Goal: Task Accomplishment & Management: Manage account settings

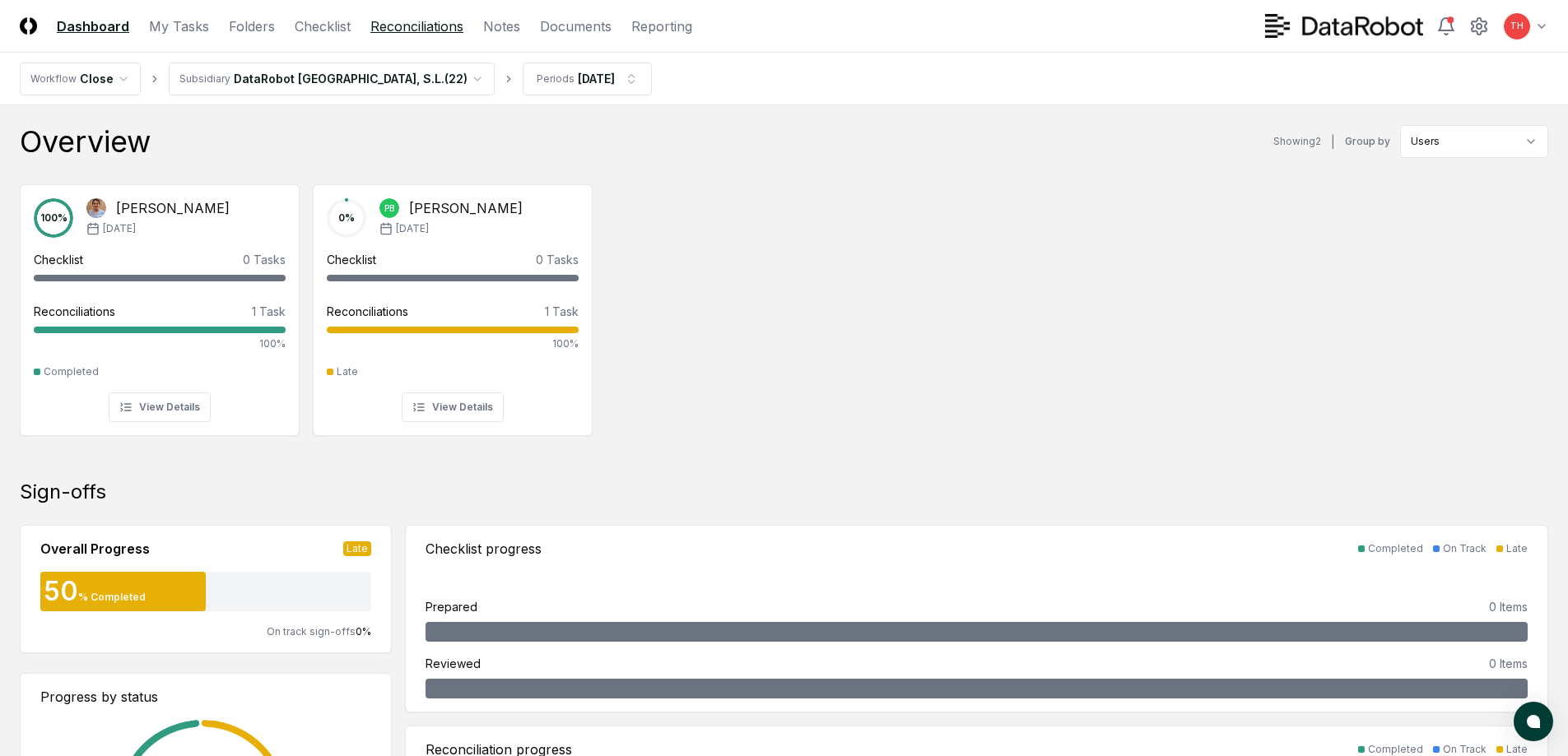
click at [404, 29] on link "Reconciliations" at bounding box center [417, 26] width 93 height 20
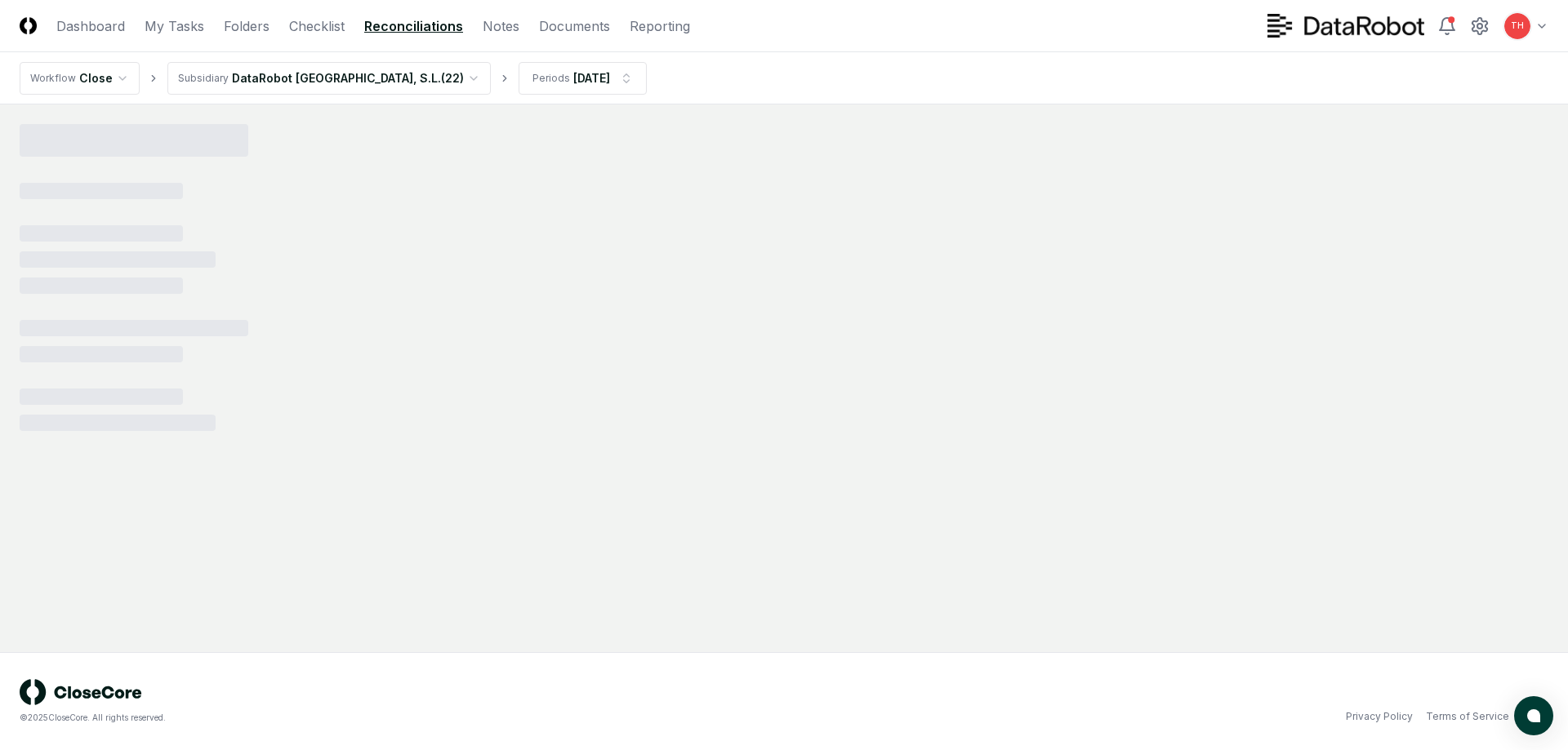
click at [345, 70] on html "CloseCore Dashboard My Tasks Folders Checklist Reconciliations Notes Documents …" at bounding box center [784, 375] width 1568 height 750
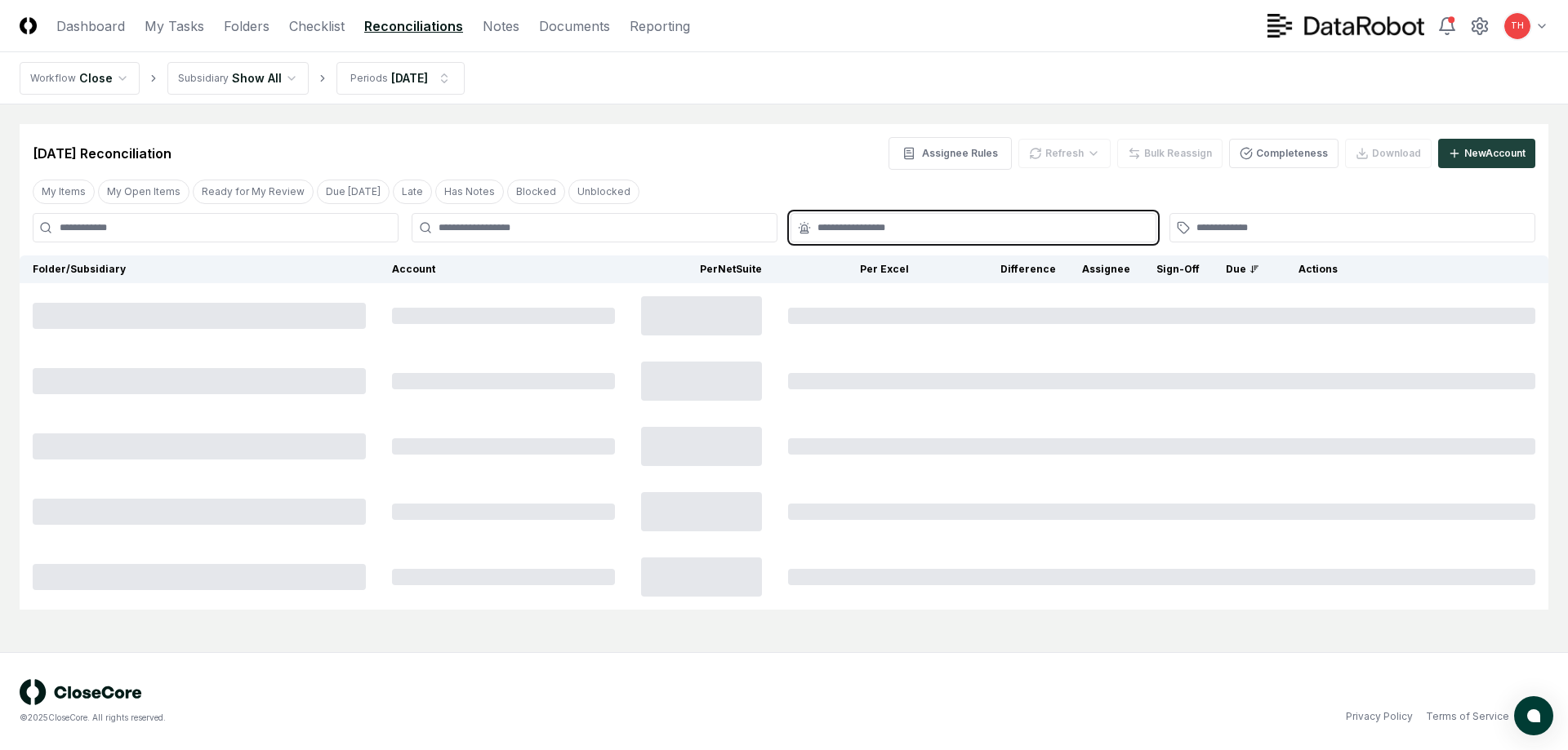
click at [869, 222] on input "text" at bounding box center [982, 227] width 328 height 14
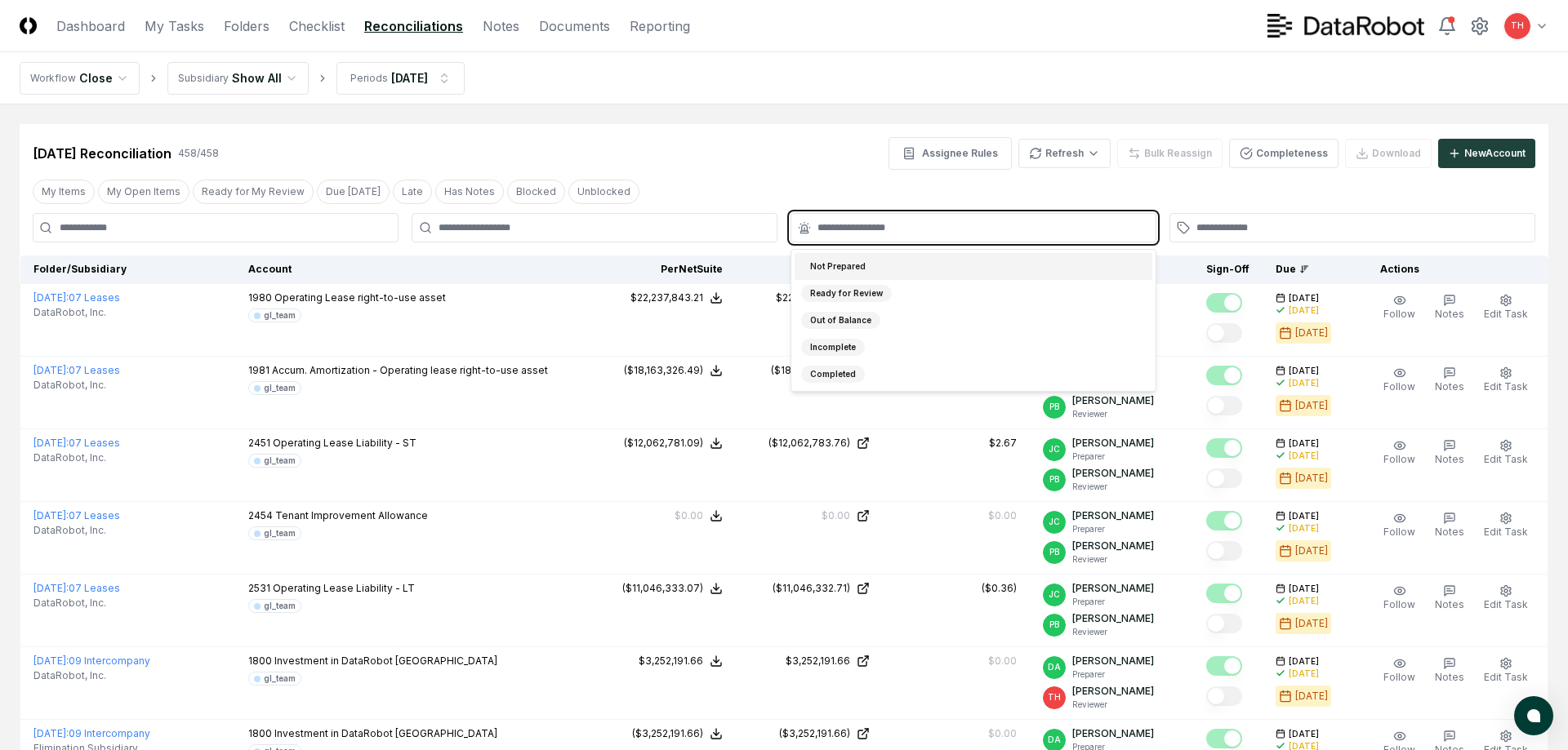
click at [873, 228] on input "text" at bounding box center [982, 227] width 328 height 14
click at [849, 295] on div "Ready for Review" at bounding box center [841, 293] width 90 height 17
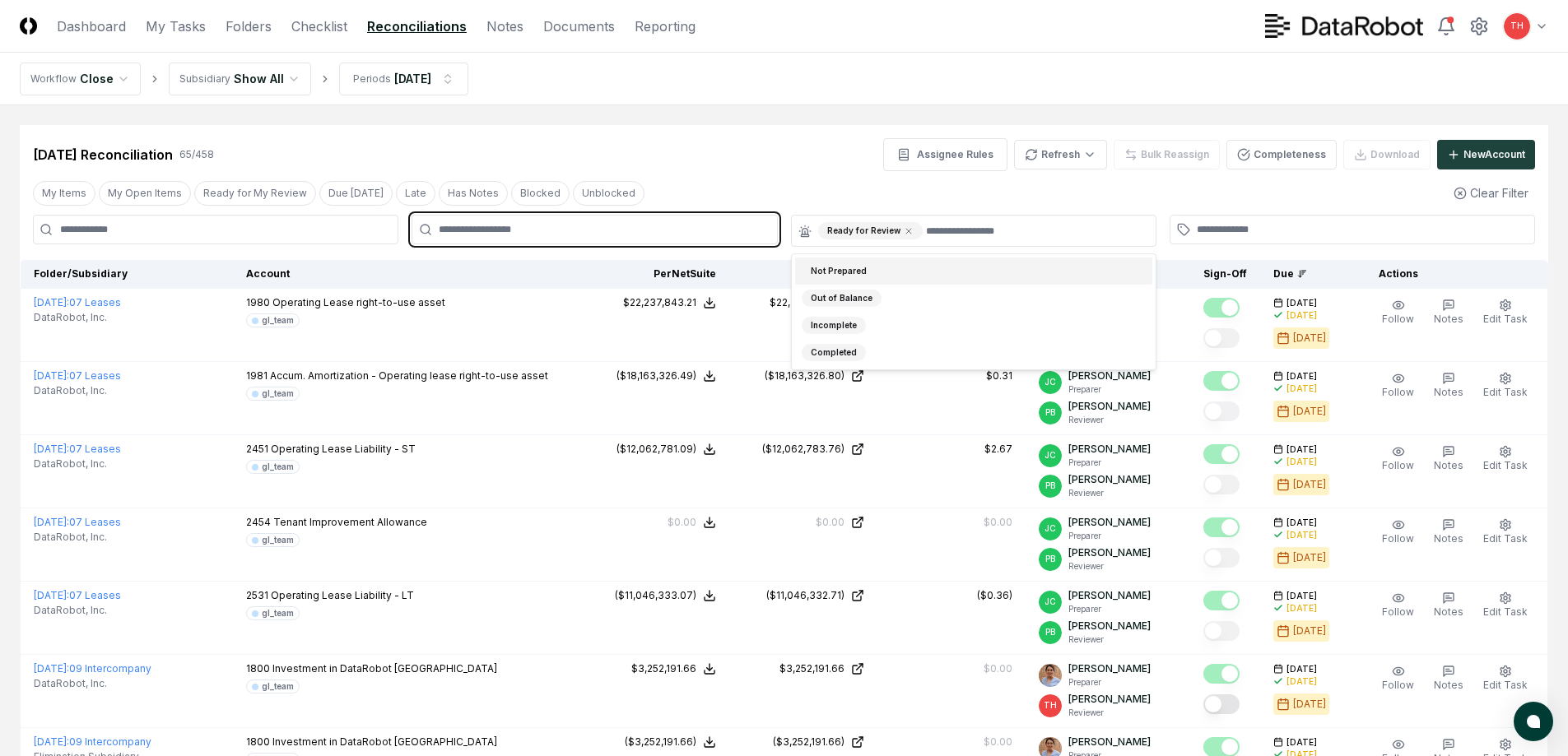
click at [533, 224] on input "text" at bounding box center [602, 229] width 327 height 14
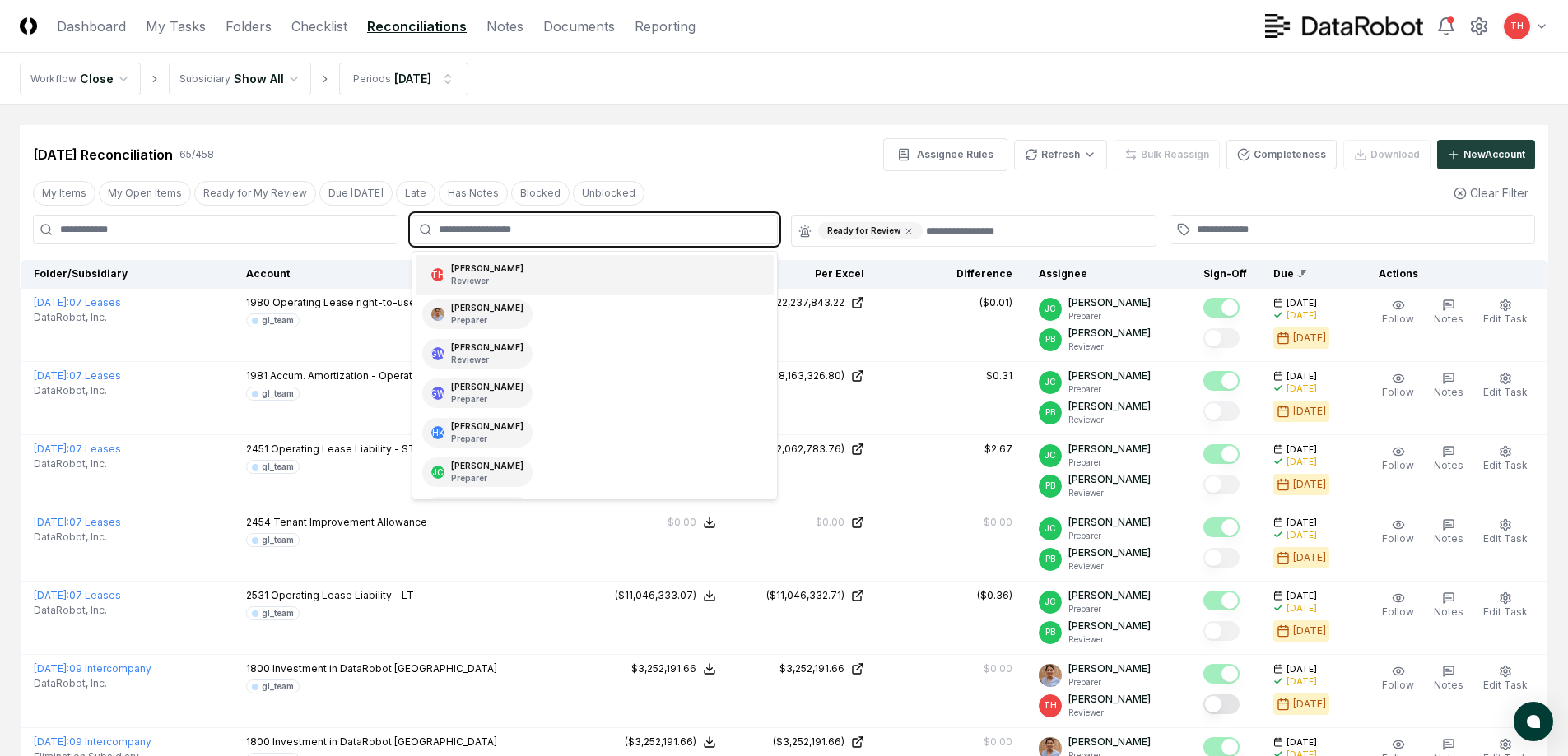
click at [516, 262] on div "TH [PERSON_NAME] Reviewer" at bounding box center [594, 274] width 357 height 39
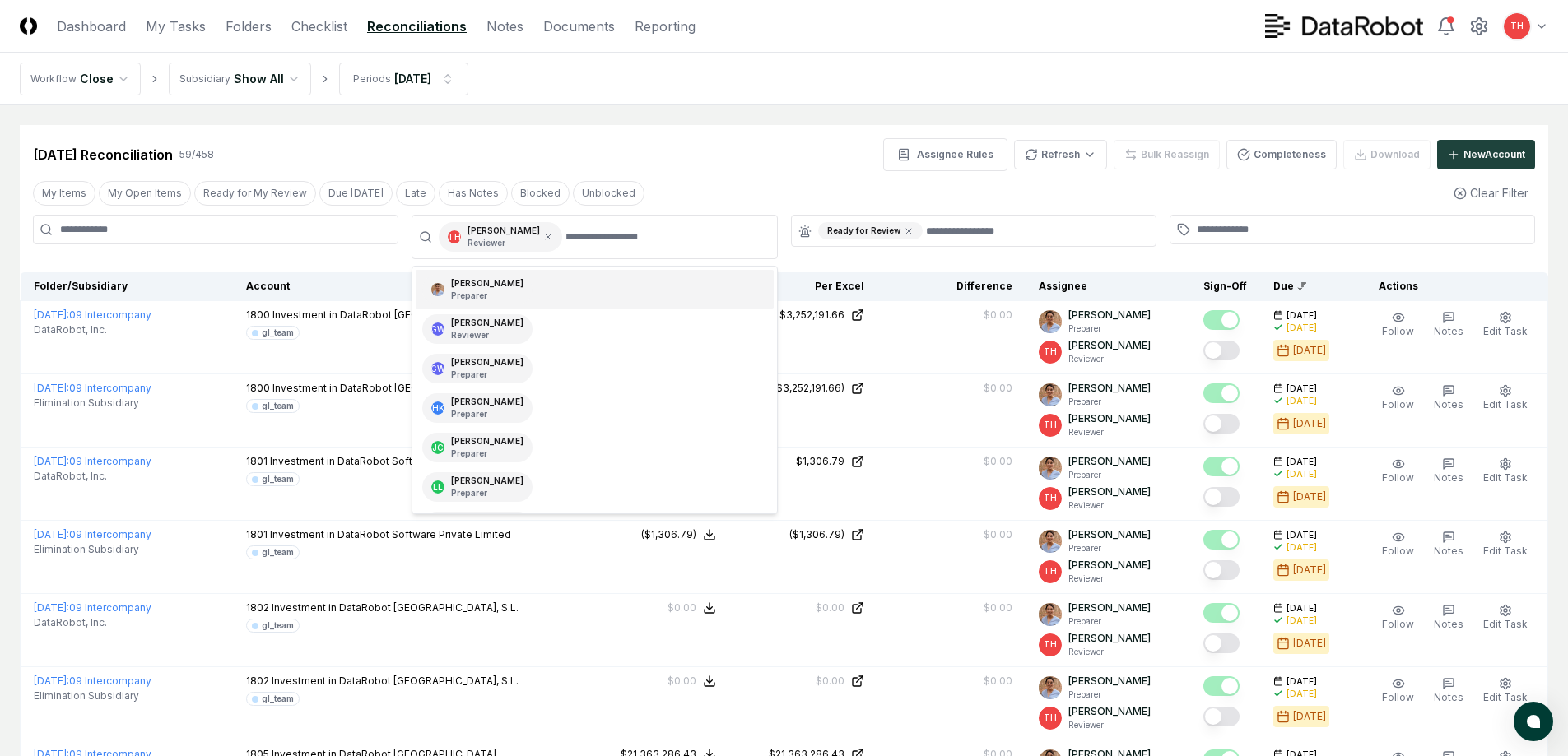
click at [736, 178] on div "My Items My Open Items Ready for My Review Due [DATE] Late Has Notes Blocked Un…" at bounding box center [783, 193] width 1528 height 31
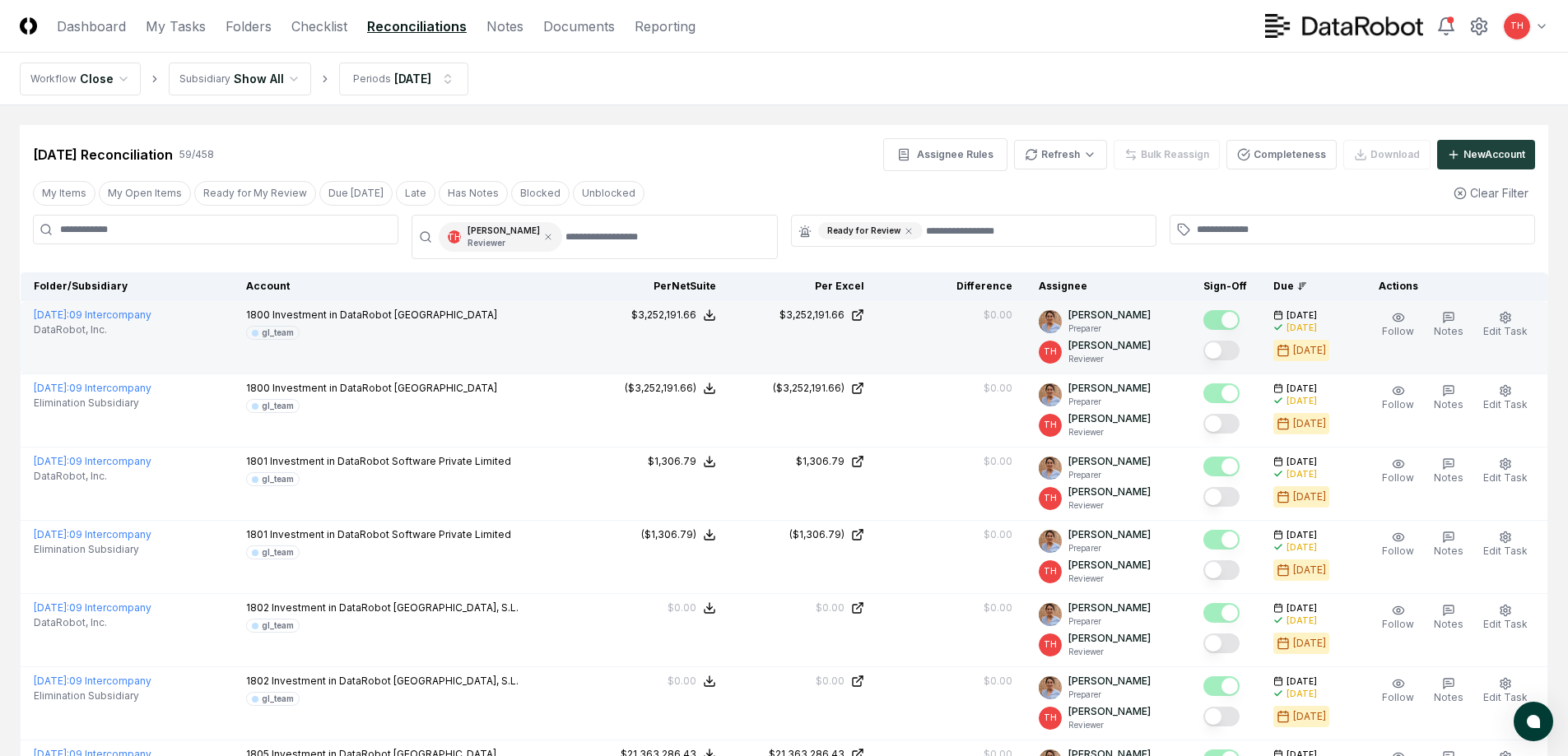
click at [1222, 349] on button "Mark complete" at bounding box center [1221, 350] width 36 height 20
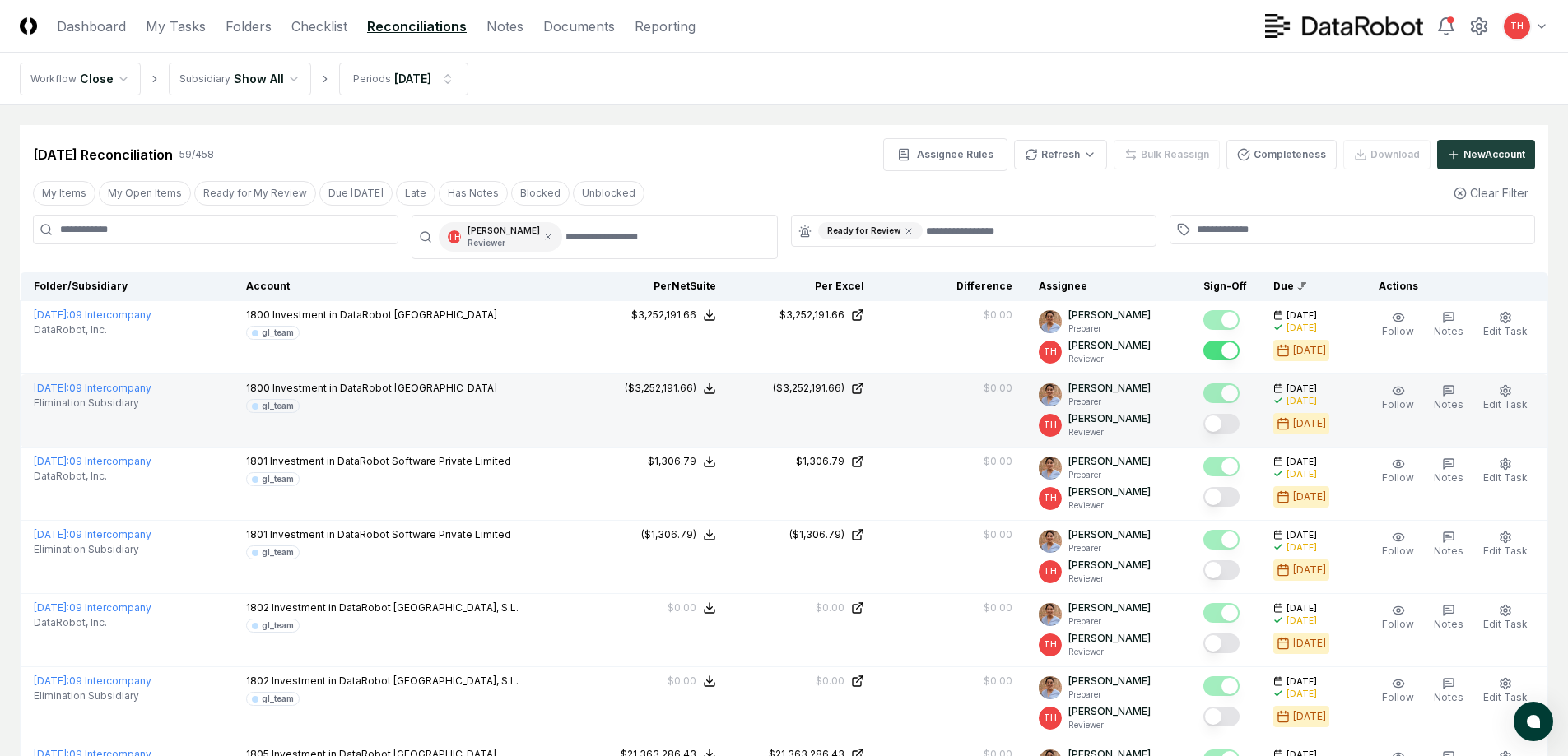
click at [1229, 420] on button "Mark complete" at bounding box center [1221, 424] width 36 height 20
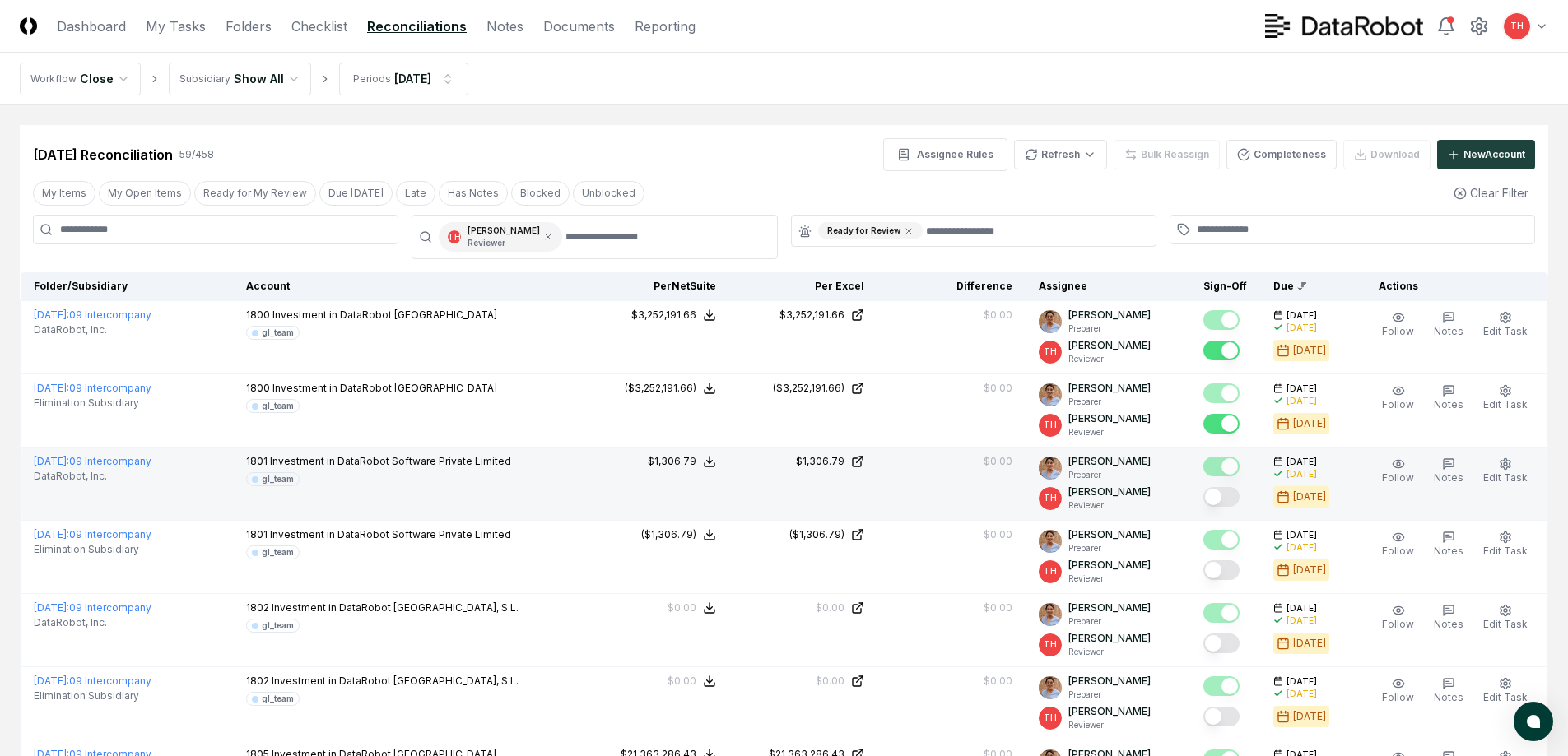
click at [1225, 494] on button "Mark complete" at bounding box center [1221, 497] width 36 height 20
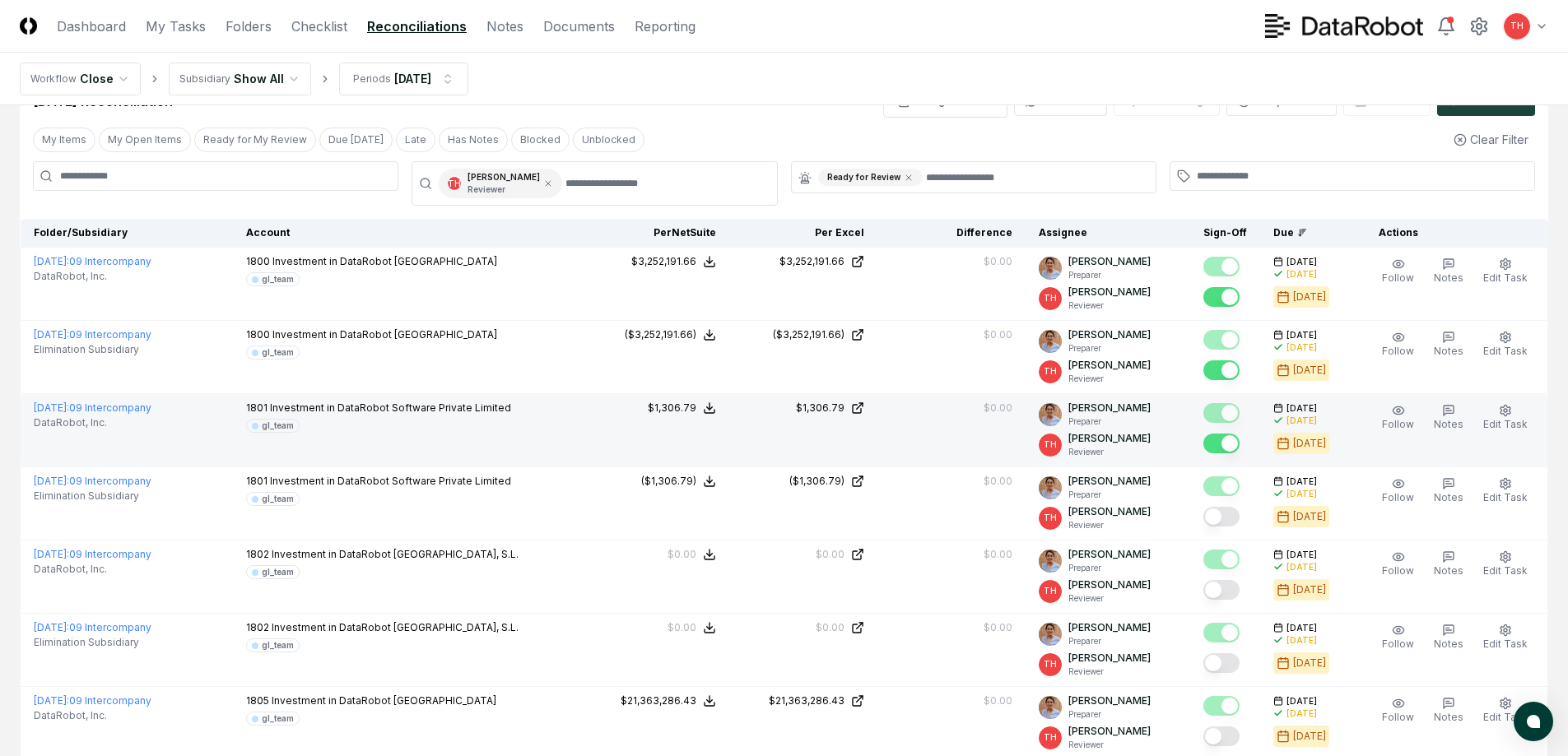
scroll to position [83, 0]
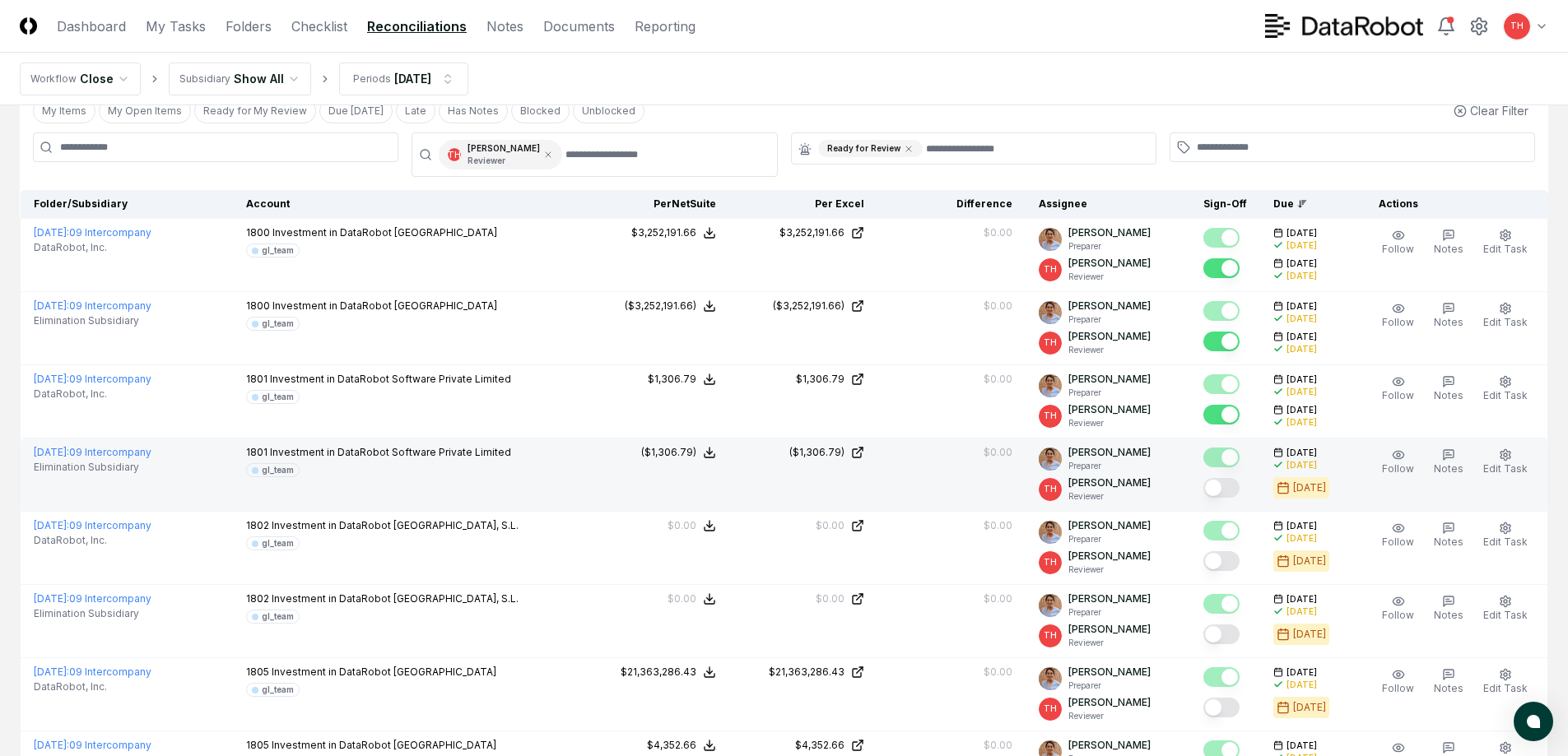
click at [1231, 487] on button "Mark complete" at bounding box center [1221, 488] width 36 height 20
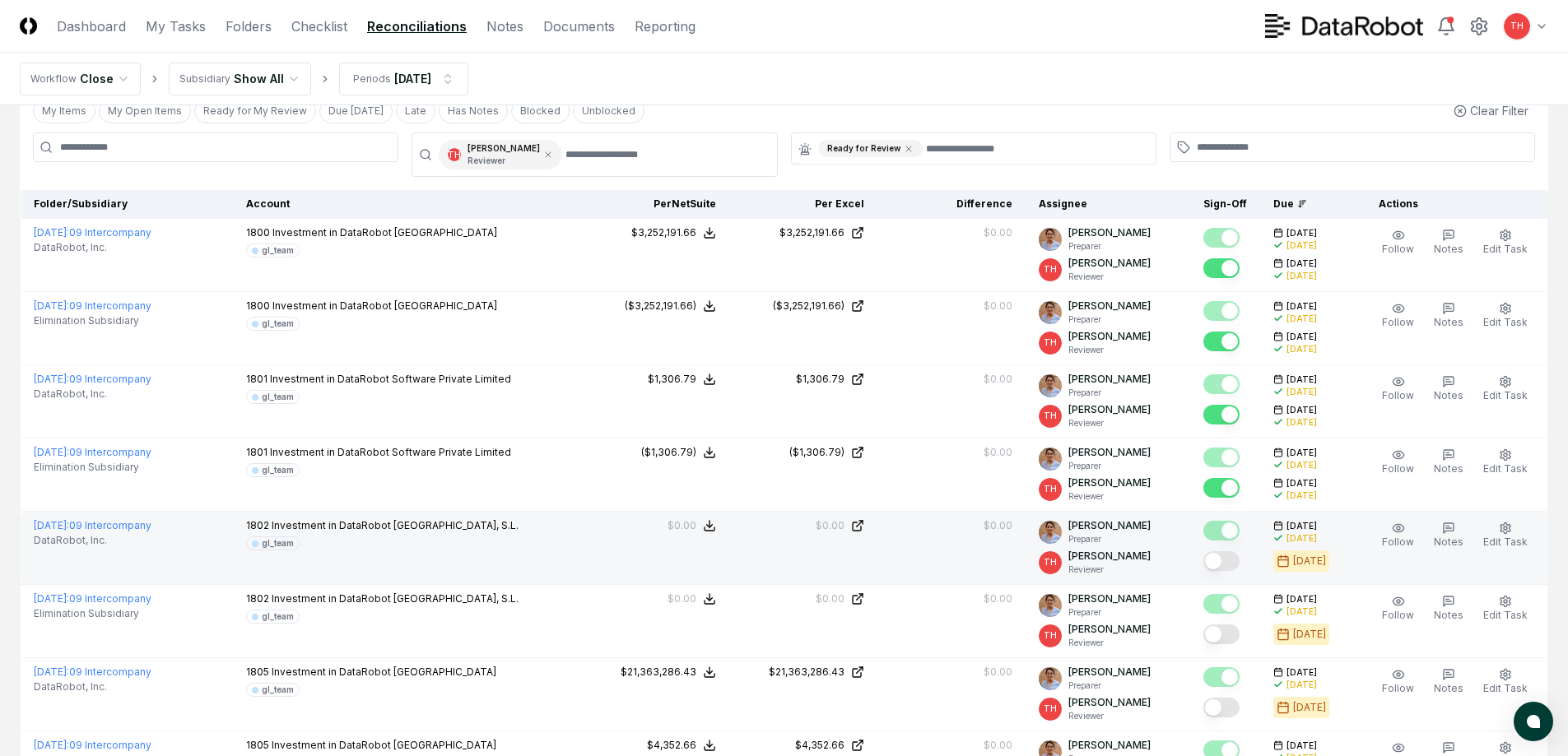
click at [1228, 562] on button "Mark complete" at bounding box center [1221, 561] width 36 height 20
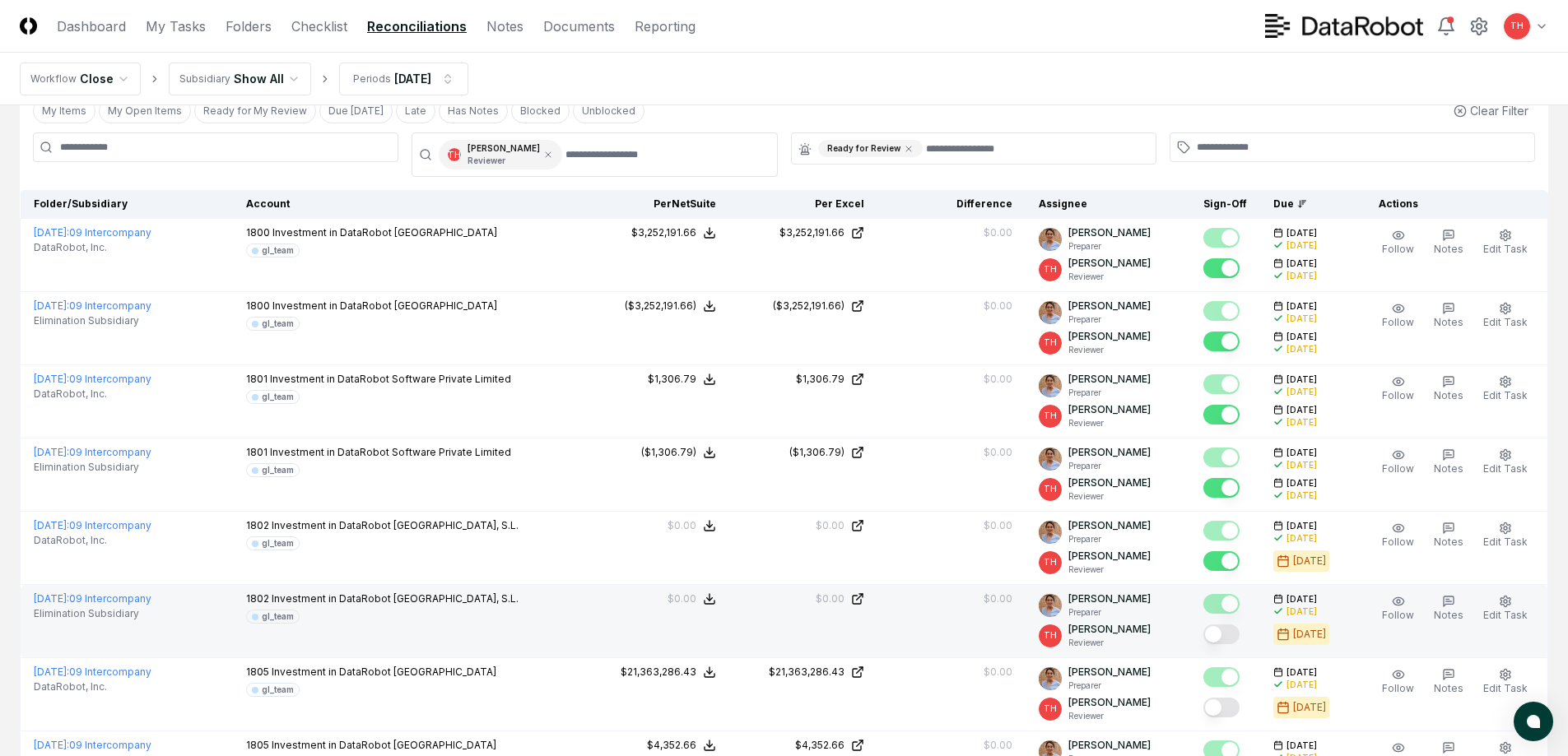
click at [1232, 641] on button "Mark complete" at bounding box center [1221, 634] width 36 height 20
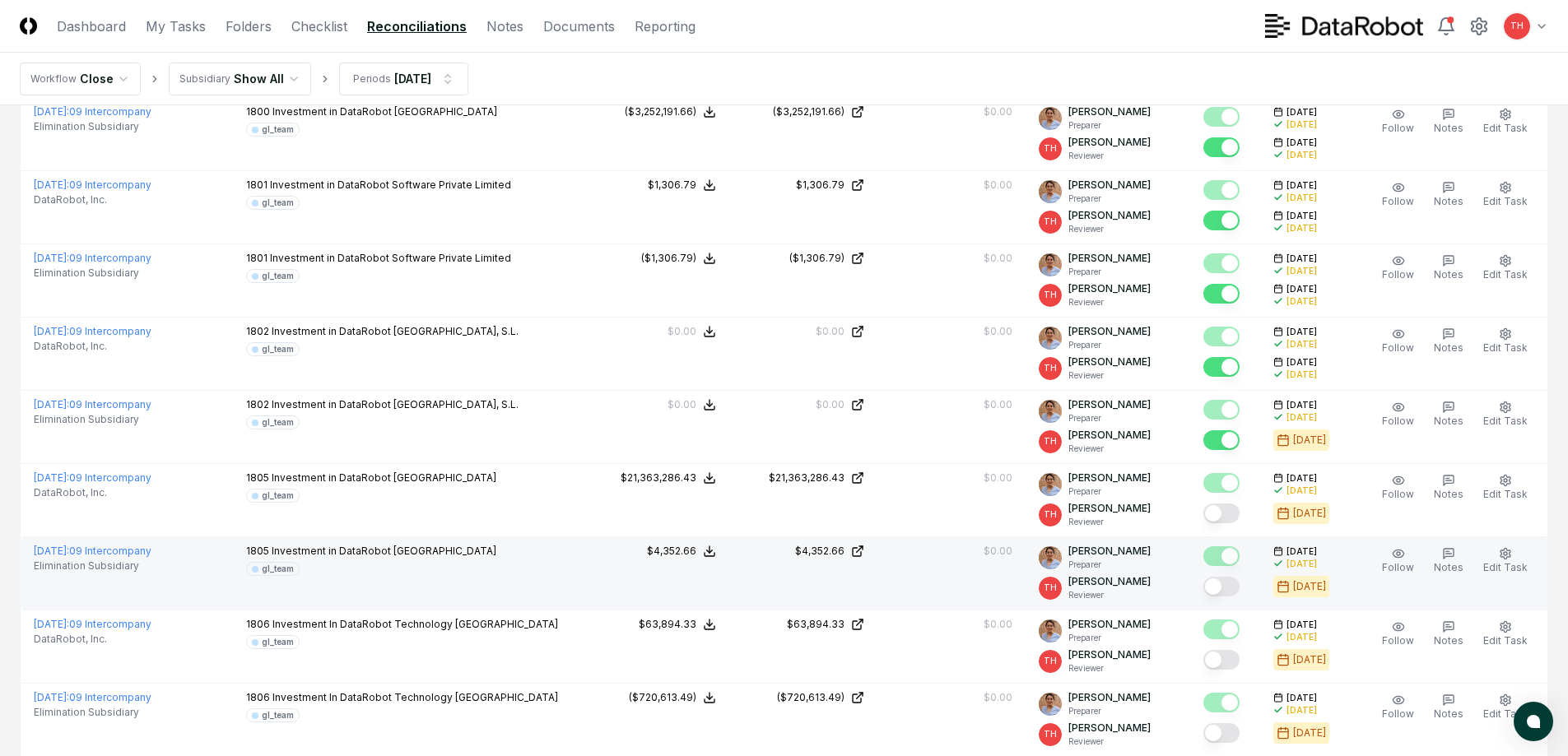
scroll to position [247, 0]
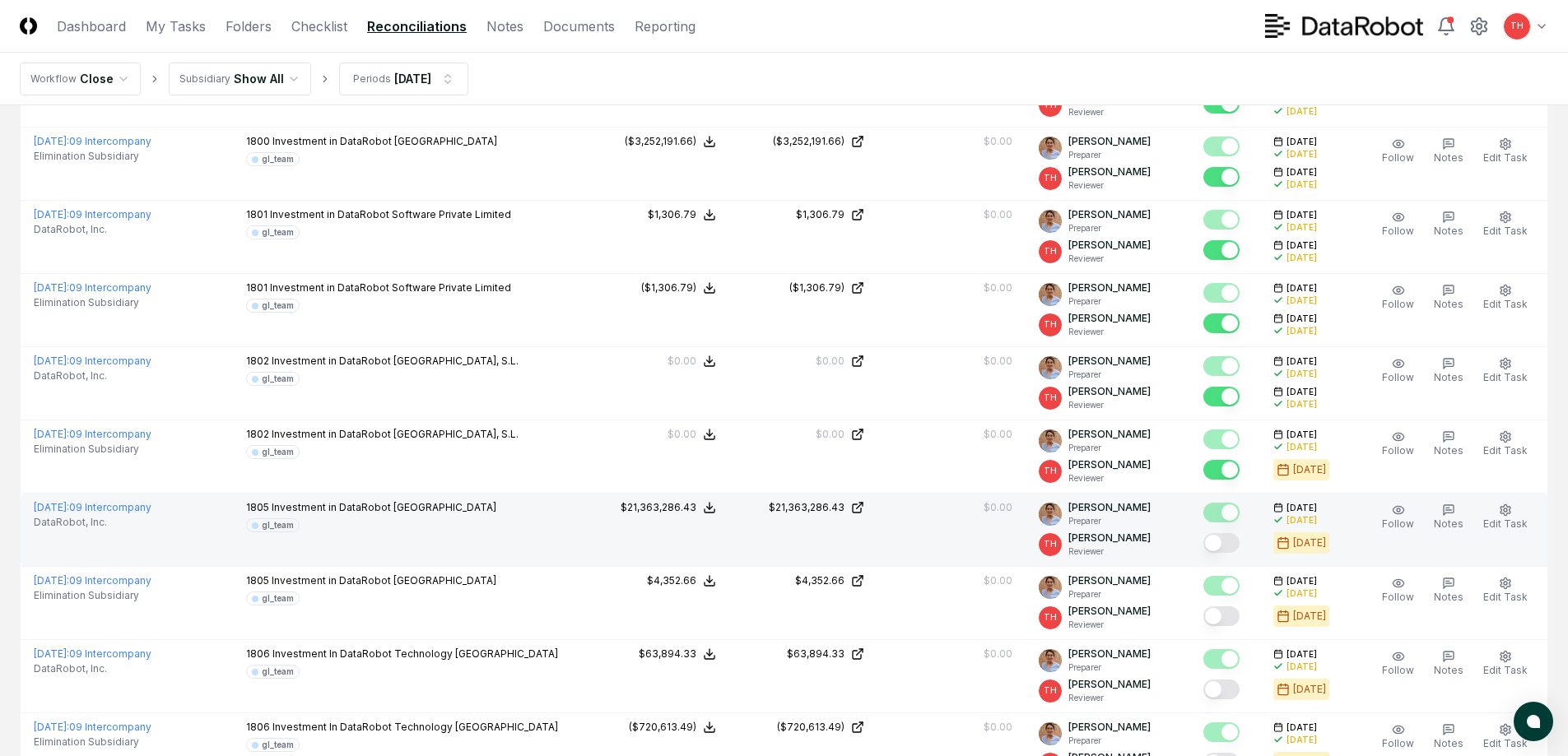
click at [1226, 541] on button "Mark complete" at bounding box center [1221, 543] width 36 height 20
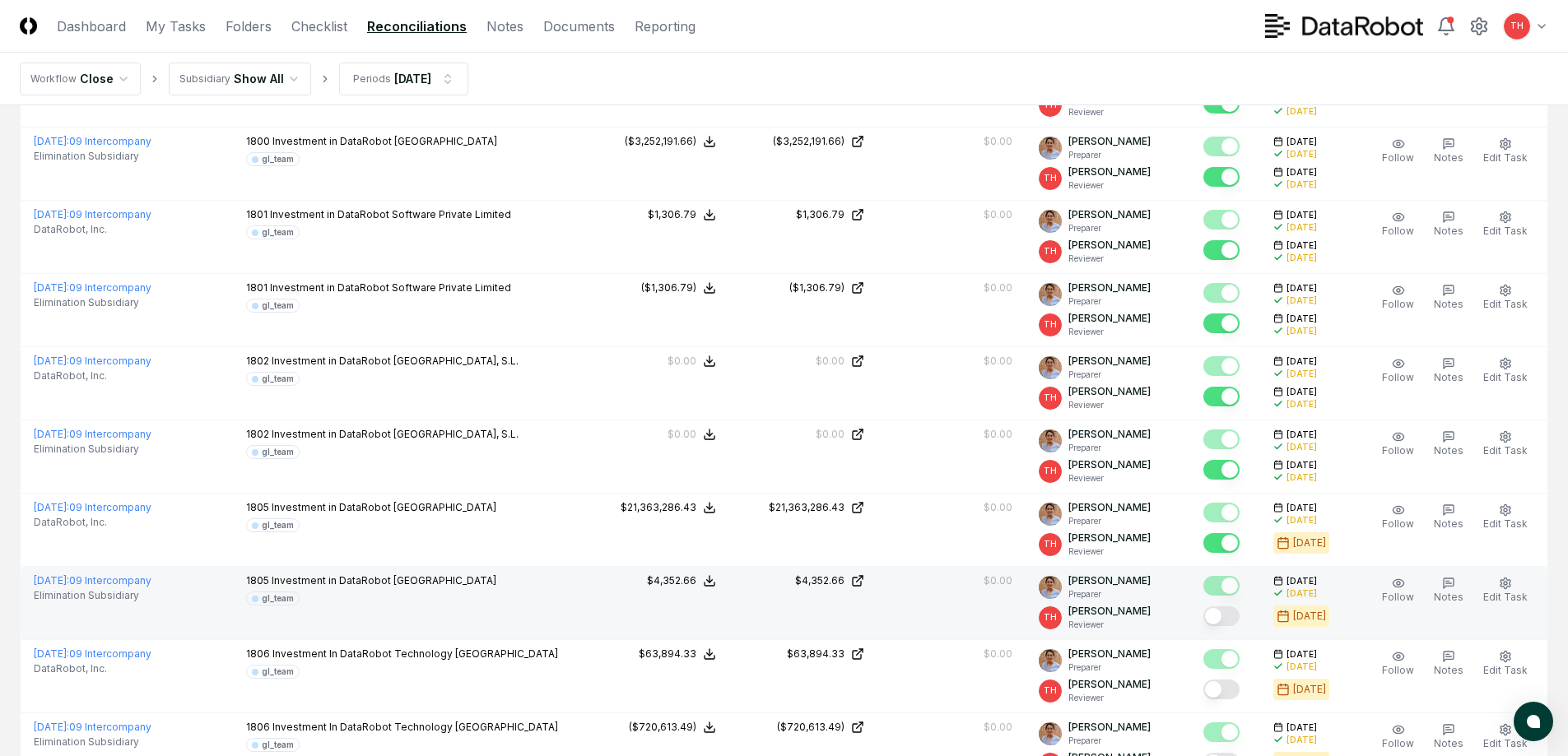
click at [1231, 615] on button "Mark complete" at bounding box center [1221, 616] width 36 height 20
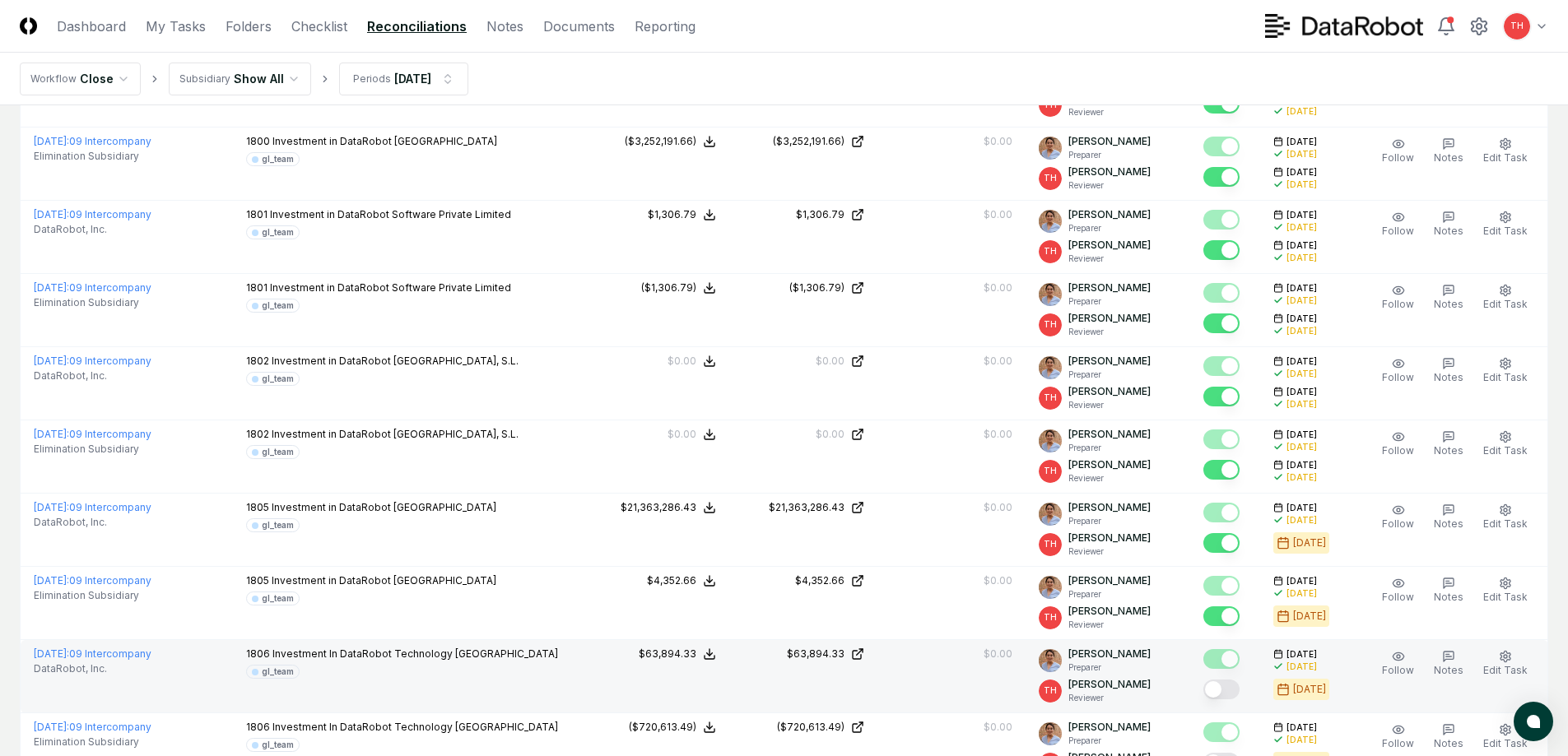
click at [1227, 686] on button "Mark complete" at bounding box center [1221, 690] width 36 height 20
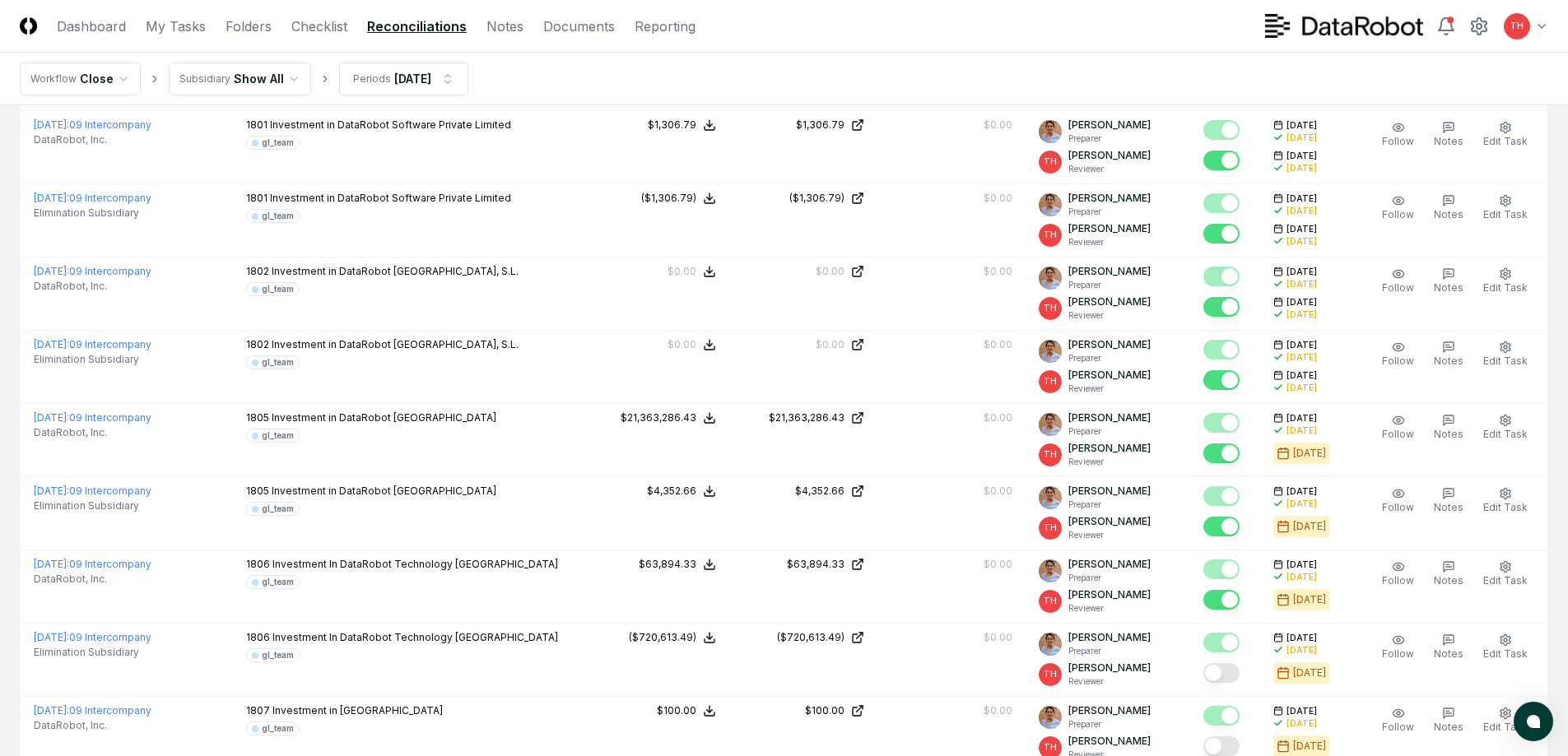
scroll to position [493, 0]
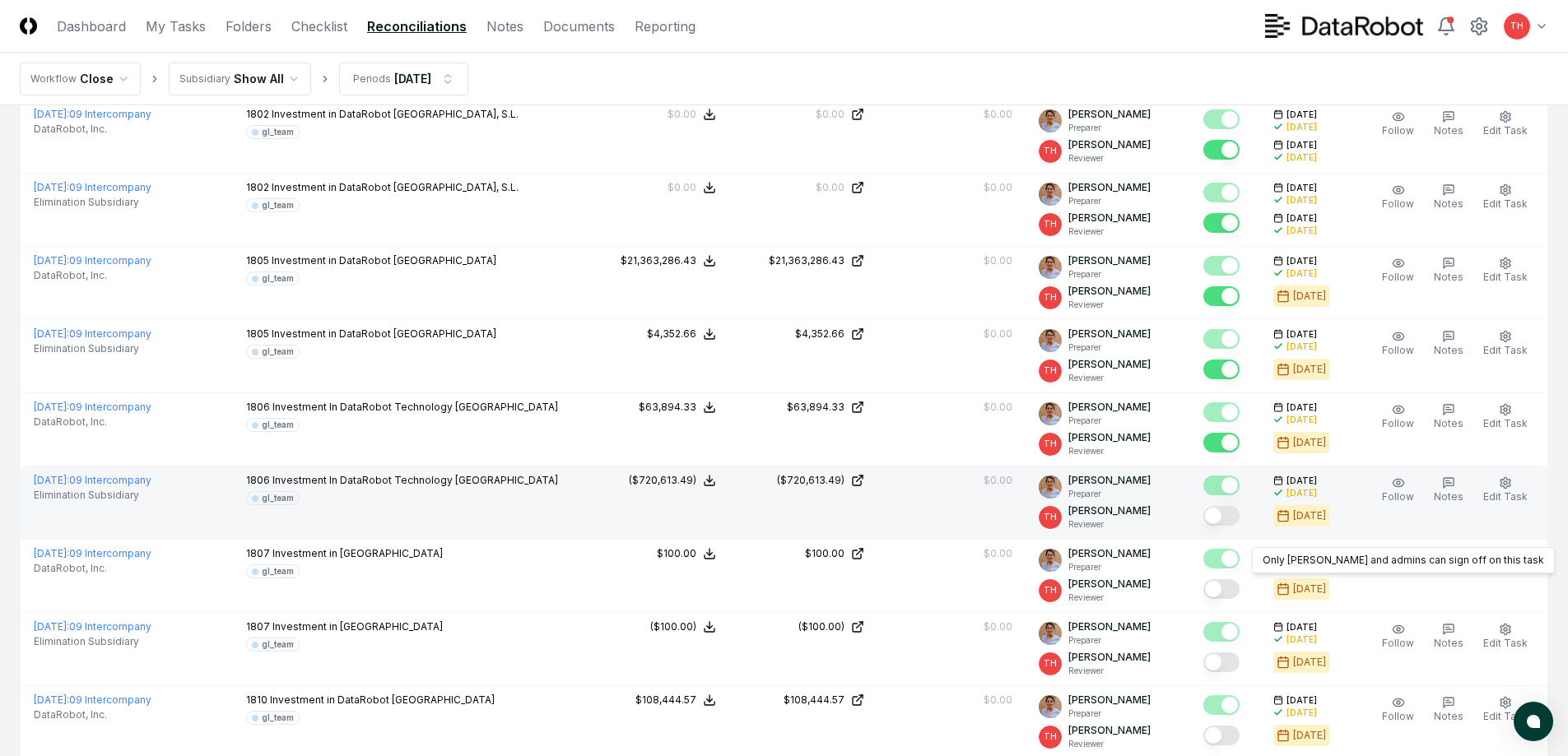
click at [1228, 514] on button "Mark complete" at bounding box center [1221, 516] width 36 height 20
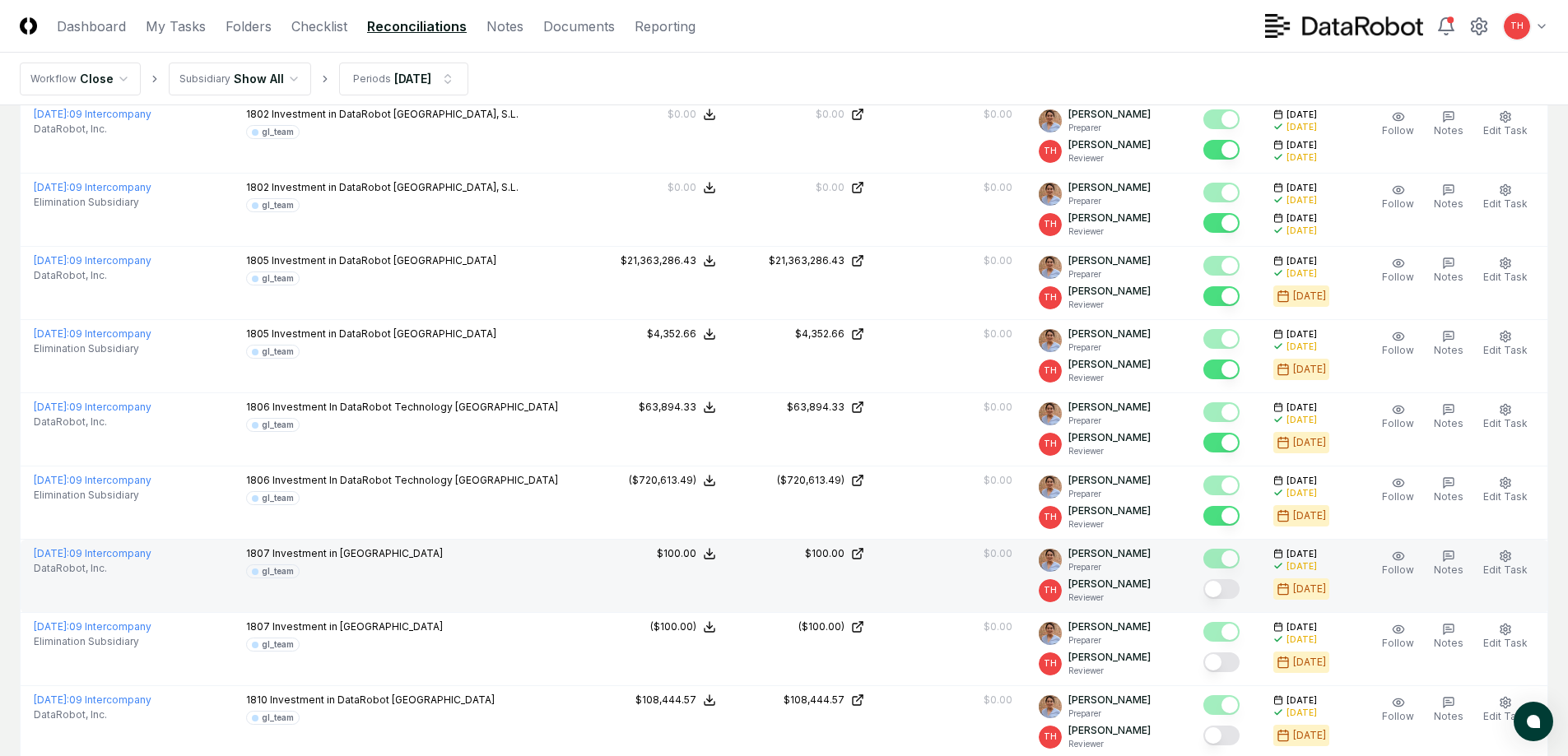
click at [1231, 590] on button "Mark complete" at bounding box center [1221, 589] width 36 height 20
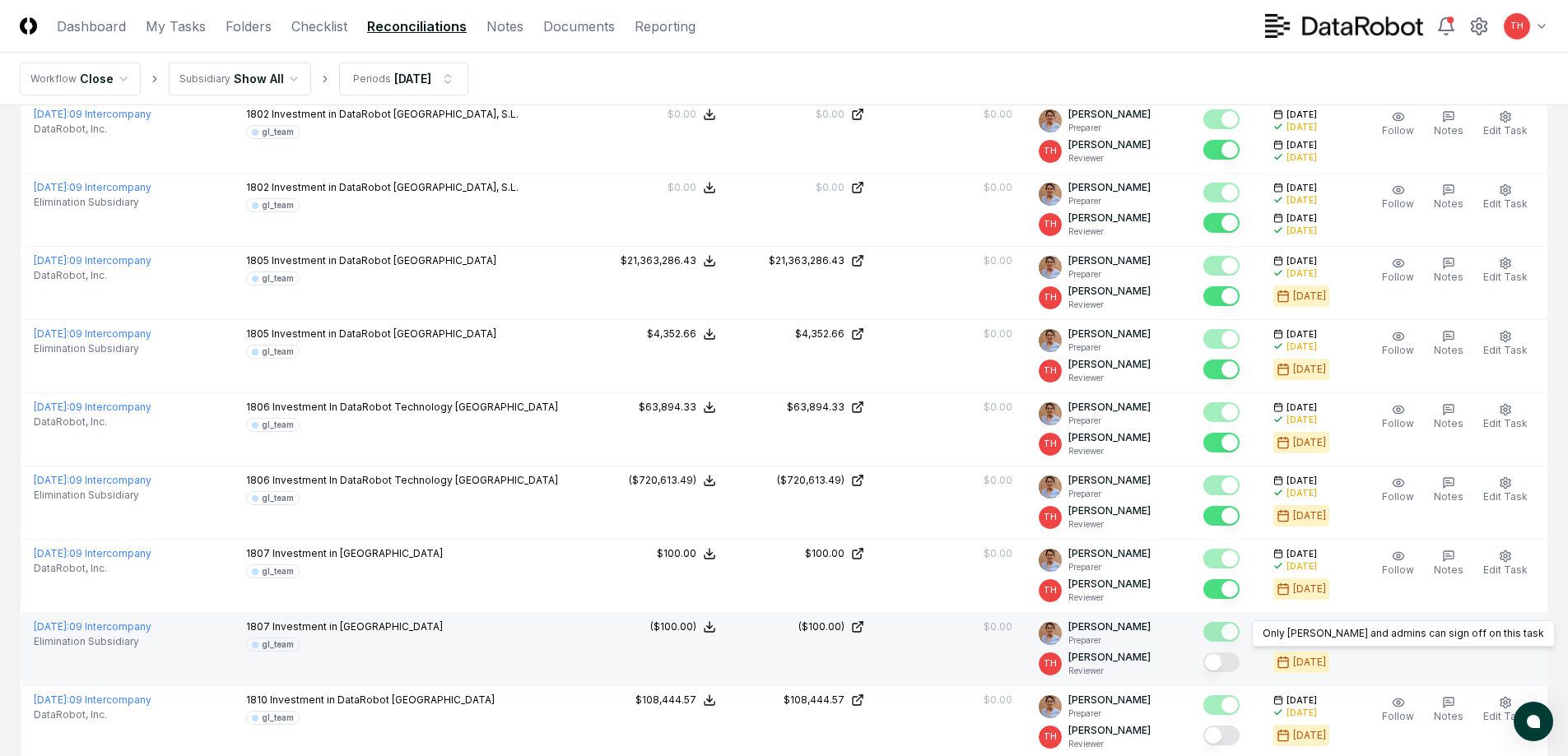
click at [1225, 662] on button "Mark complete" at bounding box center [1221, 662] width 36 height 20
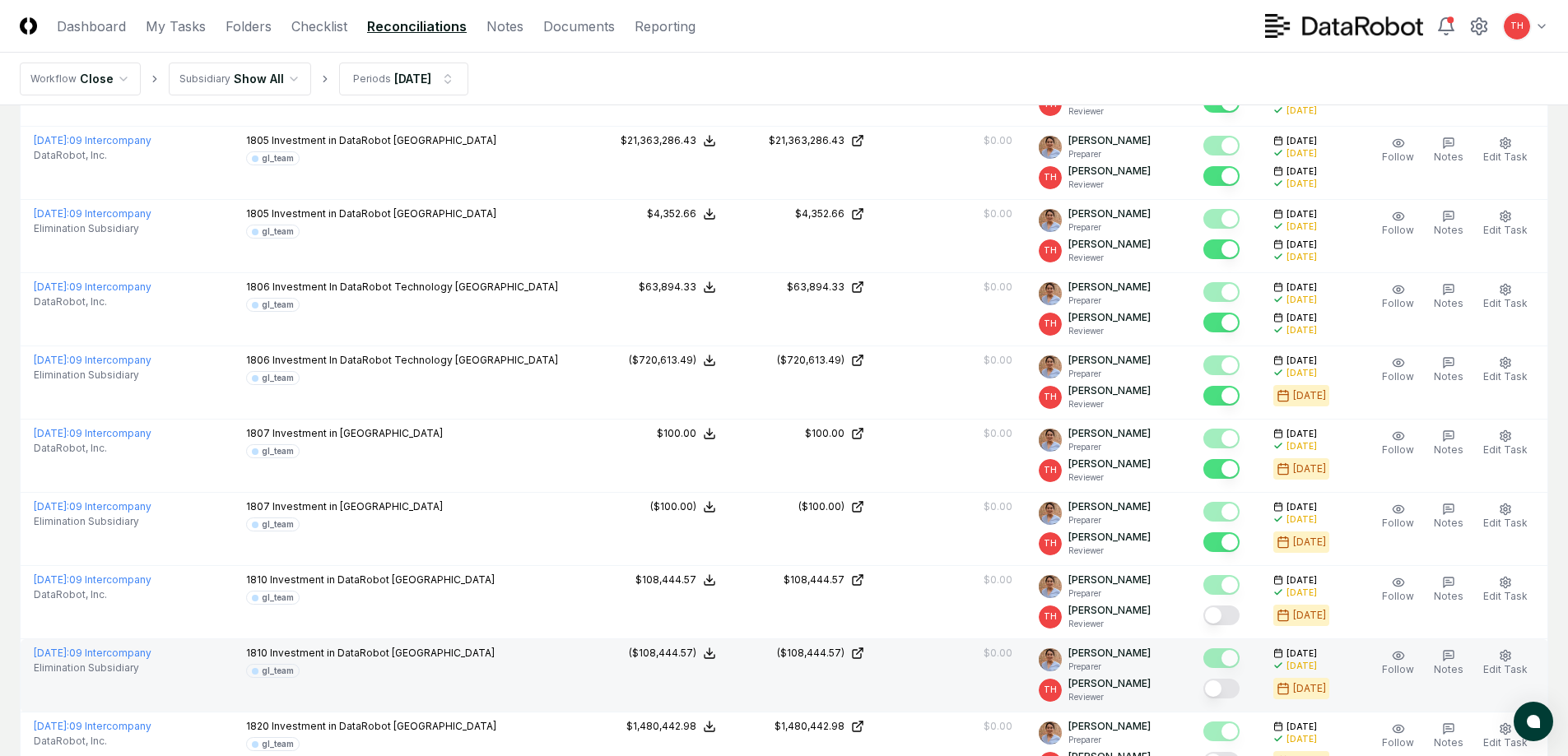
scroll to position [659, 0]
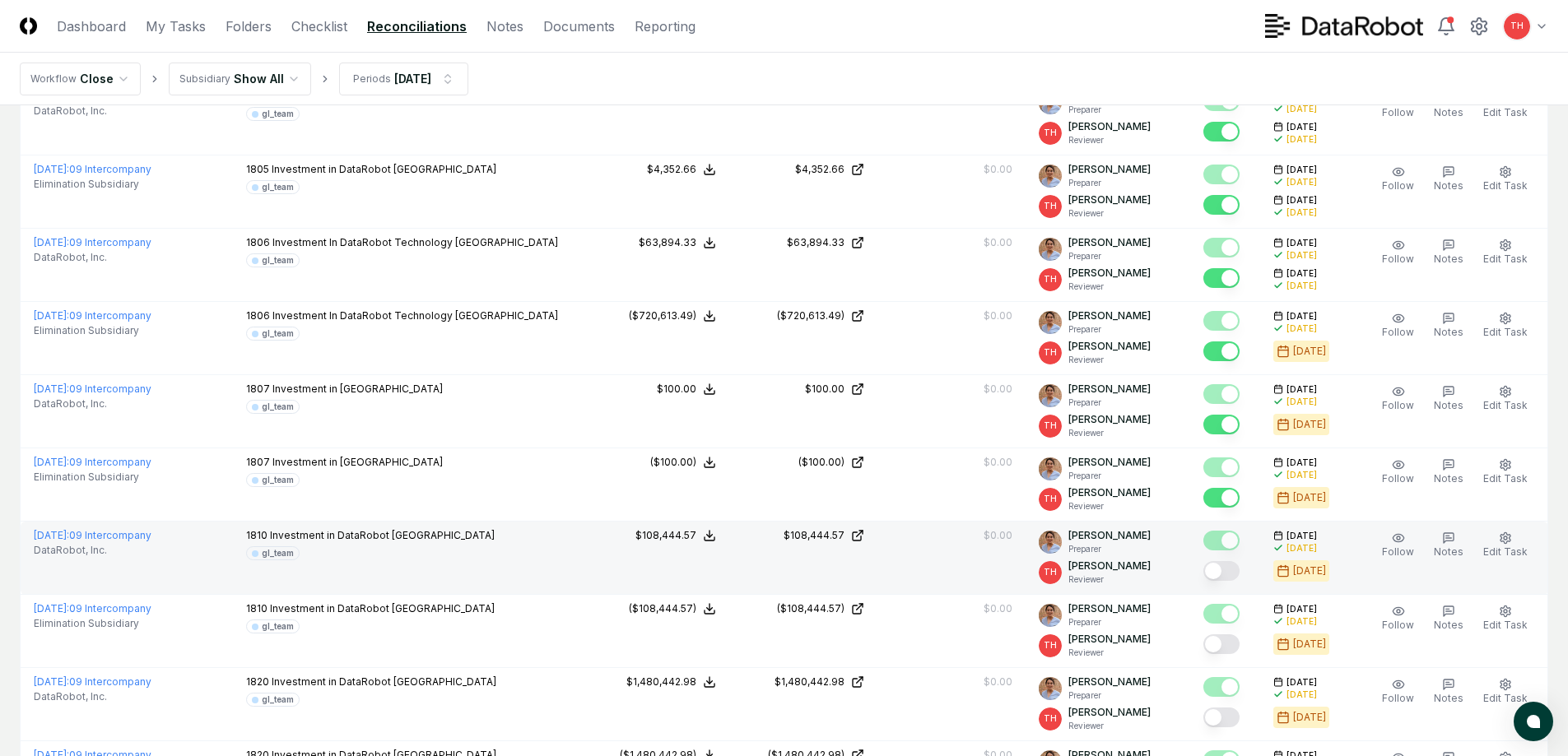
click at [1226, 570] on button "Mark complete" at bounding box center [1221, 571] width 36 height 20
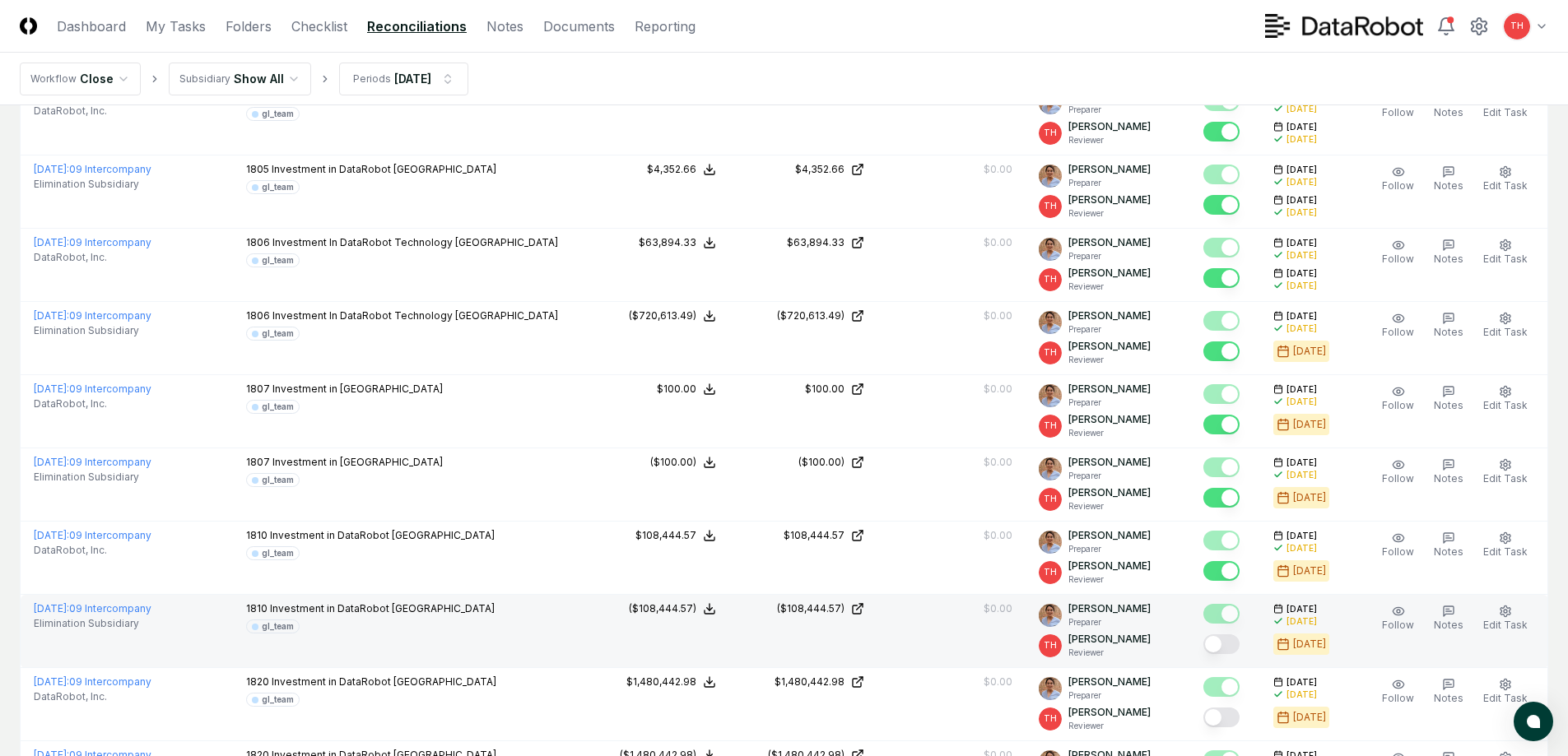
click at [1231, 645] on button "Mark complete" at bounding box center [1221, 644] width 36 height 20
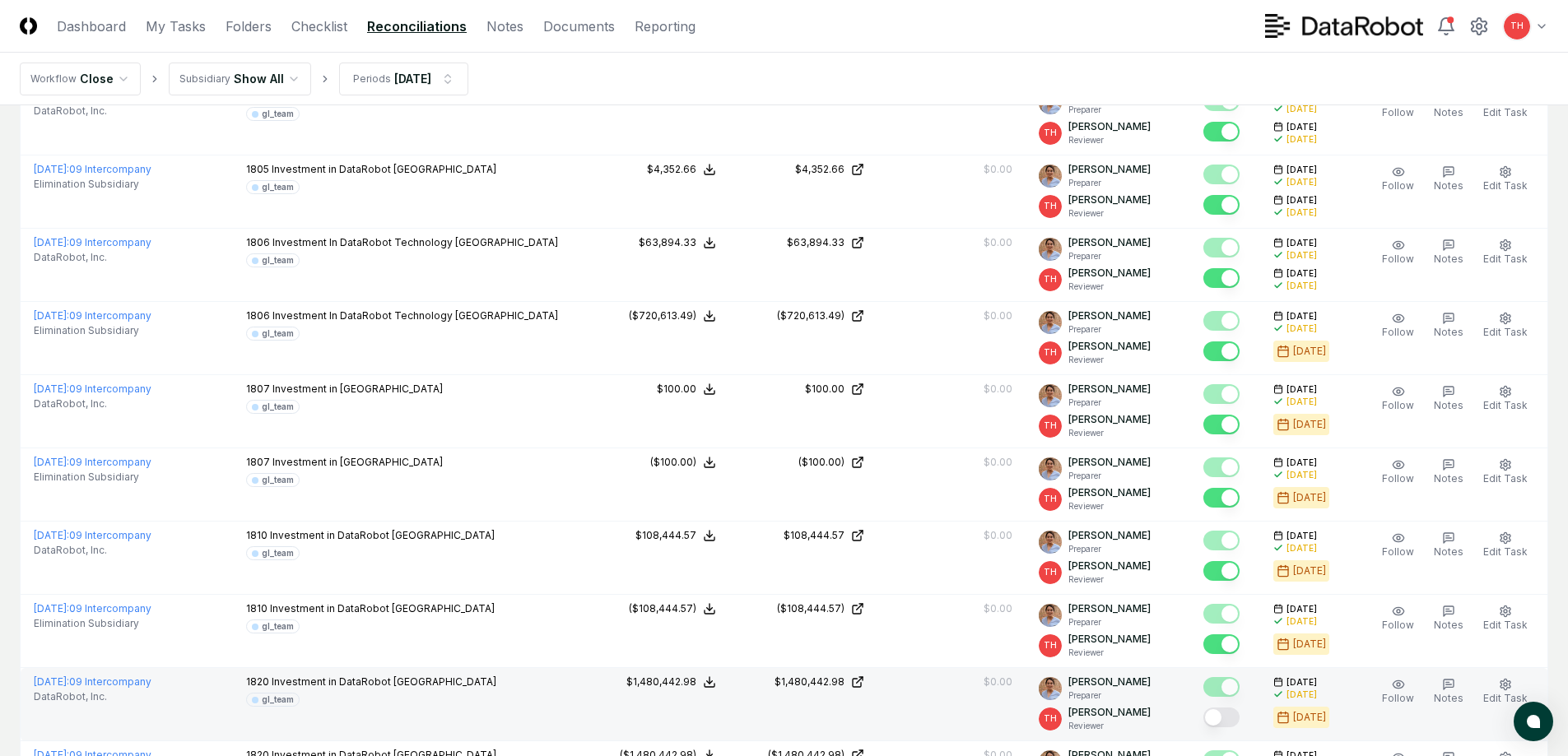
click at [1235, 722] on button "Mark complete" at bounding box center [1221, 717] width 36 height 20
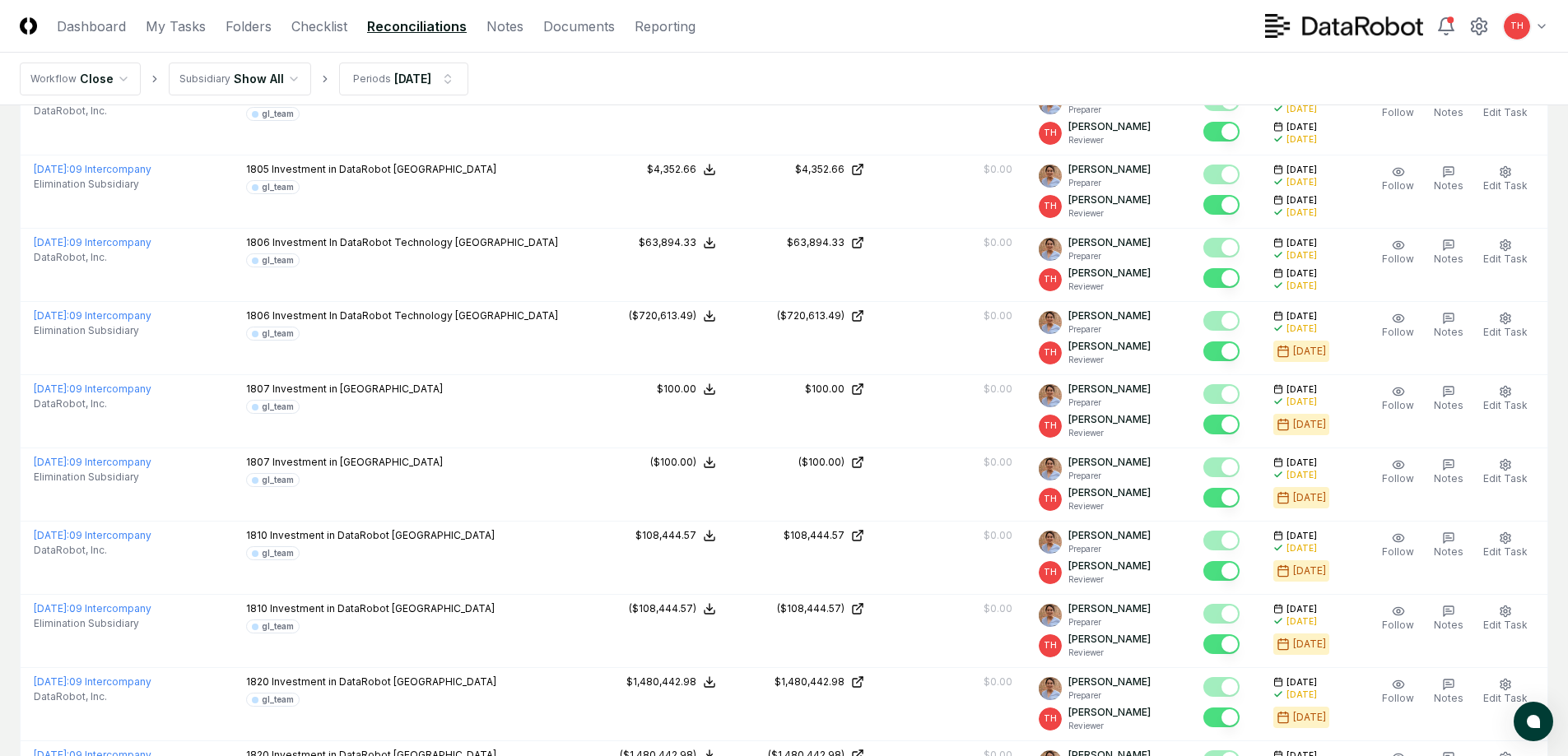
scroll to position [988, 0]
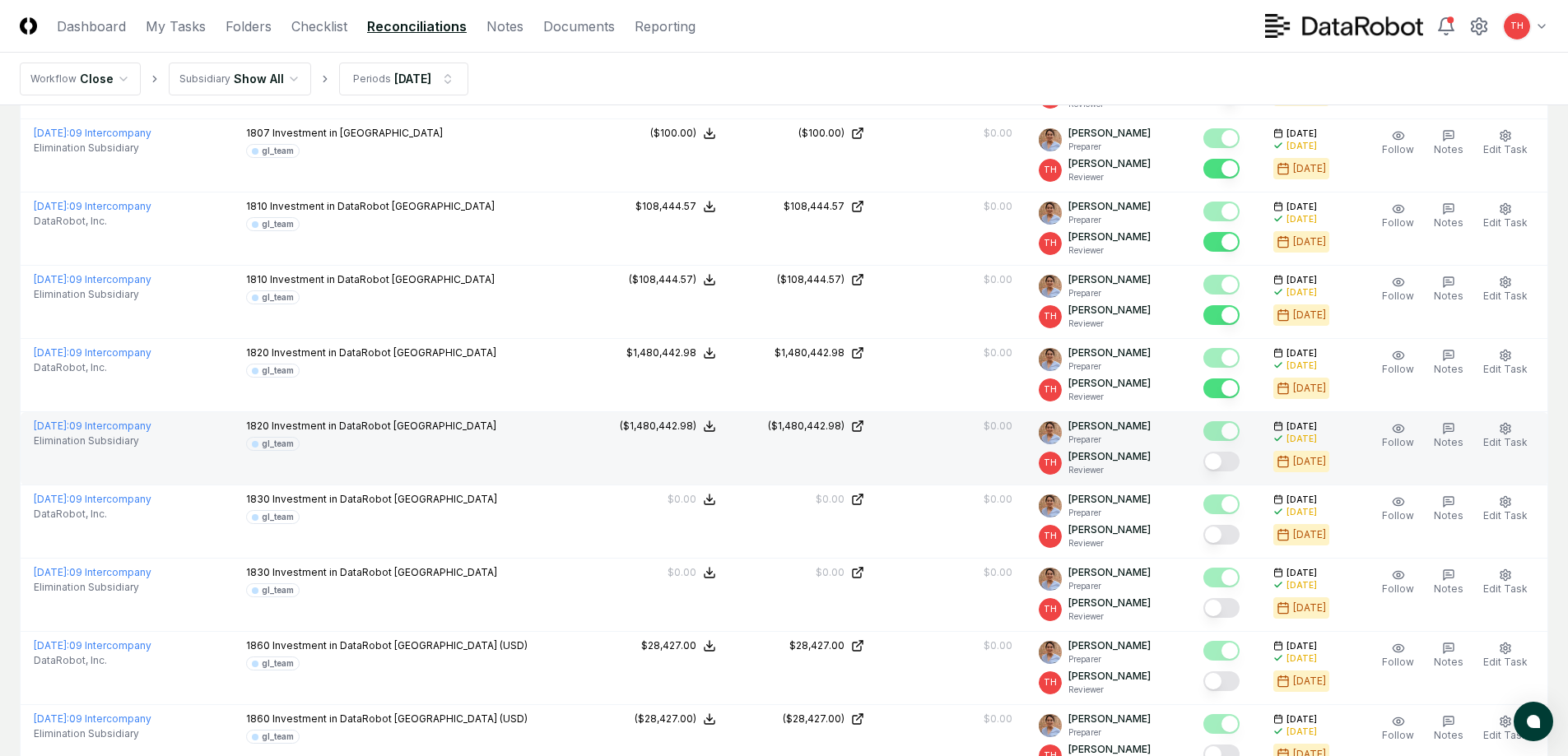
click at [1227, 461] on button "Mark complete" at bounding box center [1221, 461] width 36 height 20
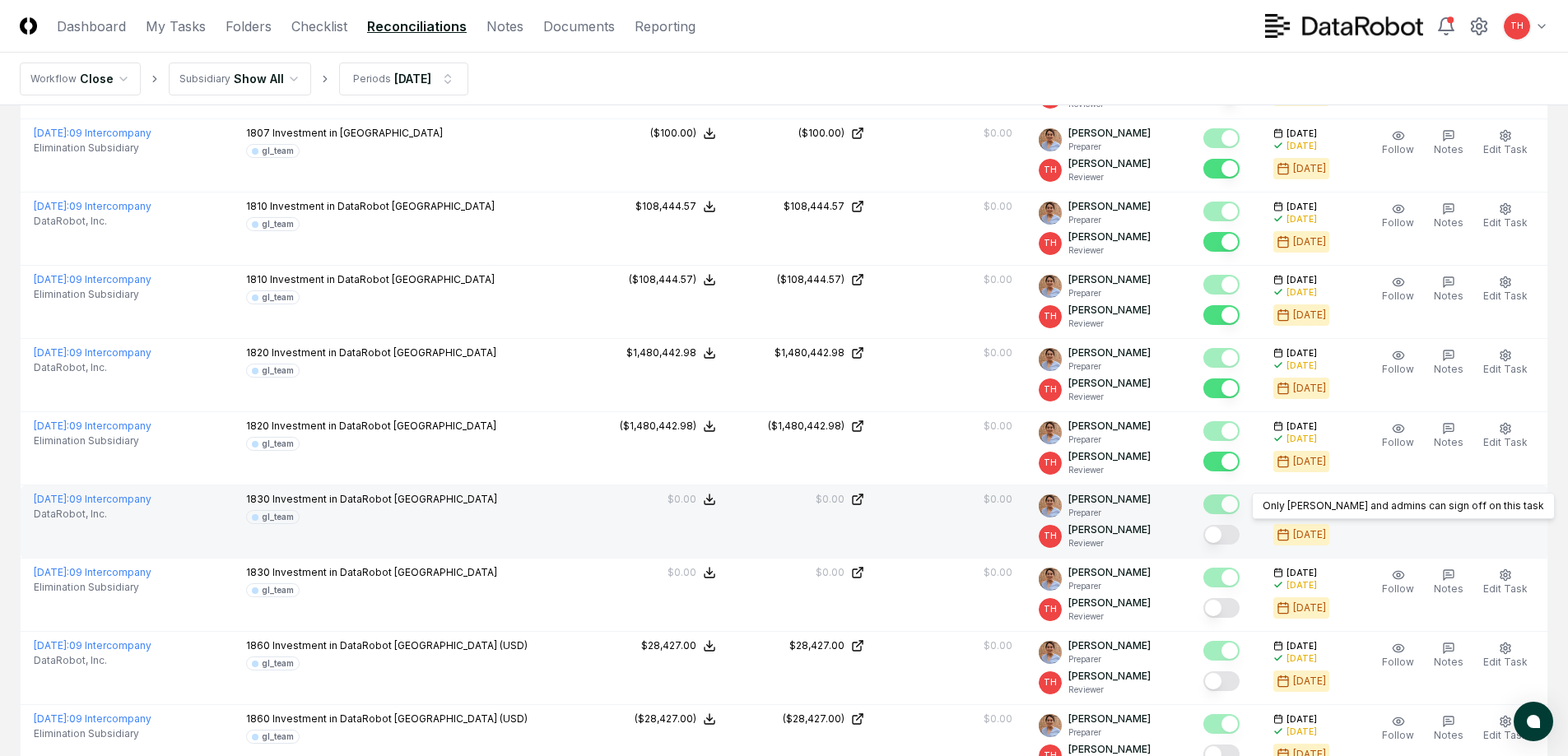
click at [1222, 526] on button "Mark complete" at bounding box center [1221, 534] width 36 height 20
drag, startPoint x: 1222, startPoint y: 532, endPoint x: 1229, endPoint y: 551, distance: 20.2
click at [1222, 533] on button "Mark complete" at bounding box center [1221, 534] width 36 height 20
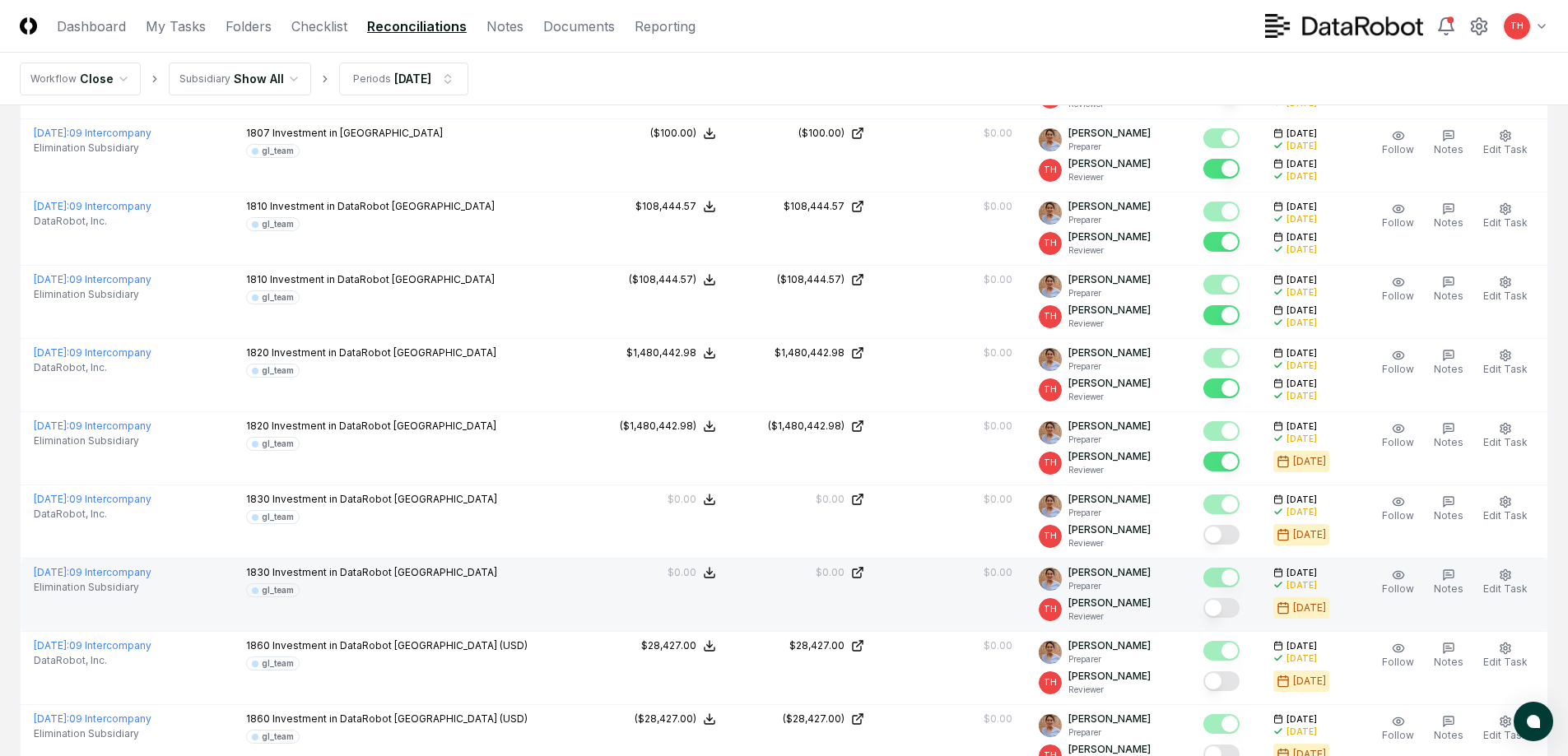
click at [1222, 609] on button "Mark complete" at bounding box center [1221, 608] width 36 height 20
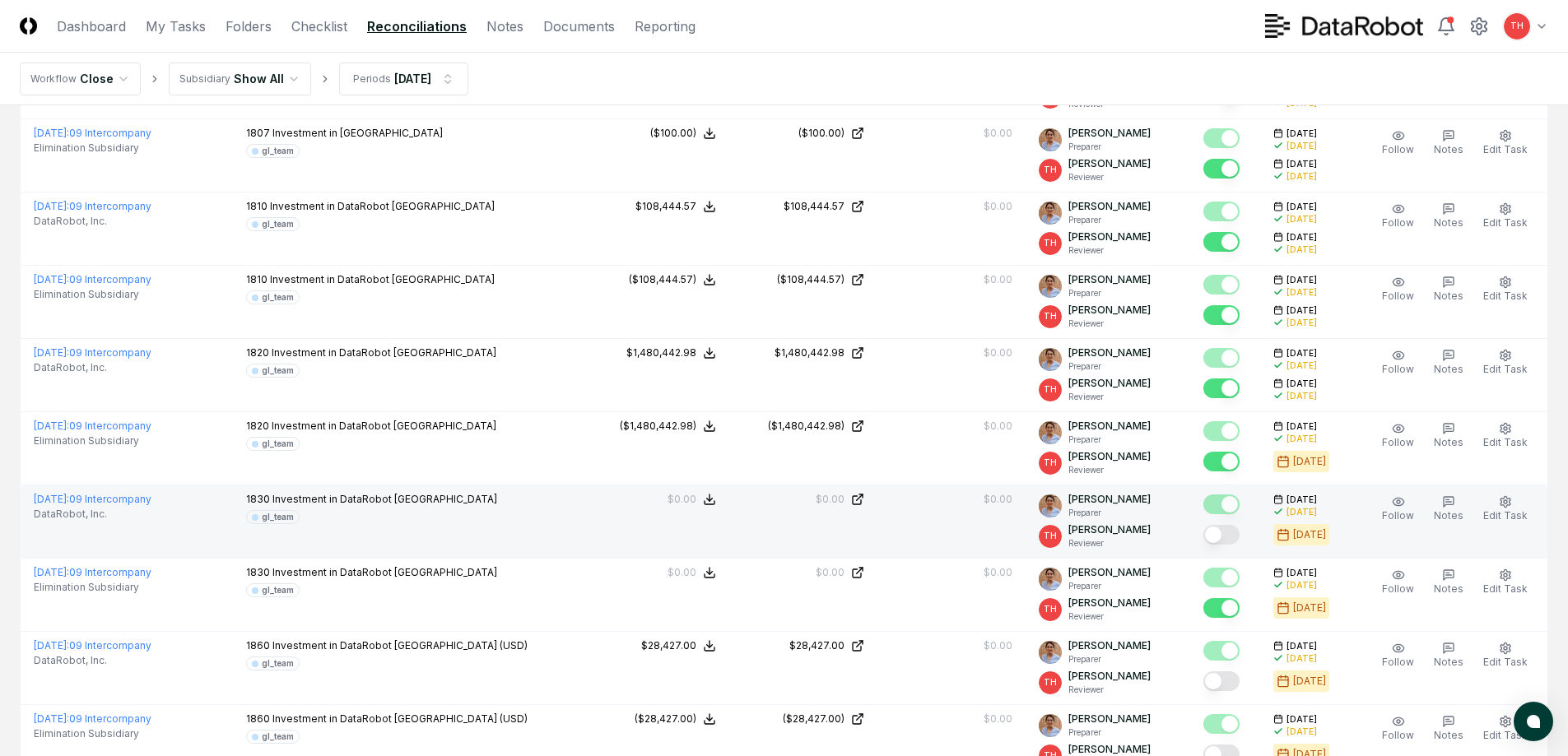
click at [1215, 545] on div at bounding box center [1221, 536] width 36 height 22
click at [1222, 540] on button "Mark complete" at bounding box center [1221, 534] width 36 height 20
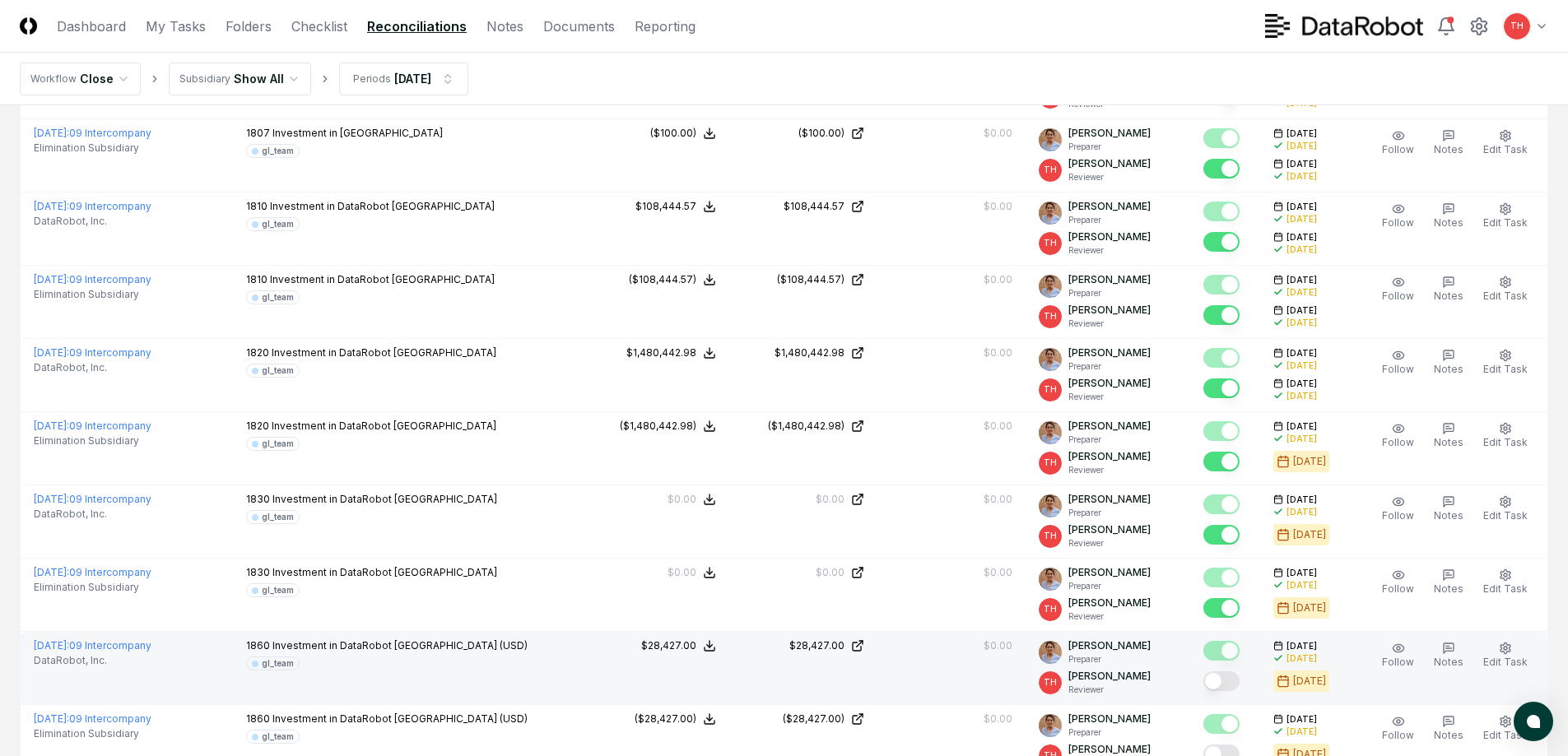
click at [1225, 682] on button "Mark complete" at bounding box center [1221, 681] width 36 height 20
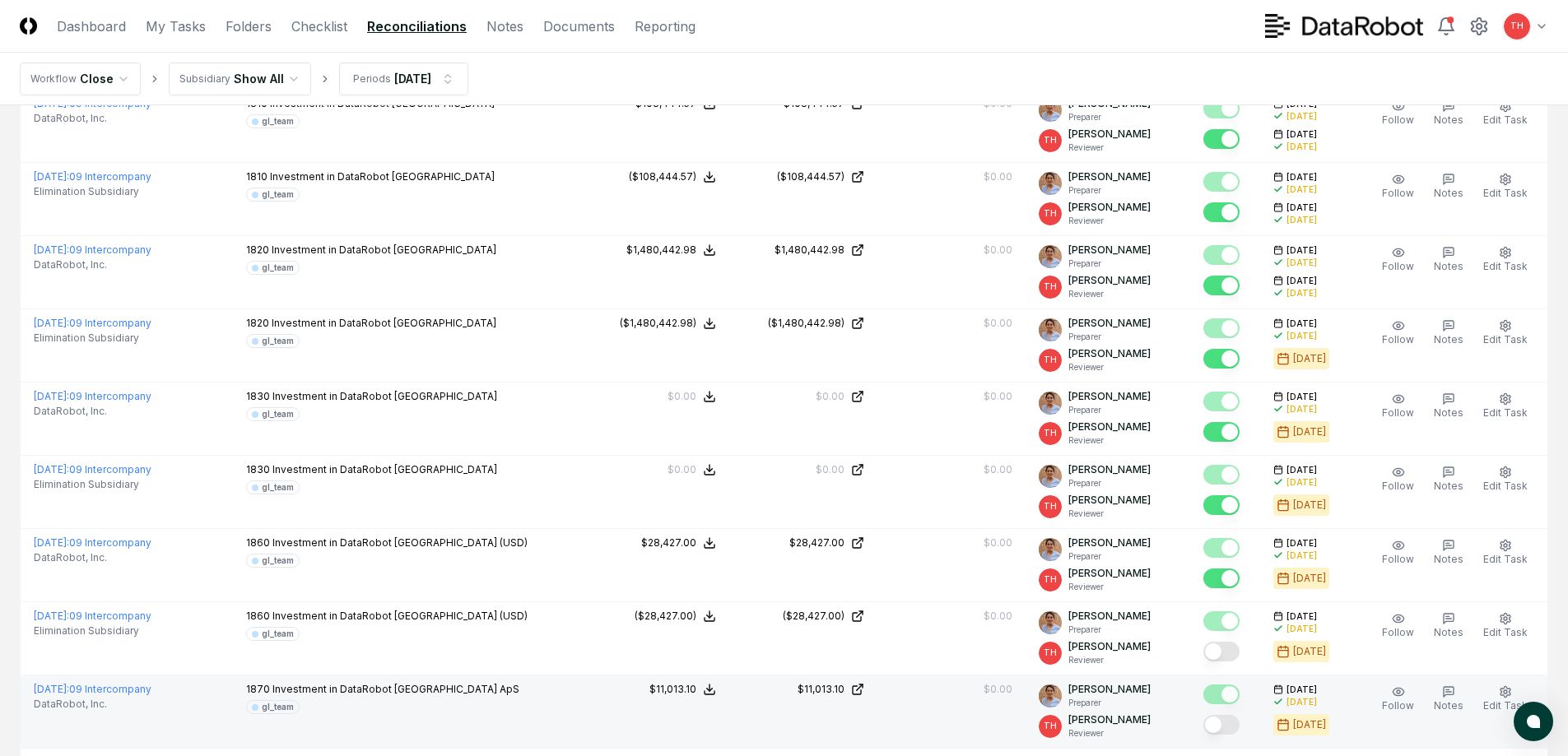
scroll to position [1317, 0]
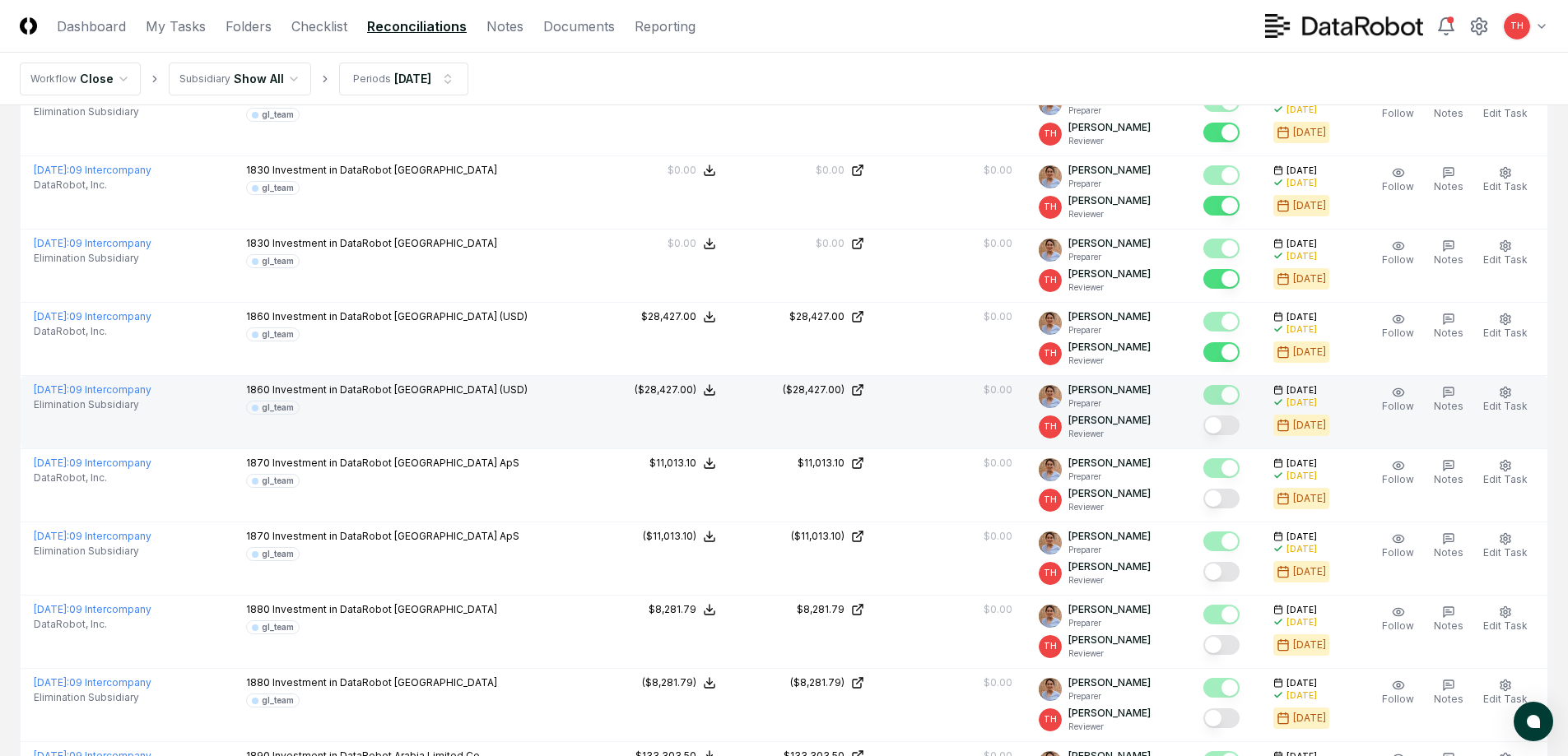
click at [1231, 423] on button "Mark complete" at bounding box center [1221, 425] width 36 height 20
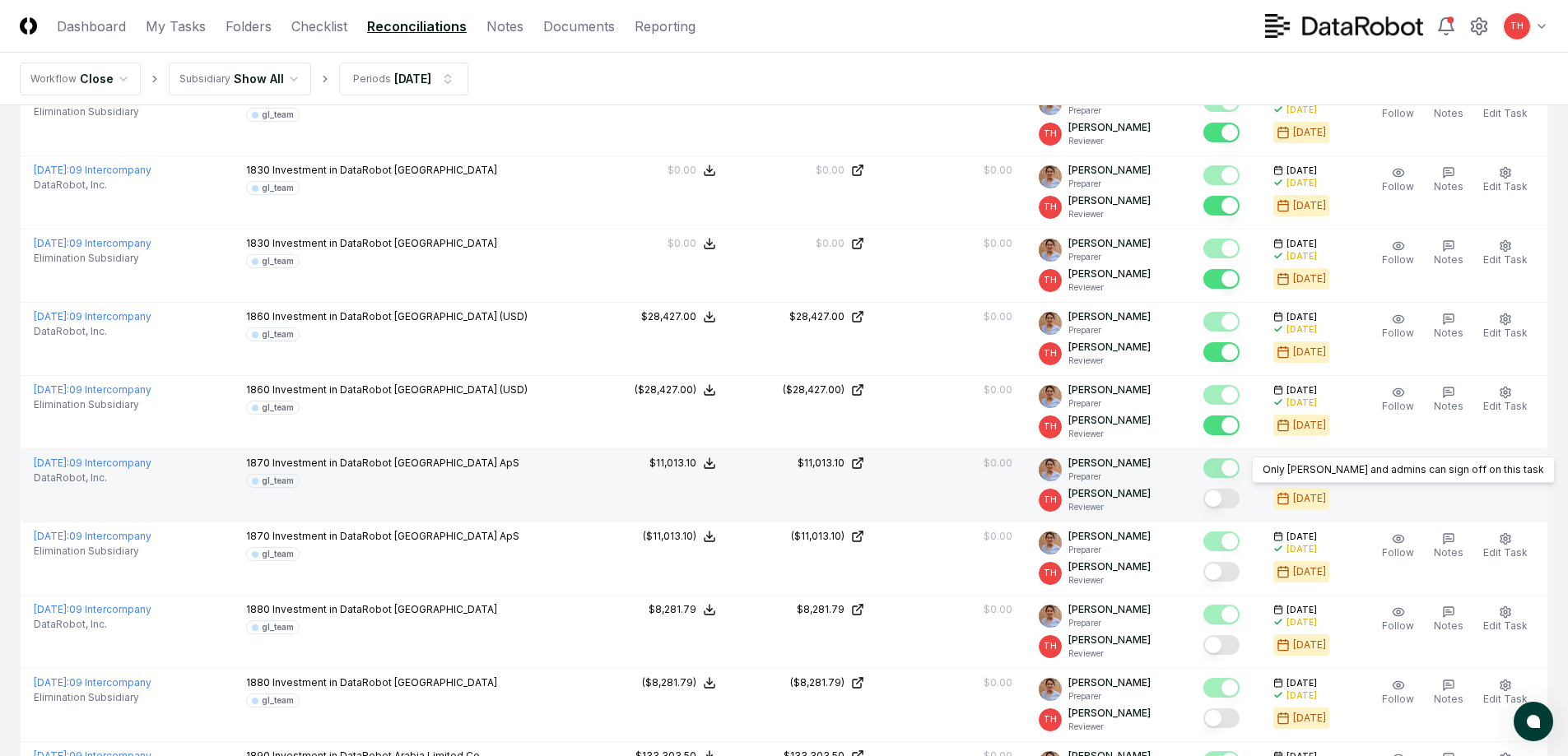
click at [1225, 494] on button "Mark complete" at bounding box center [1221, 499] width 36 height 20
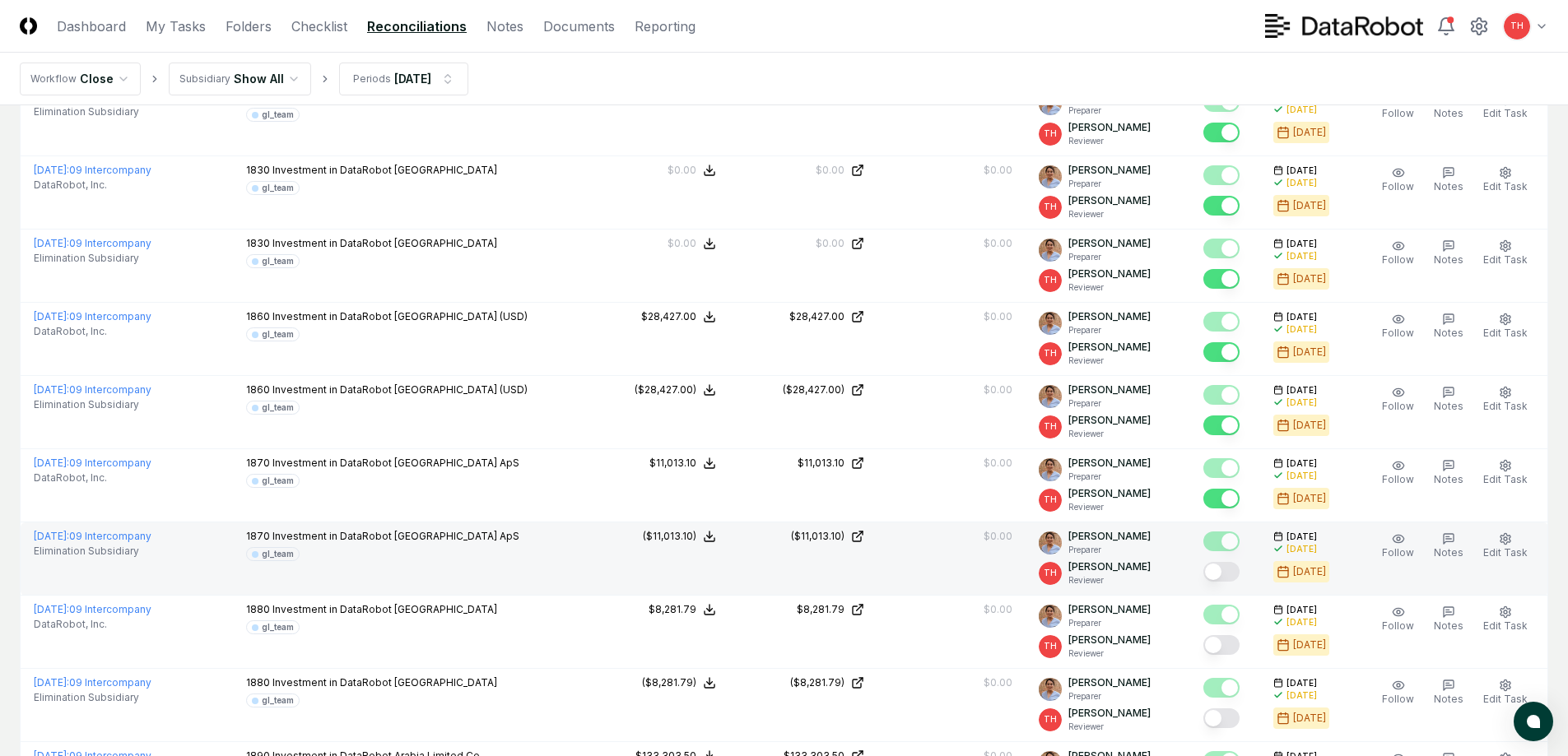
click at [1225, 569] on button "Mark complete" at bounding box center [1221, 572] width 36 height 20
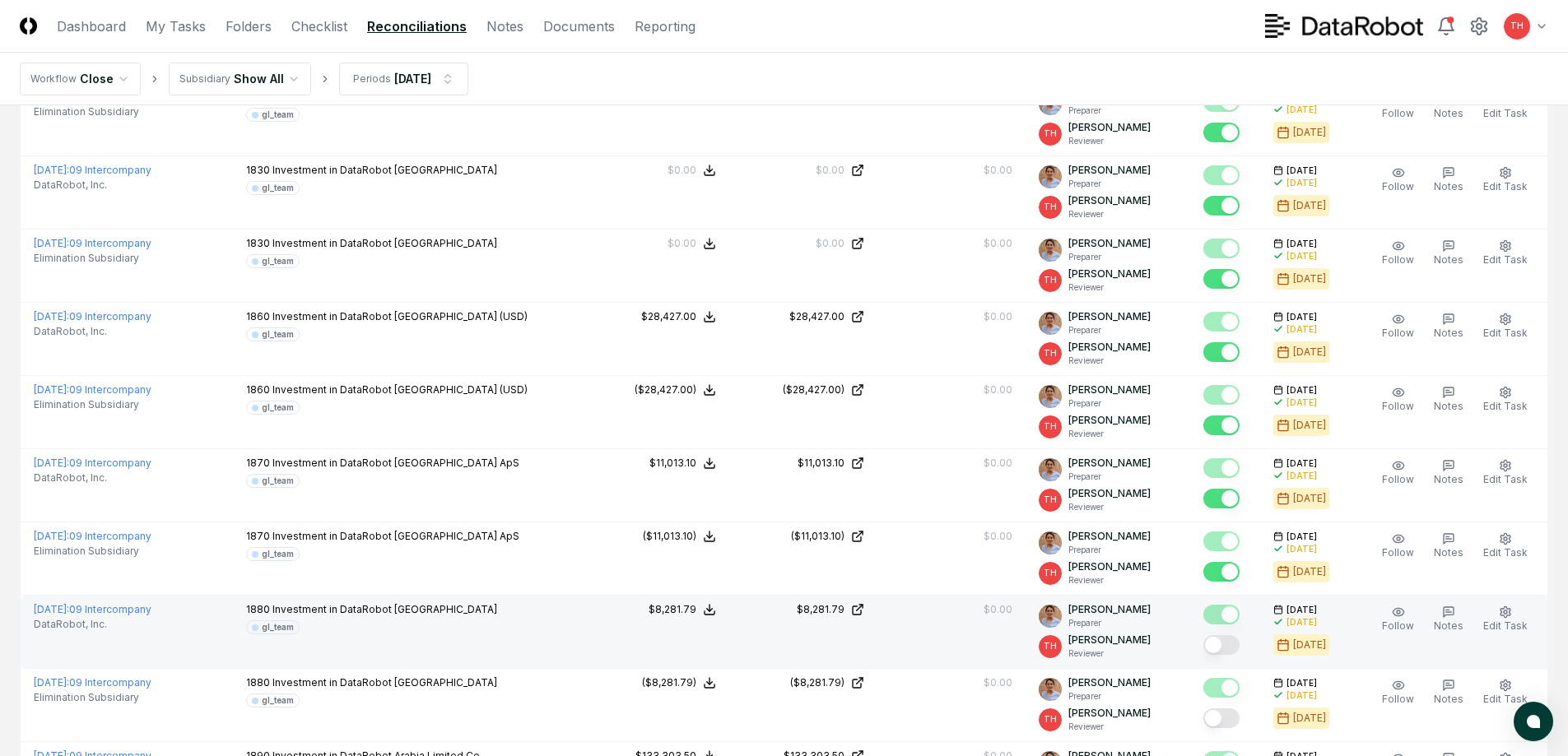
click at [1231, 654] on button "Mark complete" at bounding box center [1221, 645] width 36 height 20
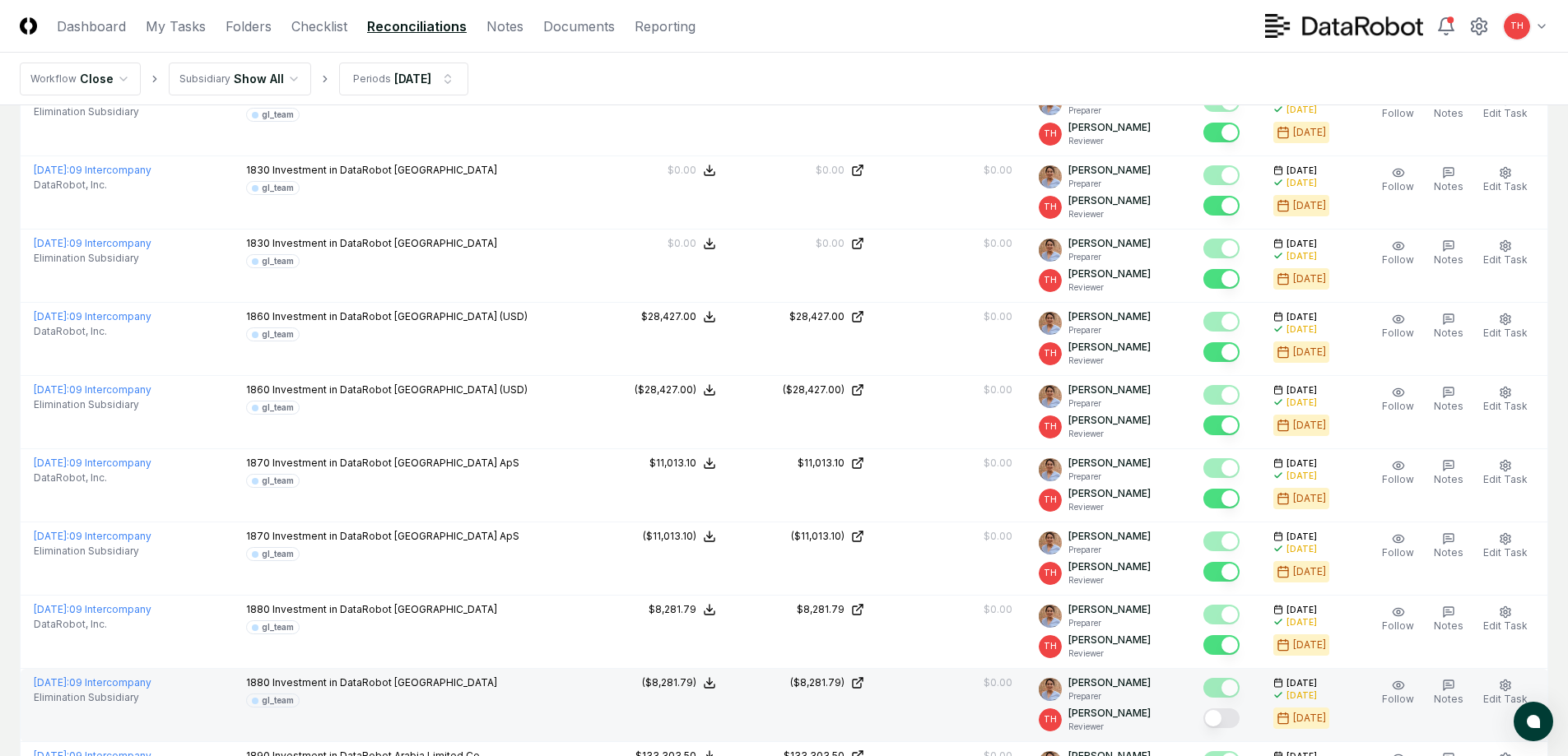
click at [1234, 710] on button "Mark complete" at bounding box center [1221, 718] width 36 height 20
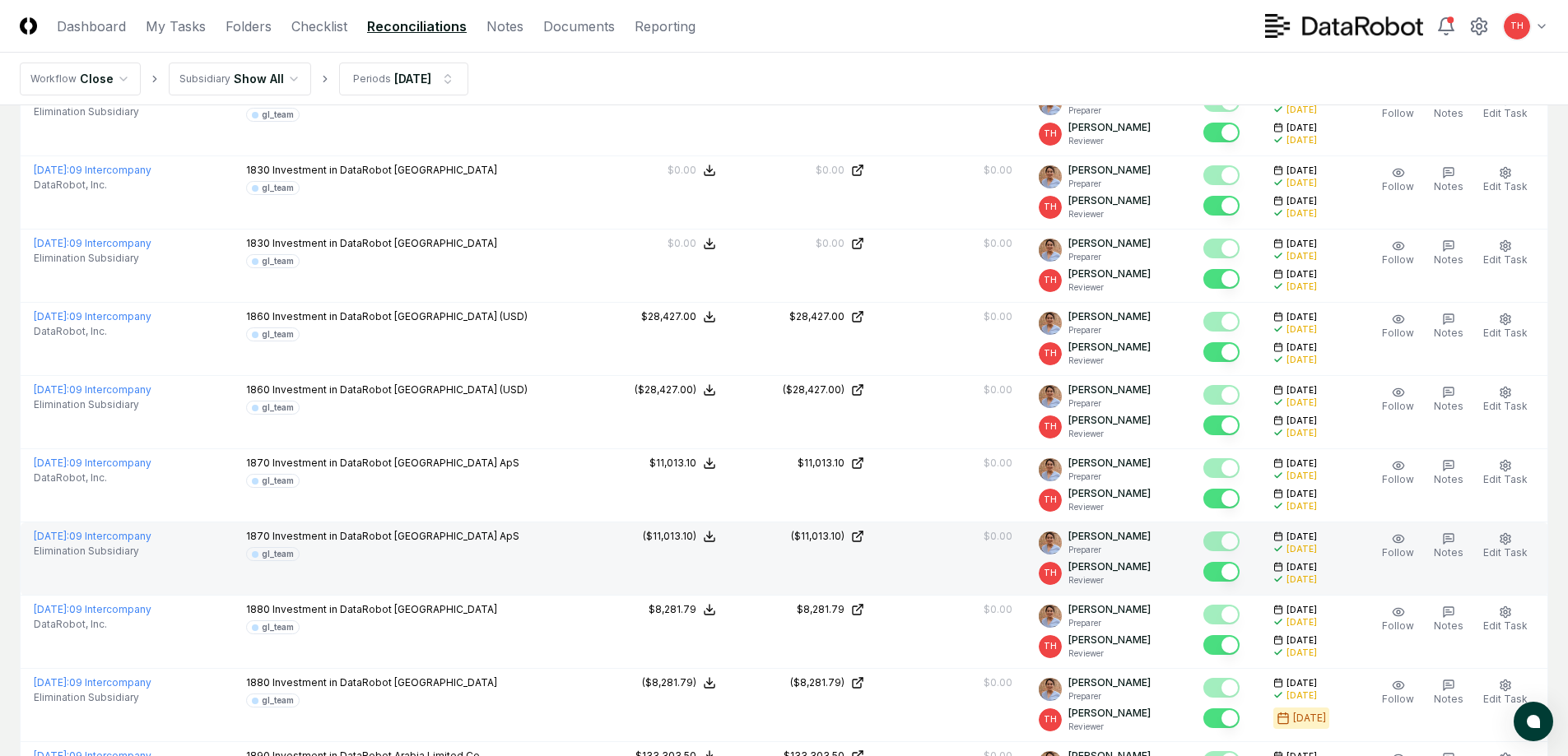
scroll to position [1564, 0]
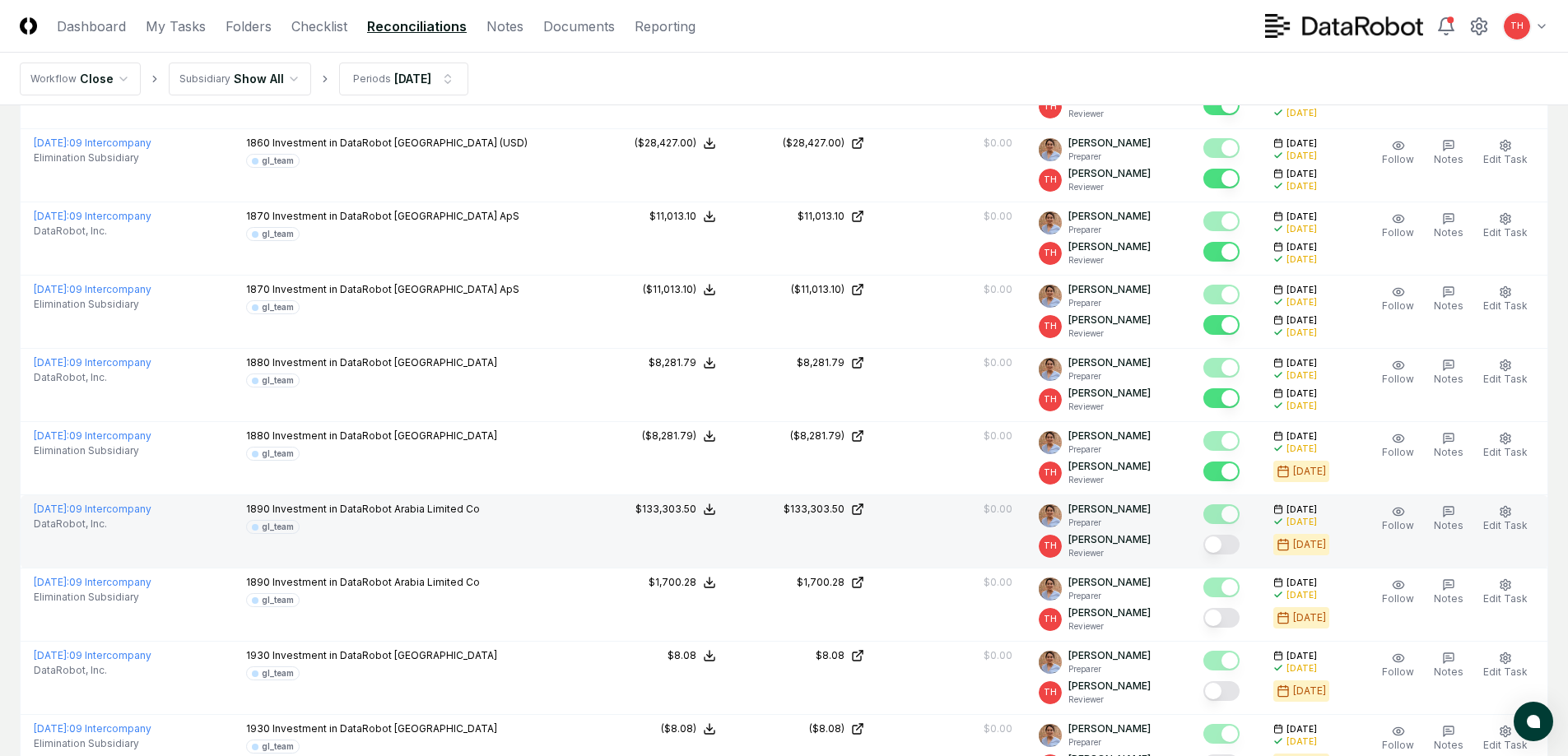
click at [1220, 549] on button "Mark complete" at bounding box center [1221, 545] width 36 height 20
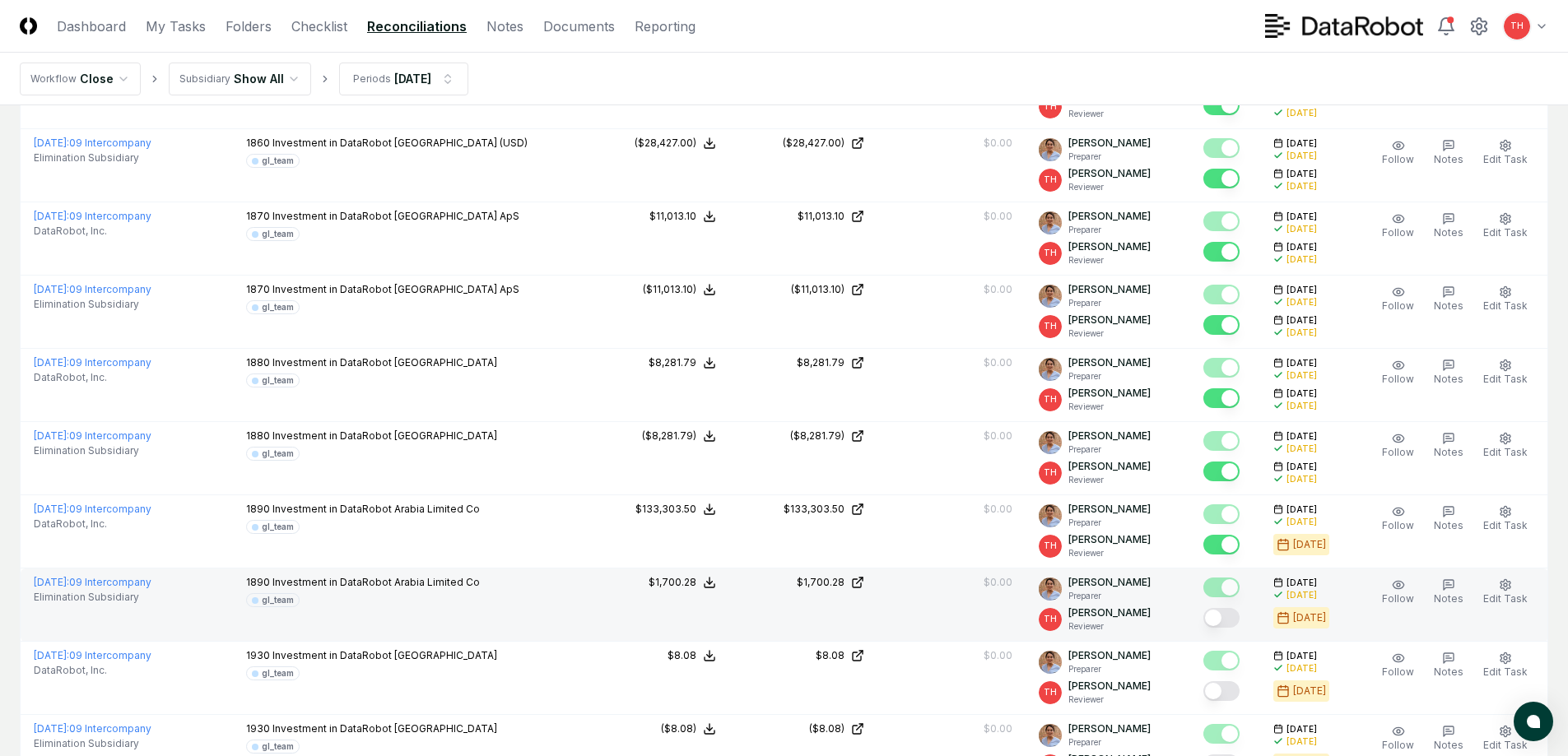
click at [1236, 615] on button "Mark complete" at bounding box center [1221, 618] width 36 height 20
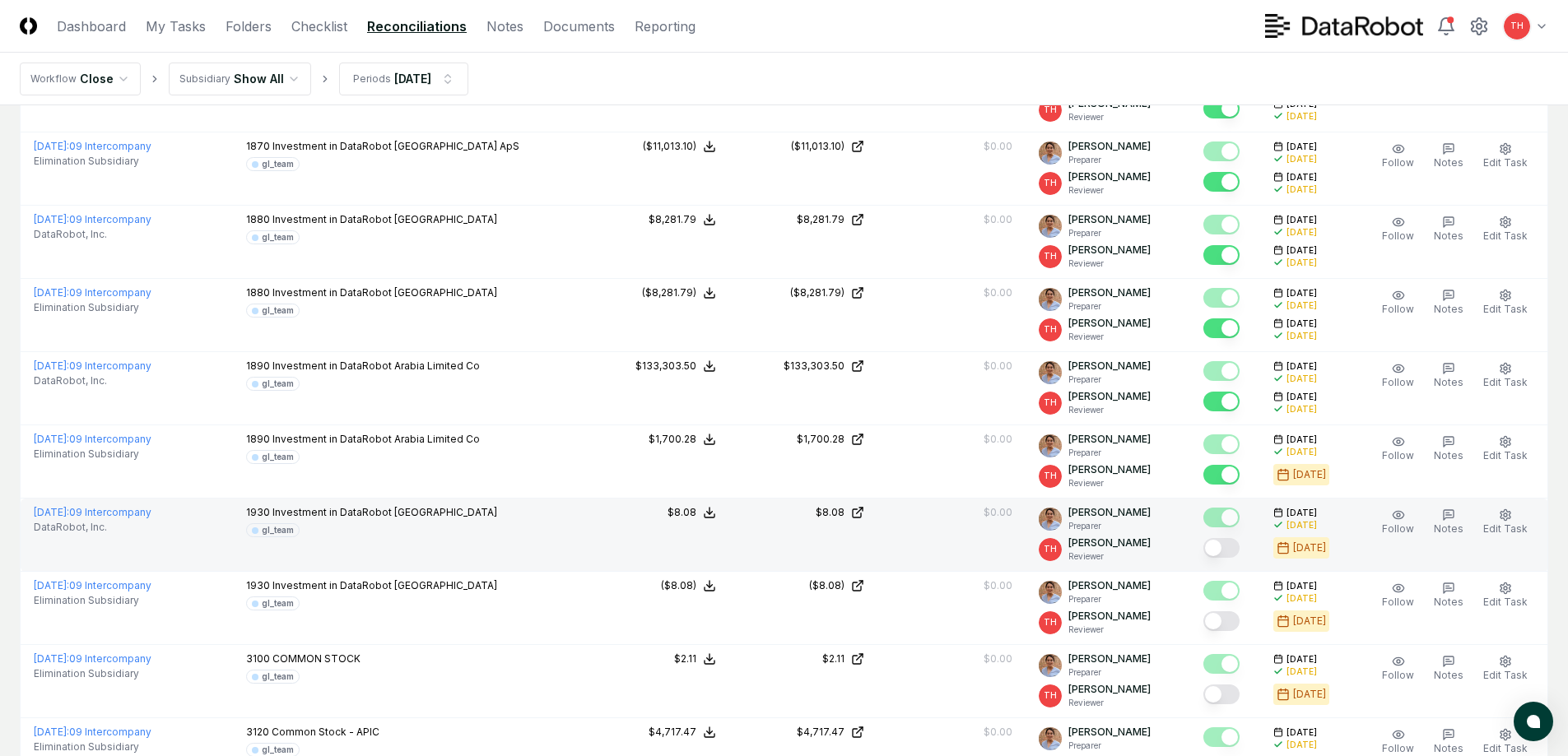
scroll to position [1728, 0]
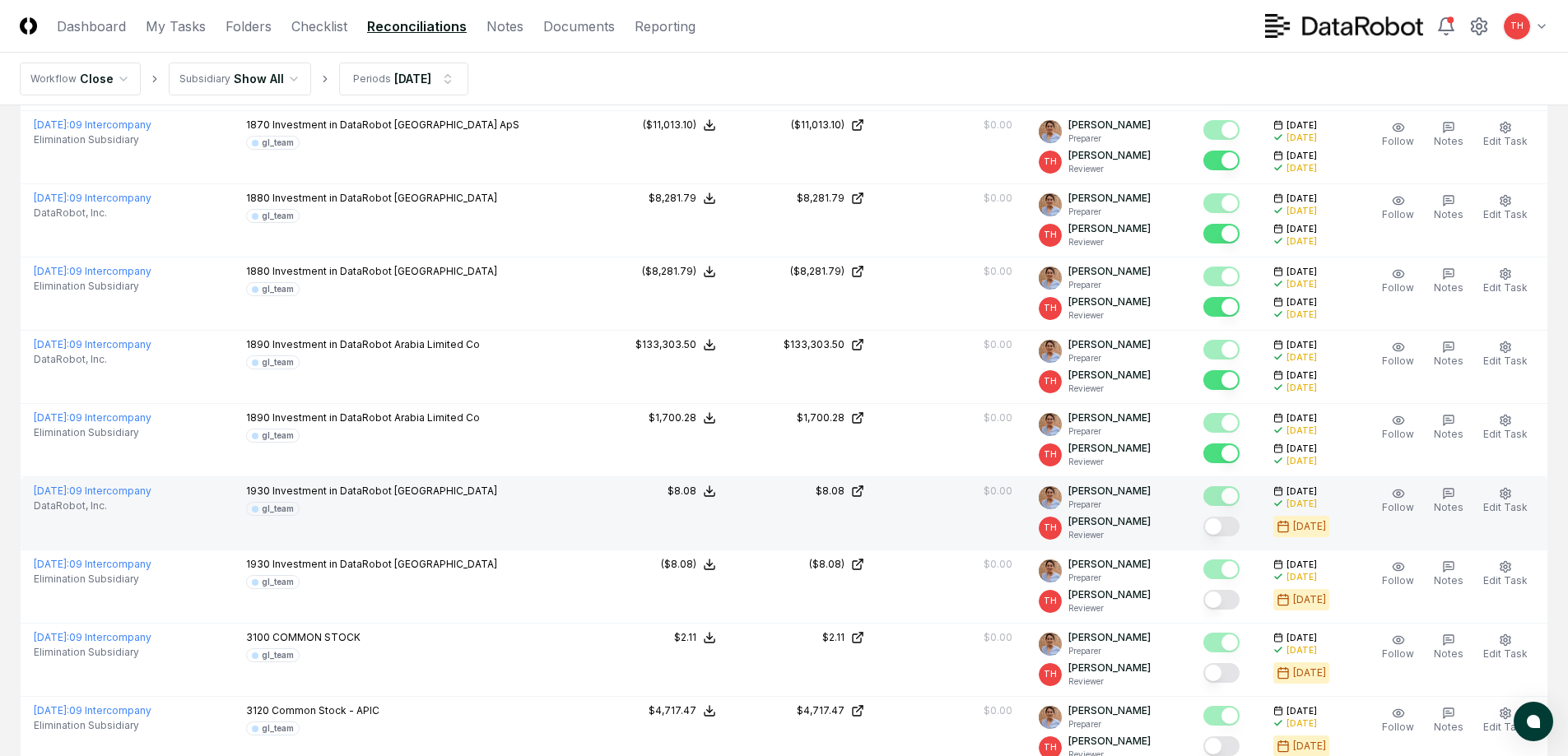
click at [1230, 526] on button "Mark complete" at bounding box center [1221, 526] width 36 height 20
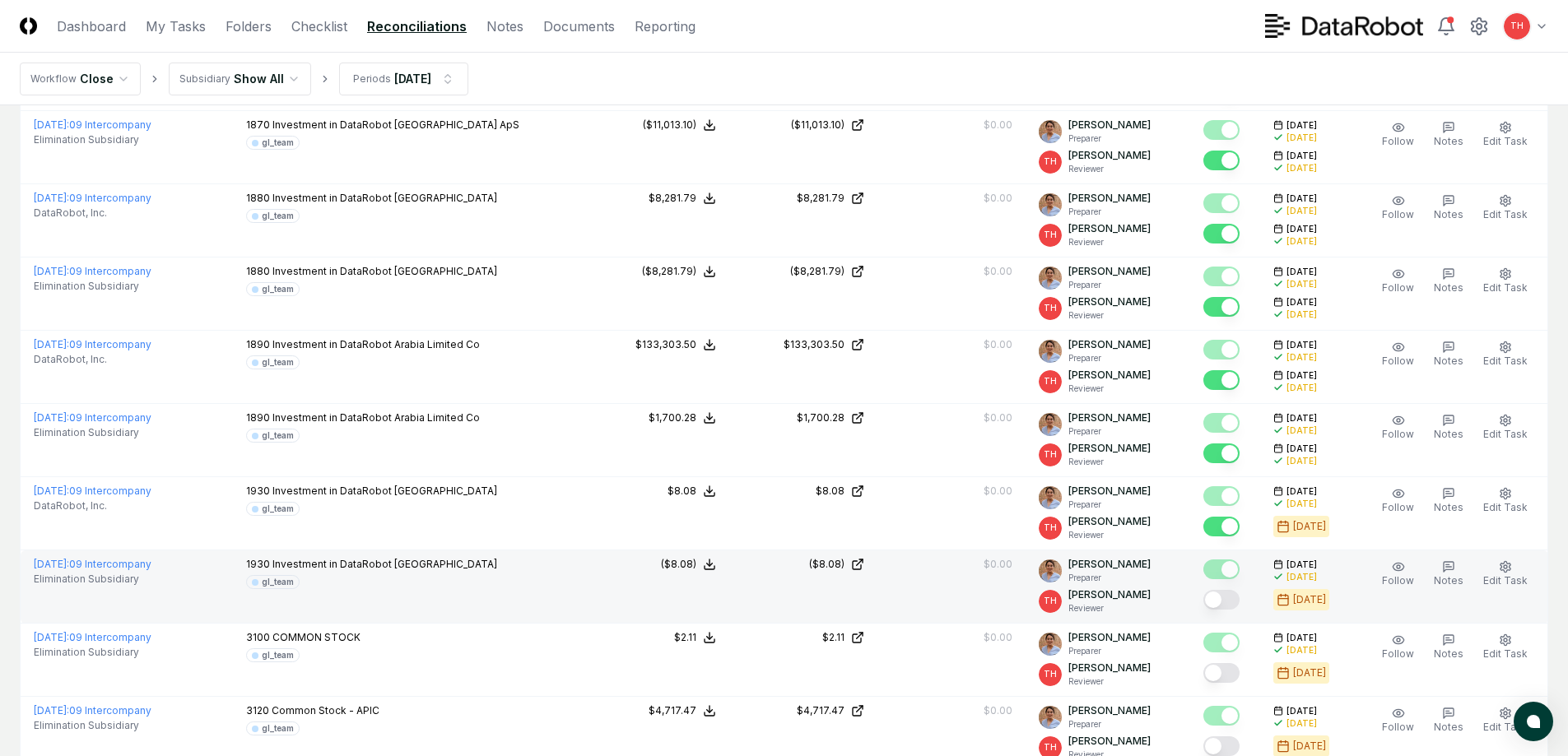
click at [1230, 608] on button "Mark complete" at bounding box center [1221, 599] width 36 height 20
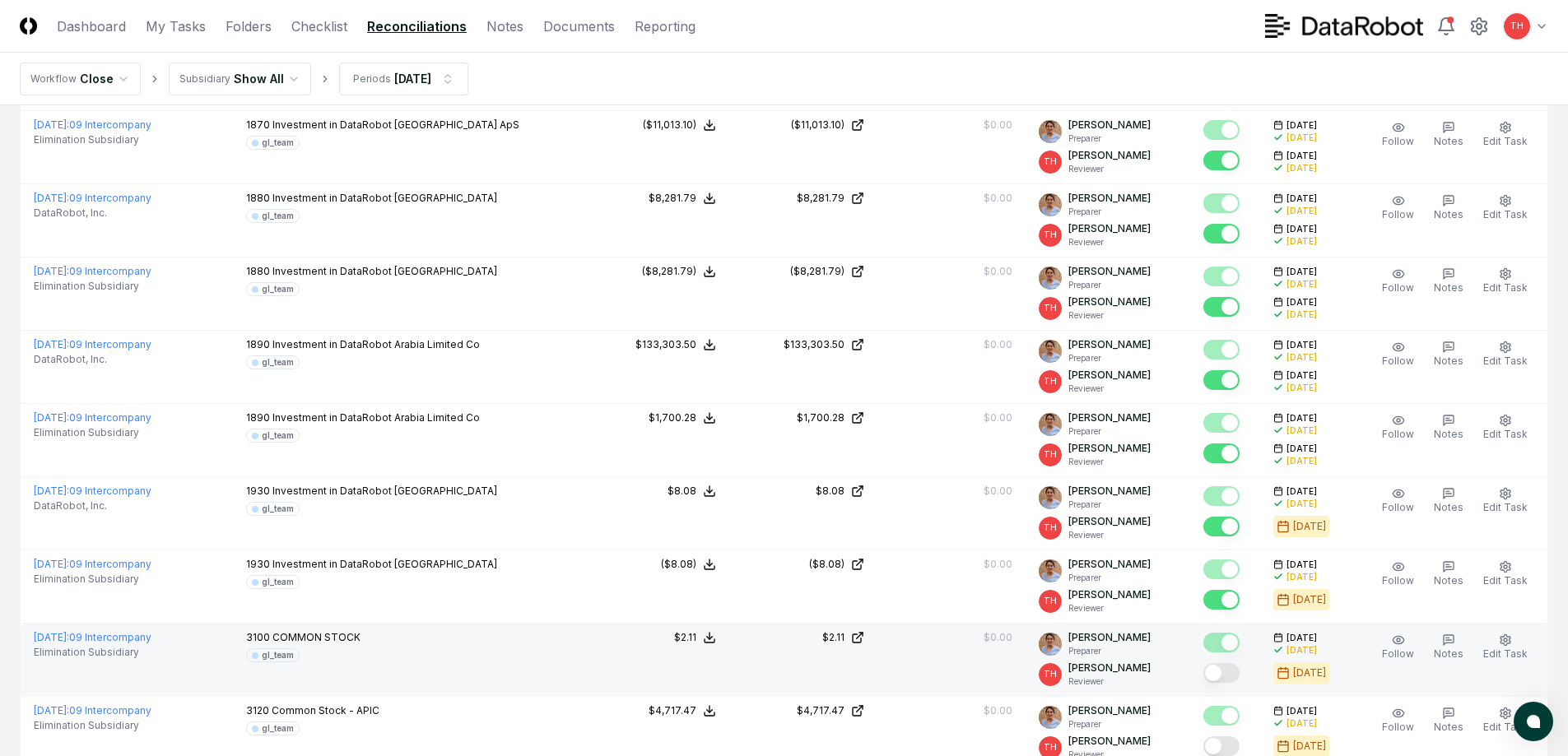
click at [1232, 675] on button "Mark complete" at bounding box center [1221, 672] width 36 height 20
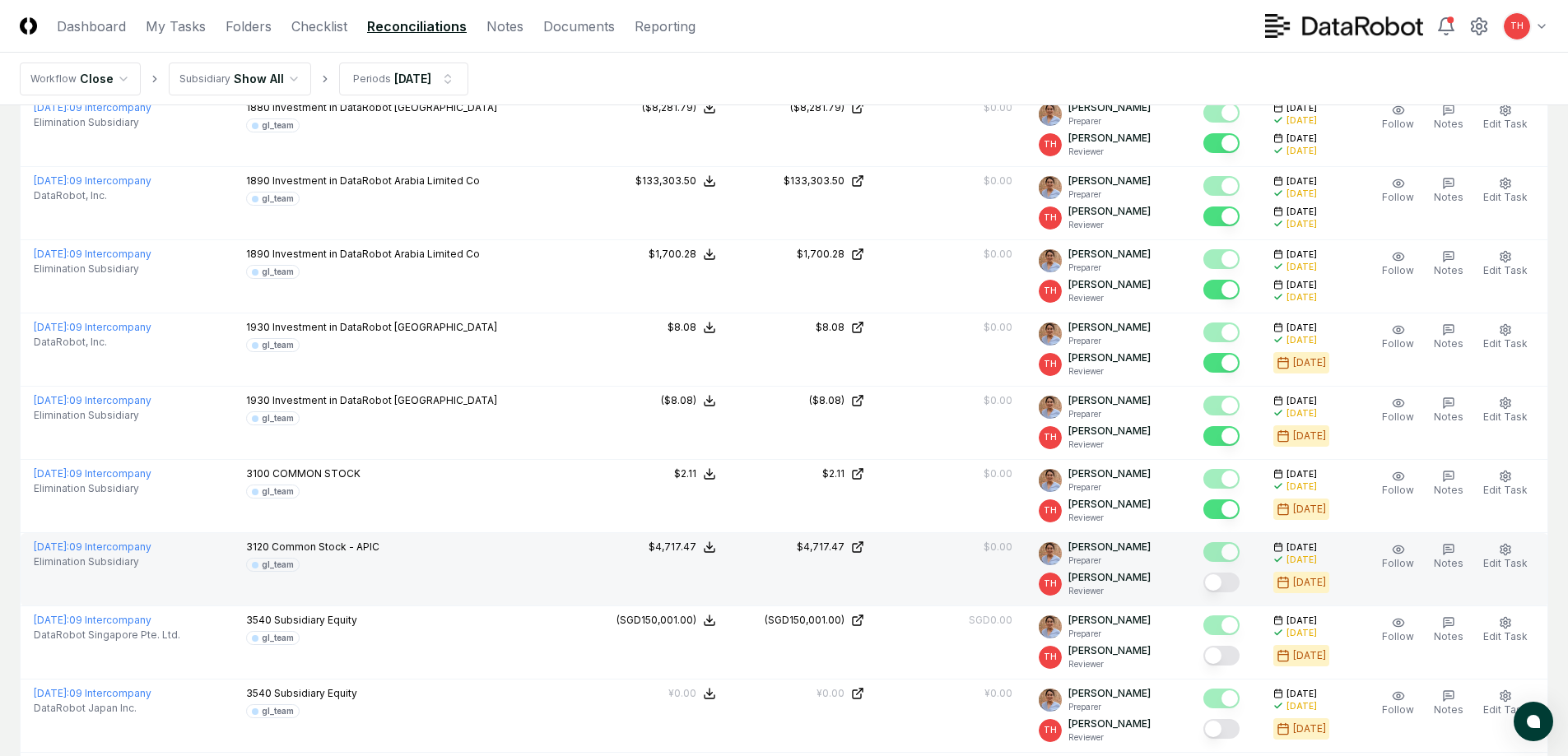
scroll to position [1893, 0]
click at [1232, 580] on button "Mark complete" at bounding box center [1221, 581] width 36 height 20
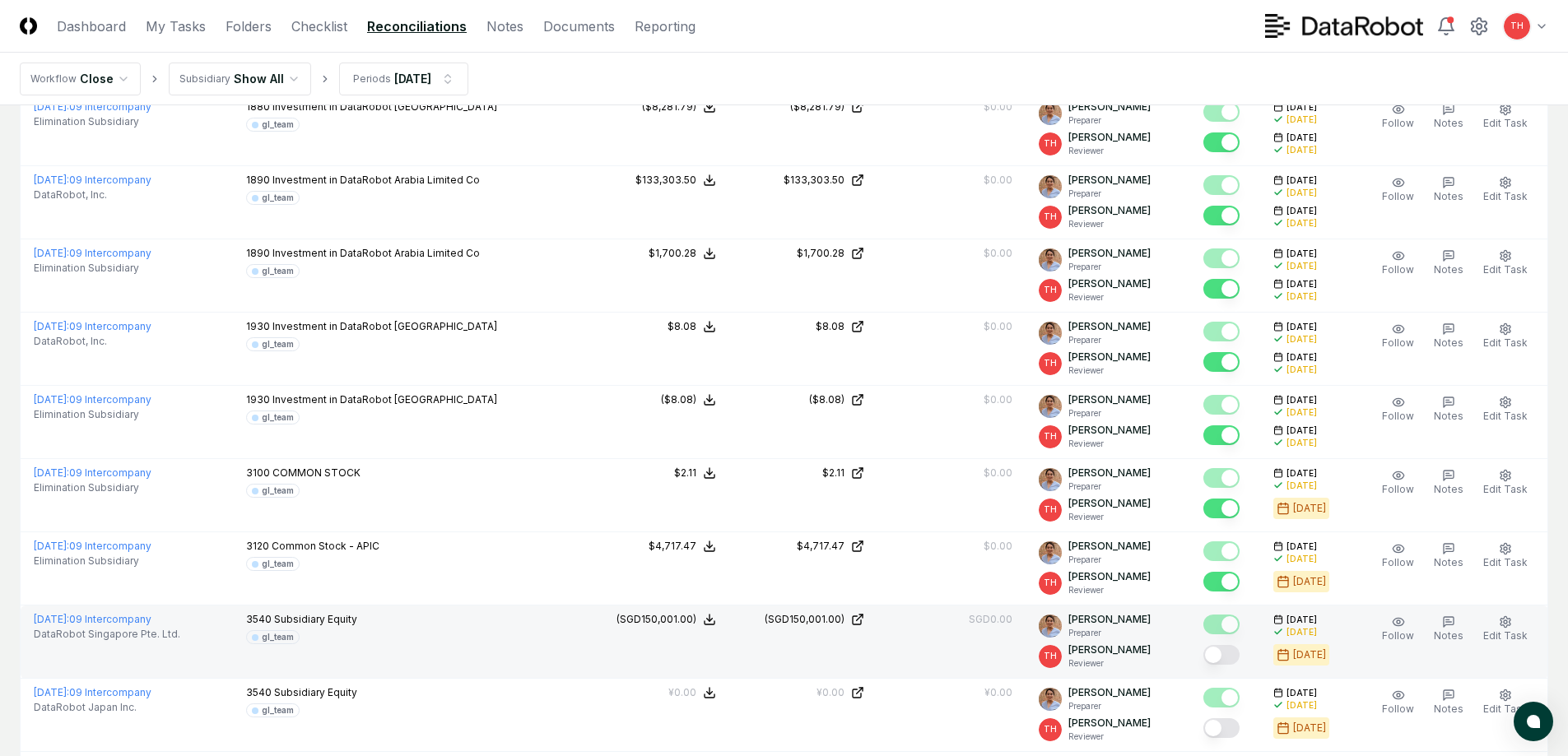
click at [1230, 662] on button "Mark complete" at bounding box center [1221, 655] width 36 height 20
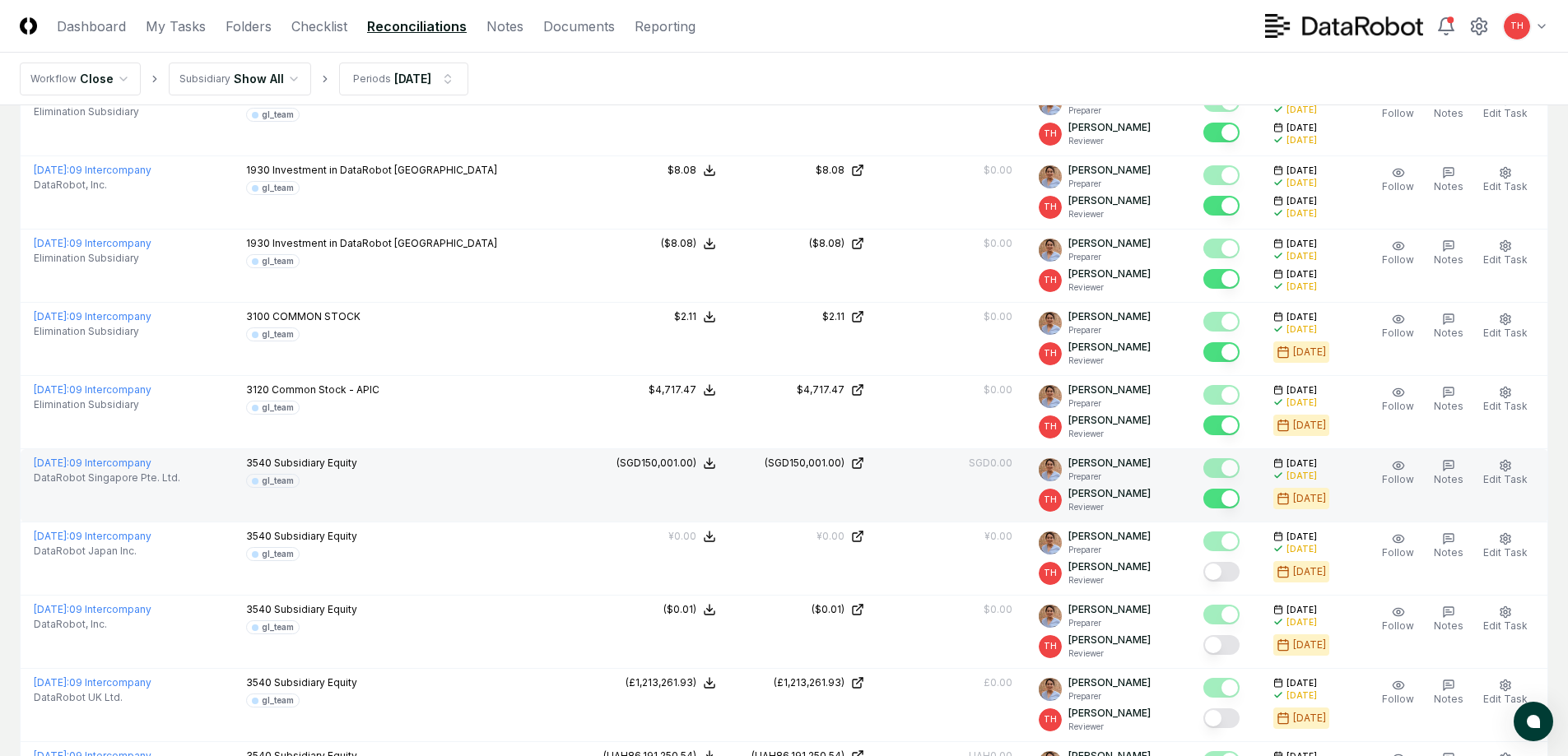
scroll to position [2057, 0]
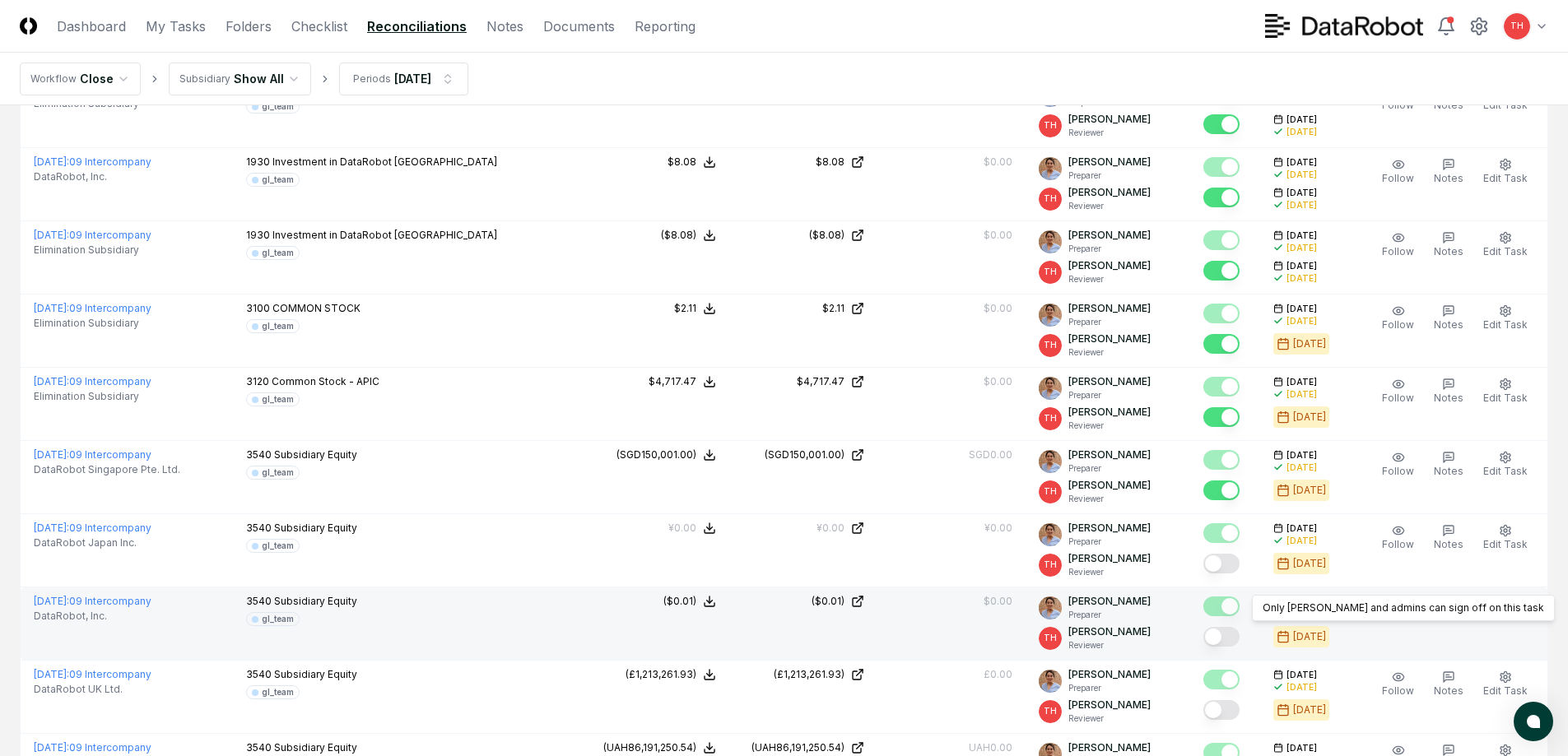
click at [1228, 568] on button "Mark complete" at bounding box center [1221, 563] width 36 height 20
click at [1226, 628] on button "Mark complete" at bounding box center [1221, 637] width 36 height 20
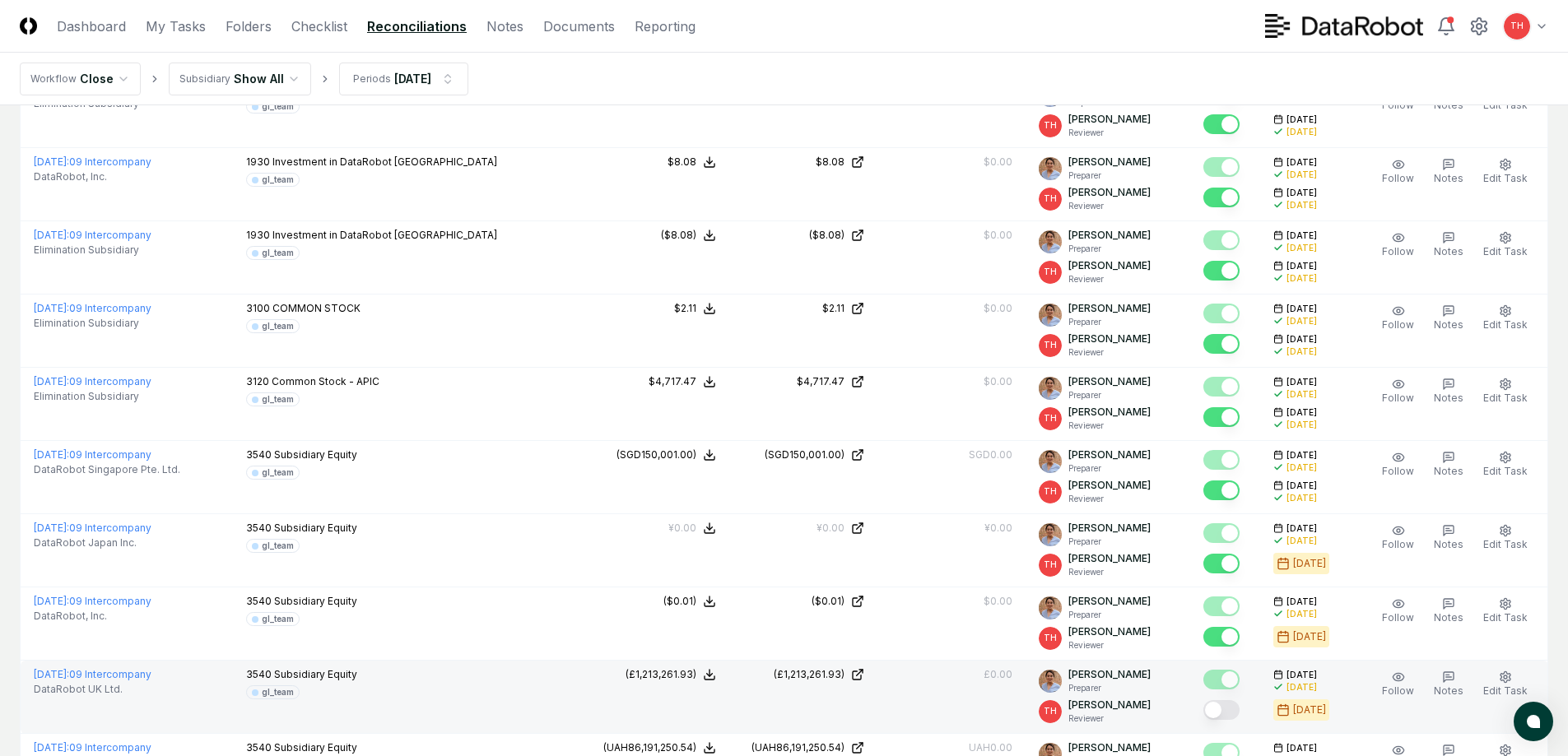
click at [1227, 703] on button "Mark complete" at bounding box center [1221, 710] width 36 height 20
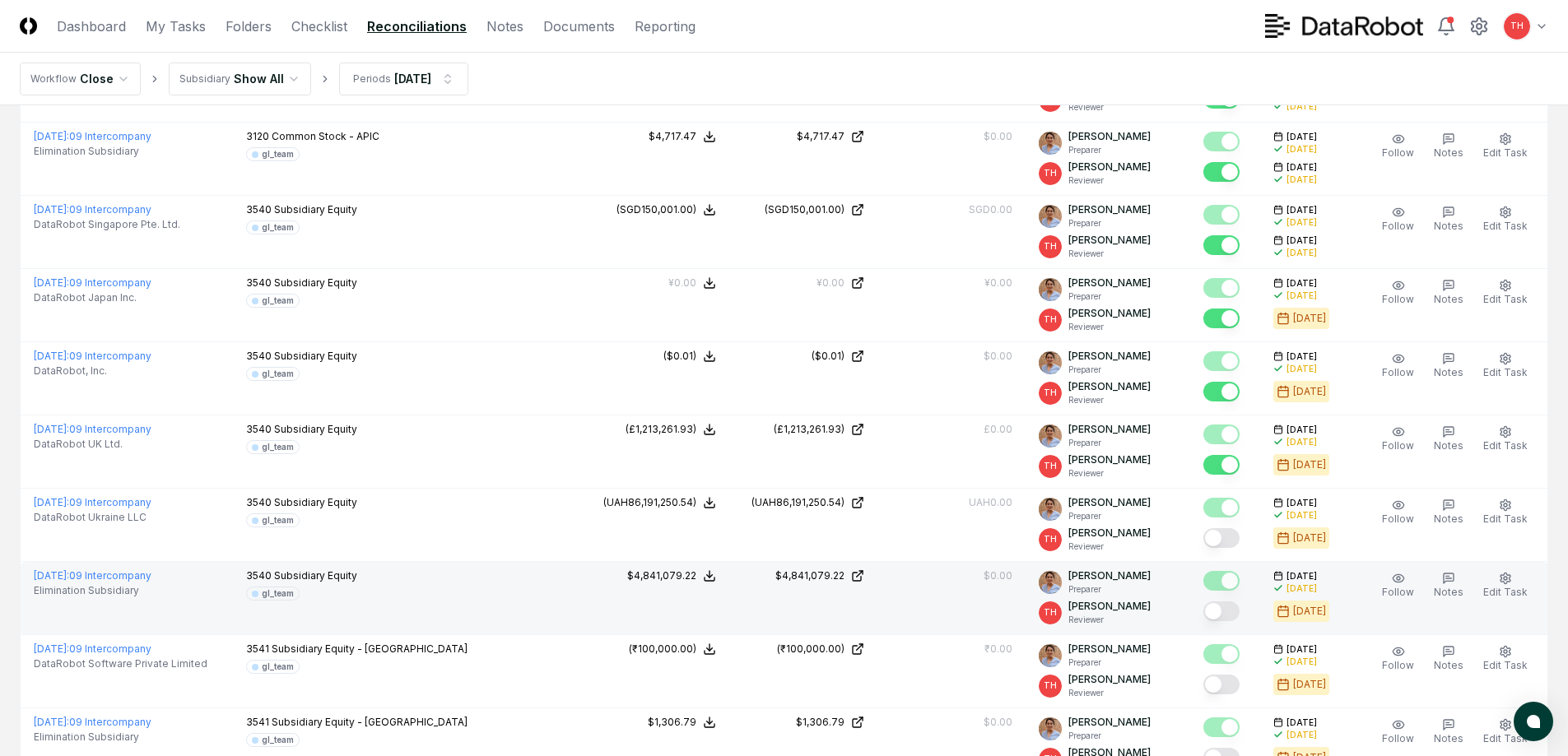
scroll to position [2305, 0]
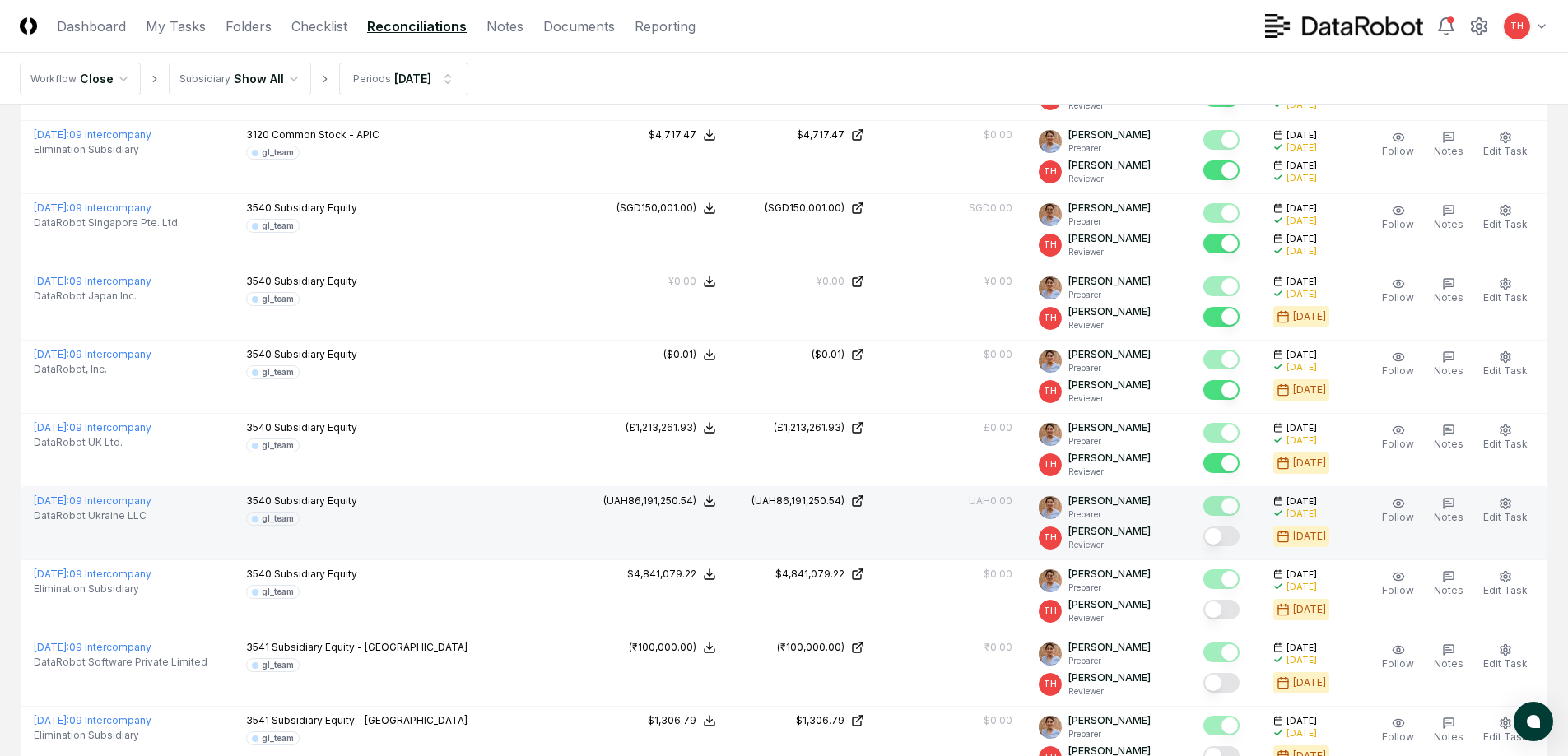
click at [1225, 534] on button "Mark complete" at bounding box center [1221, 536] width 36 height 20
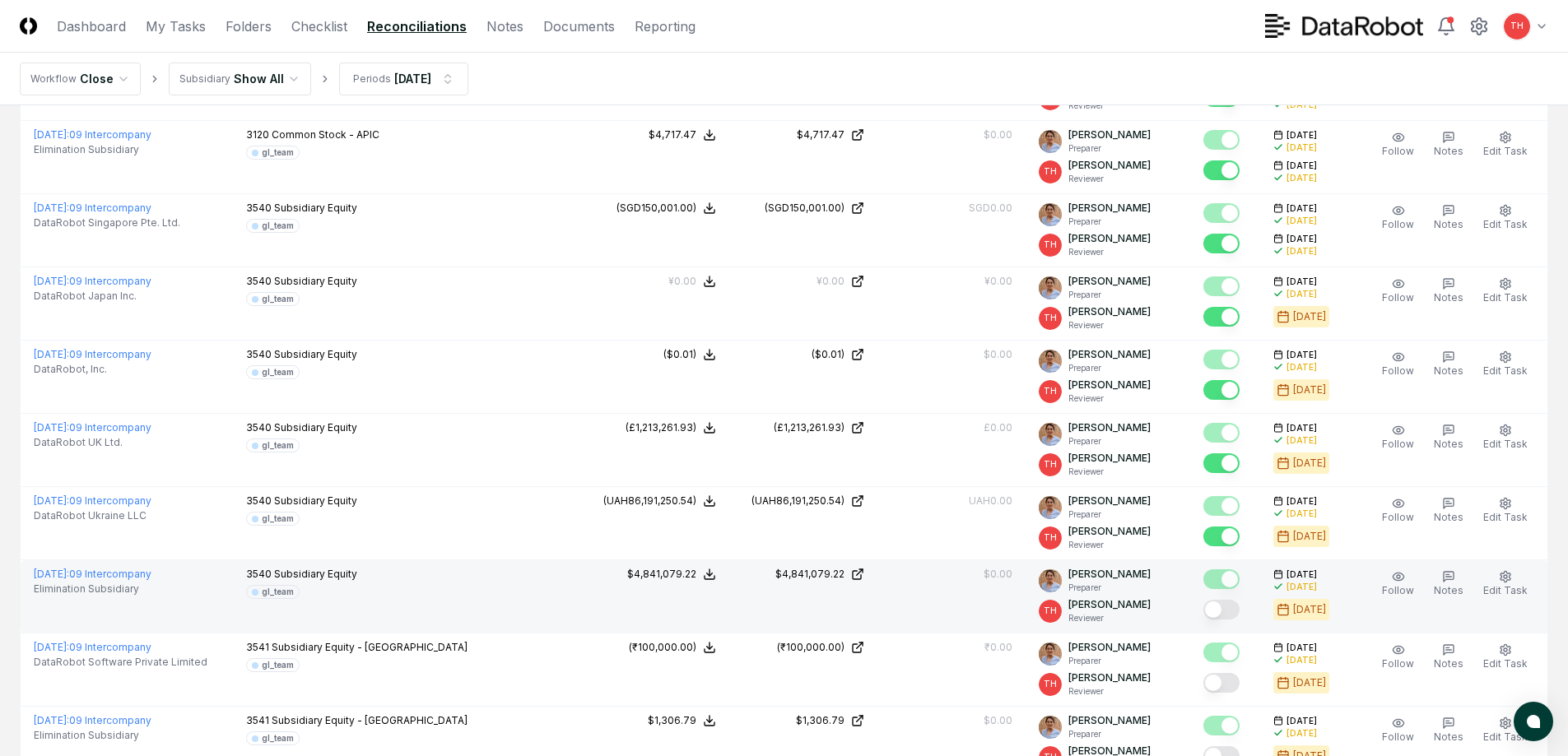
click at [1231, 610] on button "Mark complete" at bounding box center [1221, 609] width 36 height 20
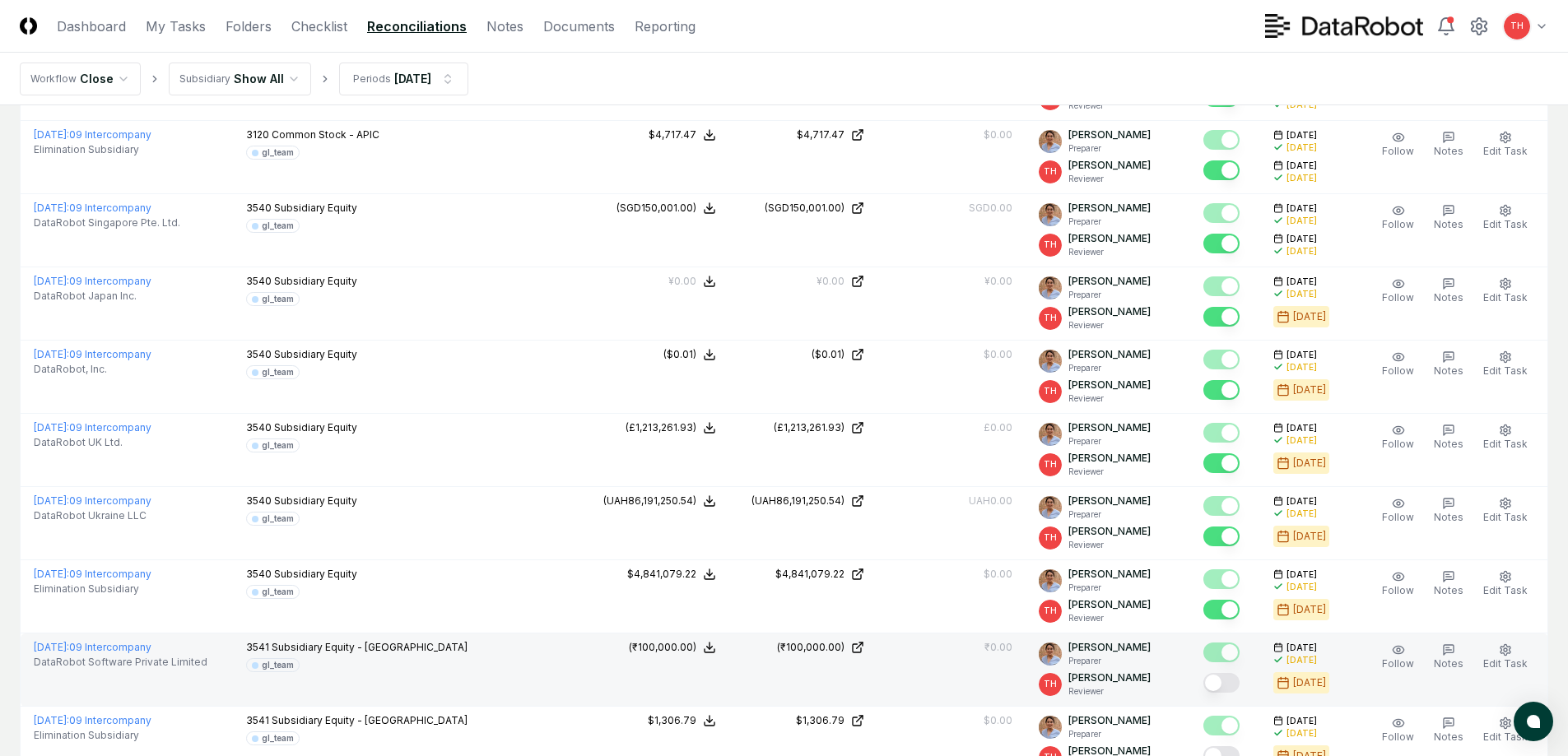
click at [1232, 671] on div at bounding box center [1225, 684] width 43 height 27
click at [1228, 681] on button "Mark complete" at bounding box center [1221, 683] width 36 height 20
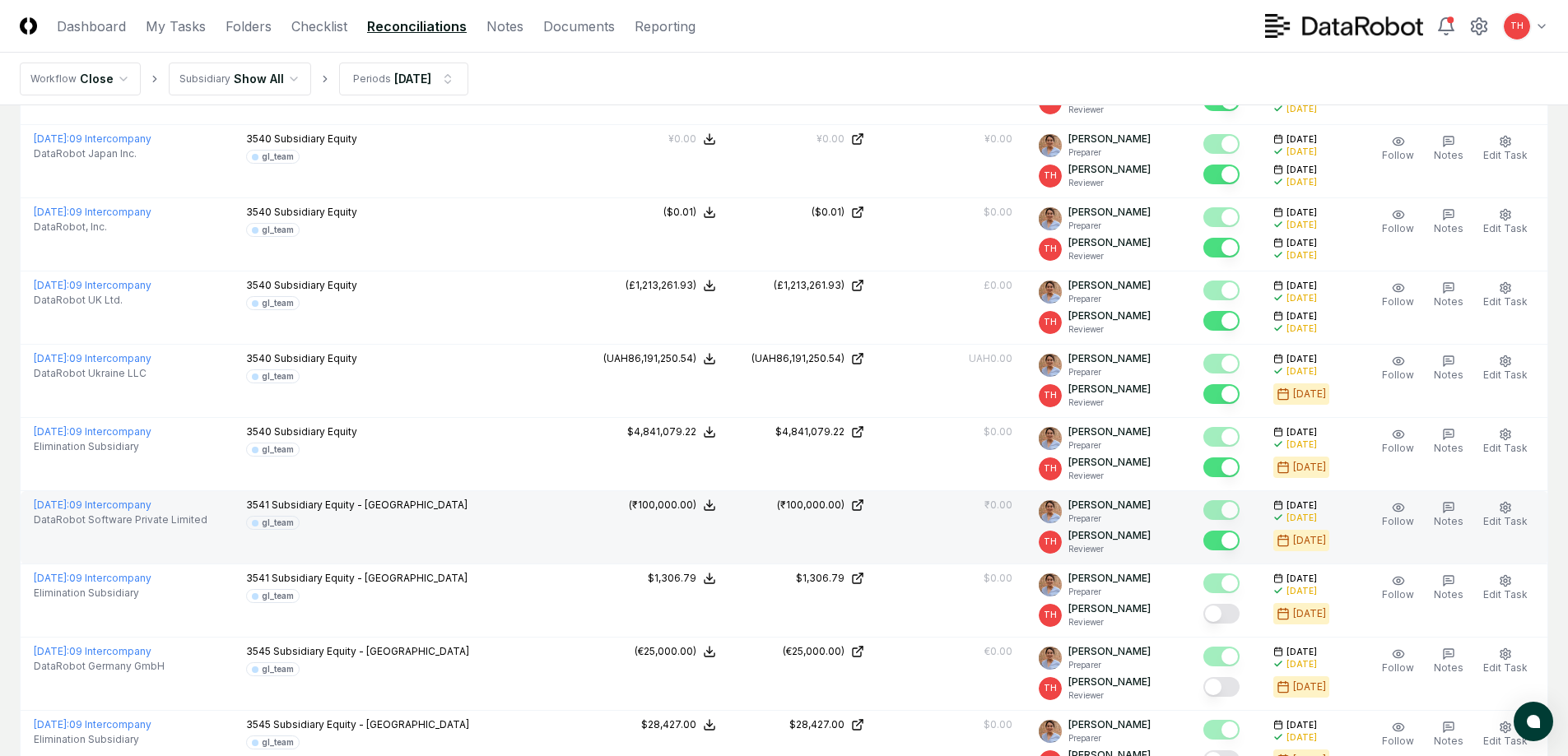
scroll to position [2469, 0]
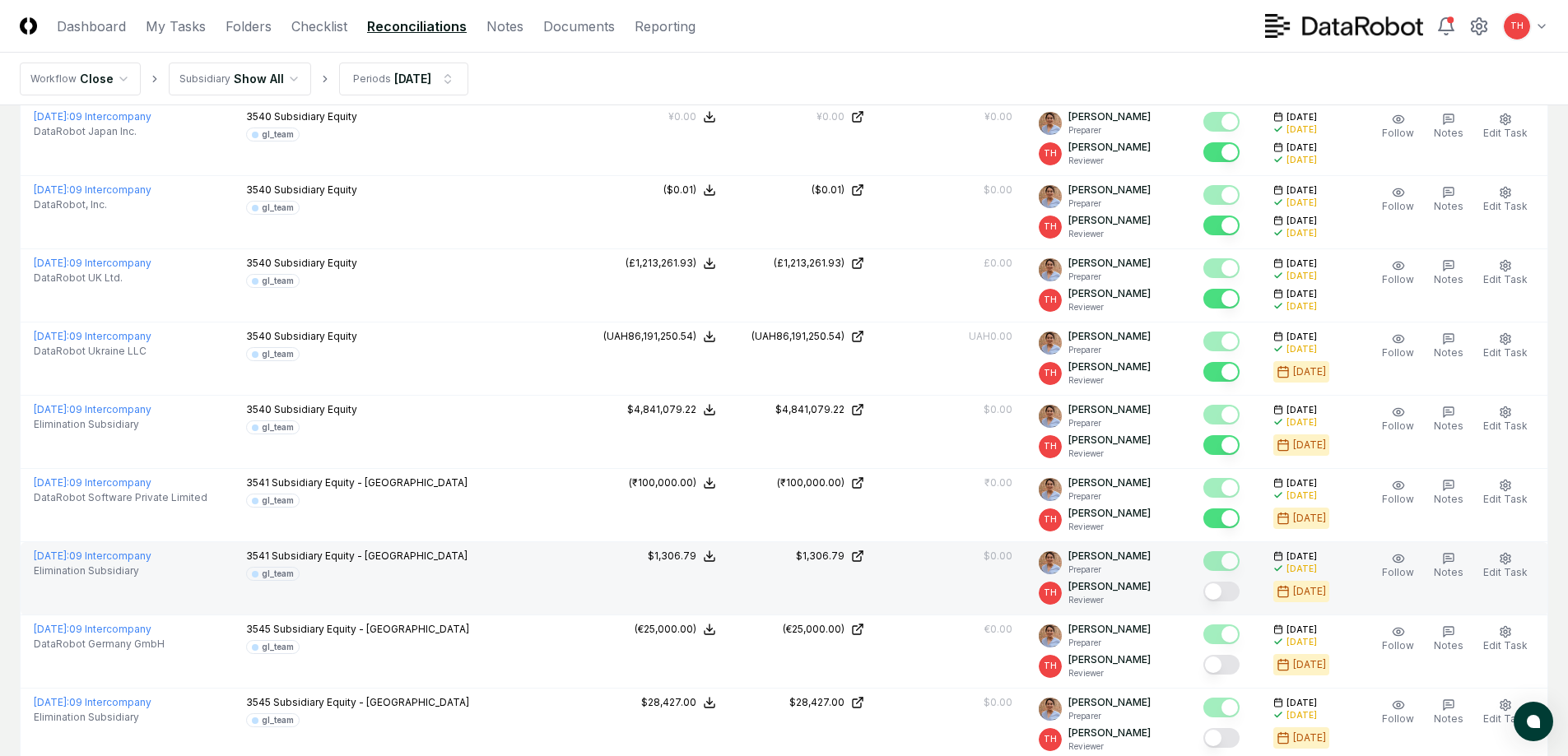
click at [1232, 591] on button "Mark complete" at bounding box center [1221, 592] width 36 height 20
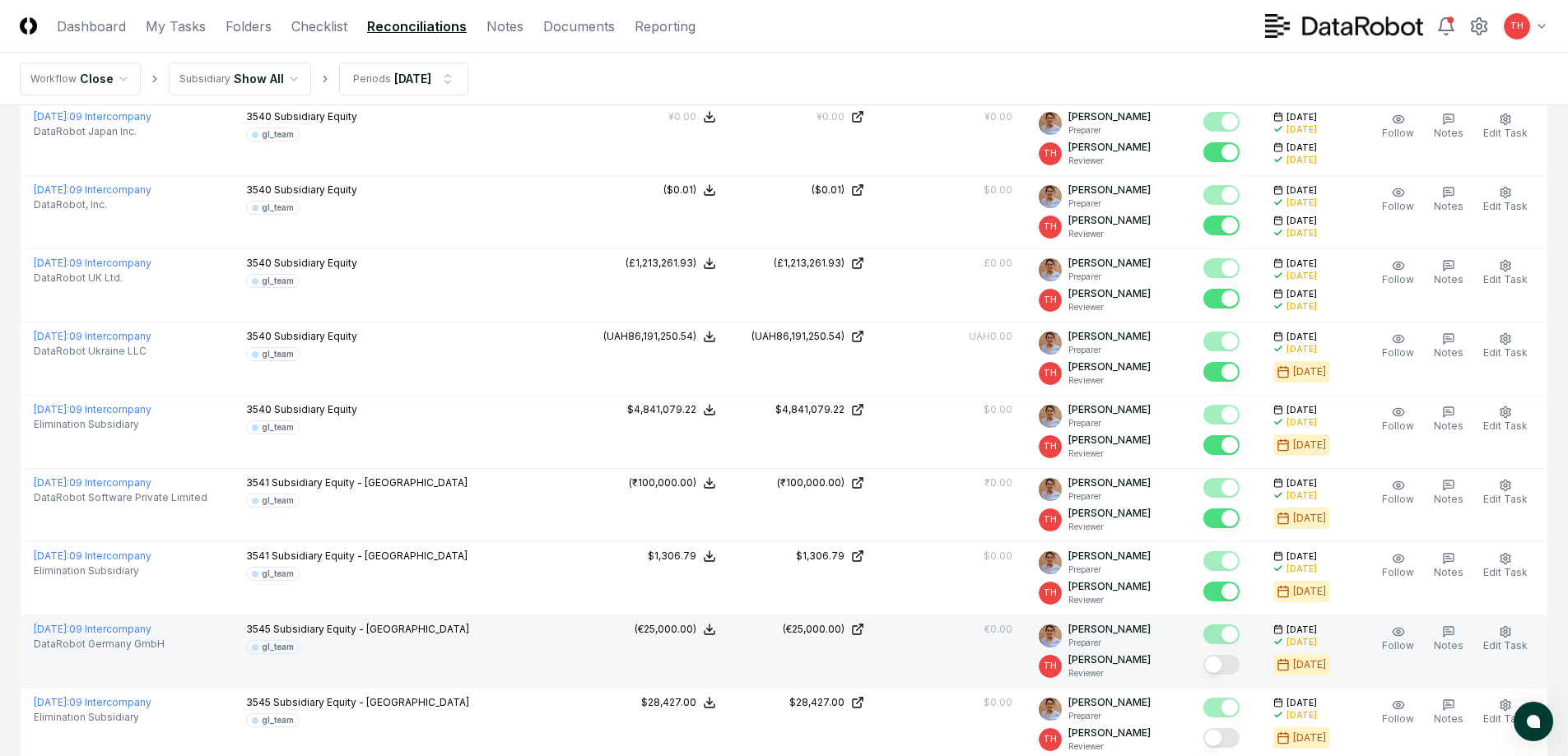
click at [1219, 670] on button "Mark complete" at bounding box center [1221, 665] width 36 height 20
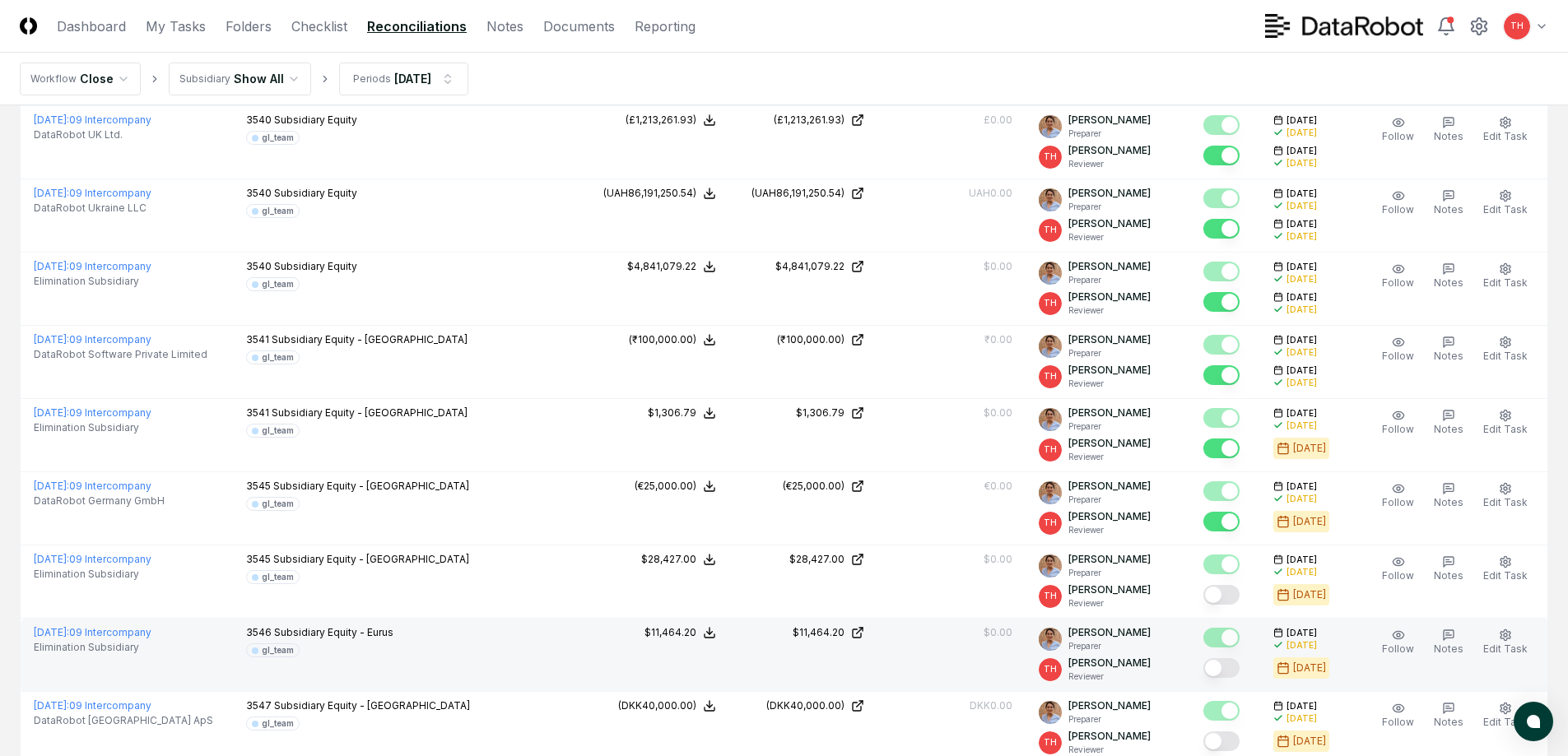
scroll to position [2716, 0]
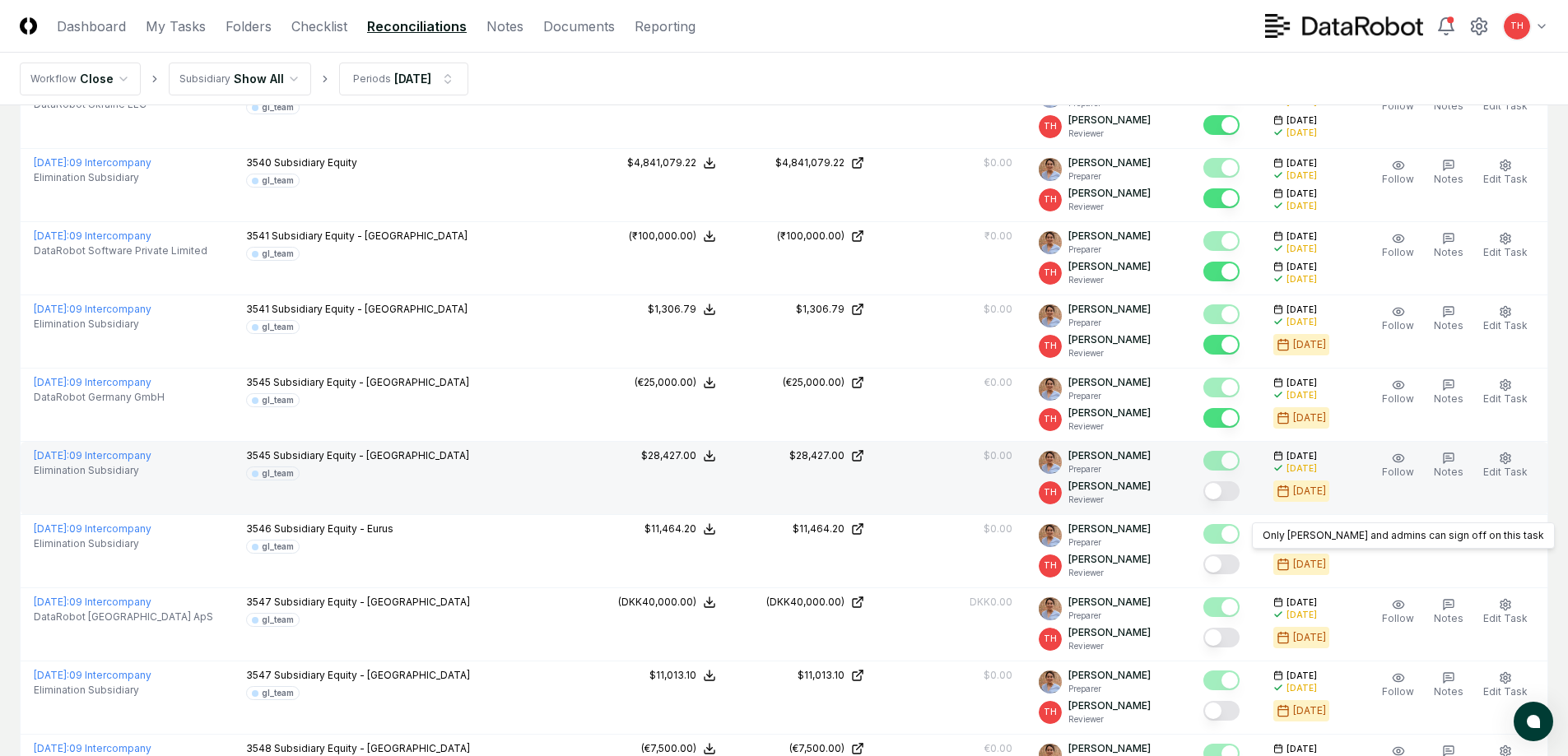
click at [1230, 500] on button "Mark complete" at bounding box center [1221, 491] width 36 height 20
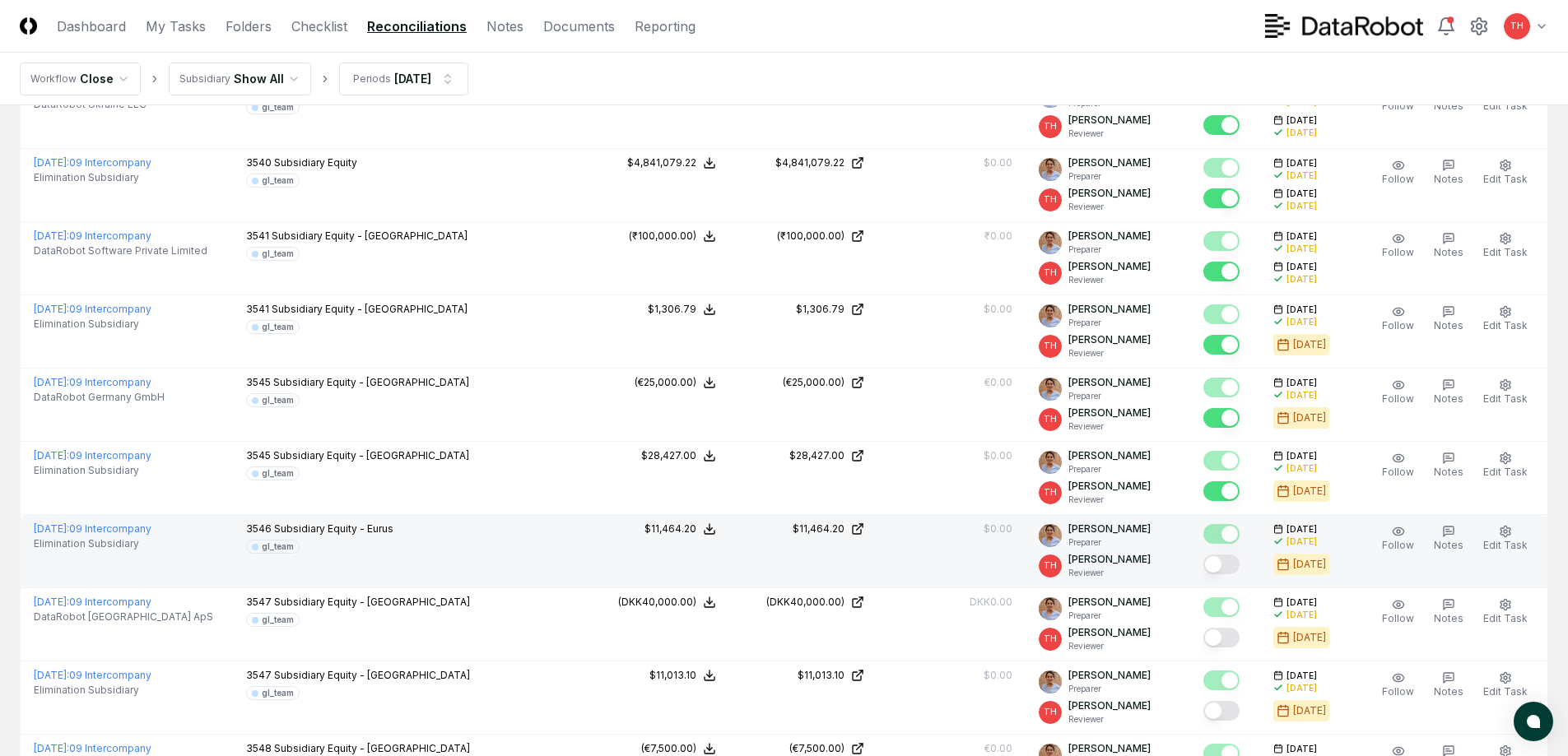
click at [1230, 557] on button "Mark complete" at bounding box center [1221, 564] width 36 height 20
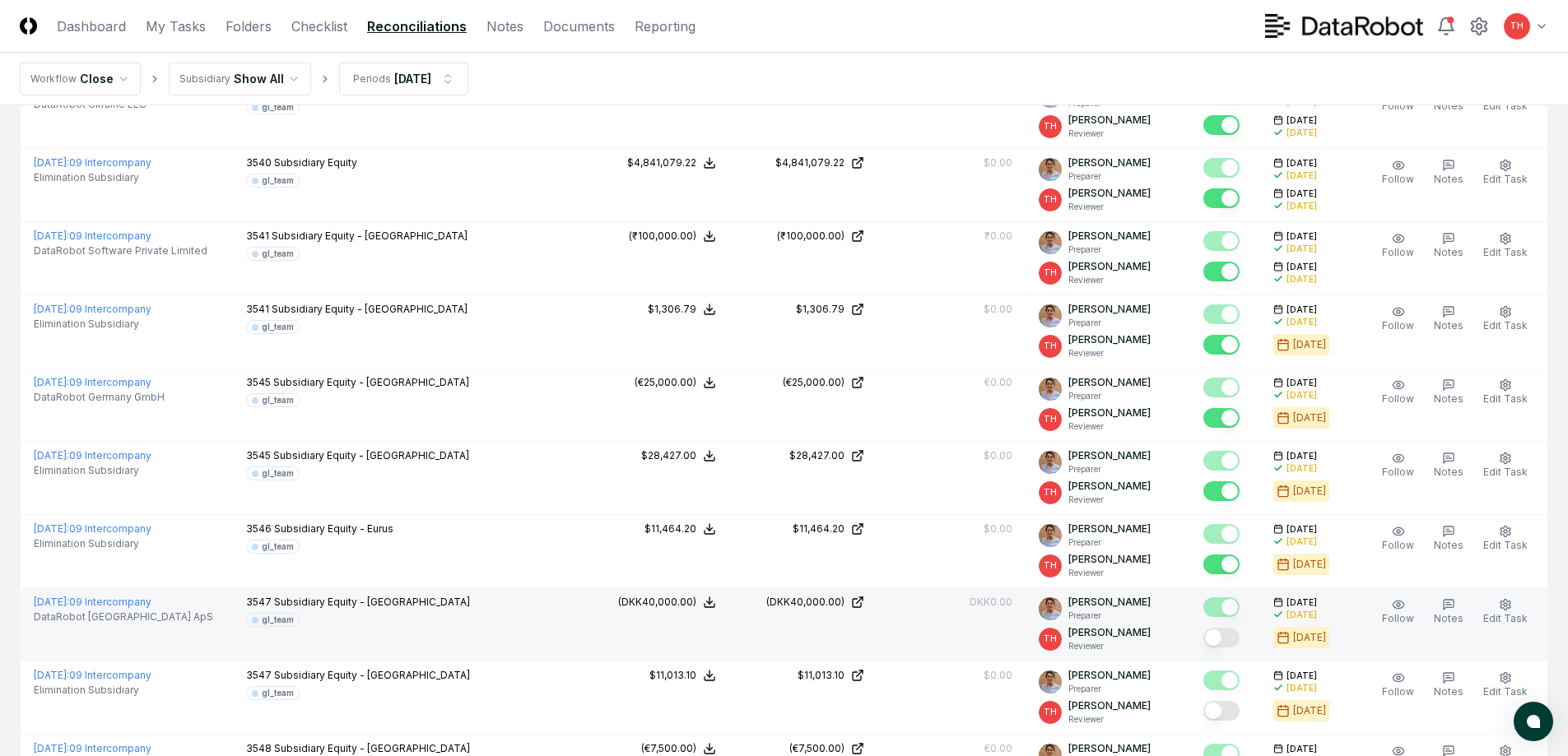
click at [1222, 635] on button "Mark complete" at bounding box center [1221, 638] width 36 height 20
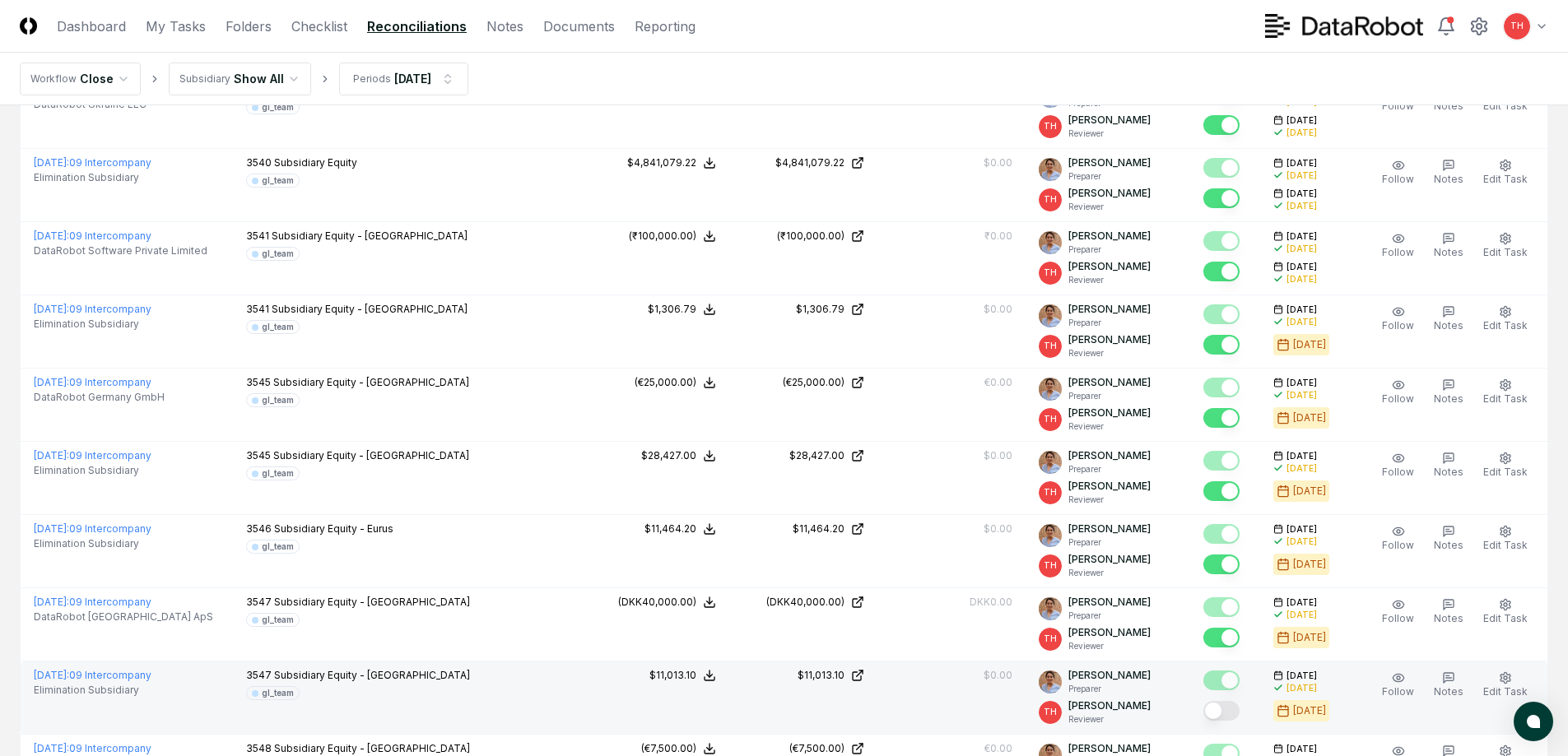
click at [1229, 715] on button "Mark complete" at bounding box center [1221, 711] width 36 height 20
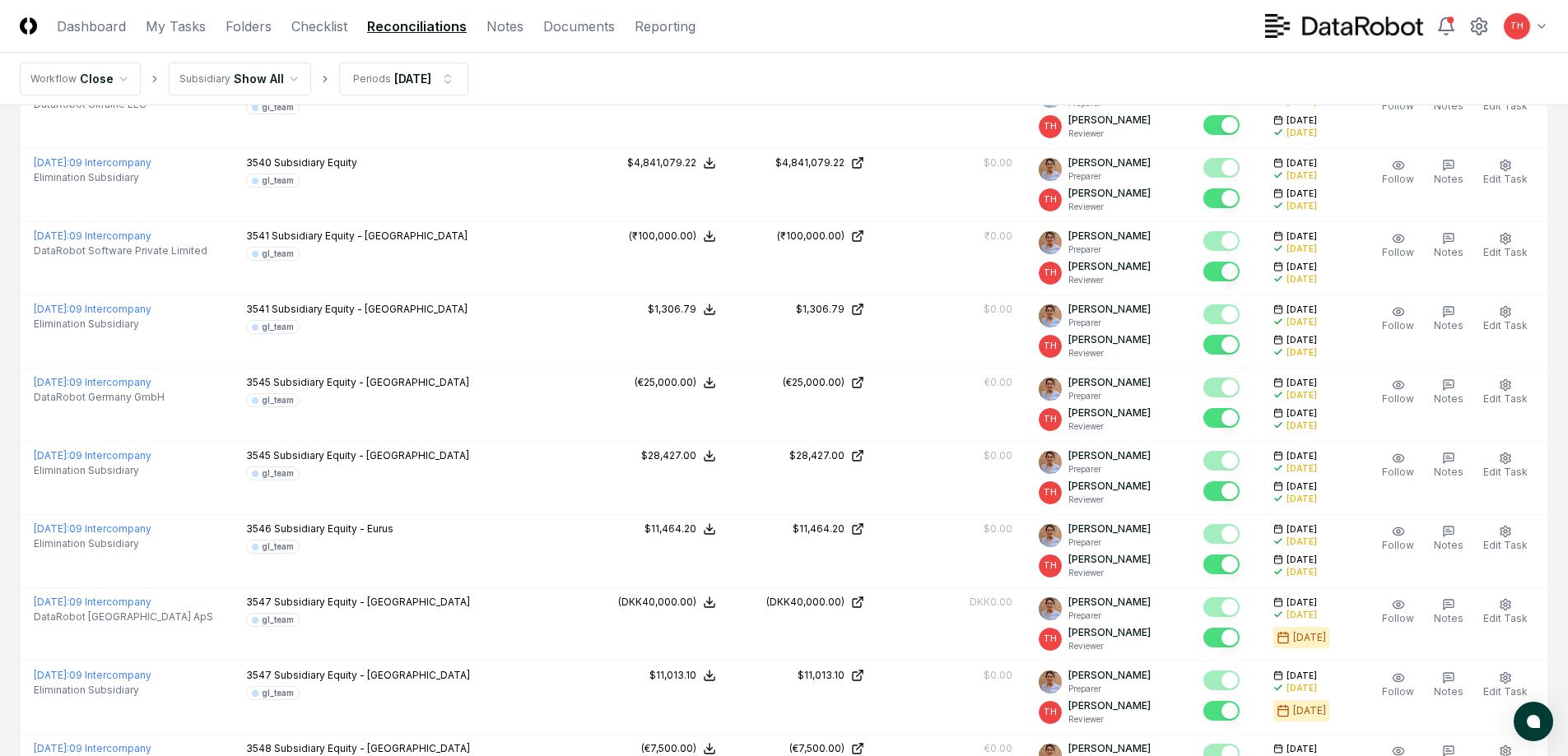
scroll to position [2963, 0]
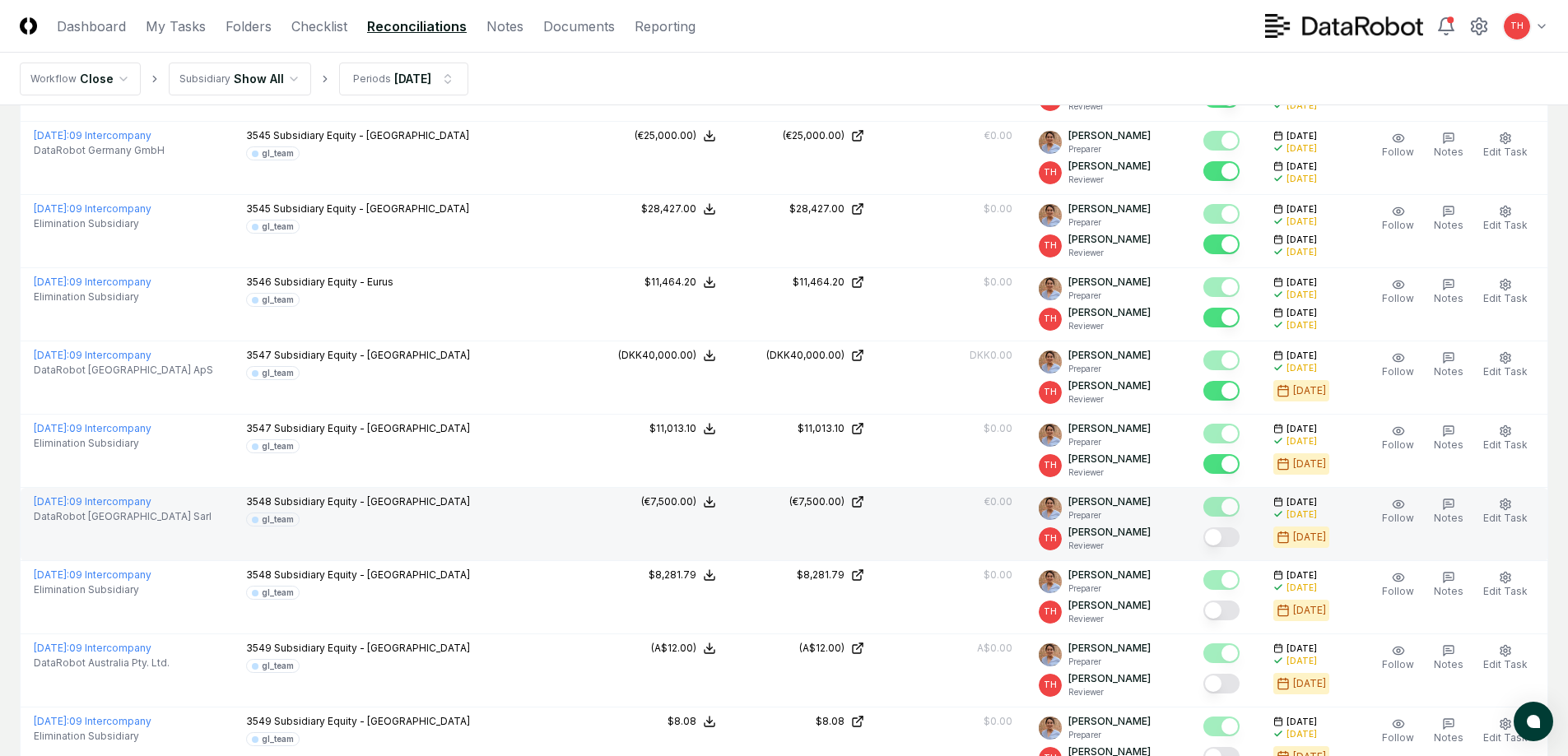
click at [1231, 543] on button "Mark complete" at bounding box center [1221, 537] width 36 height 20
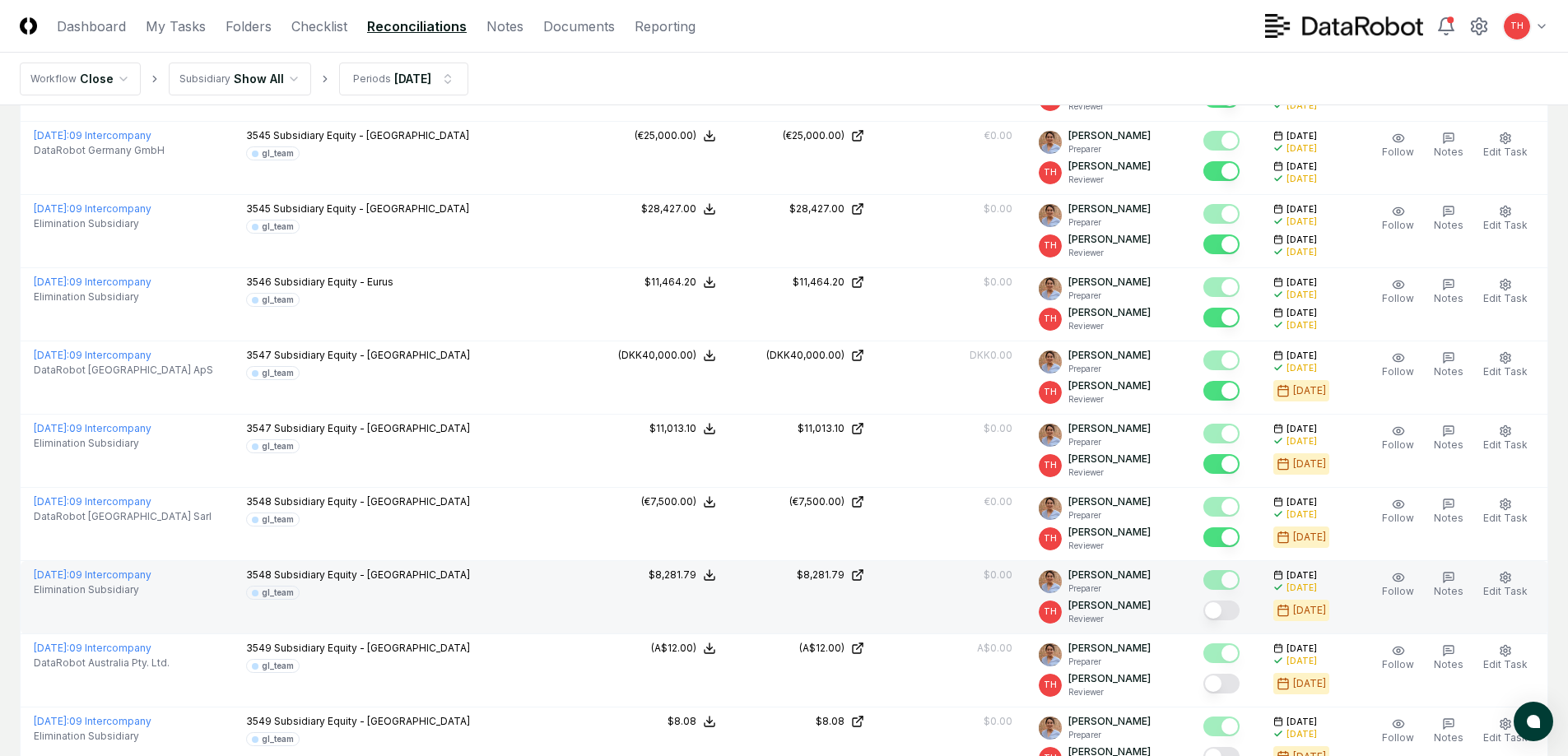
click at [1231, 610] on button "Mark complete" at bounding box center [1221, 610] width 36 height 20
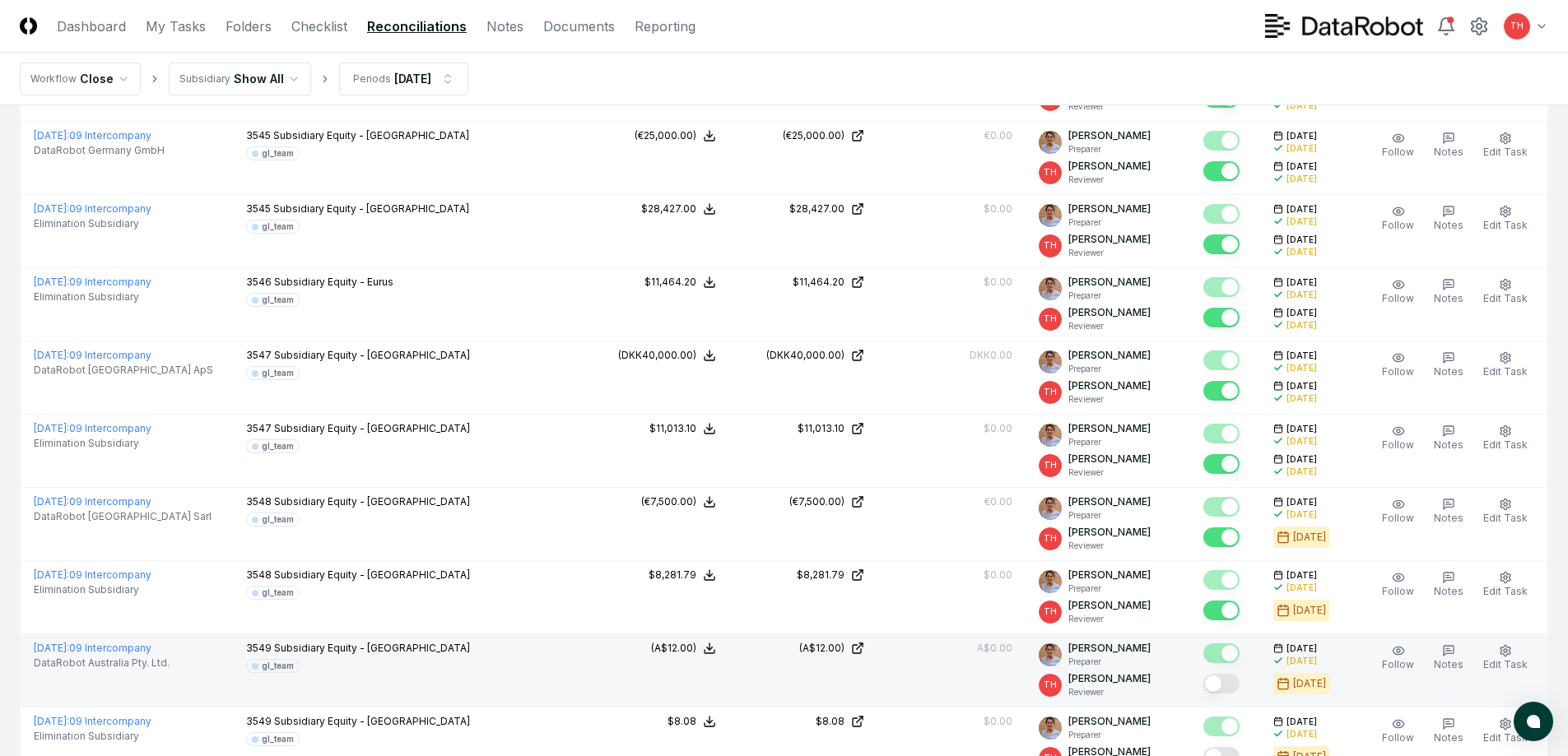
click at [1231, 683] on button "Mark complete" at bounding box center [1221, 684] width 36 height 20
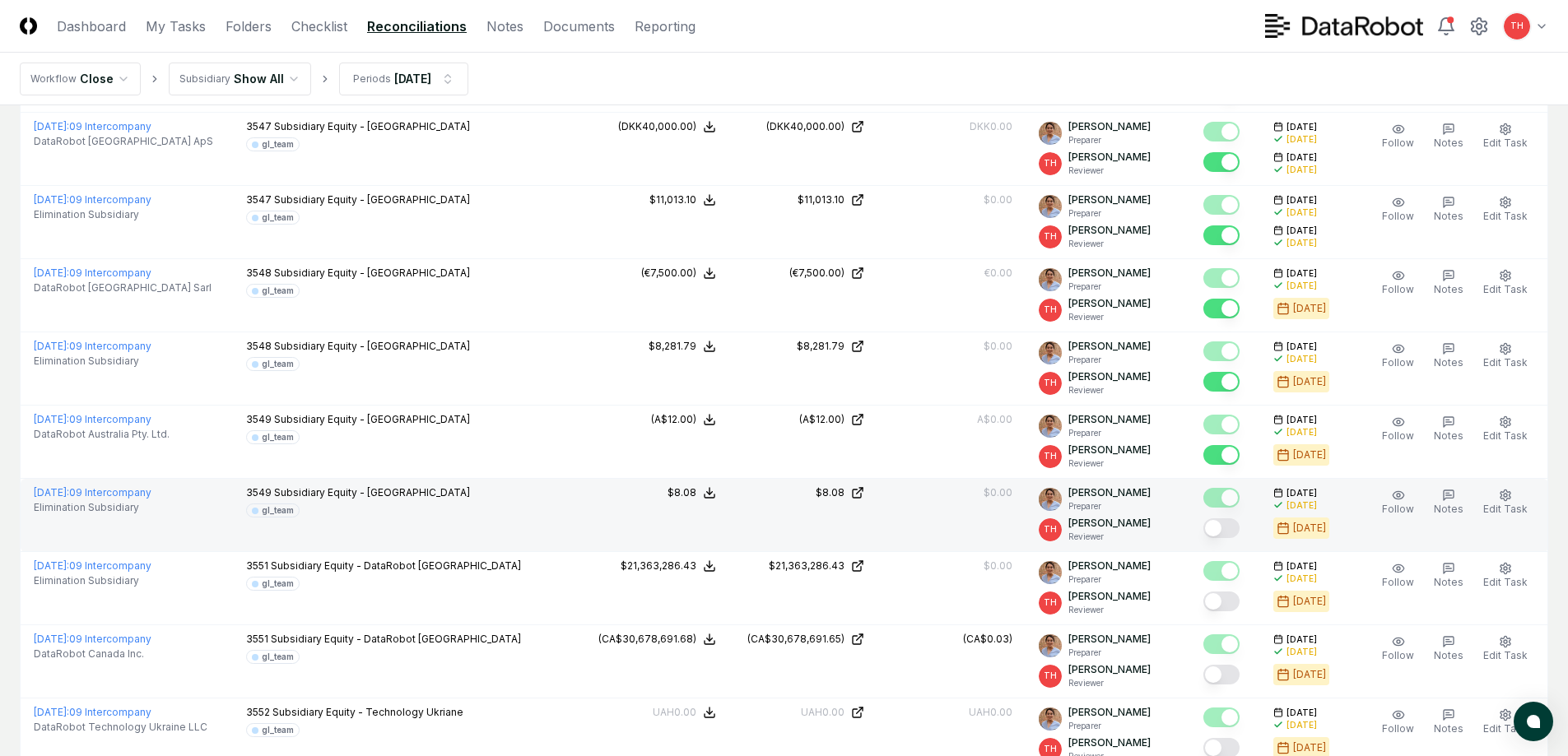
scroll to position [3210, 0]
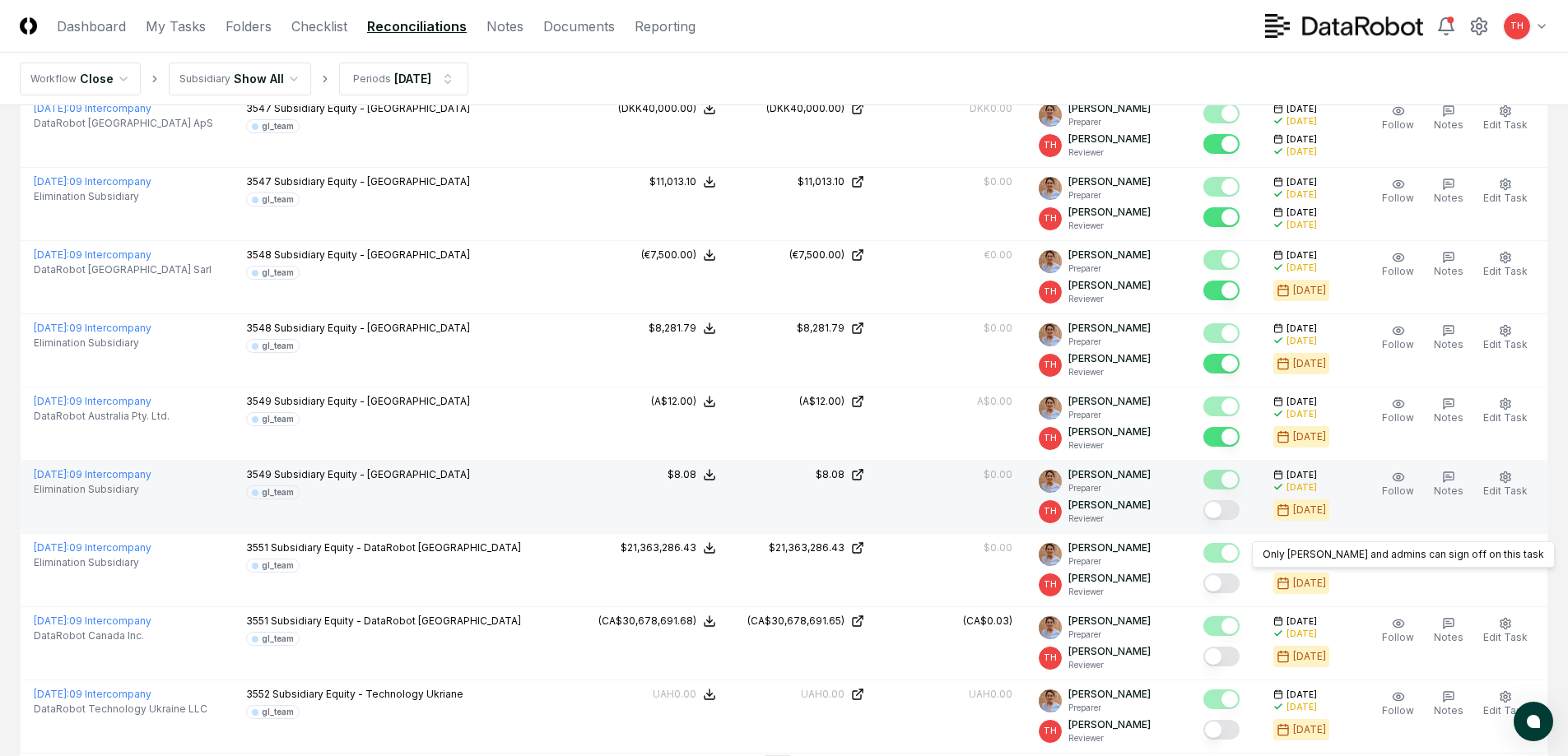
click at [1232, 511] on button "Mark complete" at bounding box center [1221, 510] width 36 height 20
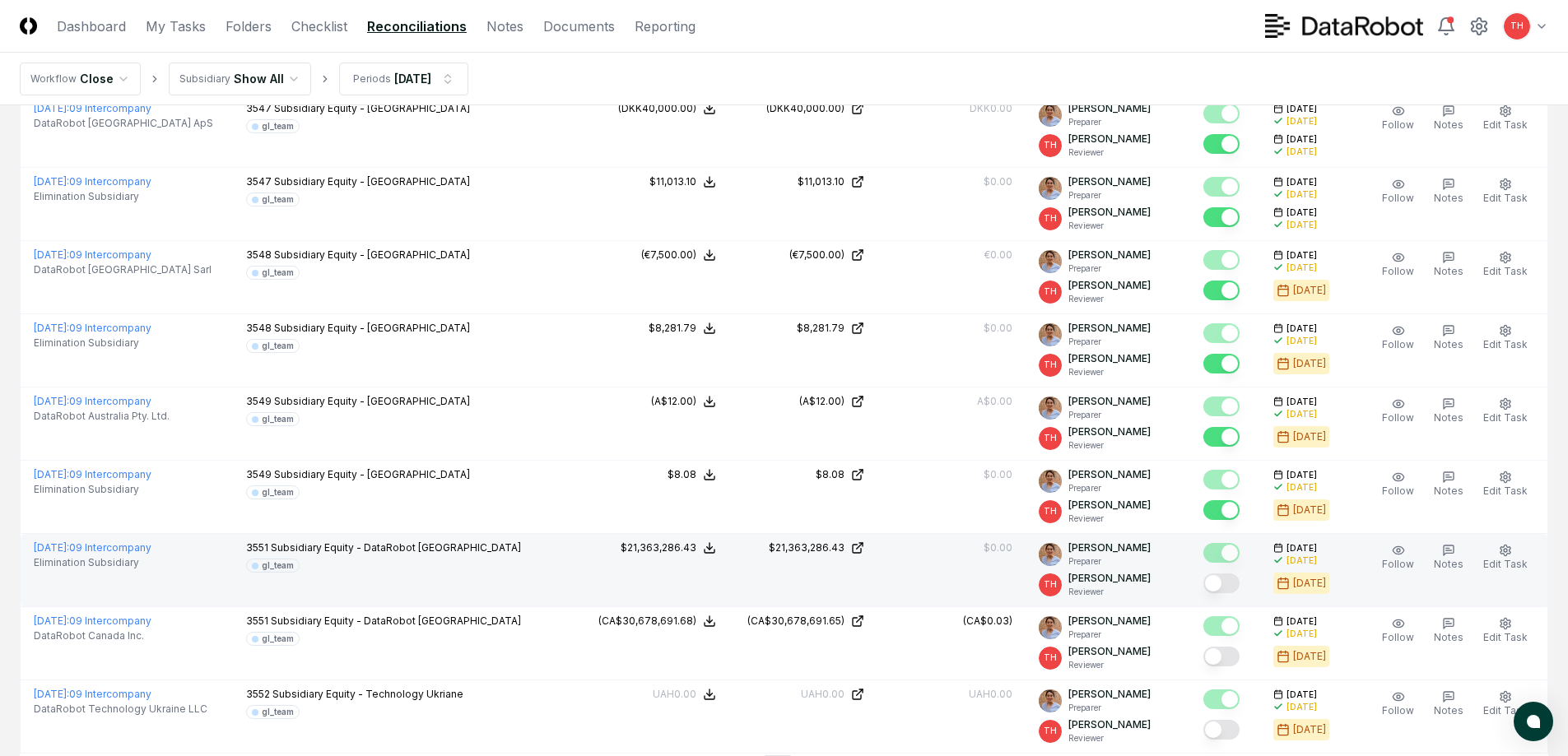
click at [1227, 584] on button "Mark complete" at bounding box center [1221, 583] width 36 height 20
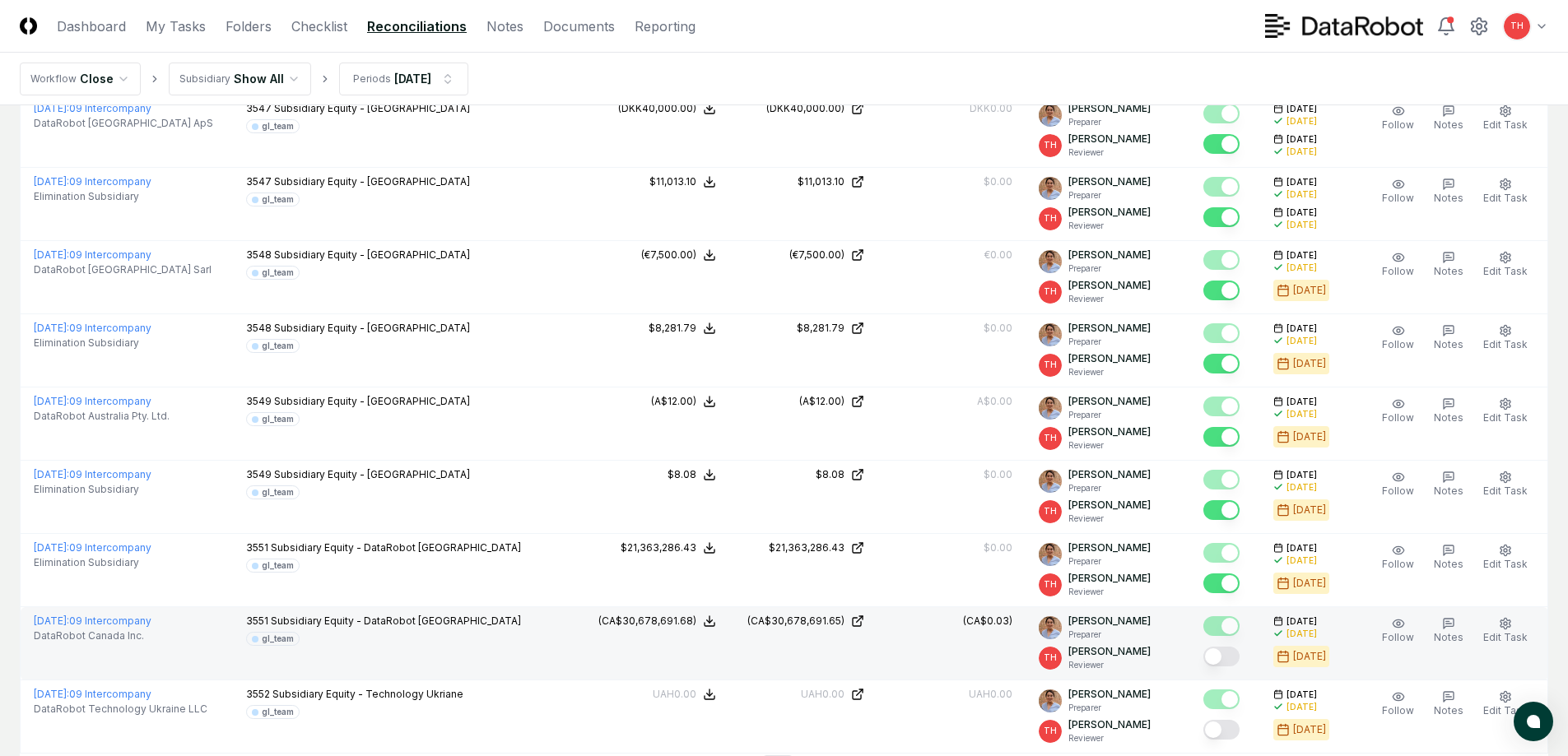
click at [1226, 655] on button "Mark complete" at bounding box center [1221, 656] width 36 height 20
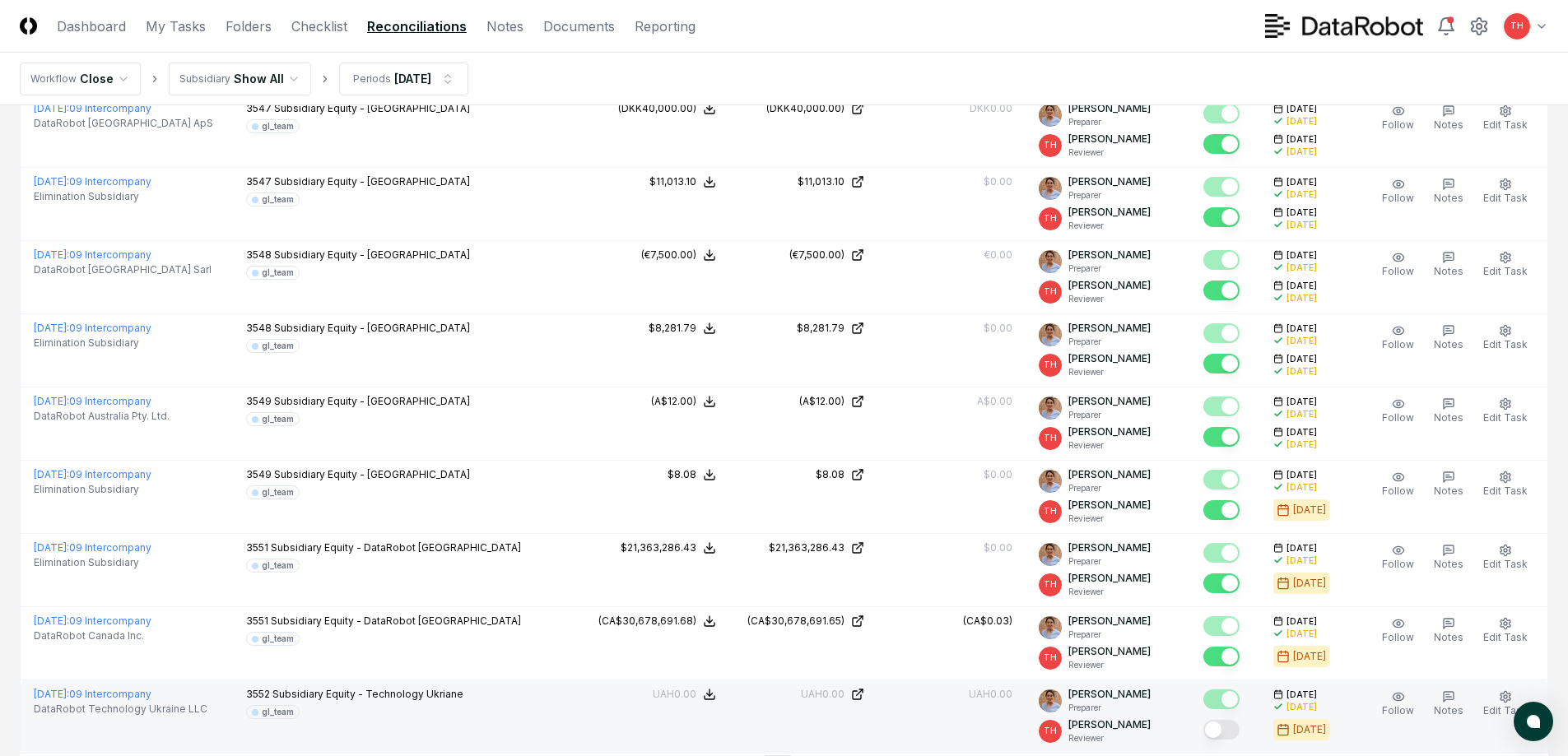
click at [1228, 735] on button "Mark complete" at bounding box center [1221, 730] width 36 height 20
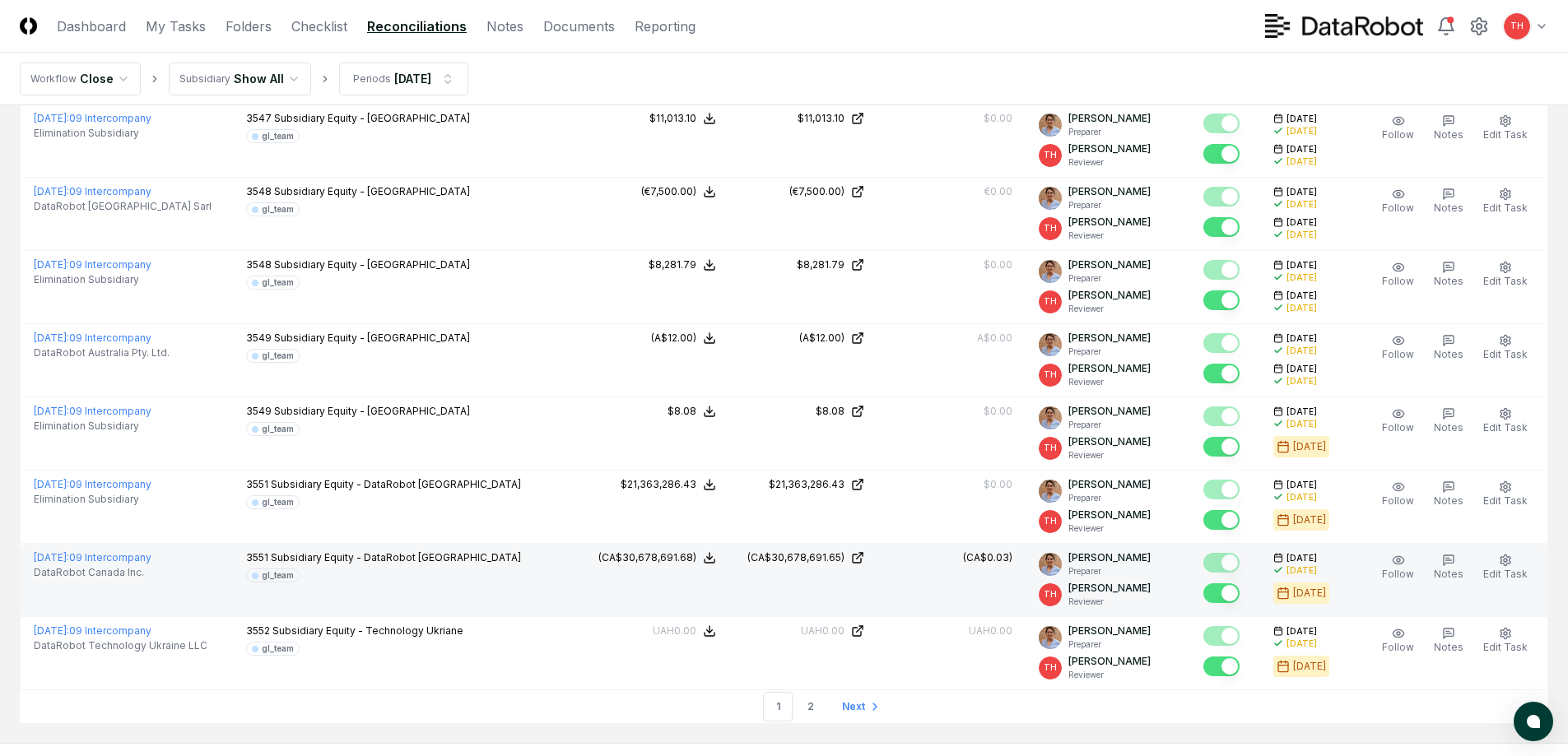
scroll to position [3359, 0]
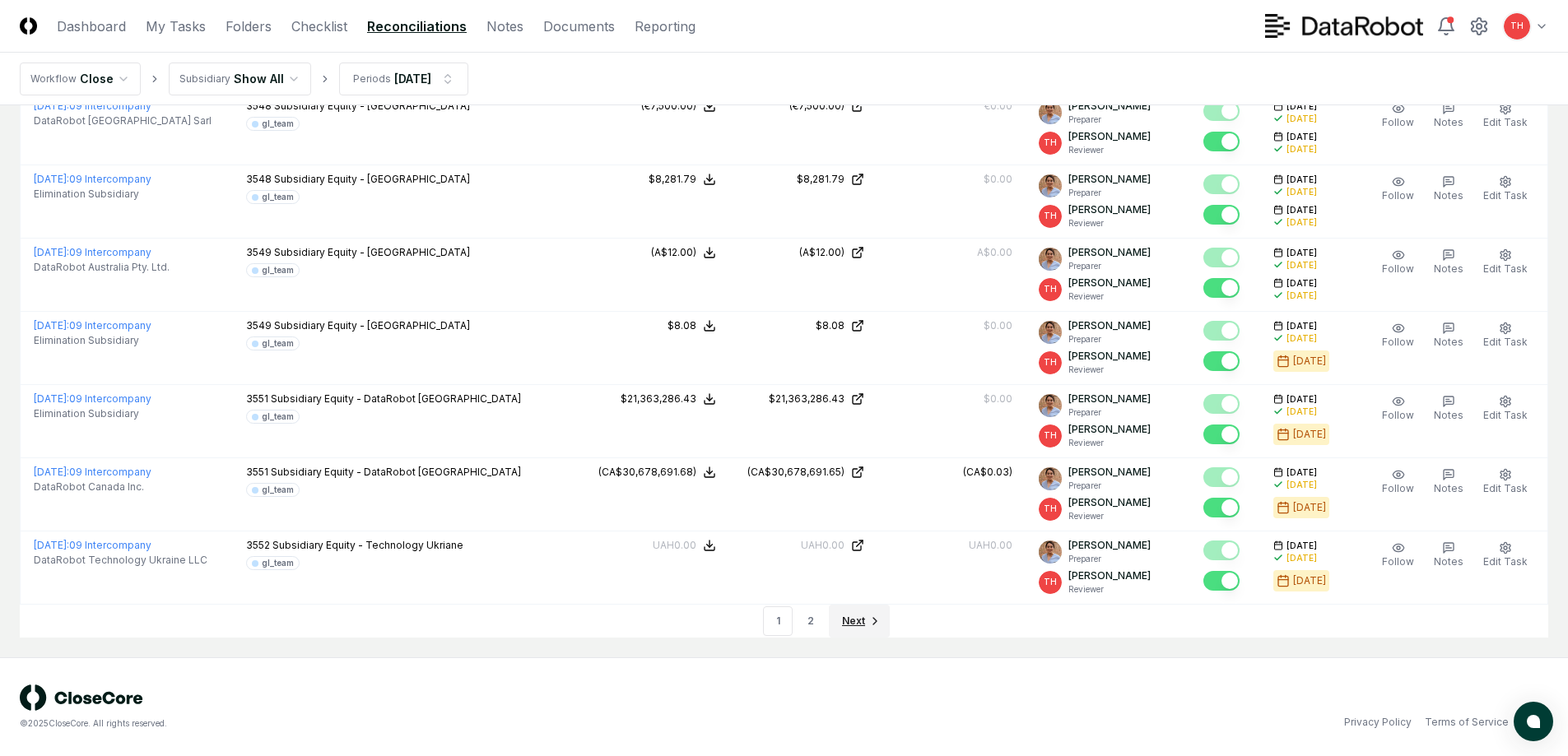
click at [849, 619] on span "Next" at bounding box center [853, 620] width 23 height 14
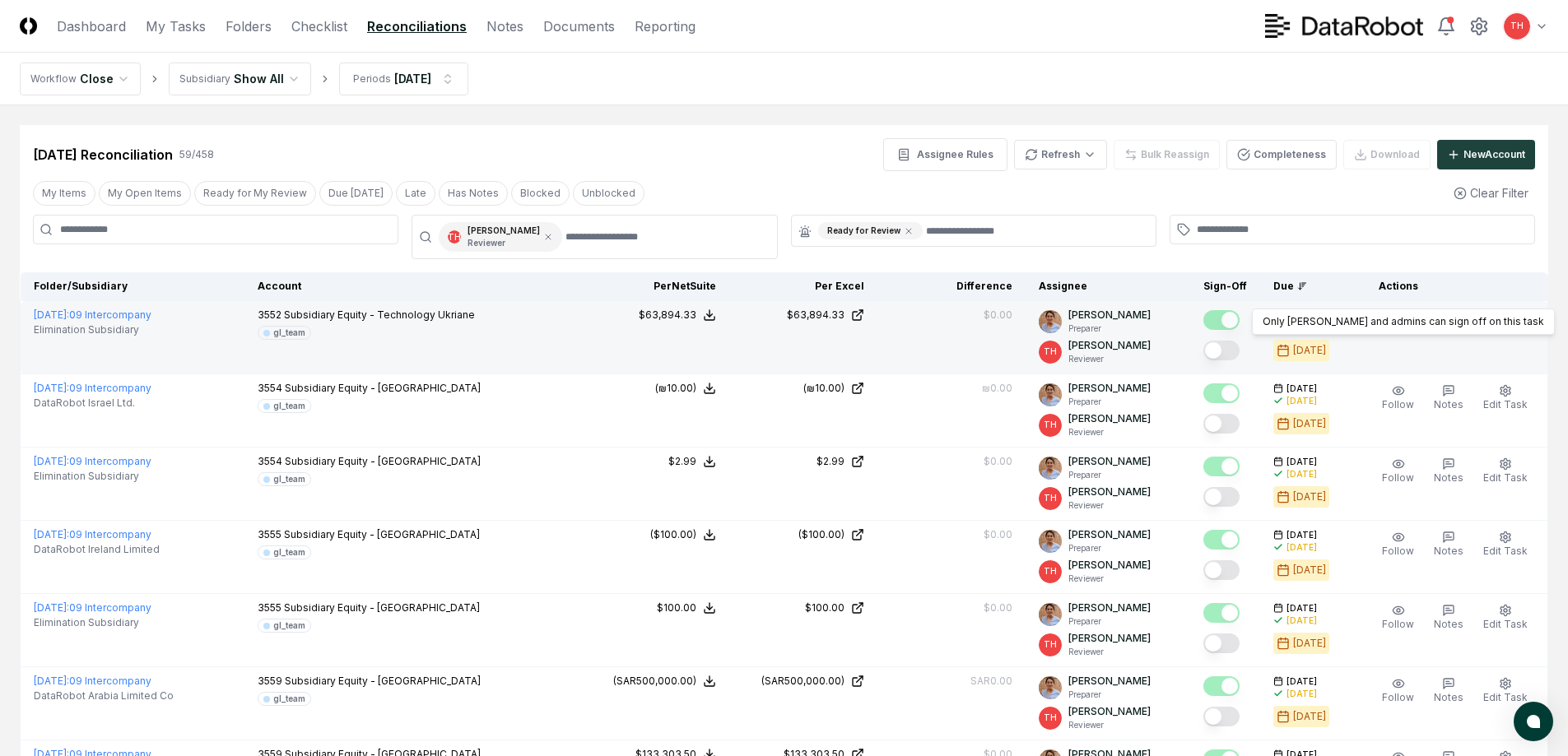
click at [1229, 348] on button "Mark complete" at bounding box center [1221, 350] width 36 height 20
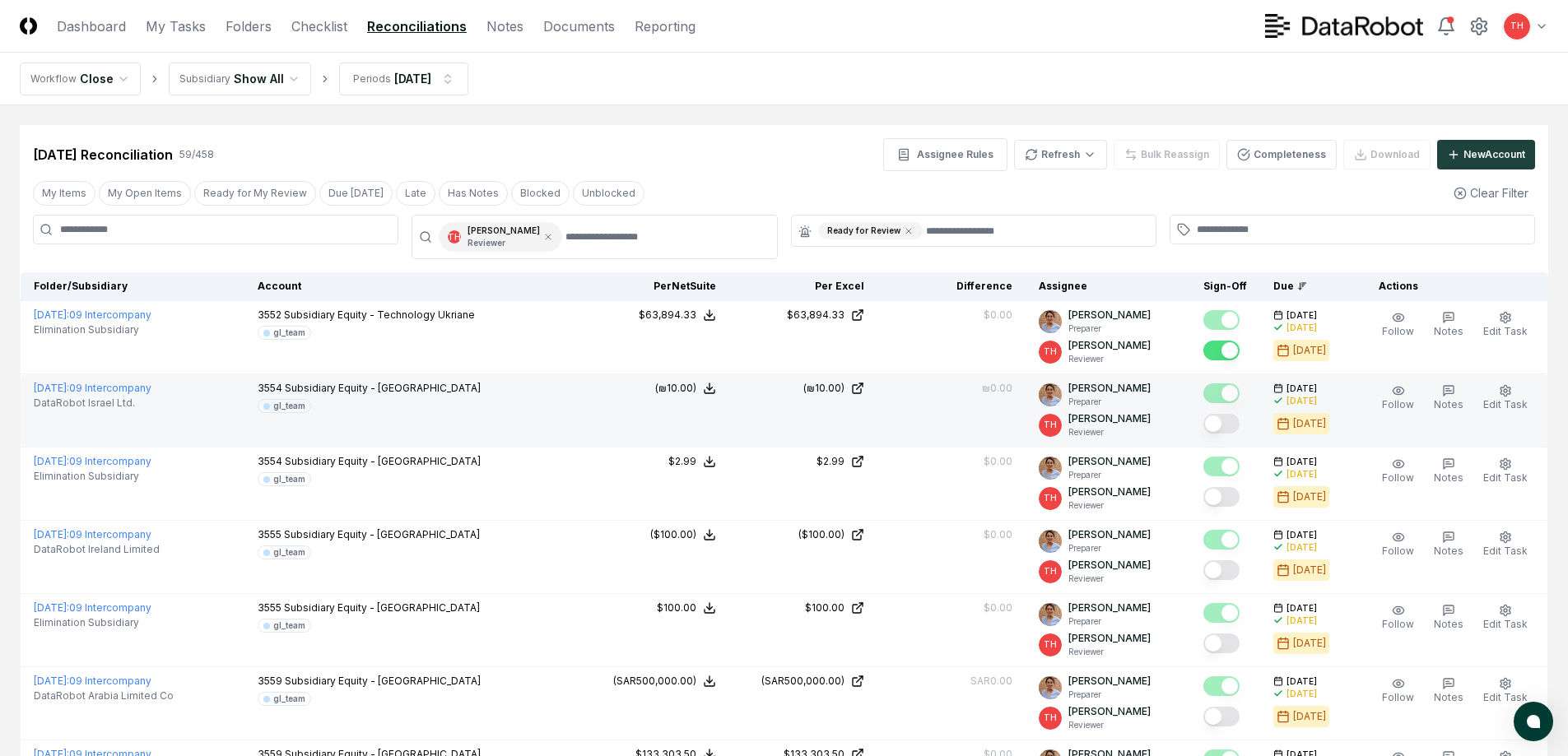
click at [1224, 420] on button "Mark complete" at bounding box center [1221, 424] width 36 height 20
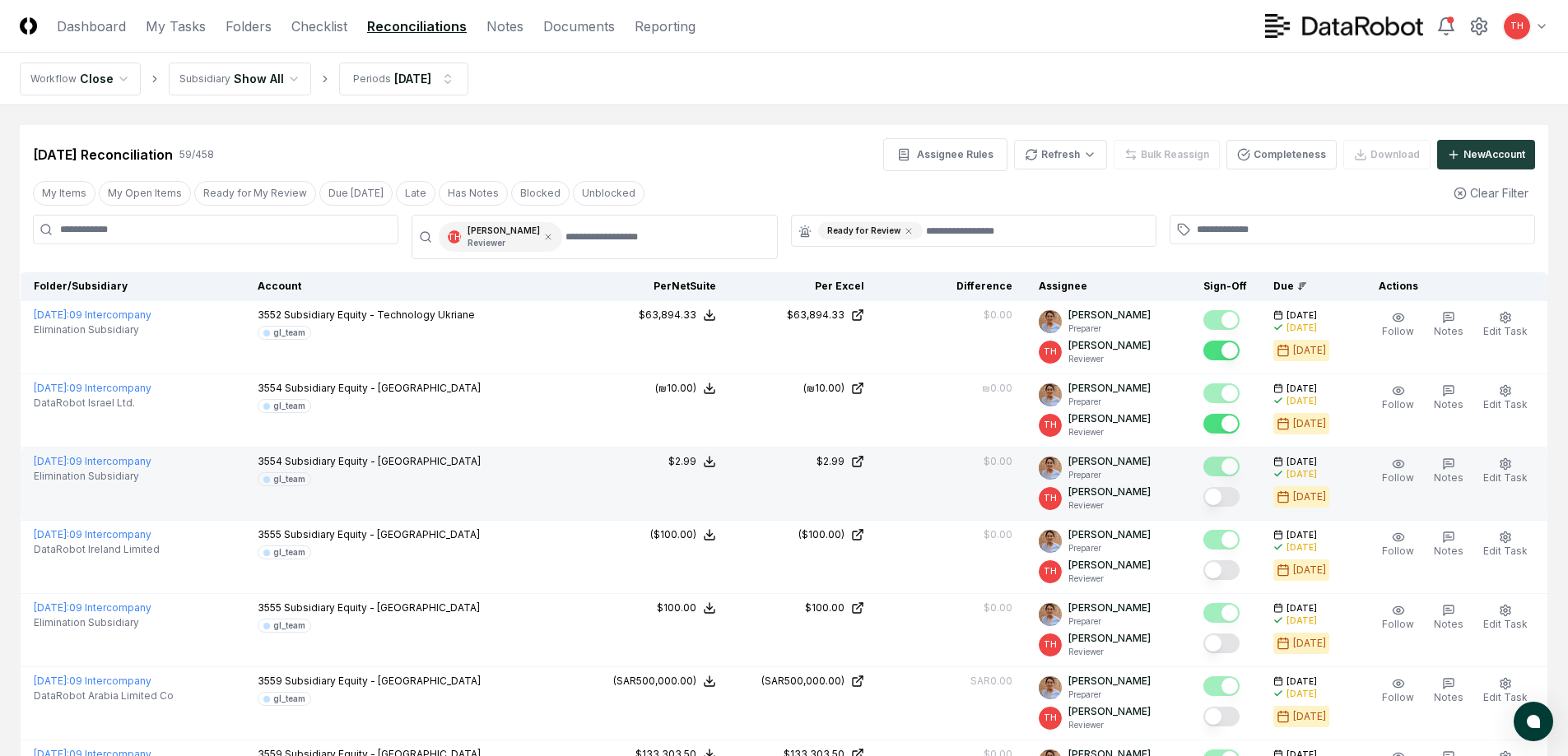
click at [1222, 506] on button "Mark complete" at bounding box center [1221, 497] width 36 height 20
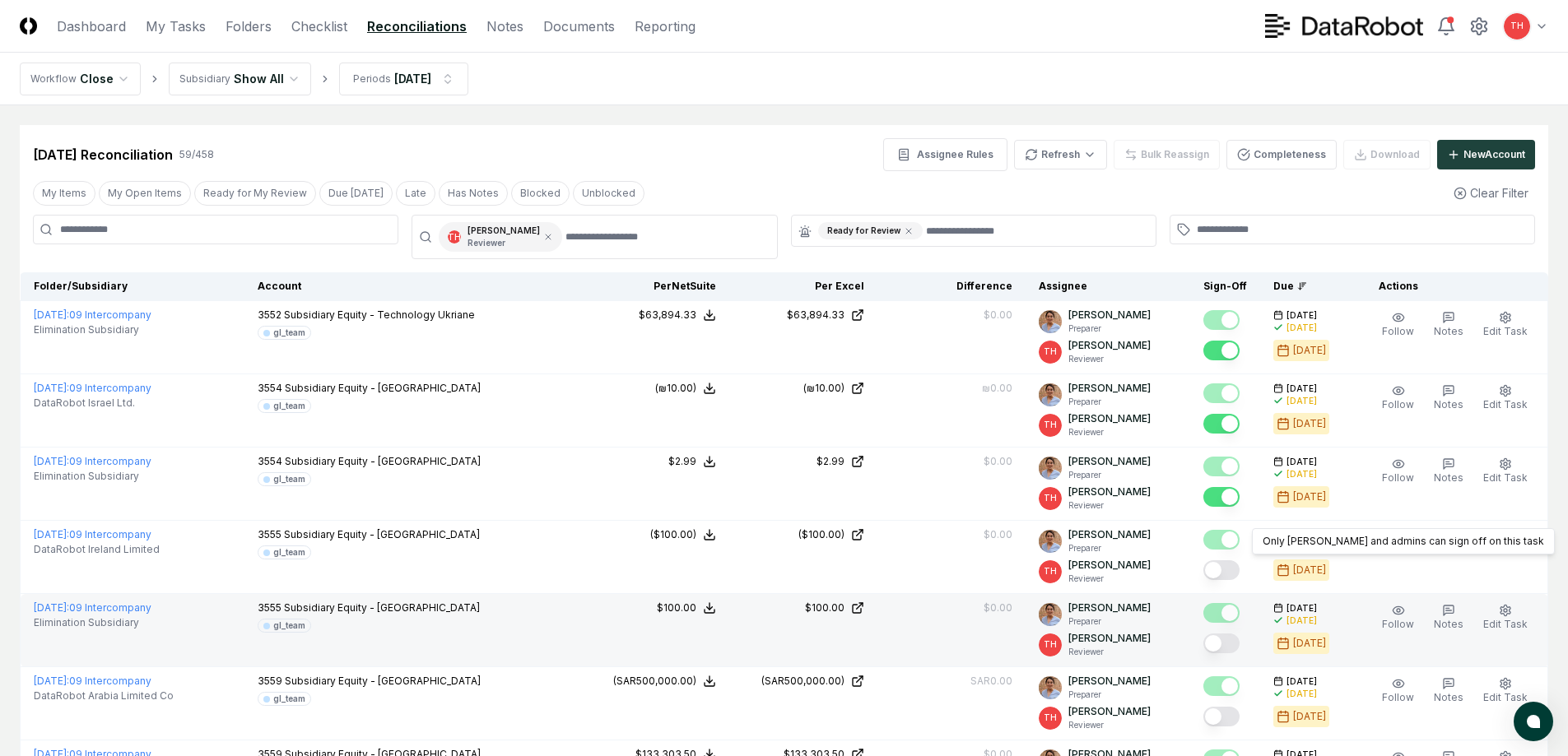
click at [1225, 565] on button "Mark complete" at bounding box center [1221, 570] width 36 height 20
click at [1229, 640] on button "Mark complete" at bounding box center [1221, 643] width 36 height 20
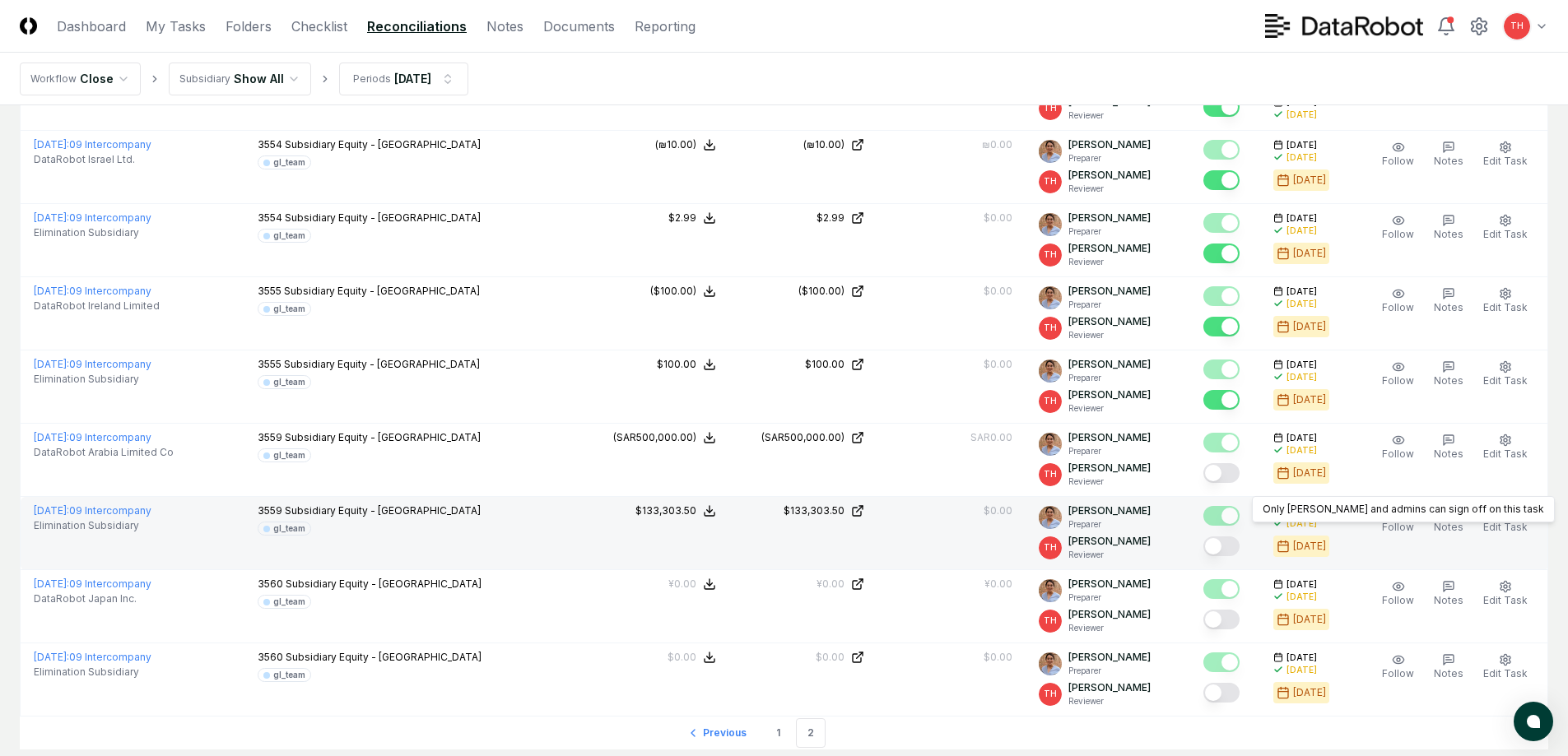
scroll to position [247, 0]
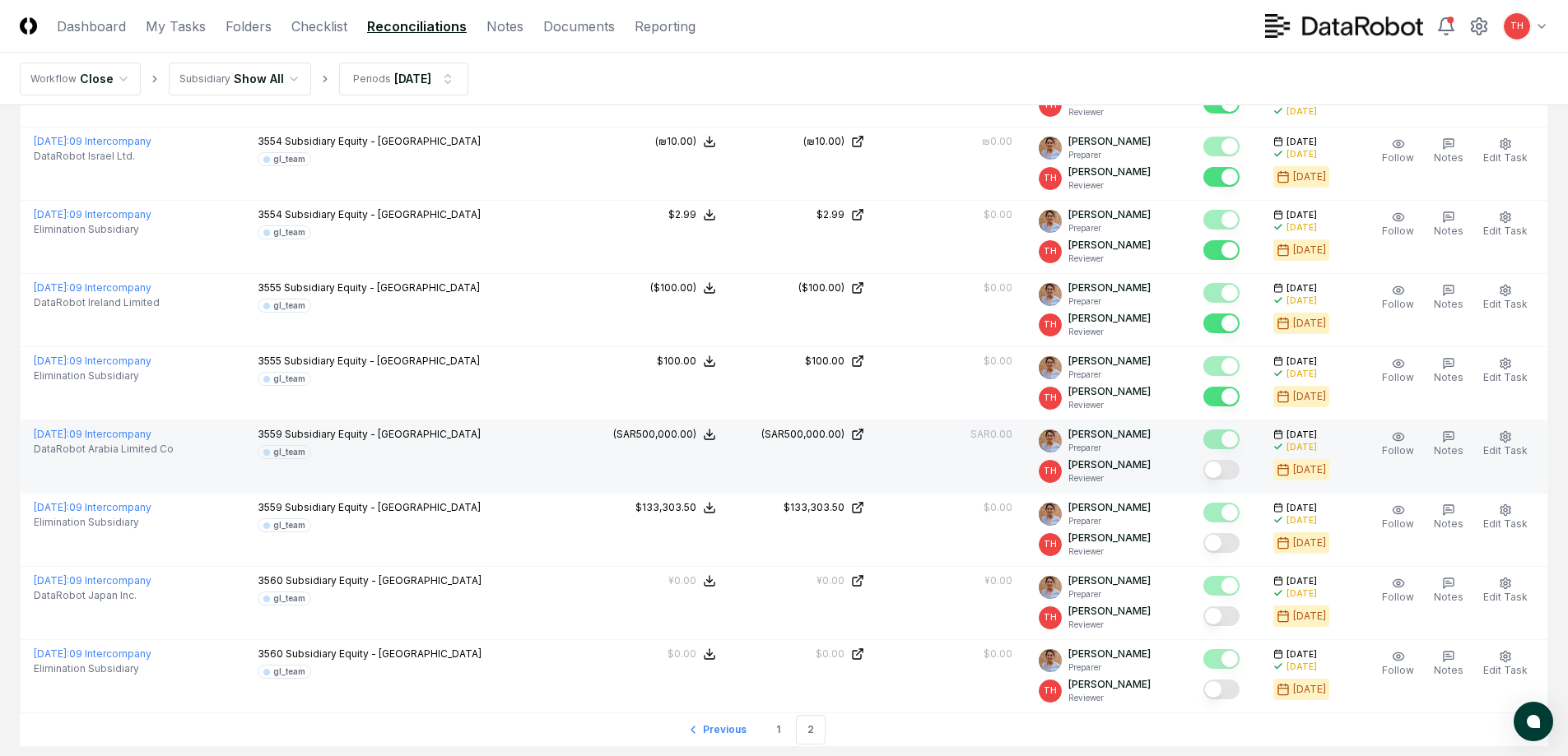
click at [1225, 470] on button "Mark complete" at bounding box center [1221, 470] width 36 height 20
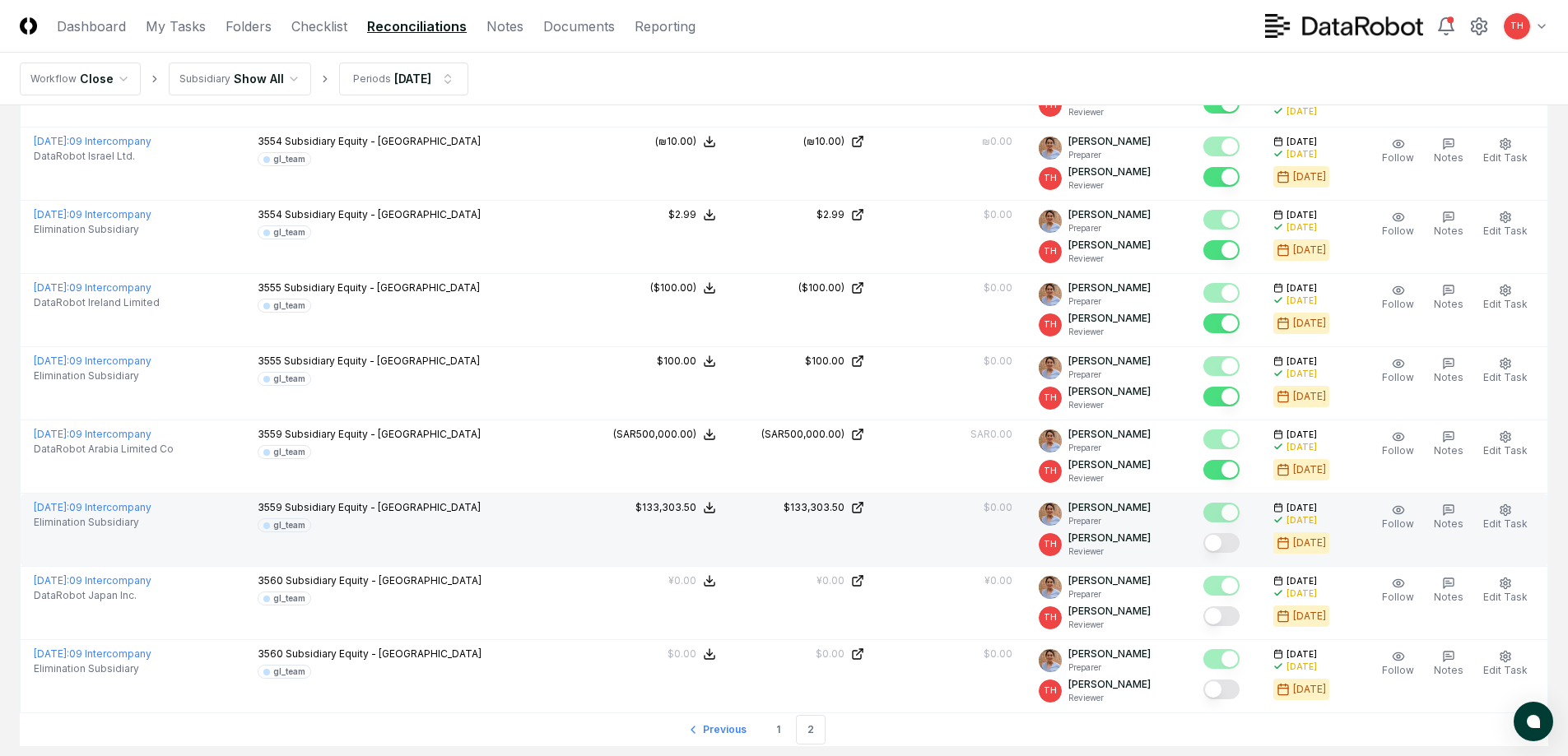
click at [1222, 551] on button "Mark complete" at bounding box center [1221, 543] width 36 height 20
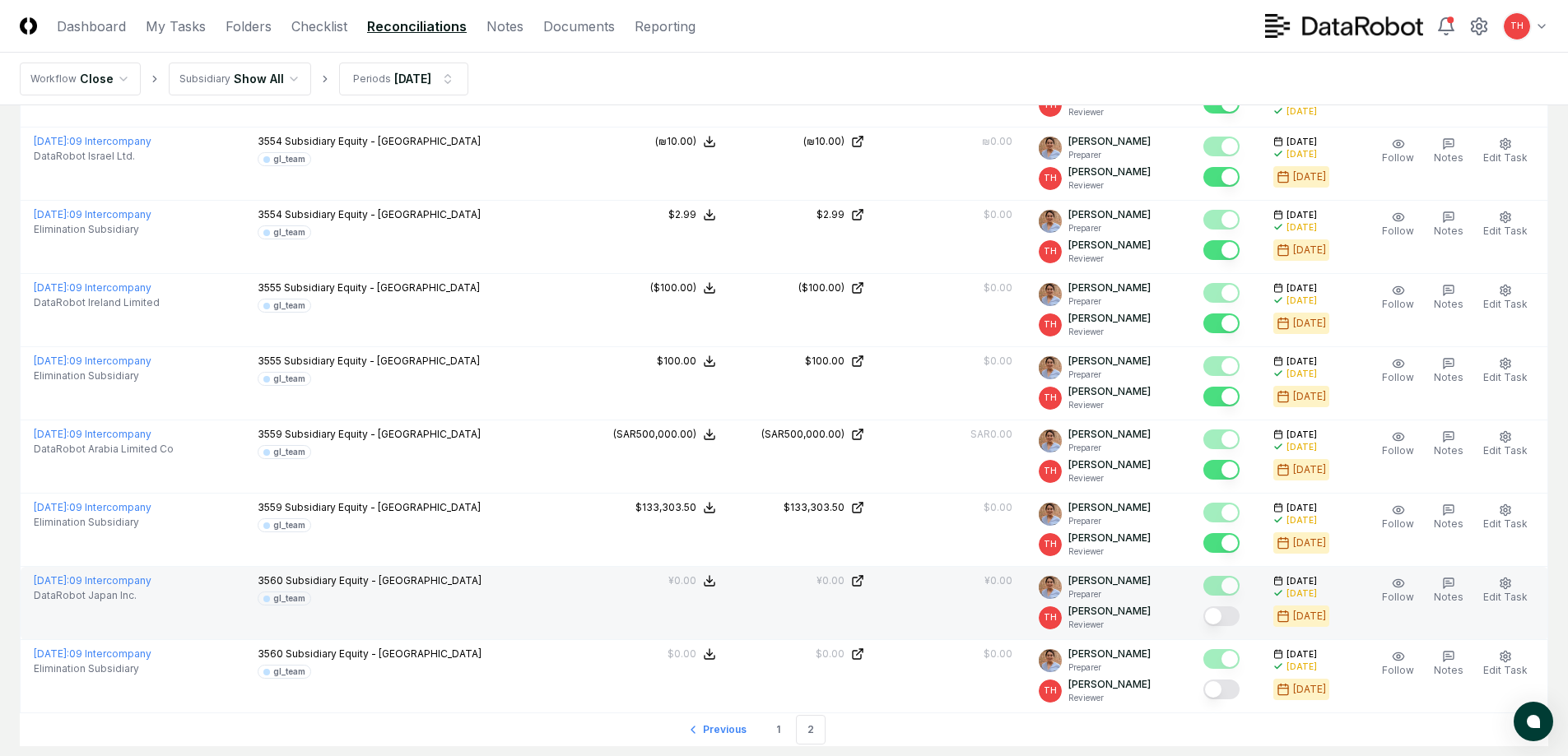
click at [1222, 607] on button "Mark complete" at bounding box center [1221, 616] width 36 height 20
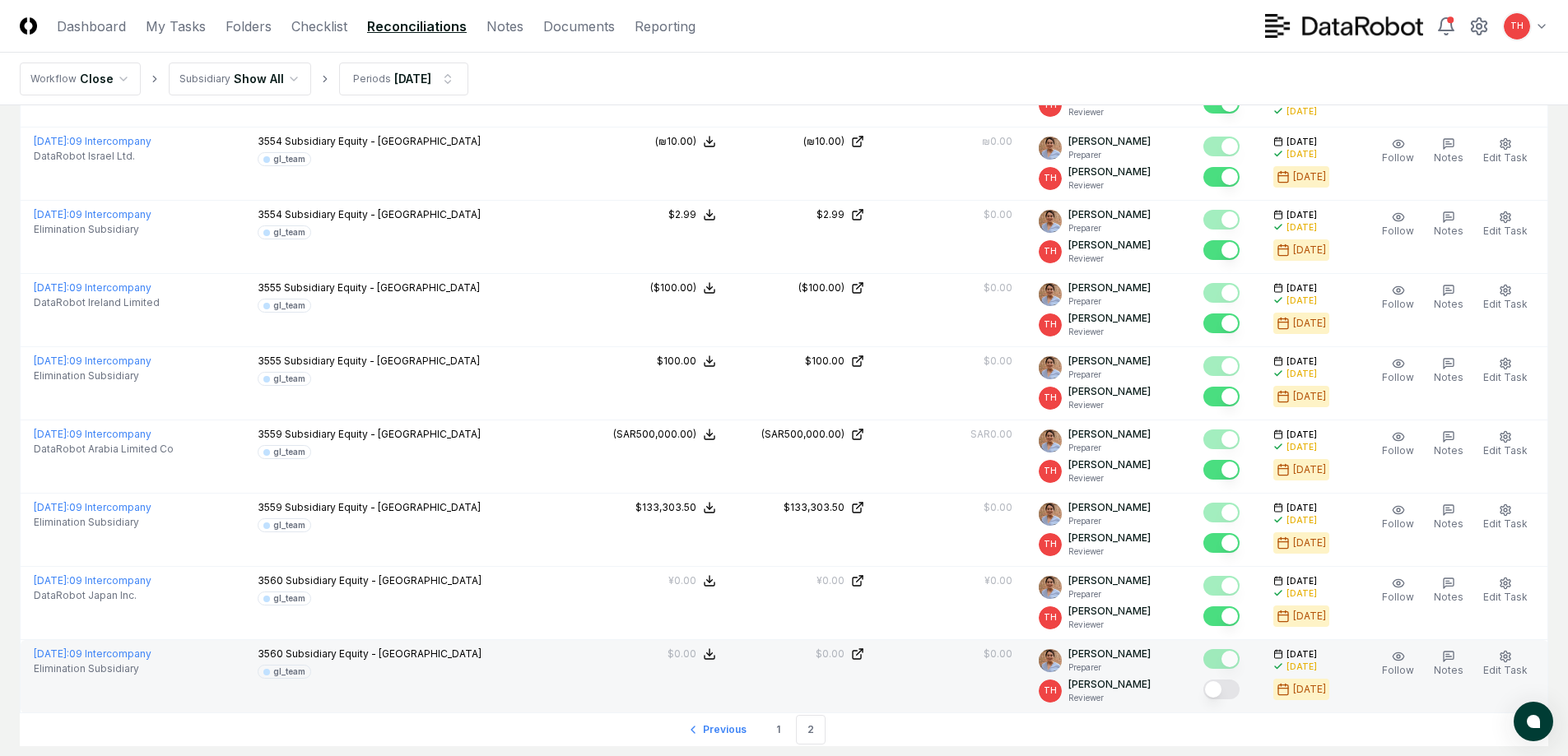
click at [1228, 695] on button "Mark complete" at bounding box center [1221, 690] width 36 height 20
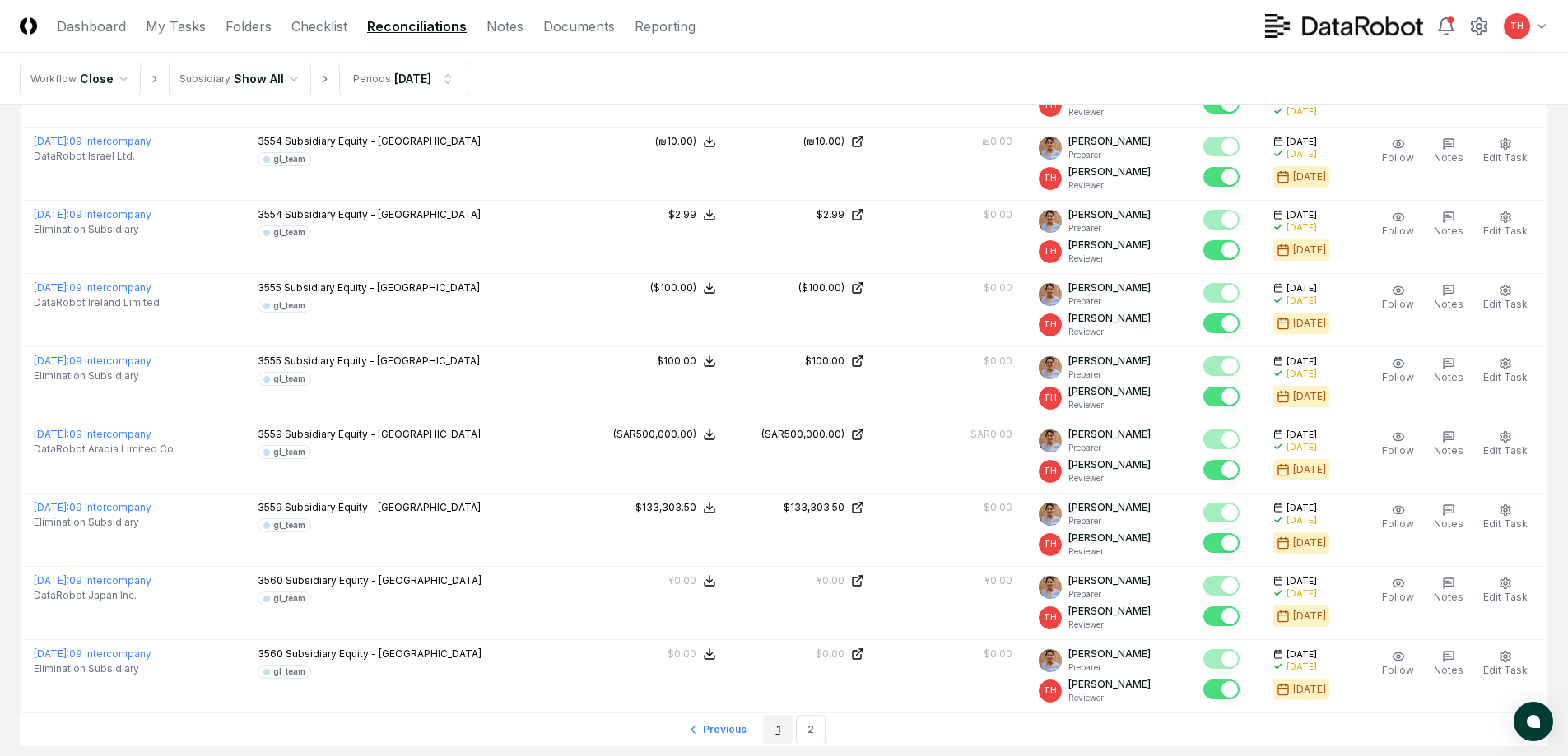
click at [790, 730] on link "1" at bounding box center [777, 730] width 30 height 30
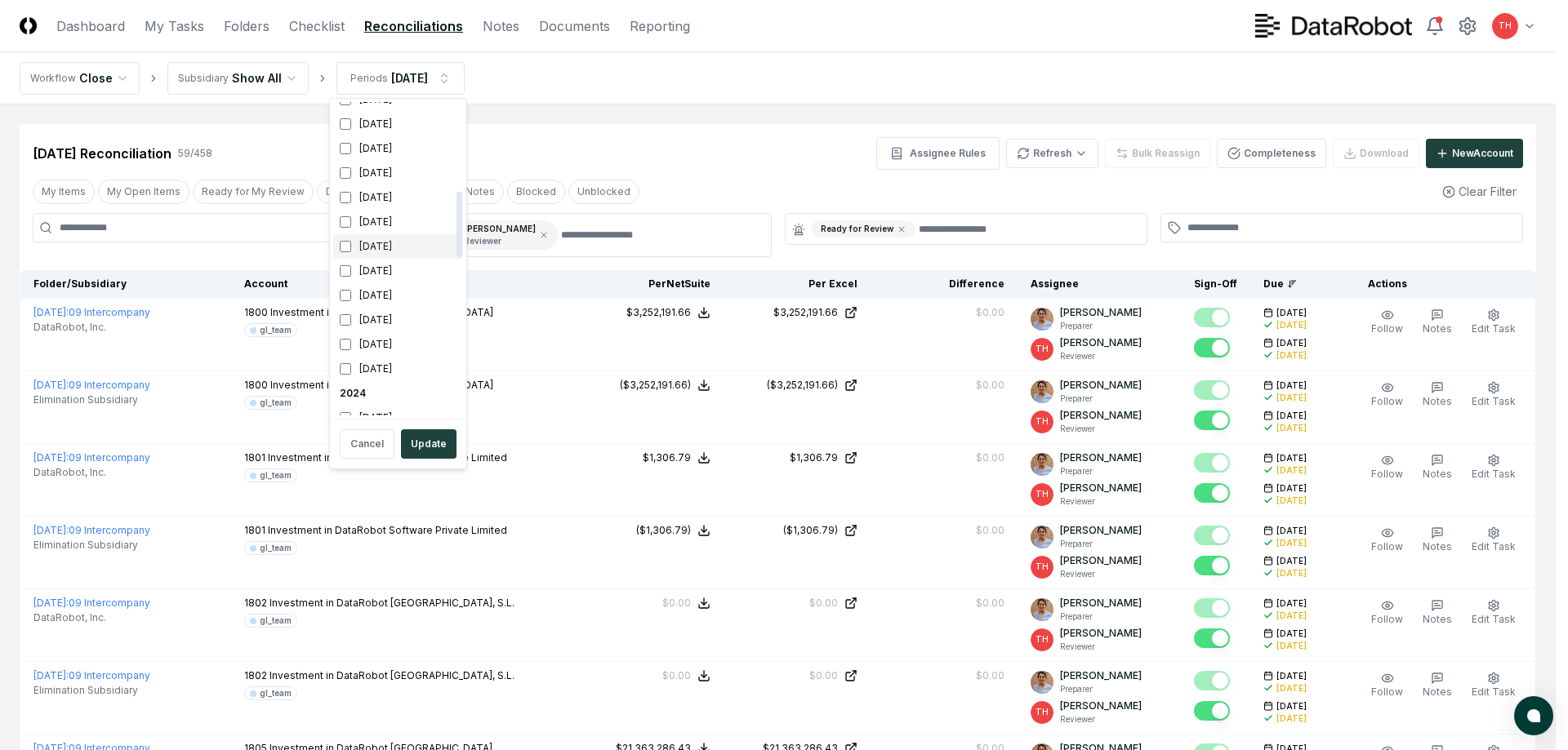
scroll to position [326, 0]
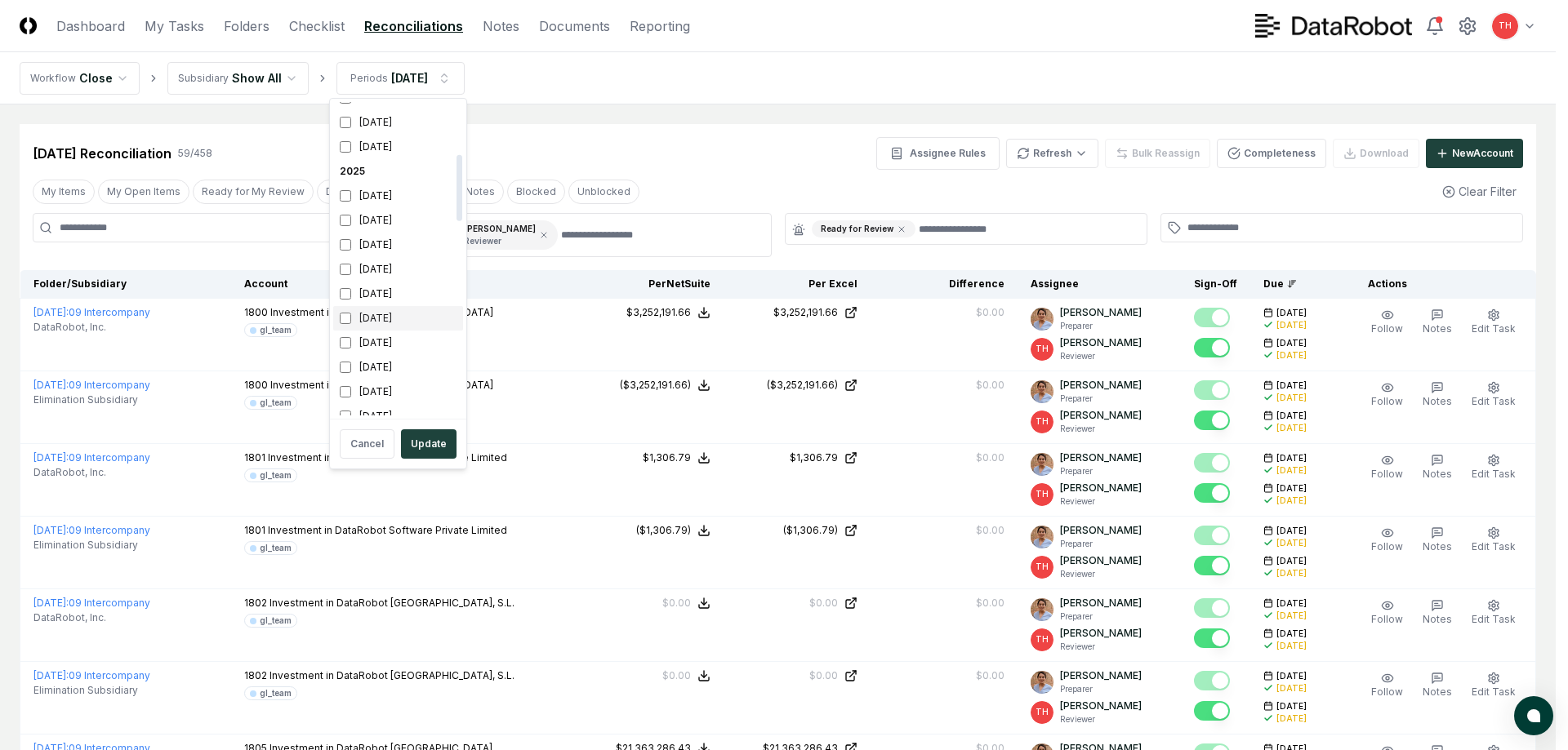
scroll to position [245, 0]
click at [347, 293] on div "[DATE]" at bounding box center [398, 286] width 130 height 25
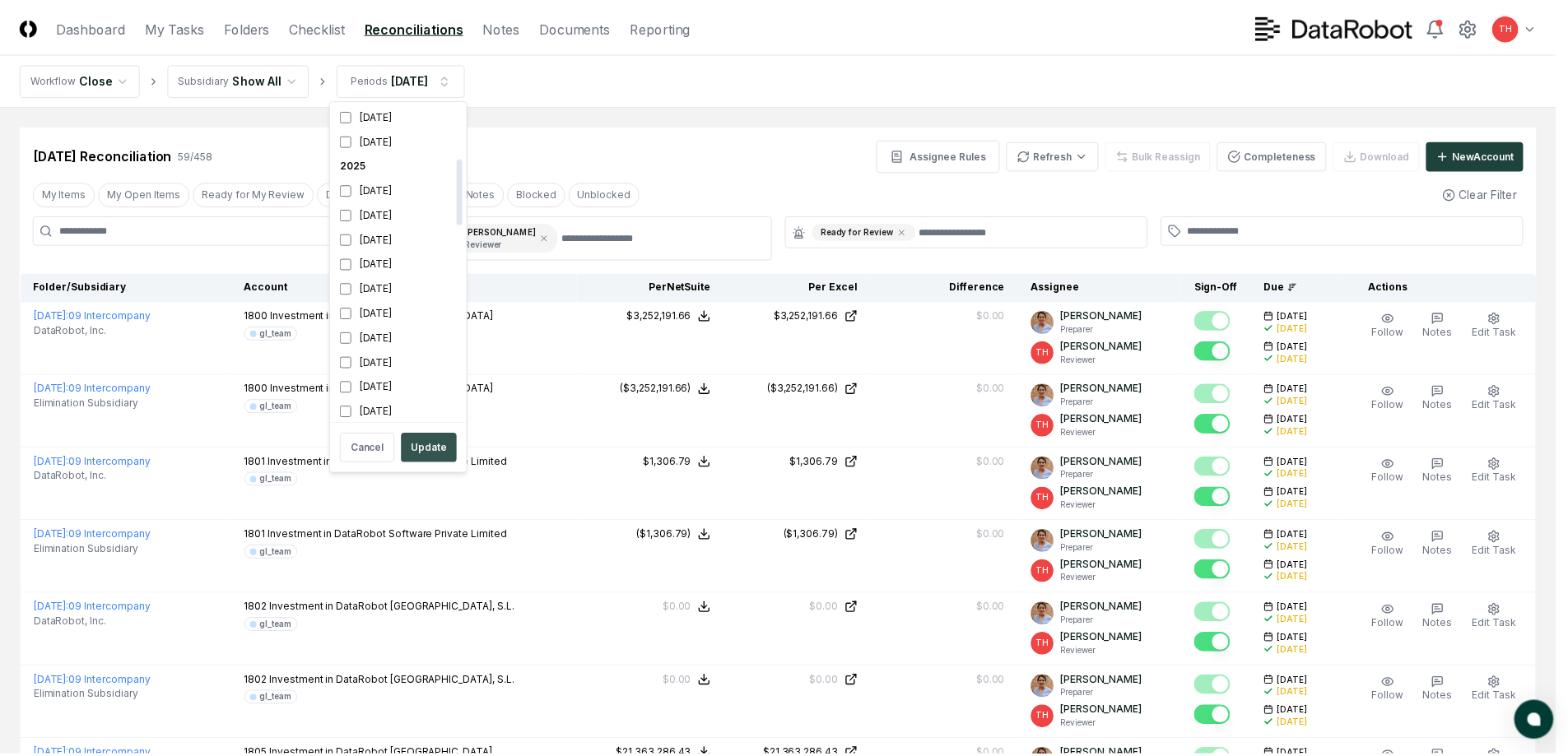
scroll to position [252, 0]
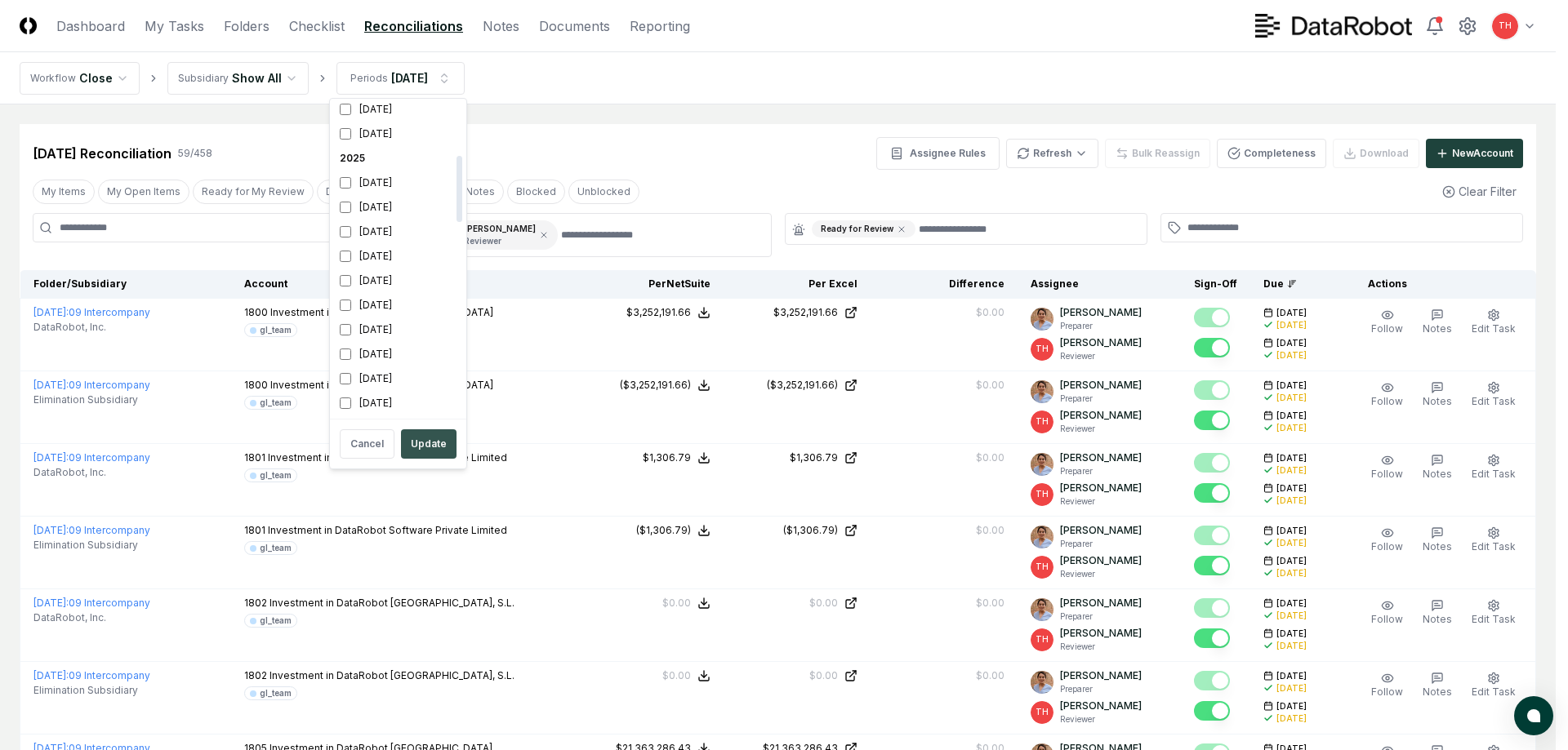
click at [423, 440] on button "Update" at bounding box center [429, 444] width 56 height 30
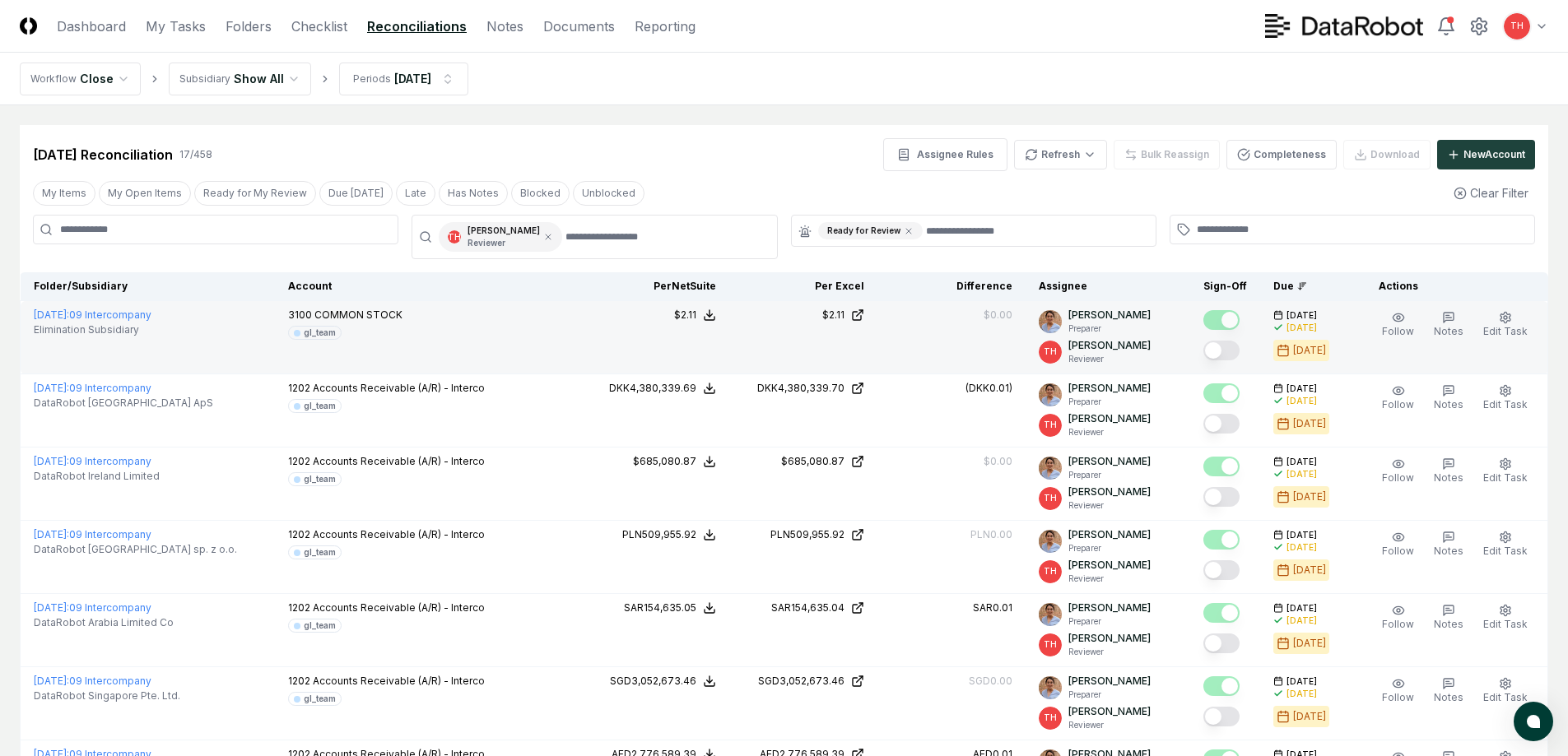
click at [1229, 347] on button "Mark complete" at bounding box center [1221, 350] width 36 height 20
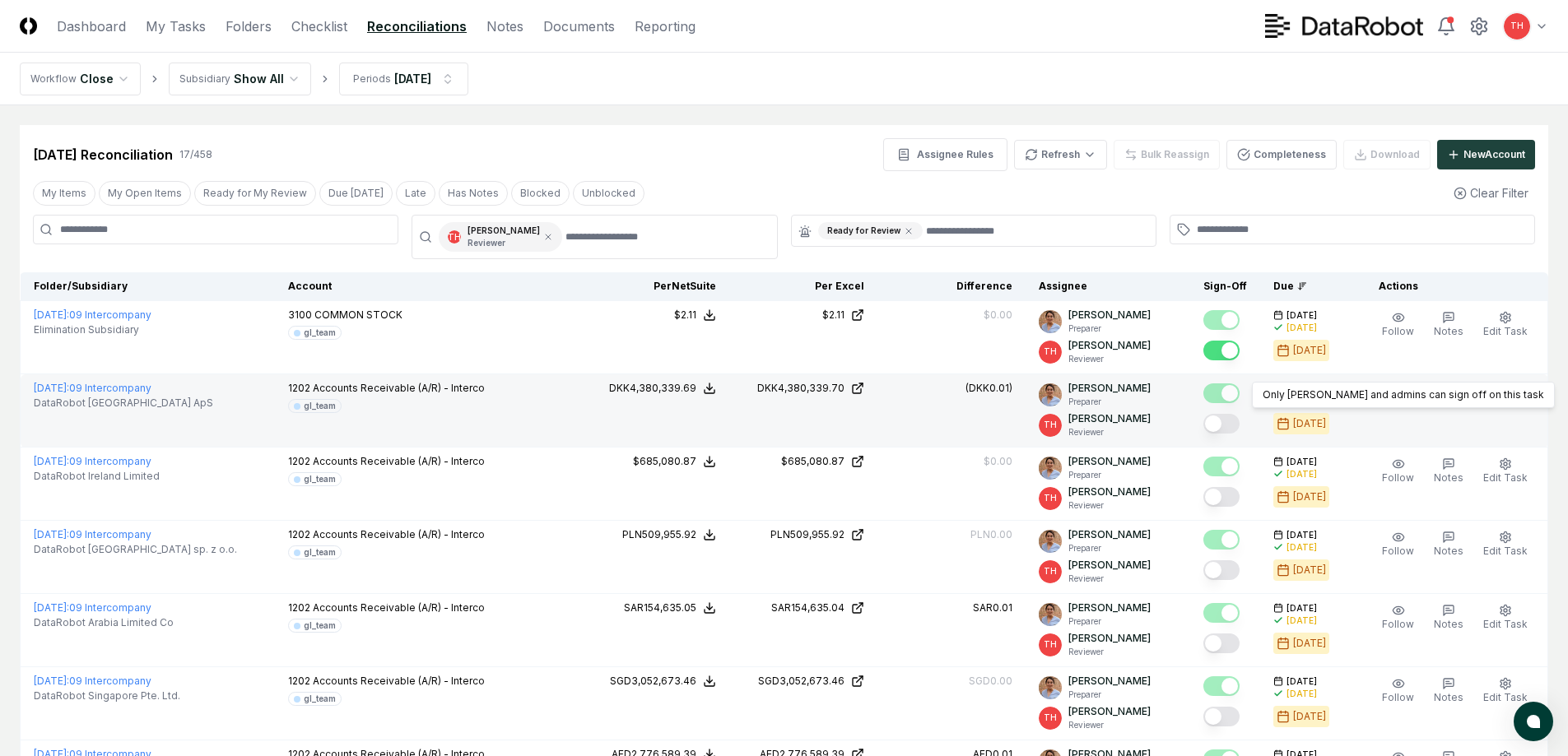
click at [1228, 415] on button "Mark complete" at bounding box center [1221, 424] width 36 height 20
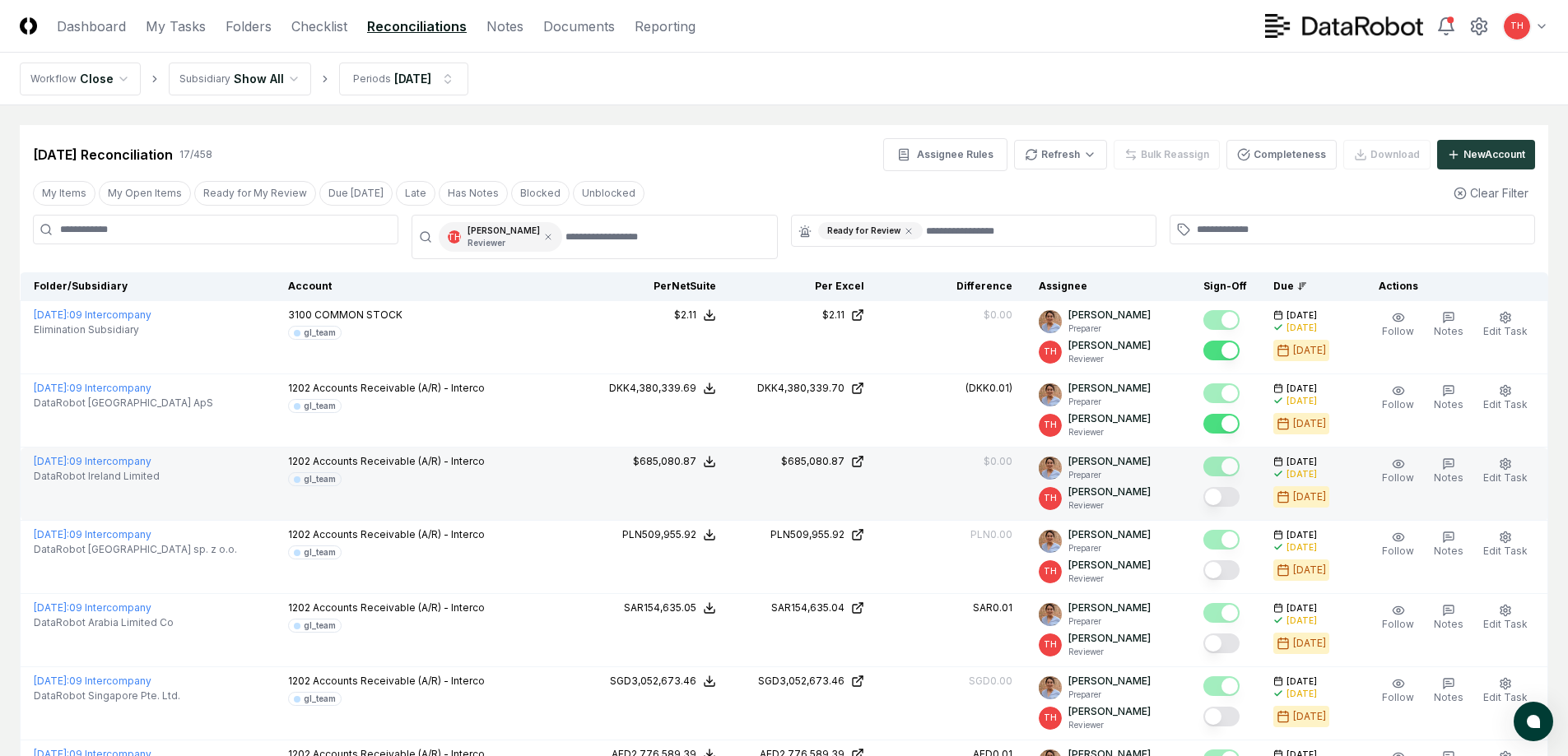
click at [1231, 493] on button "Mark complete" at bounding box center [1221, 497] width 36 height 20
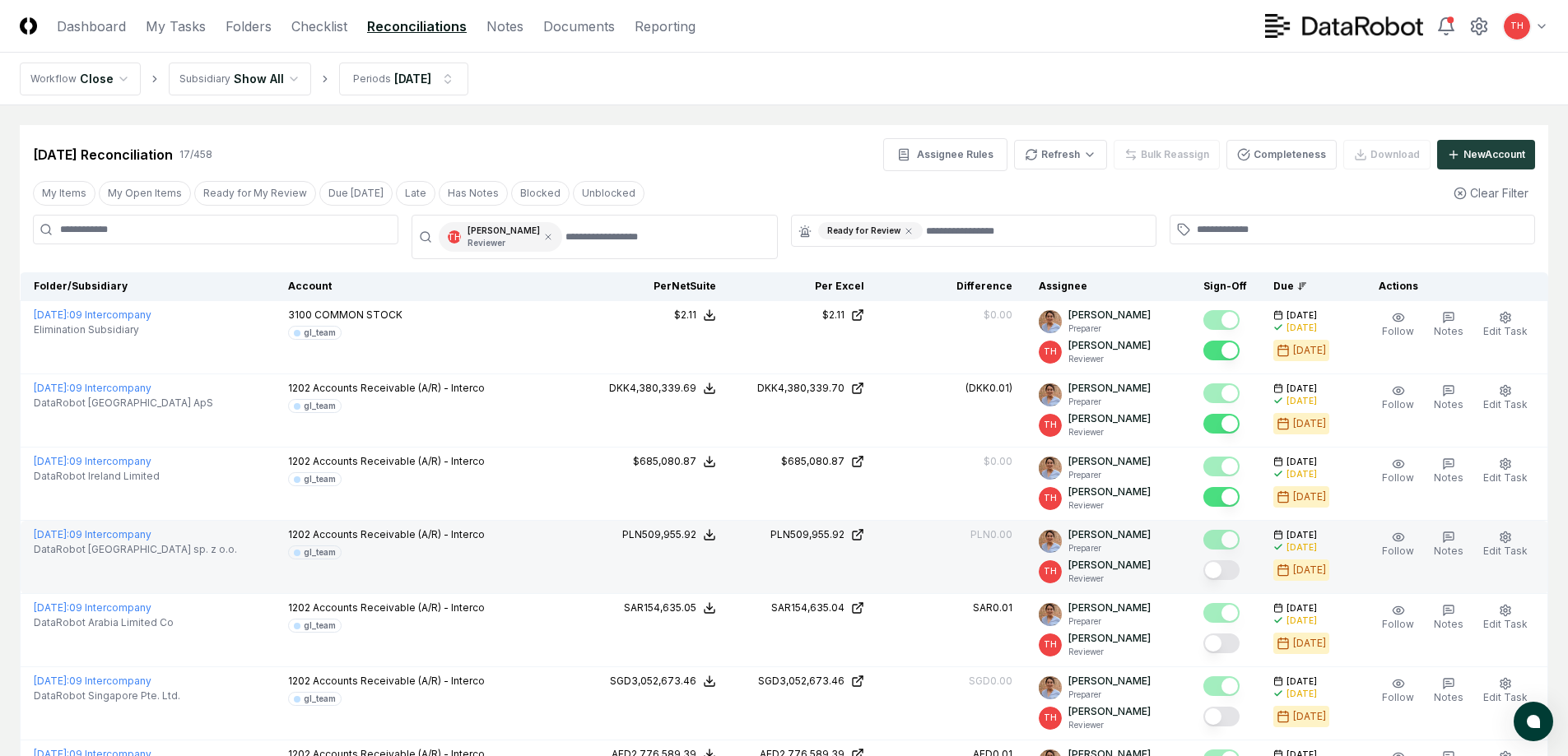
click at [1226, 570] on button "Mark complete" at bounding box center [1221, 570] width 36 height 20
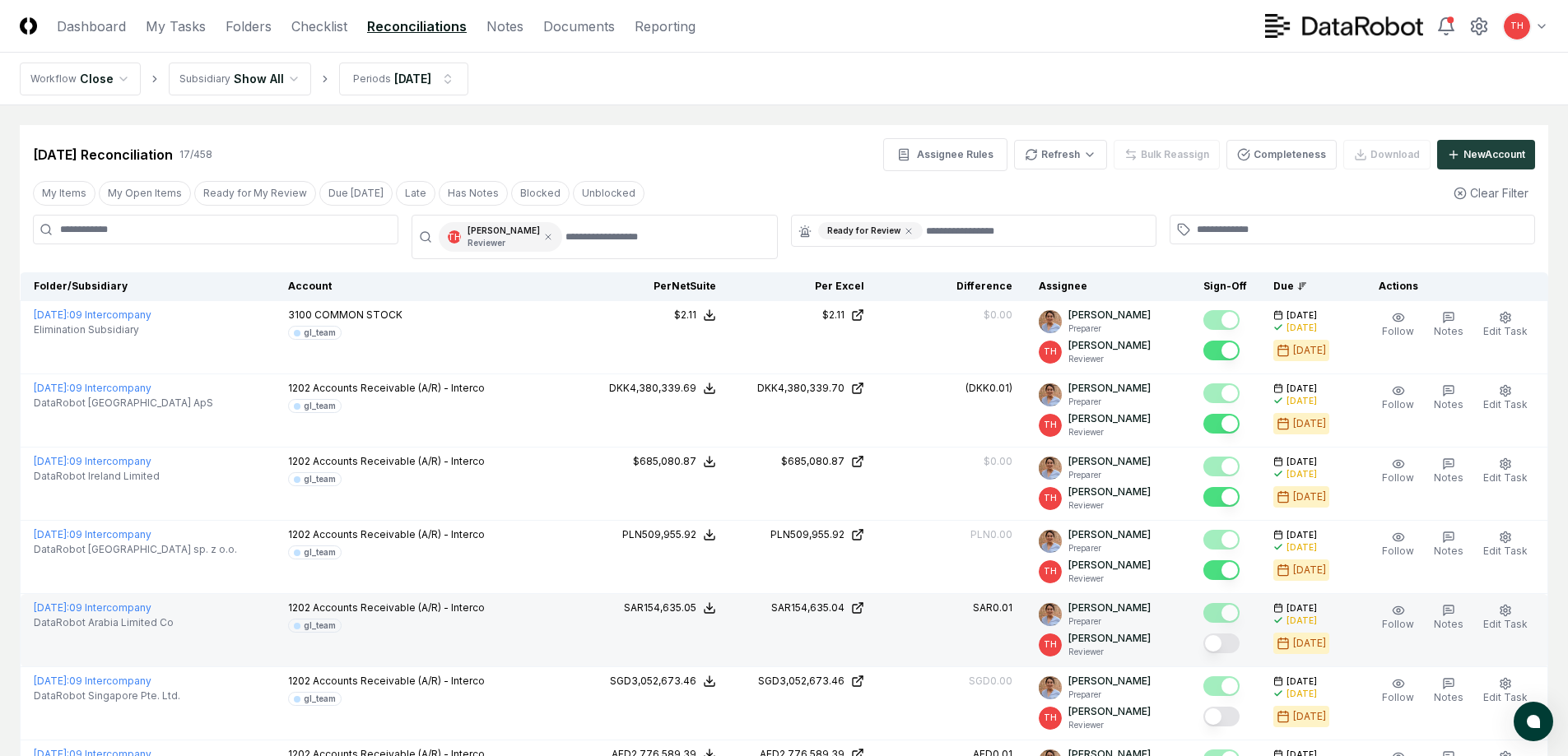
click at [1230, 645] on button "Mark complete" at bounding box center [1221, 643] width 36 height 20
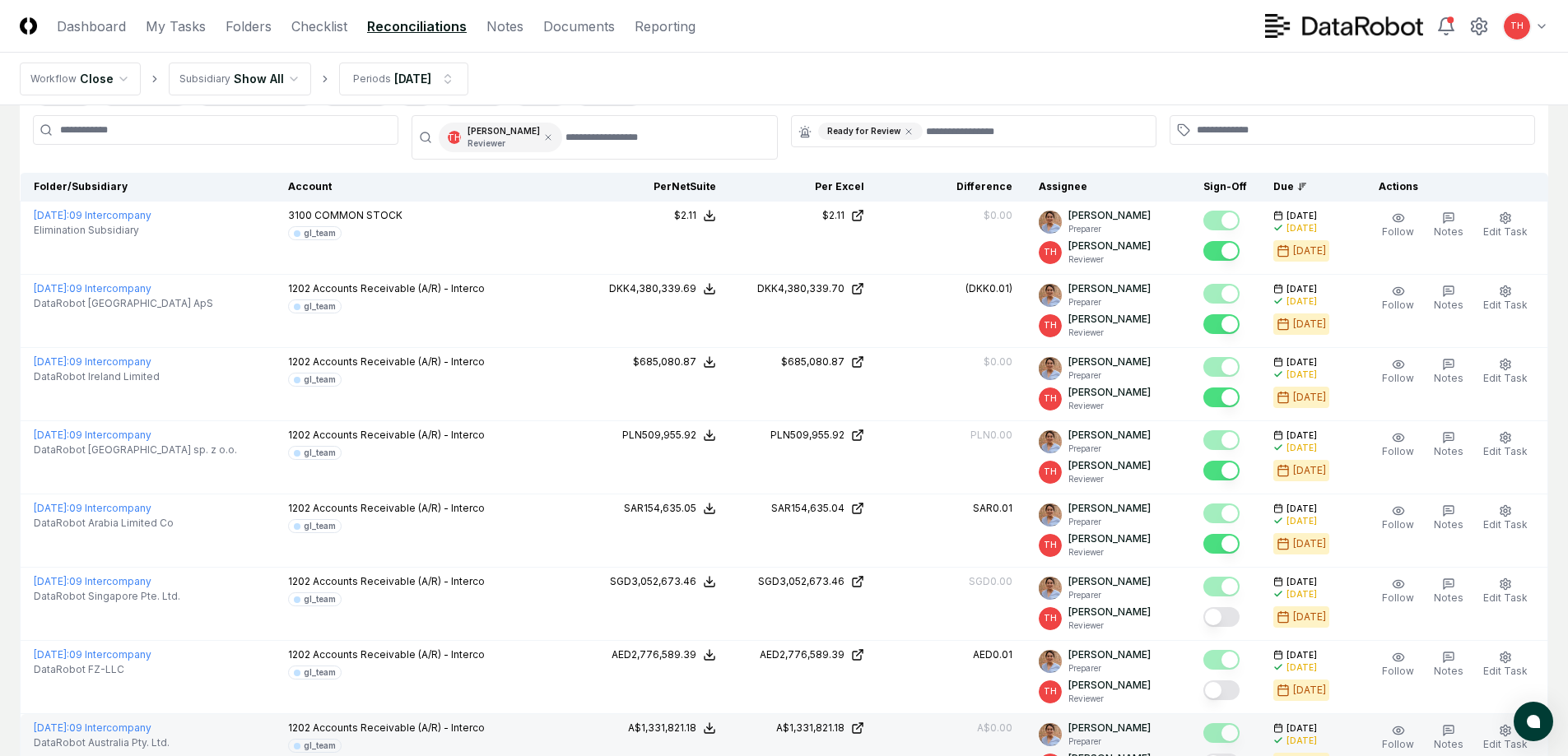
scroll to position [247, 0]
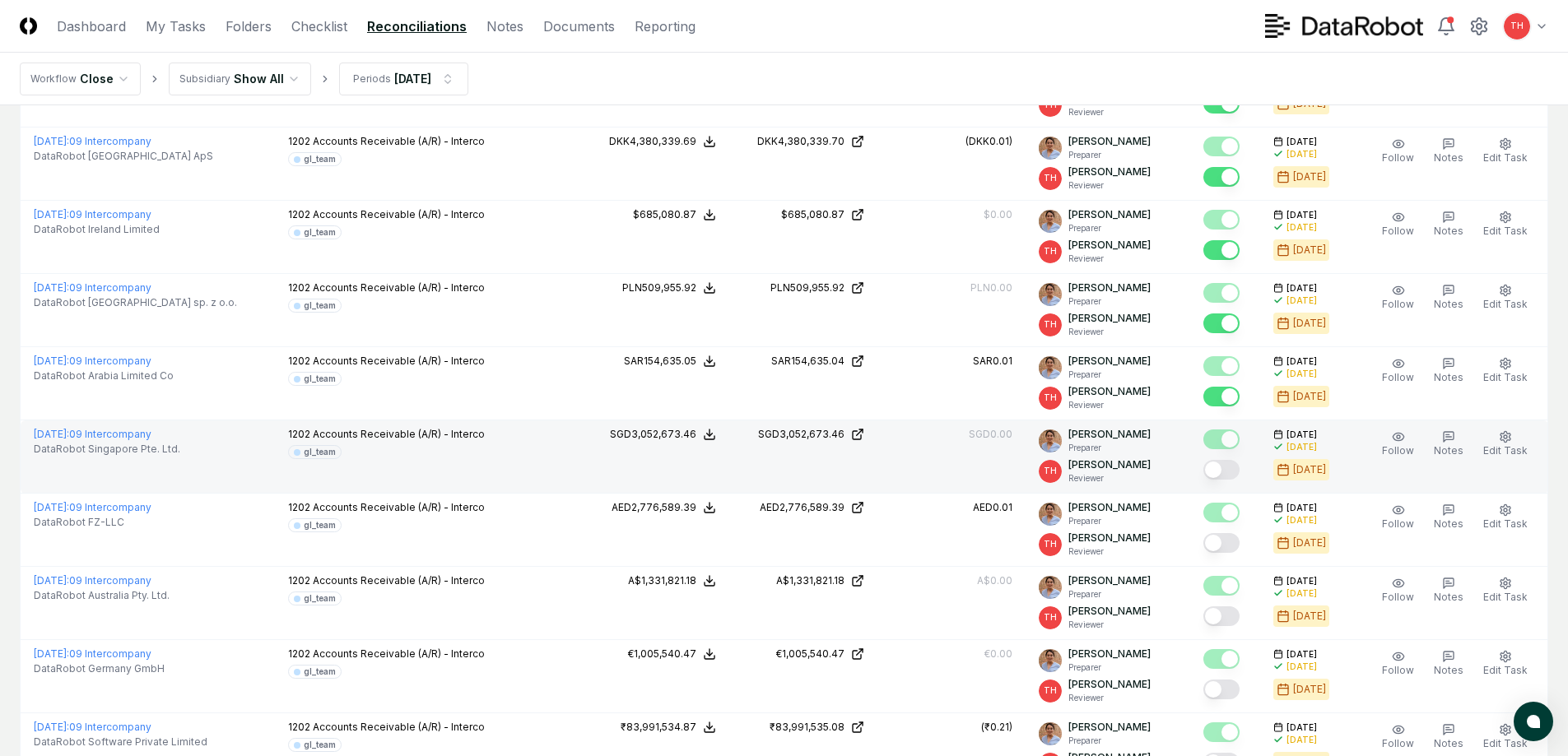
click at [1221, 474] on button "Mark complete" at bounding box center [1221, 470] width 36 height 20
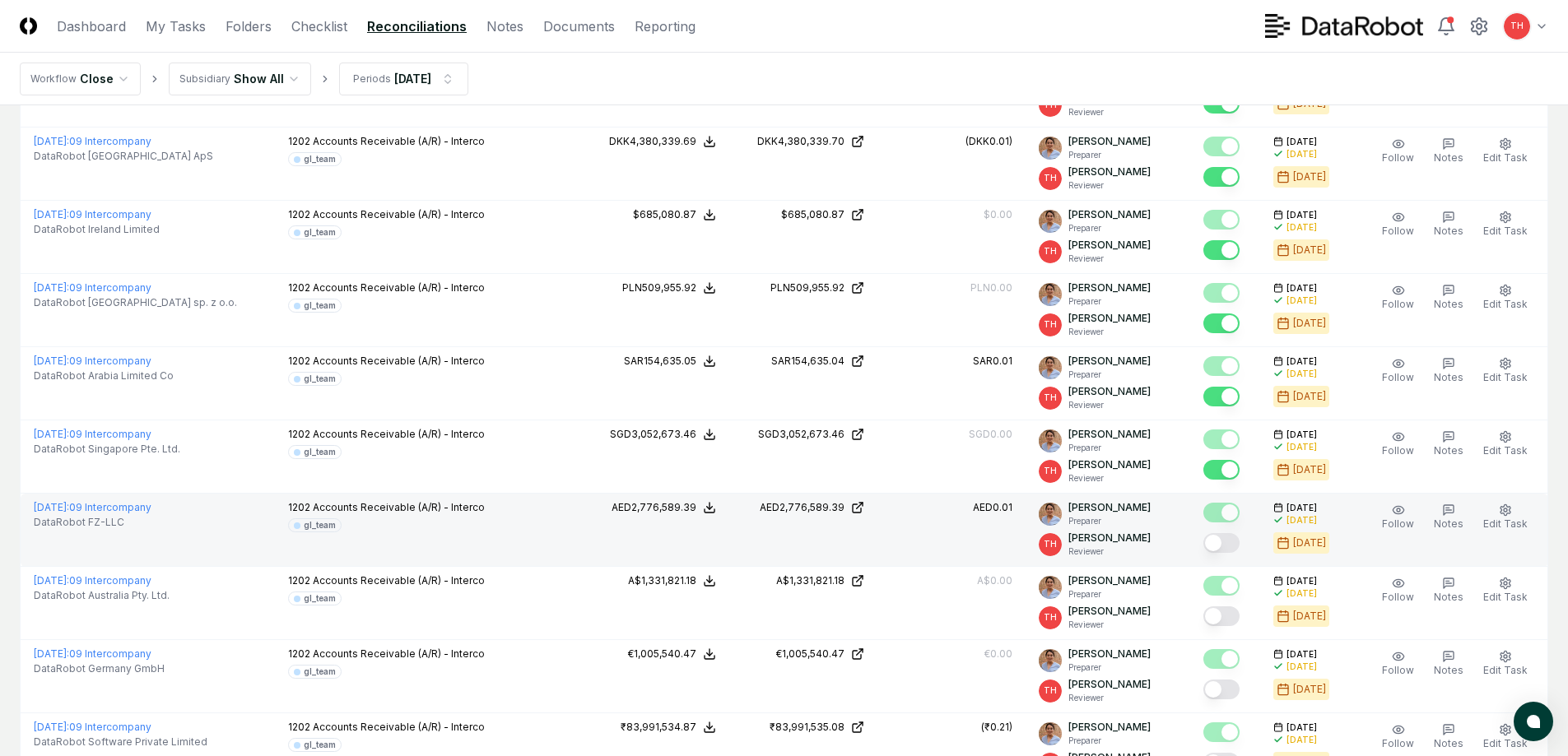
click at [1228, 543] on button "Mark complete" at bounding box center [1221, 543] width 36 height 20
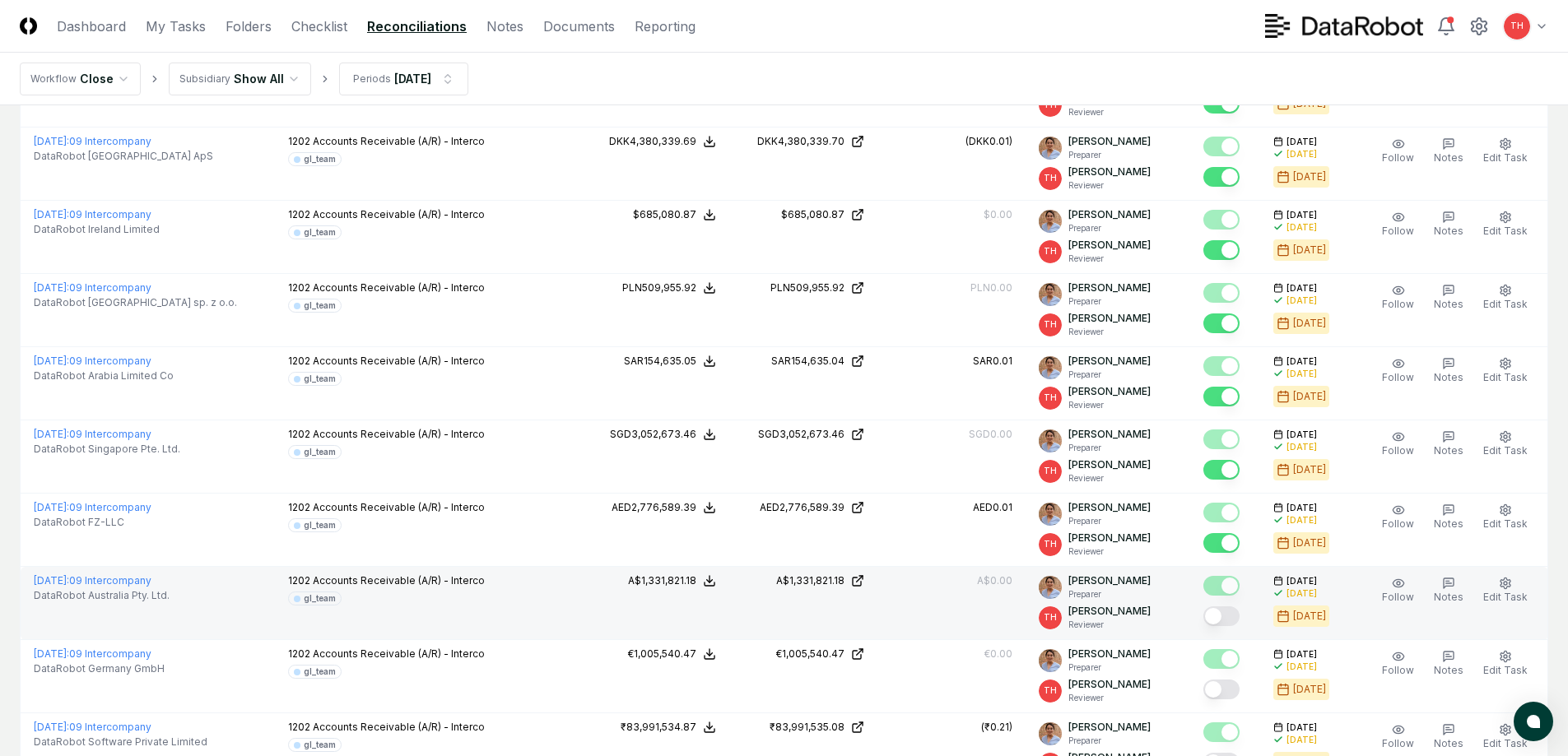
click at [1225, 617] on button "Mark complete" at bounding box center [1221, 616] width 36 height 20
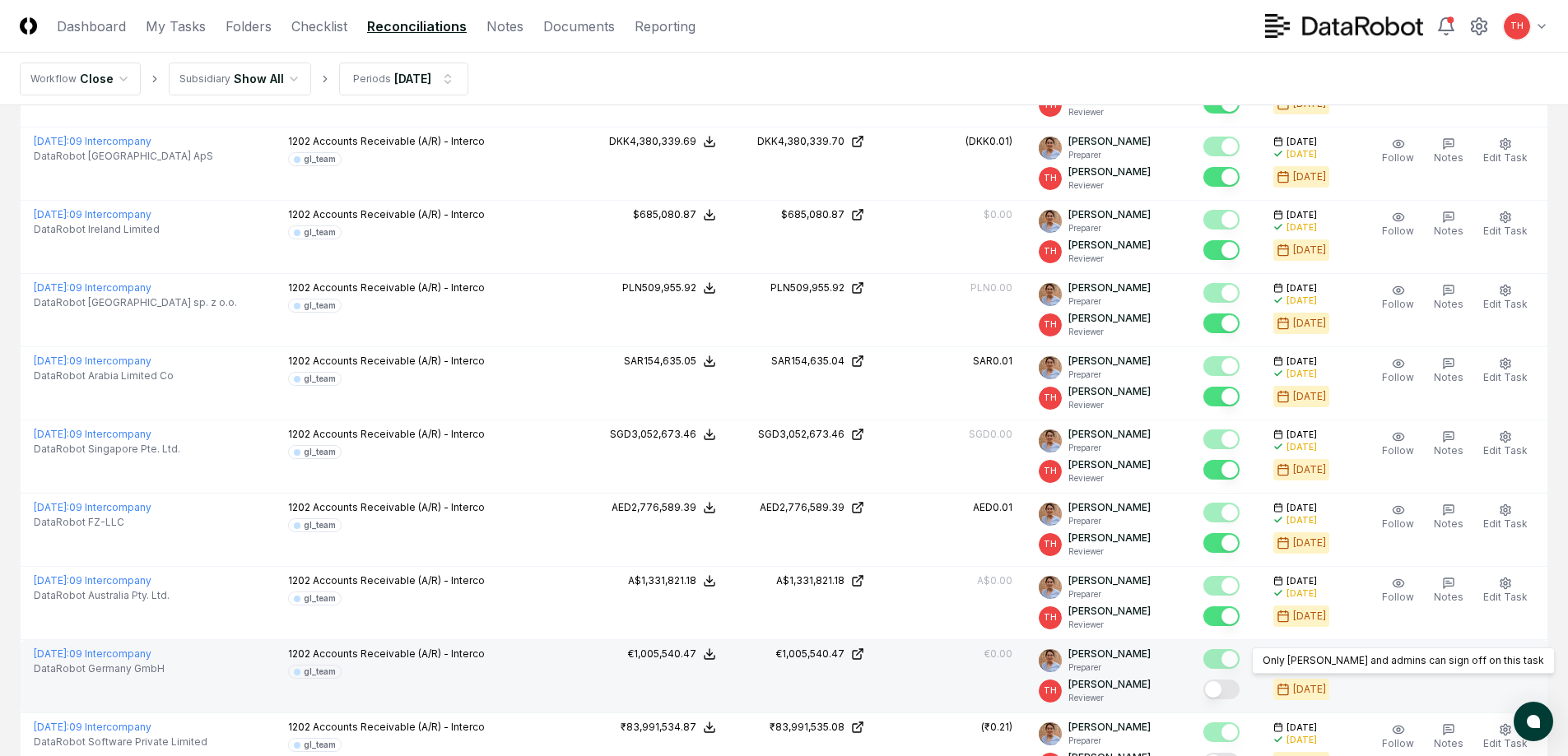
click at [1229, 685] on button "Mark complete" at bounding box center [1221, 690] width 36 height 20
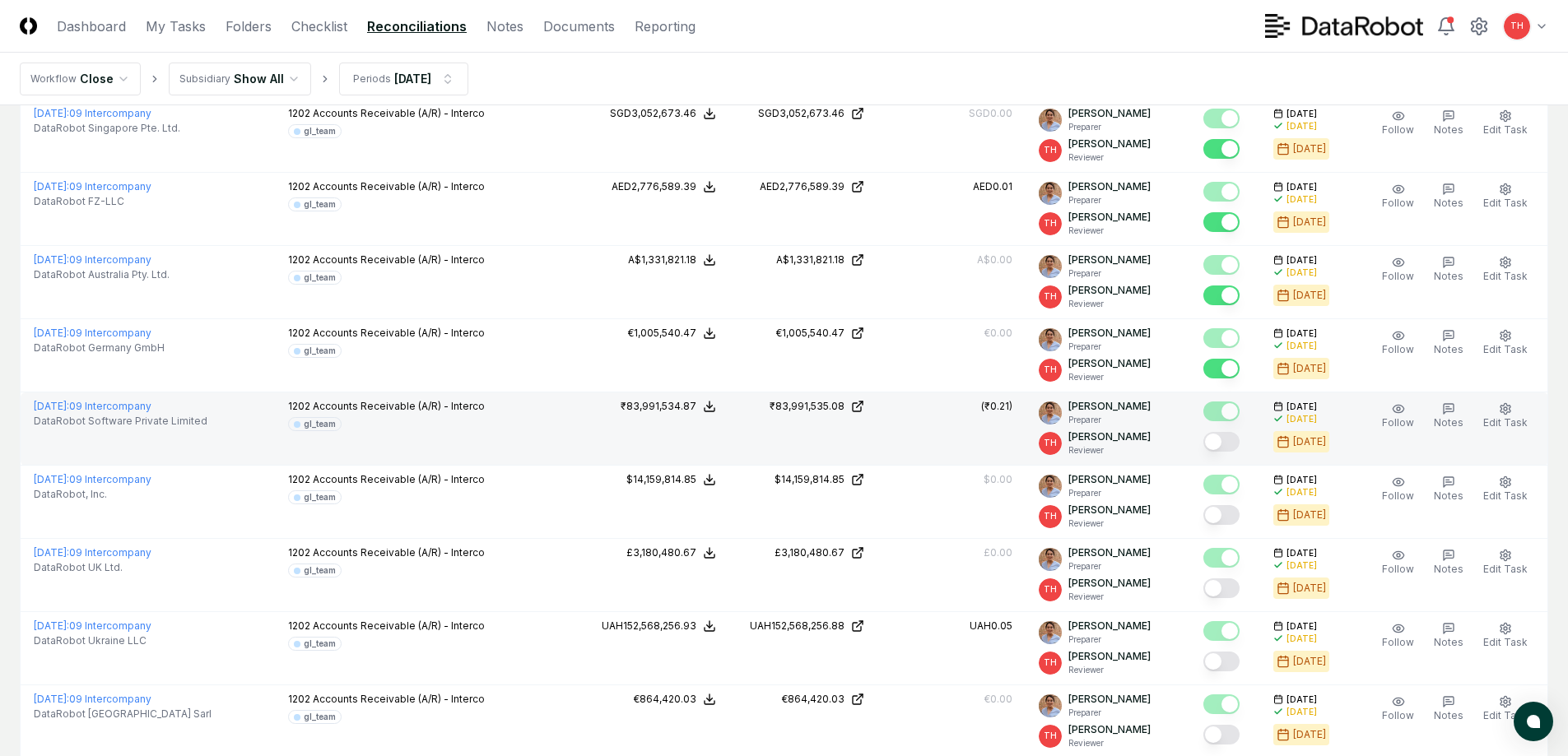
scroll to position [576, 0]
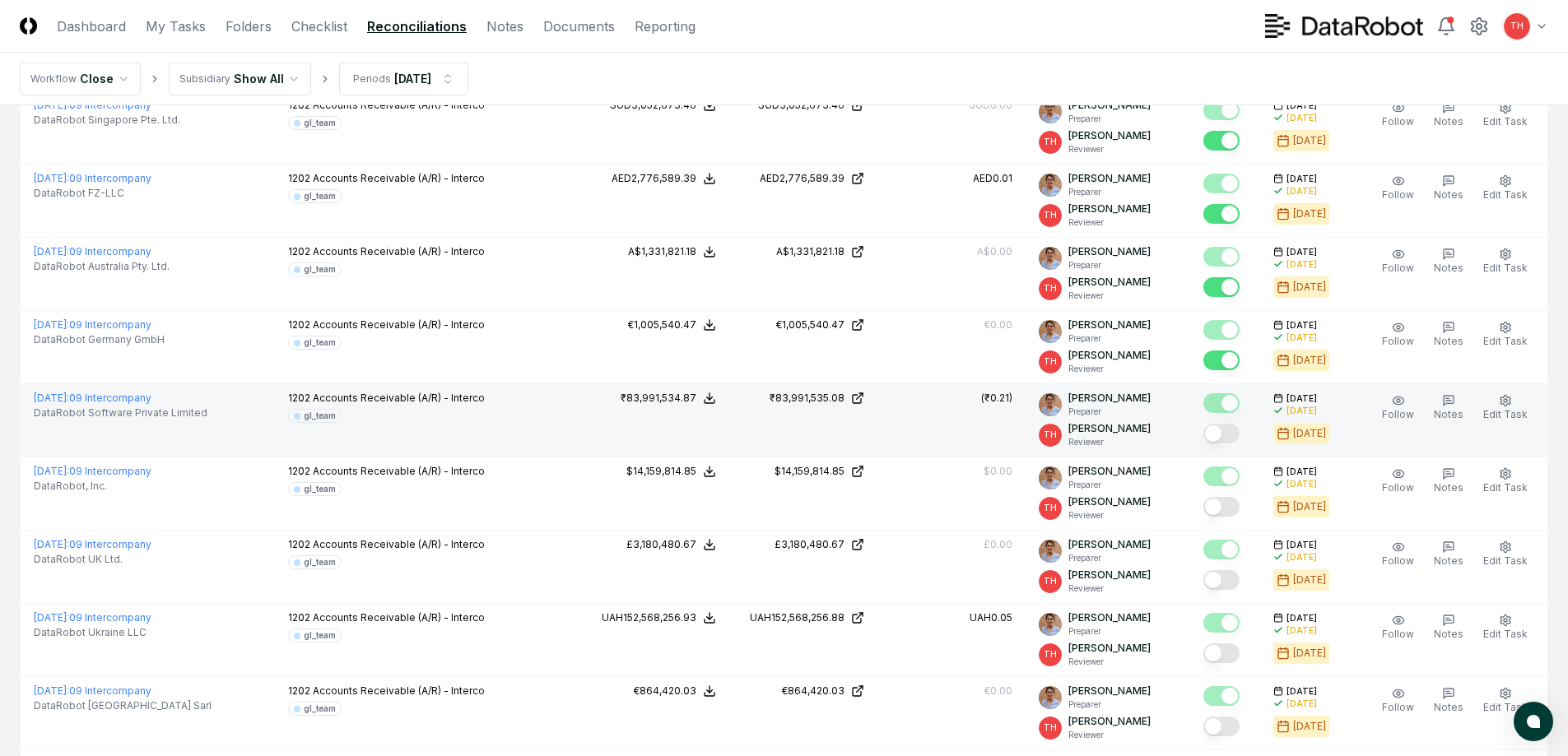
click at [1229, 435] on button "Mark complete" at bounding box center [1221, 433] width 36 height 20
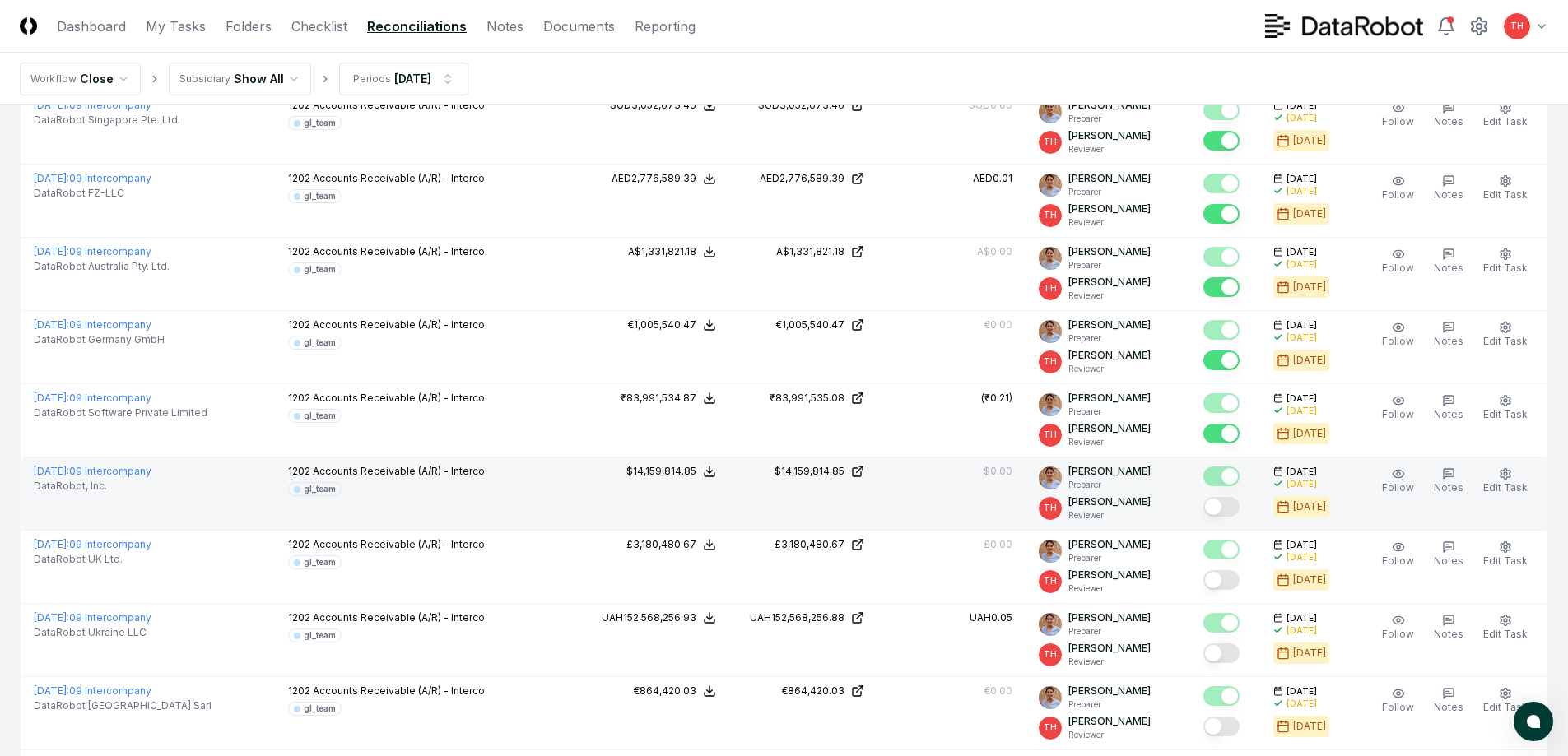
click at [1229, 508] on button "Mark complete" at bounding box center [1221, 506] width 36 height 20
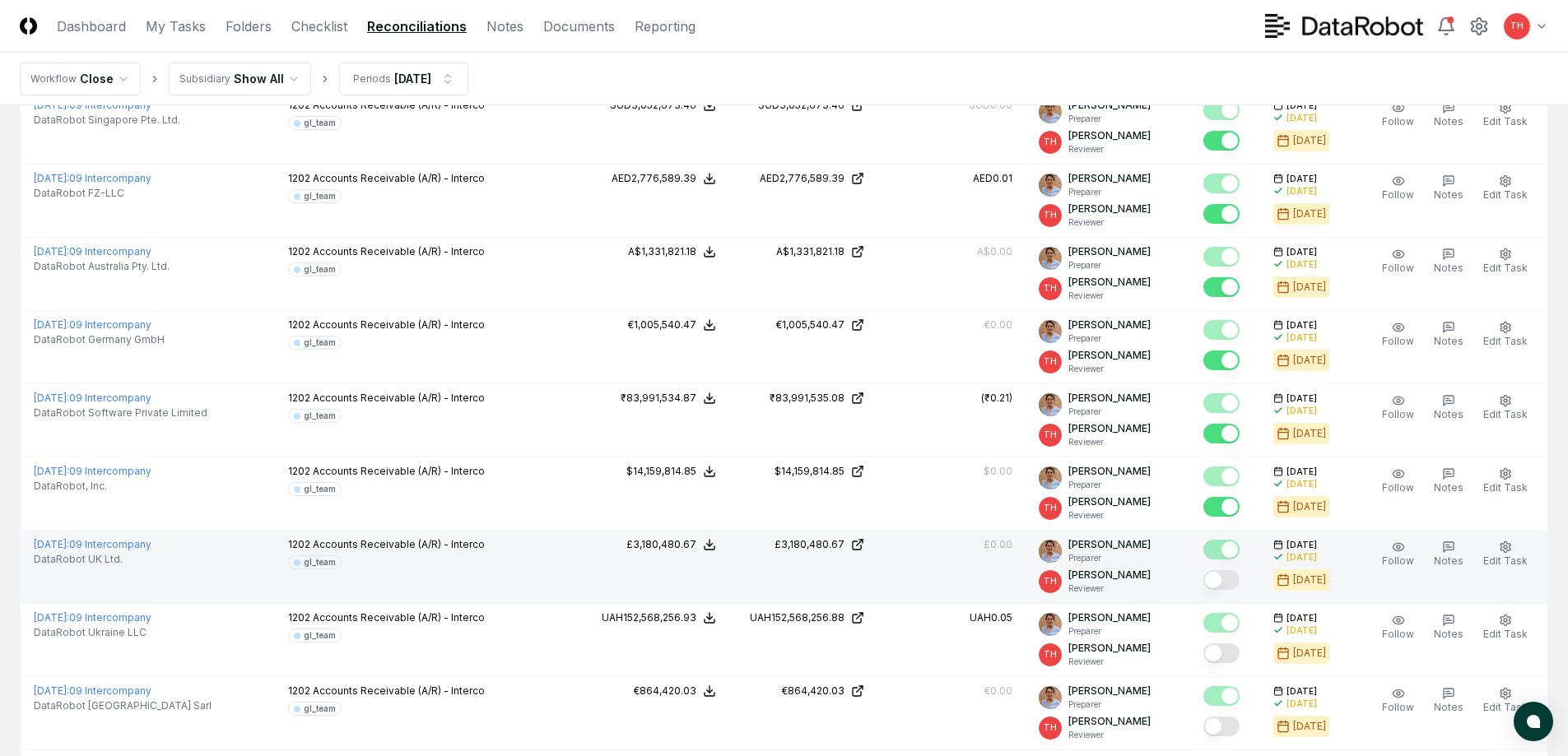
click at [1223, 579] on button "Mark complete" at bounding box center [1221, 580] width 36 height 20
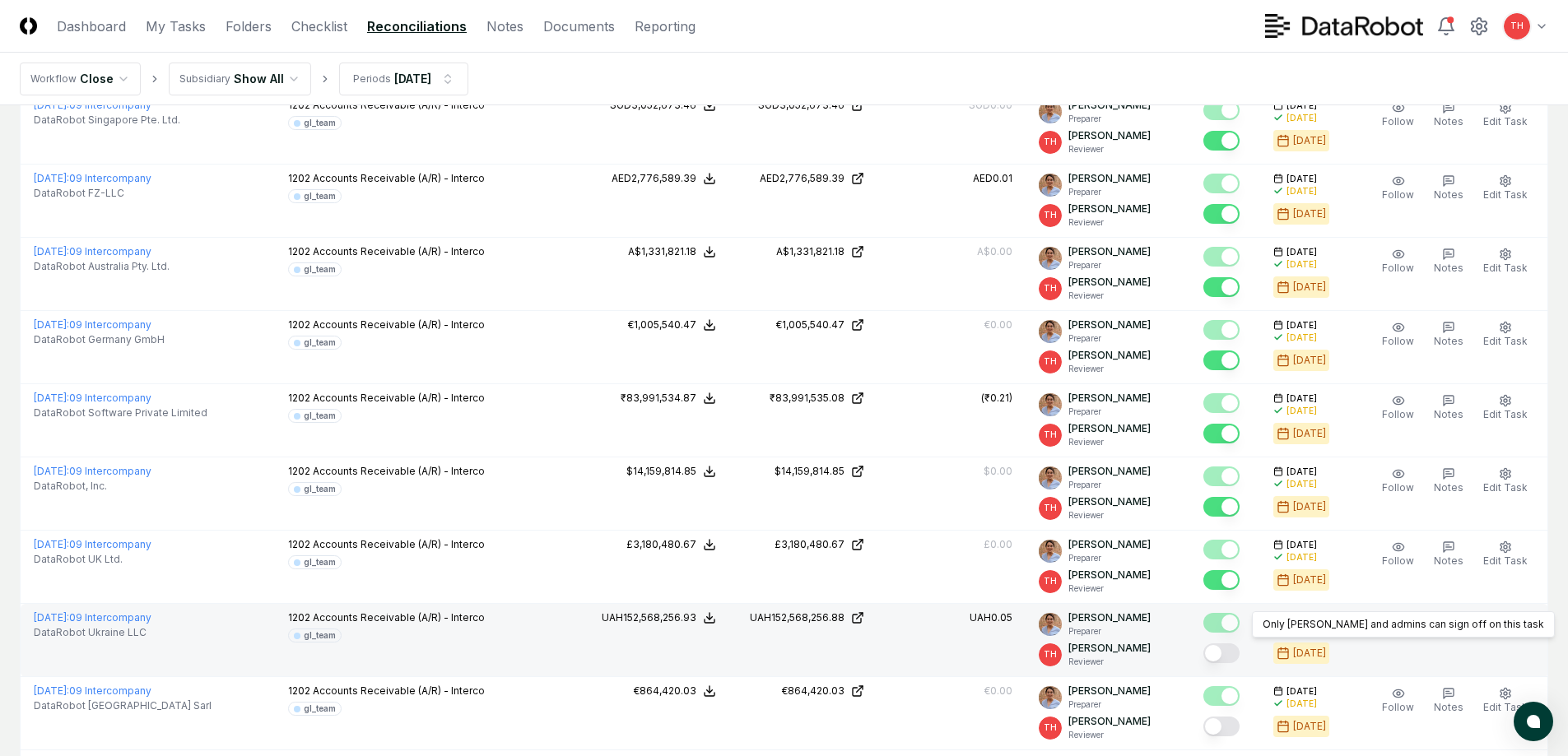
click at [1222, 656] on button "Mark complete" at bounding box center [1221, 653] width 36 height 20
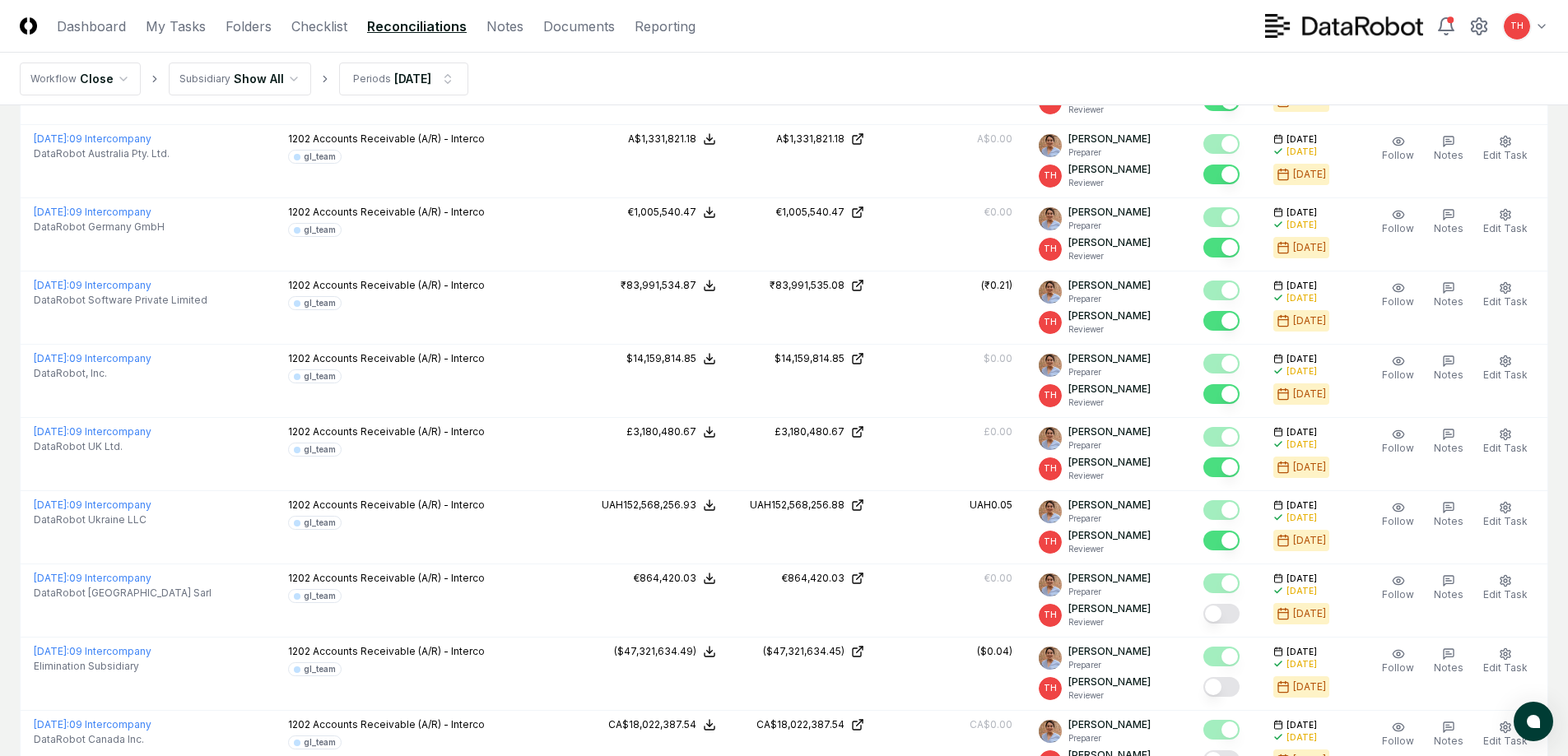
scroll to position [909, 0]
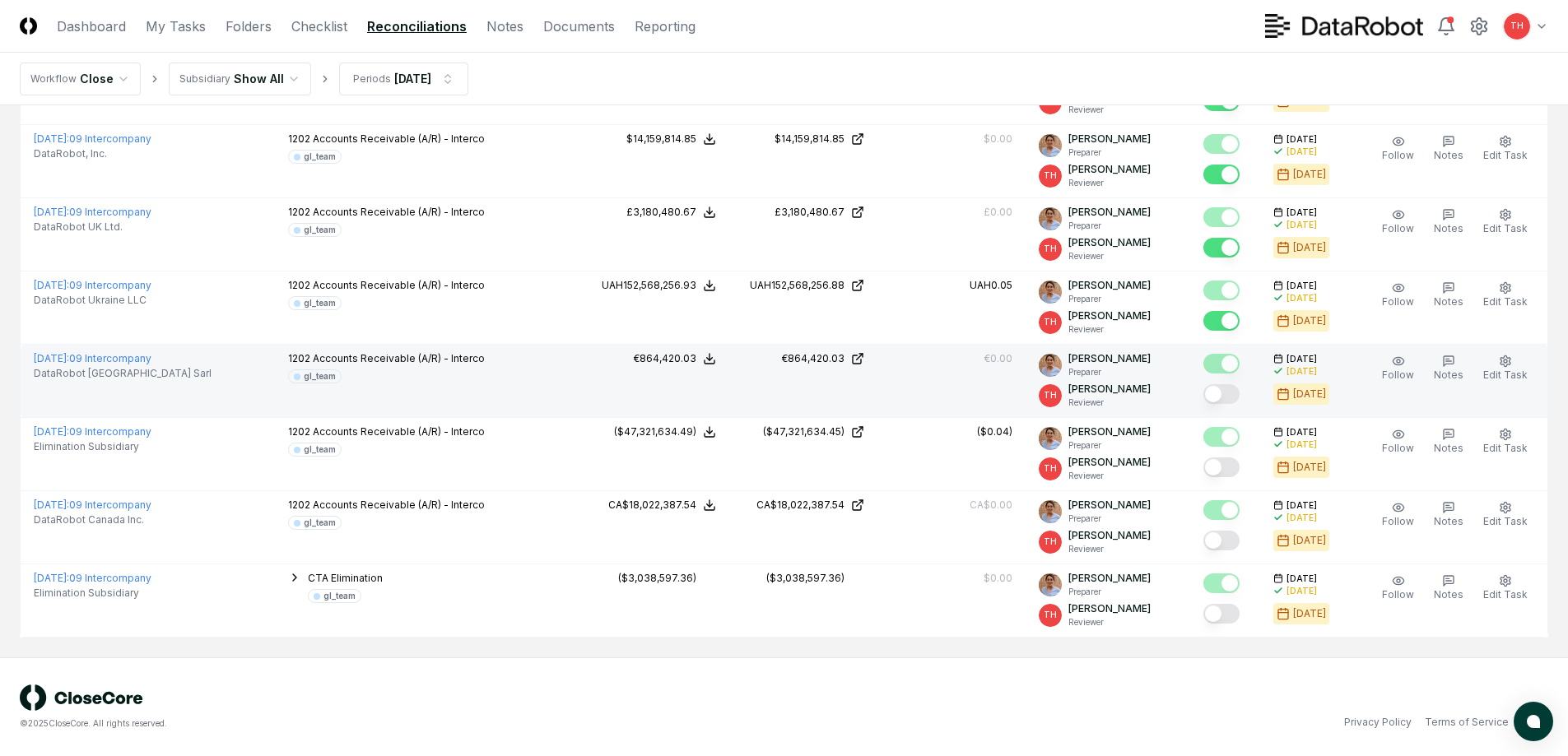
click at [1222, 397] on button "Mark complete" at bounding box center [1221, 394] width 36 height 20
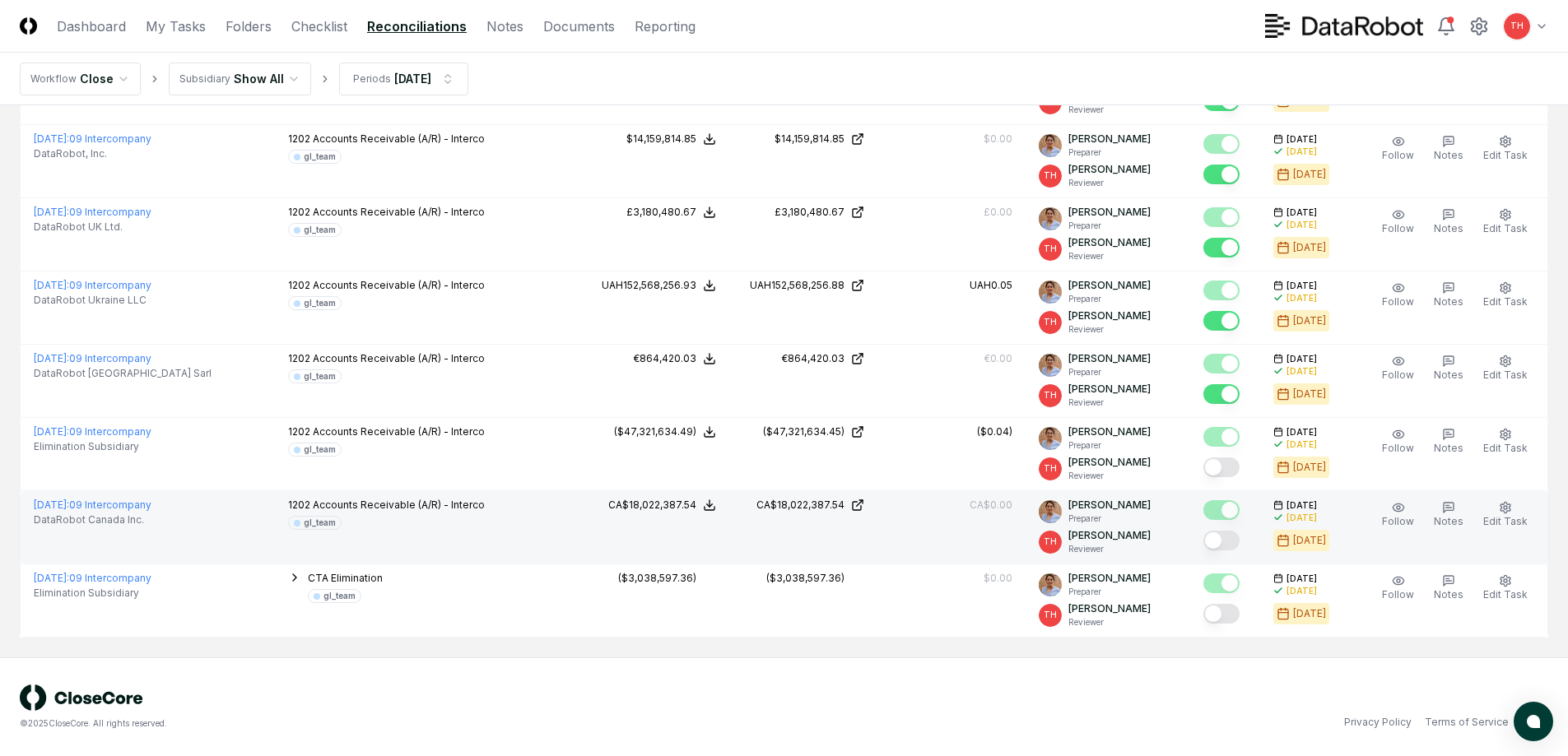
drag, startPoint x: 1228, startPoint y: 461, endPoint x: 1236, endPoint y: 525, distance: 64.5
click at [1228, 464] on button "Mark complete" at bounding box center [1221, 467] width 36 height 20
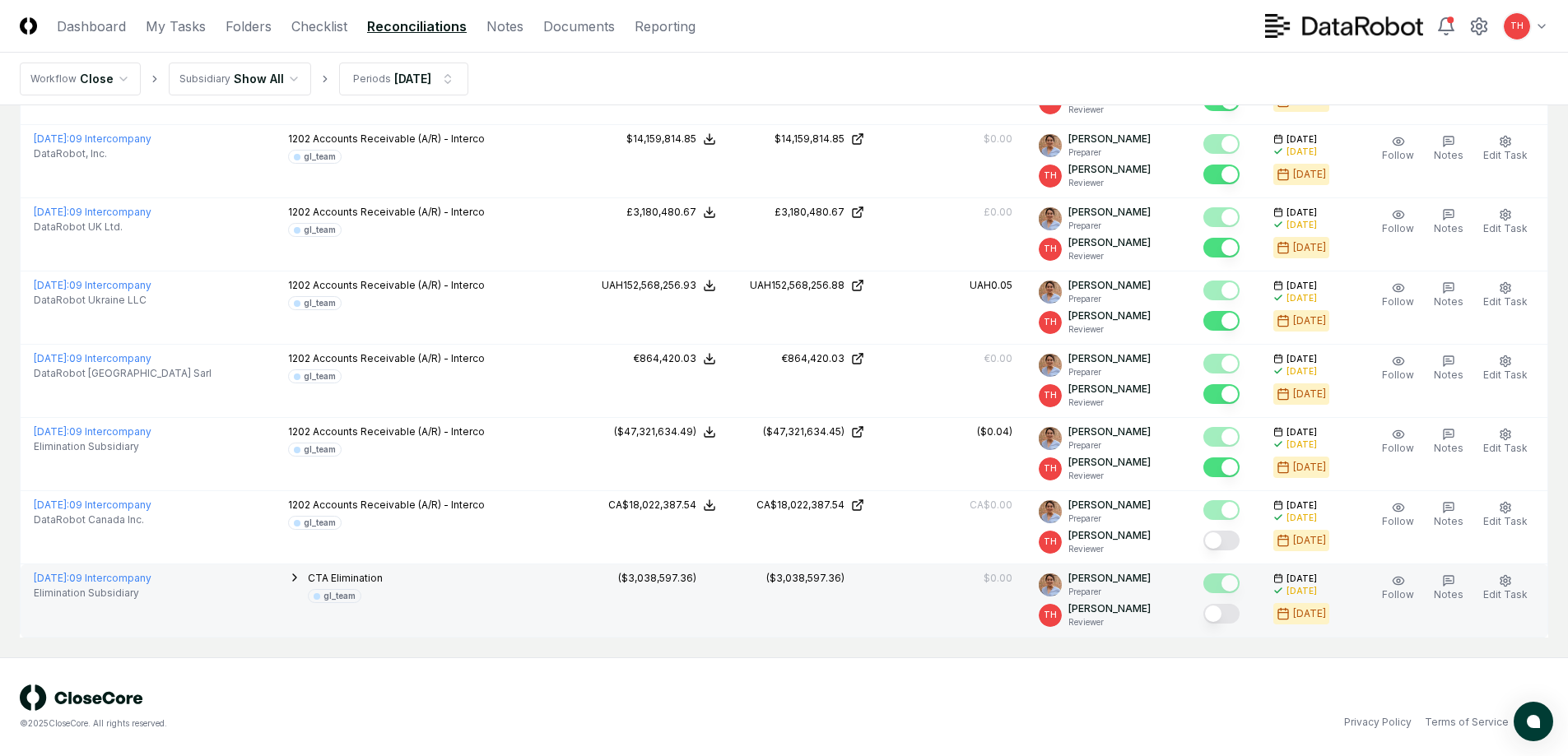
drag, startPoint x: 1227, startPoint y: 537, endPoint x: 1230, endPoint y: 570, distance: 33.1
click at [1227, 540] on button "Mark complete" at bounding box center [1221, 540] width 36 height 20
click at [1228, 613] on button "Mark complete" at bounding box center [1221, 614] width 36 height 20
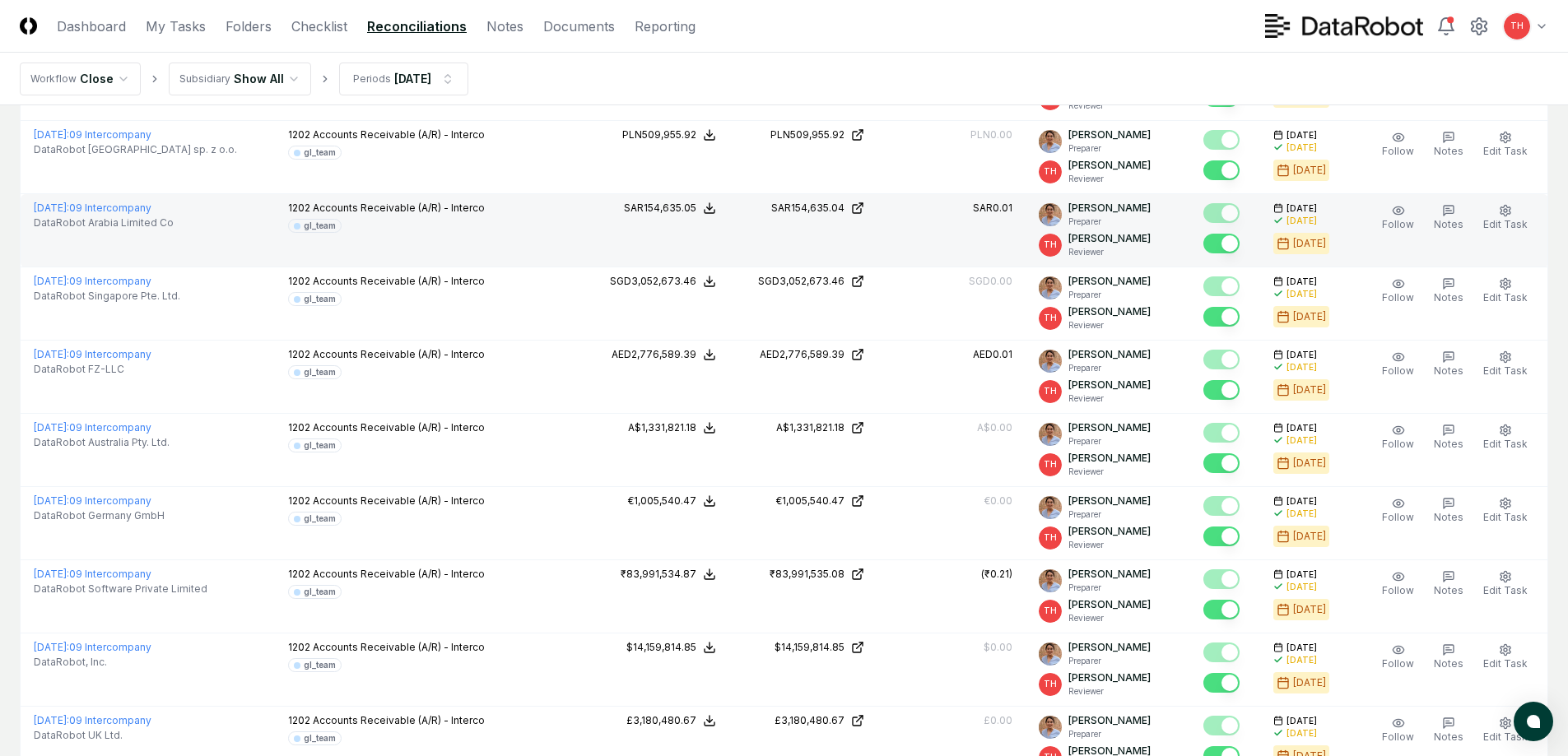
scroll to position [0, 0]
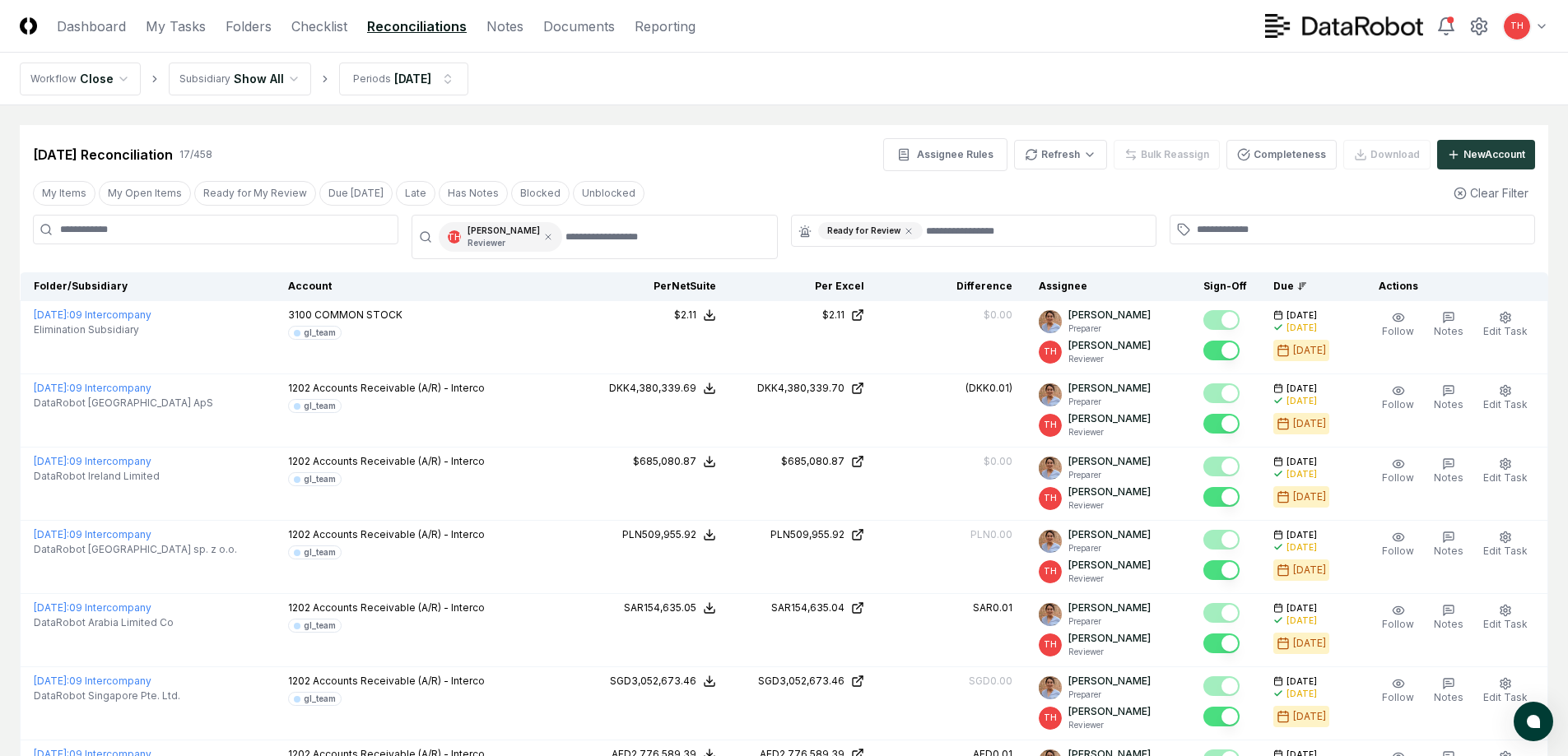
click at [1019, 244] on div "Ready for Review" at bounding box center [973, 231] width 366 height 32
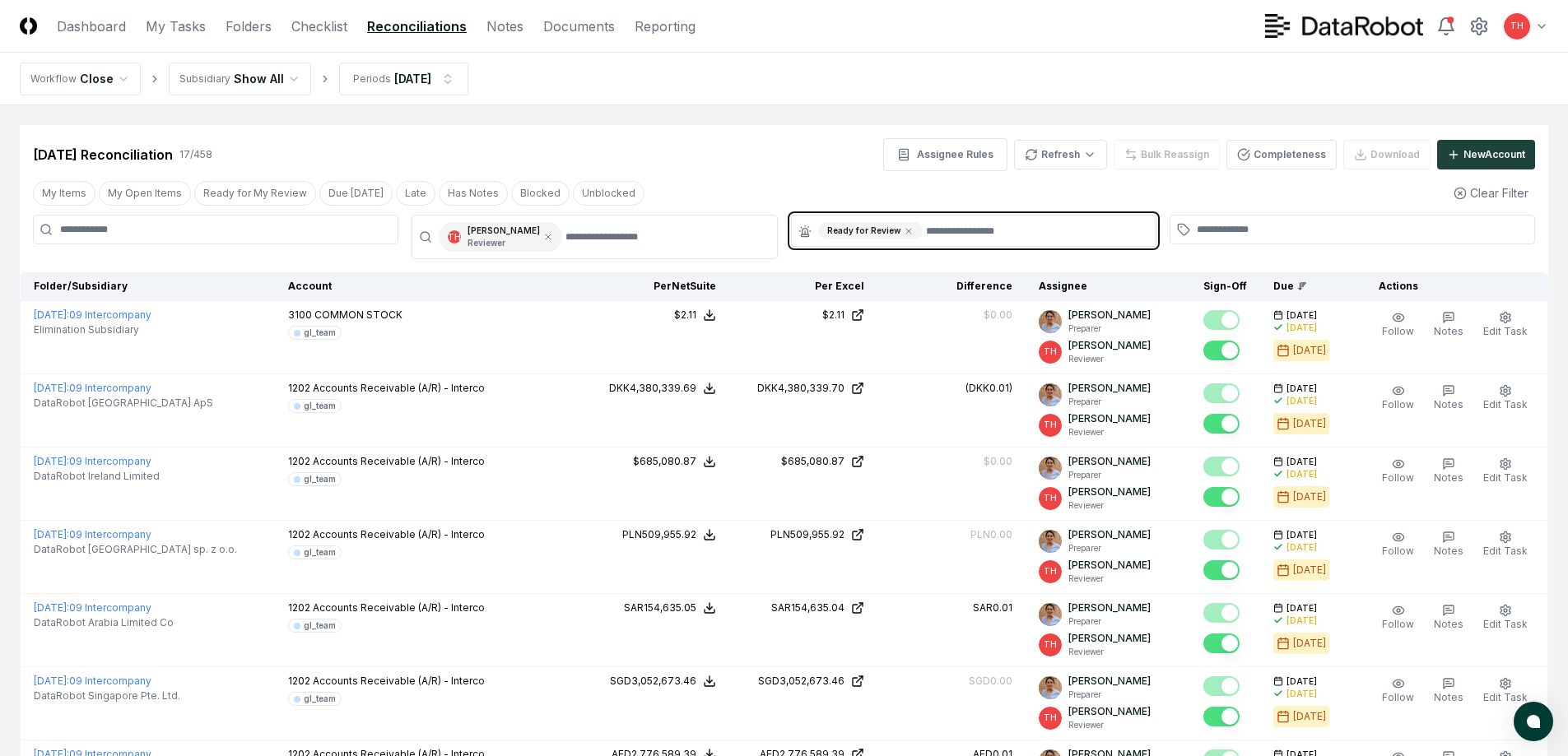
click at [930, 234] on input "text" at bounding box center [1035, 231] width 220 height 17
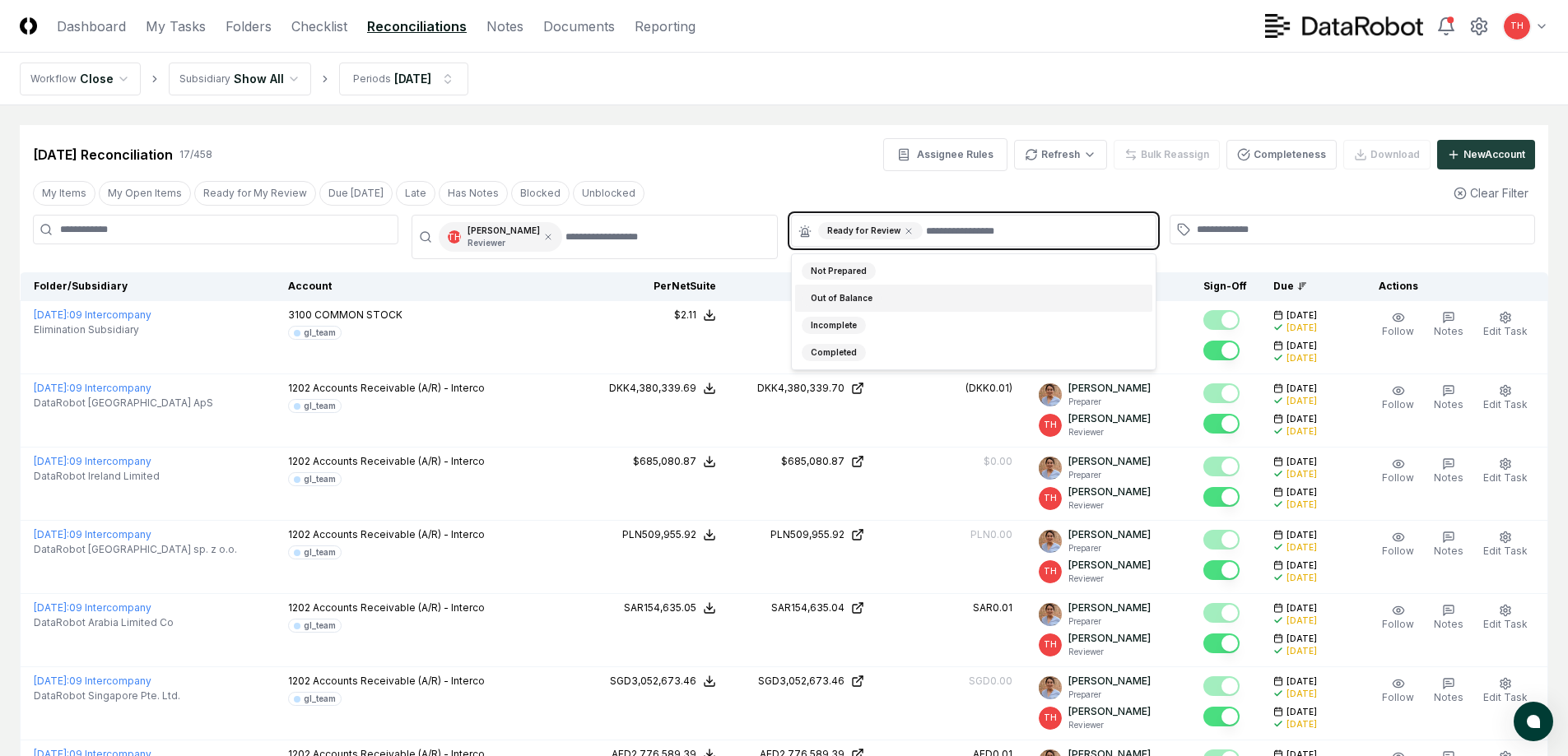
click at [854, 292] on div "Out of Balance" at bounding box center [842, 298] width 80 height 17
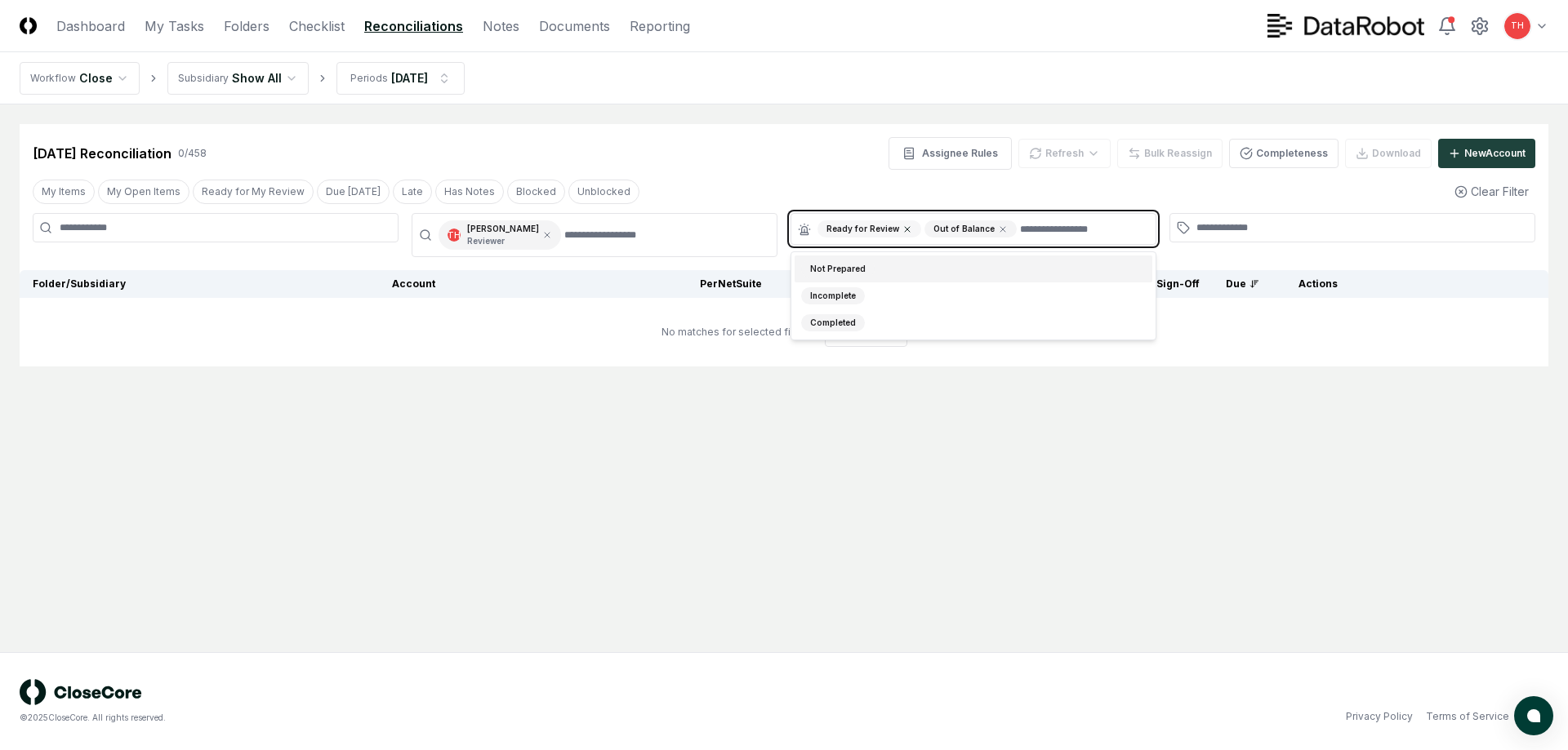
click at [902, 228] on icon at bounding box center [907, 230] width 10 height 10
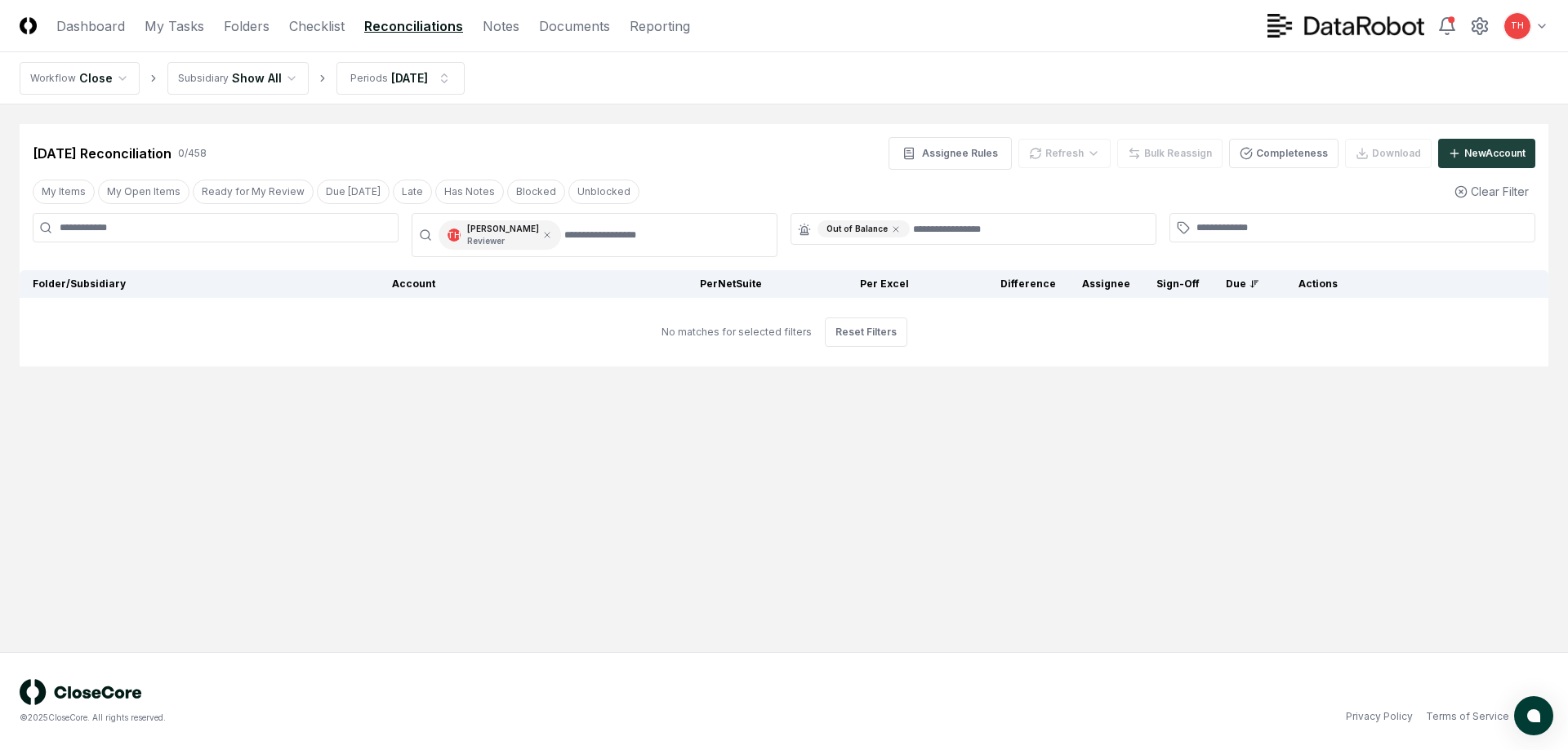
click at [858, 190] on div "My Items My Open Items Ready for My Review Due [DATE] Late Has Notes Blocked Un…" at bounding box center [784, 192] width 1529 height 30
click at [892, 227] on icon at bounding box center [896, 230] width 10 height 10
click at [750, 164] on div "[DATE] Reconciliation 0 / 458 Assignee Rules Refresh Bulk Reassign Completeness…" at bounding box center [784, 153] width 1503 height 33
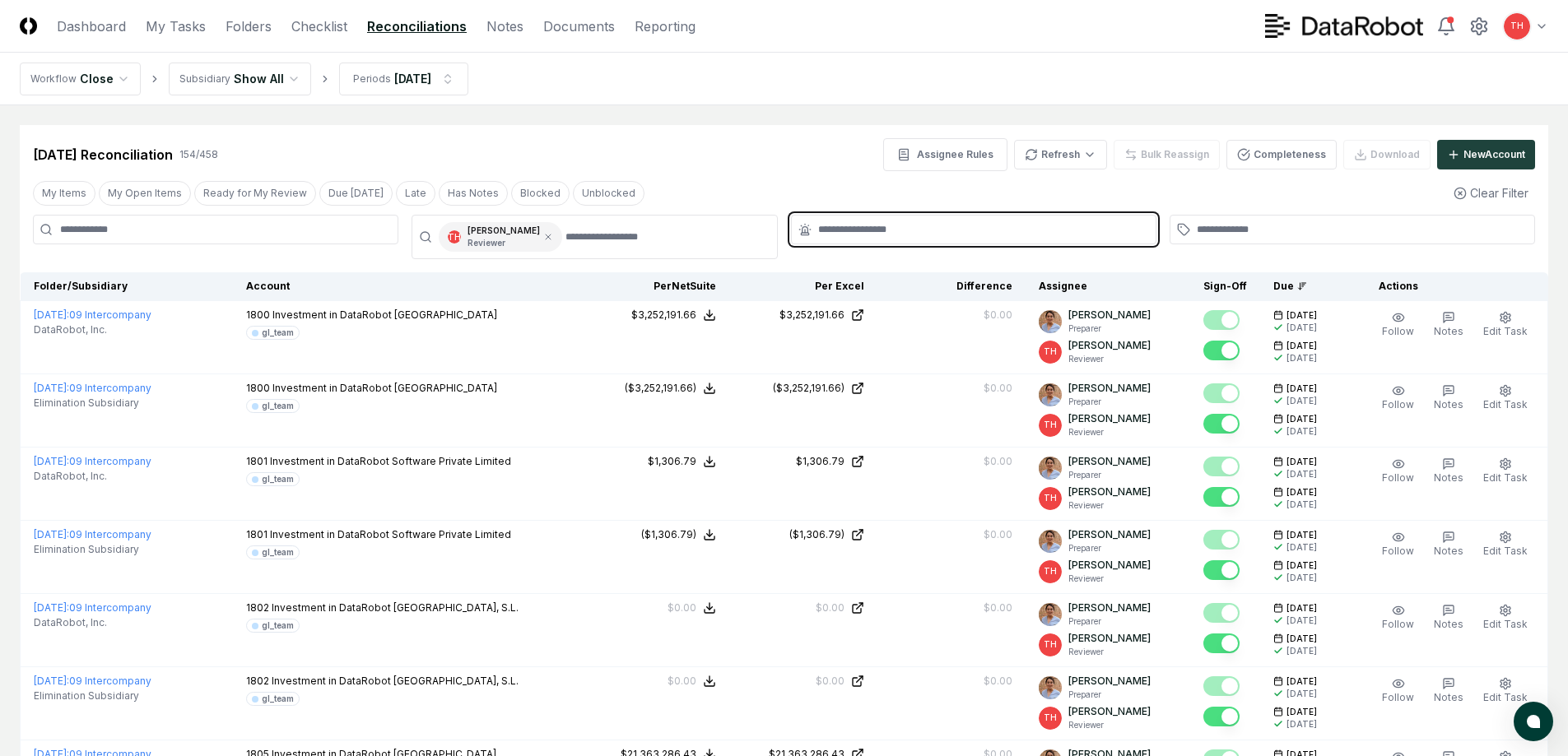
click at [896, 232] on input "text" at bounding box center [982, 229] width 327 height 14
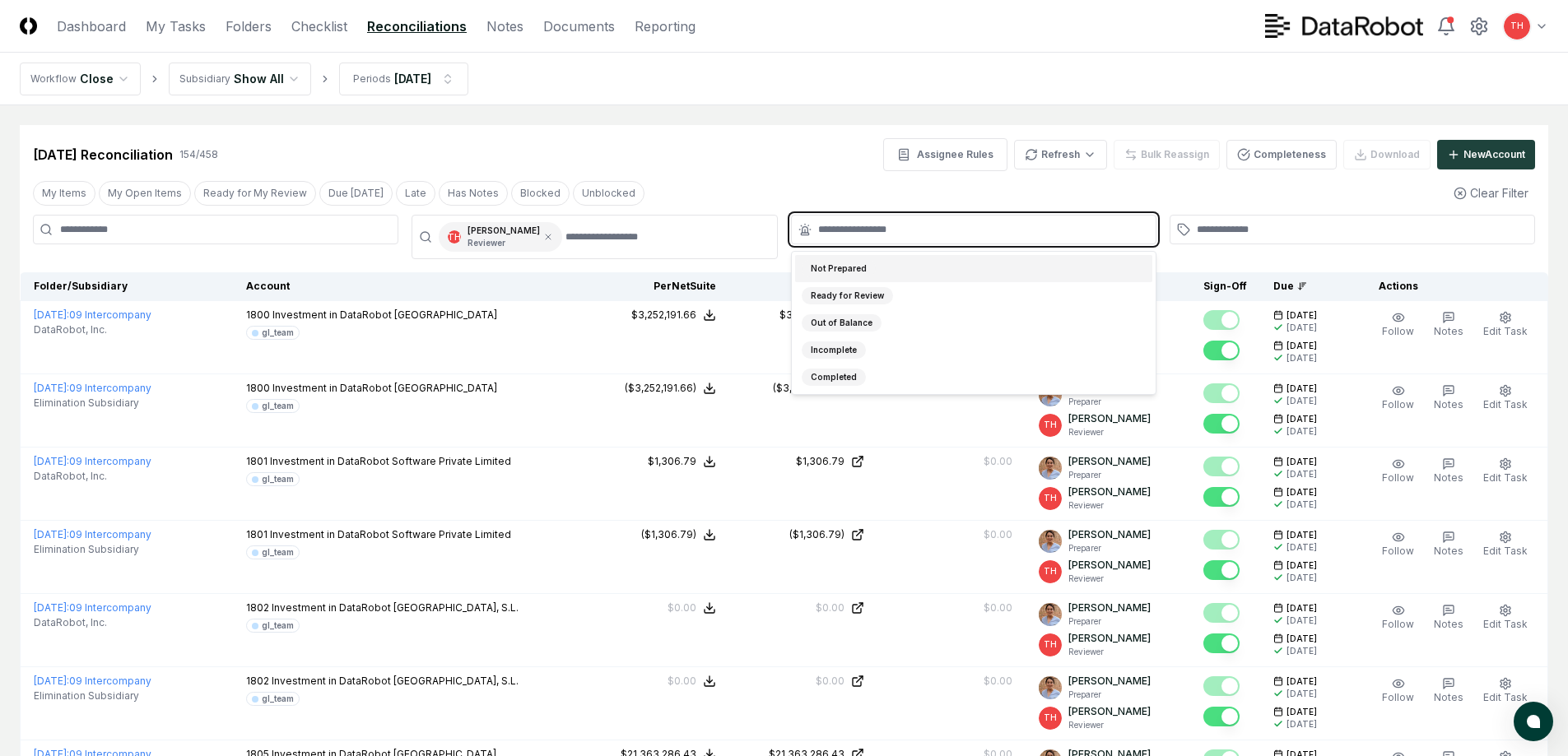
click at [891, 230] on input "text" at bounding box center [982, 229] width 327 height 14
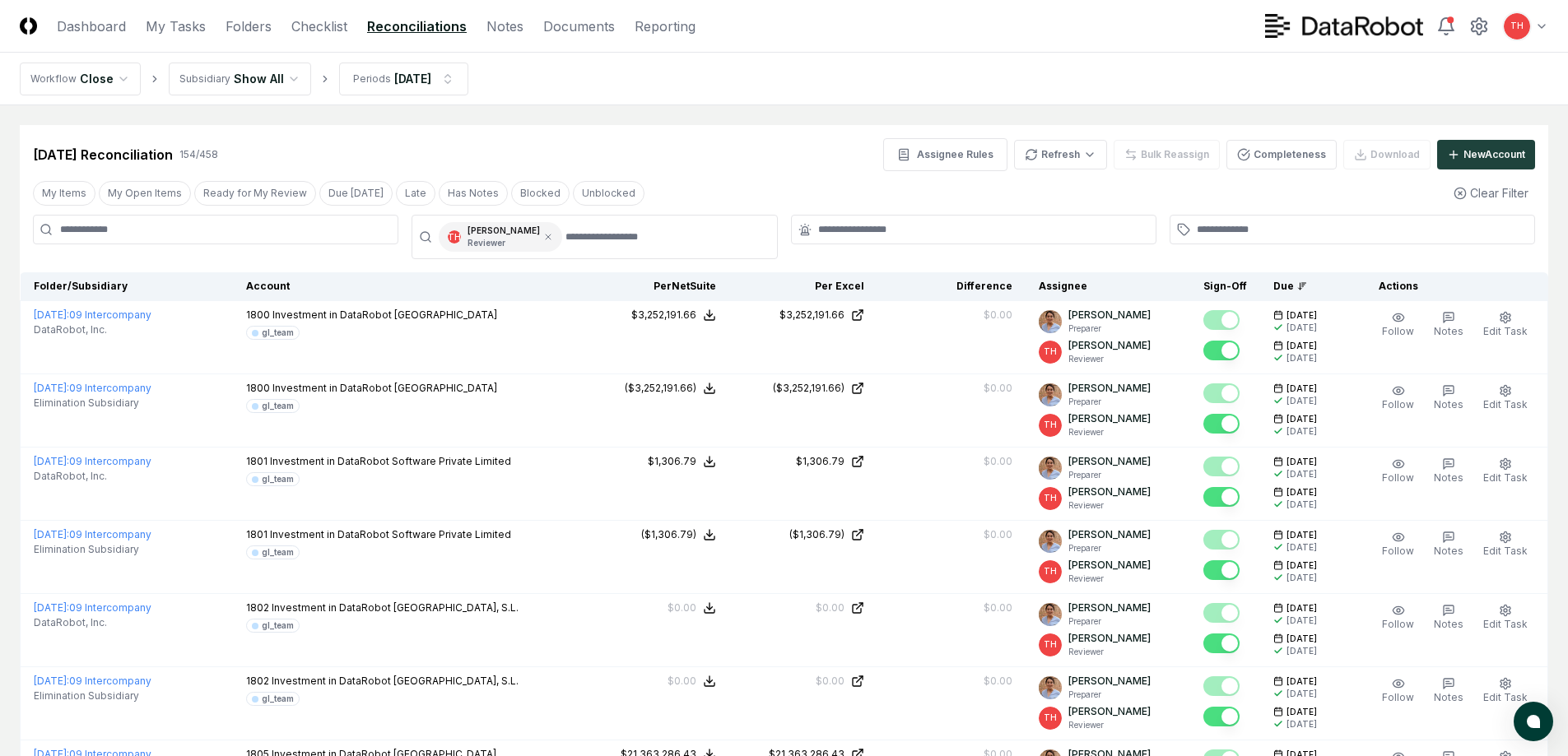
click at [843, 179] on div "My Items My Open Items Ready for My Review Due [DATE] Late Has Notes Blocked Un…" at bounding box center [783, 193] width 1528 height 31
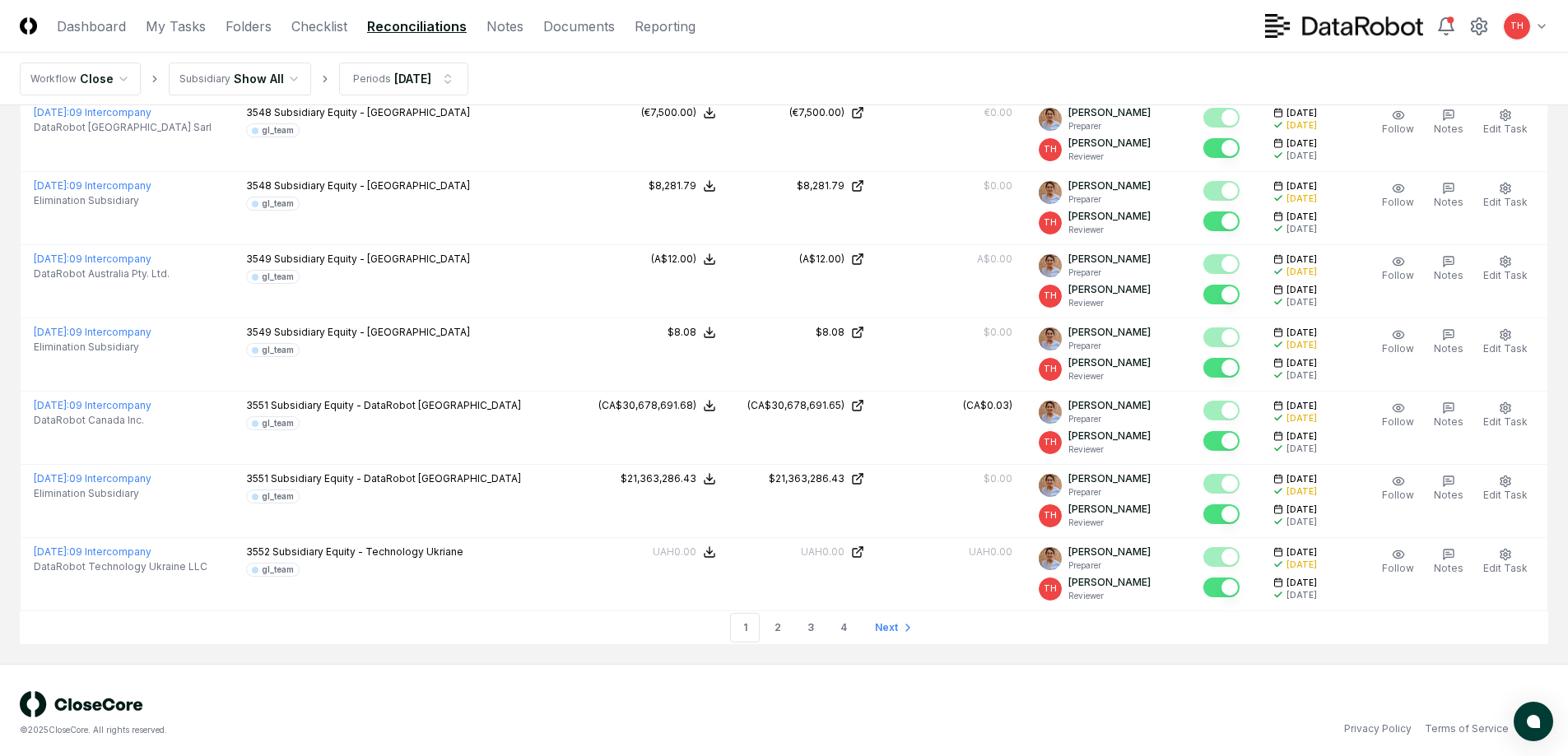
scroll to position [3359, 0]
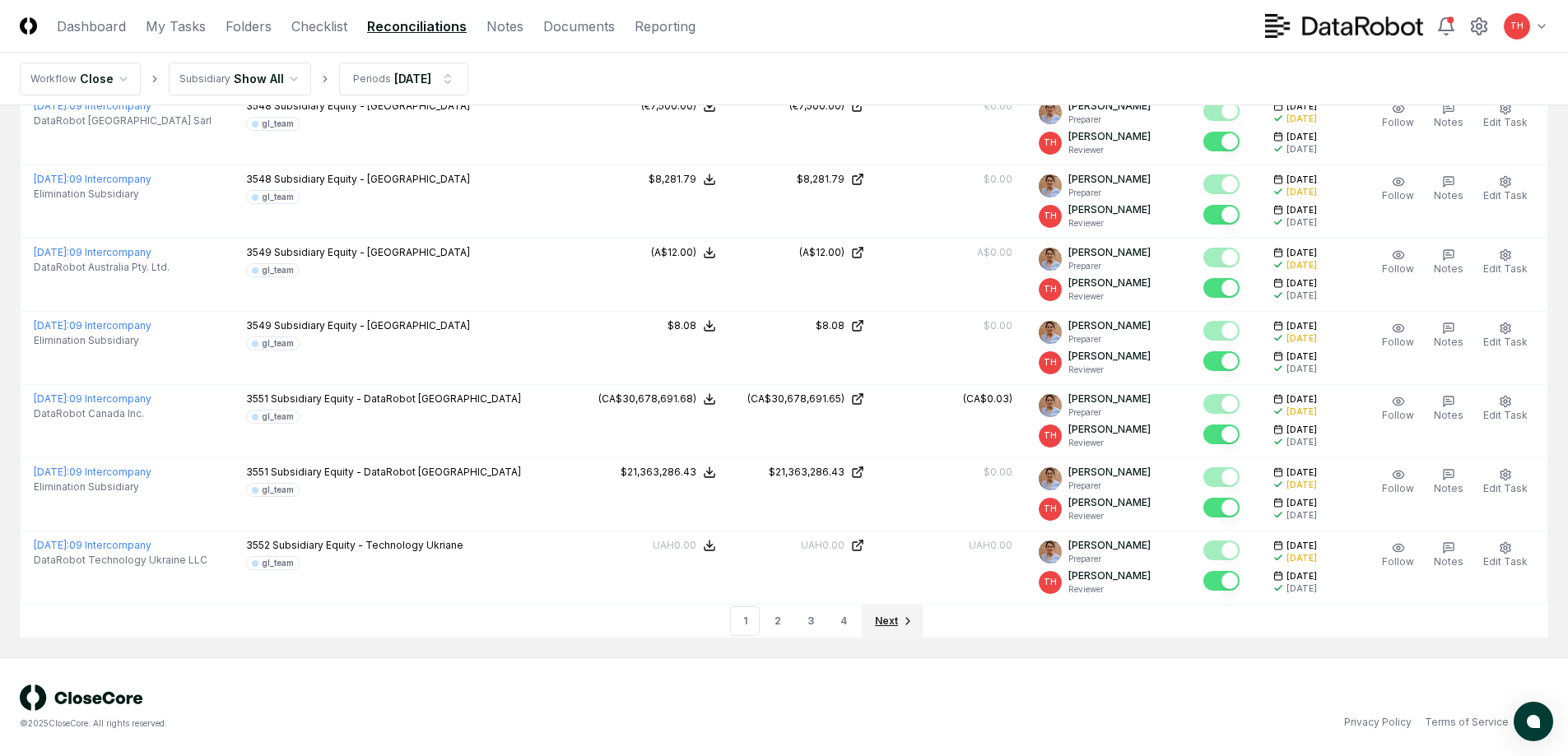
click at [881, 618] on span "Next" at bounding box center [886, 620] width 23 height 14
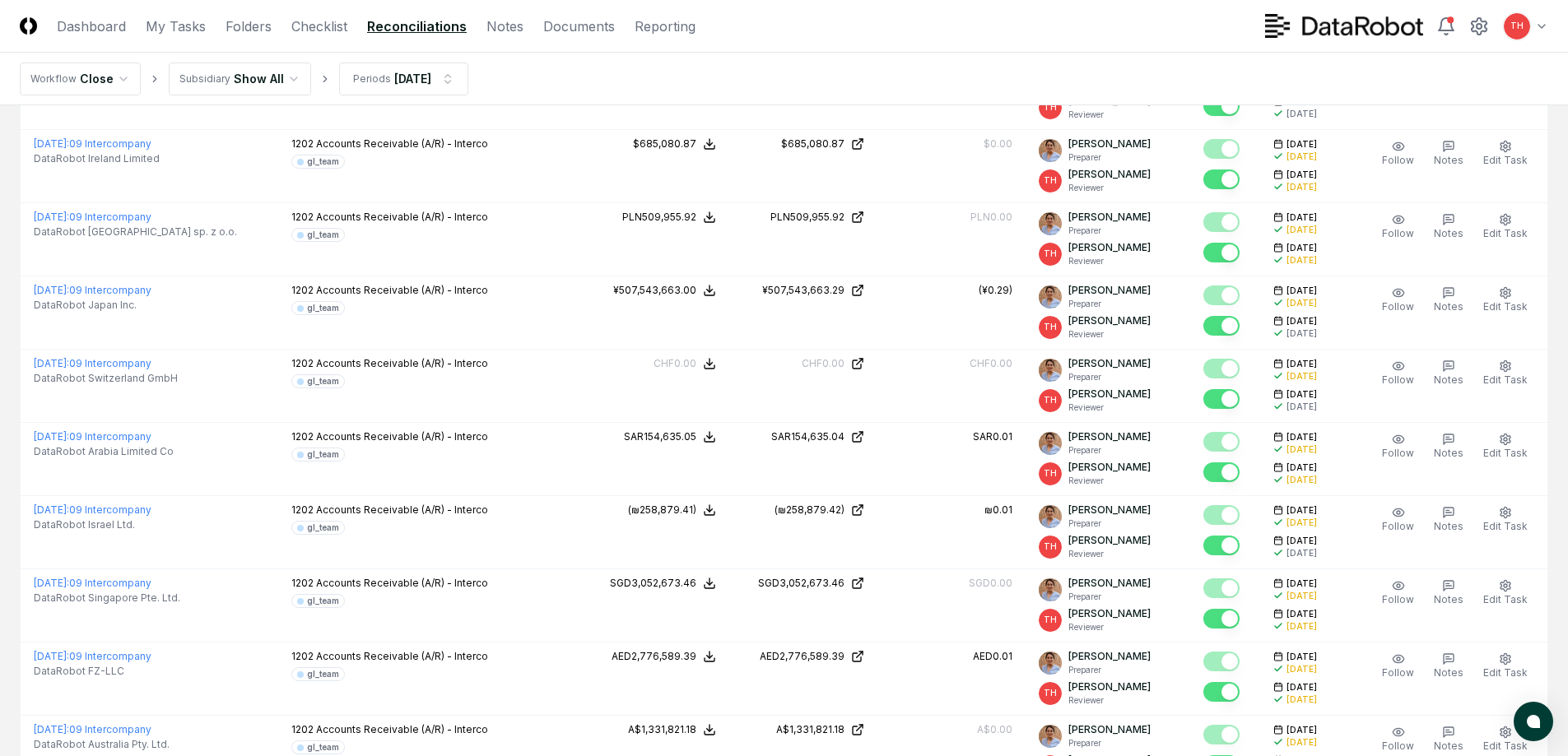
scroll to position [3359, 0]
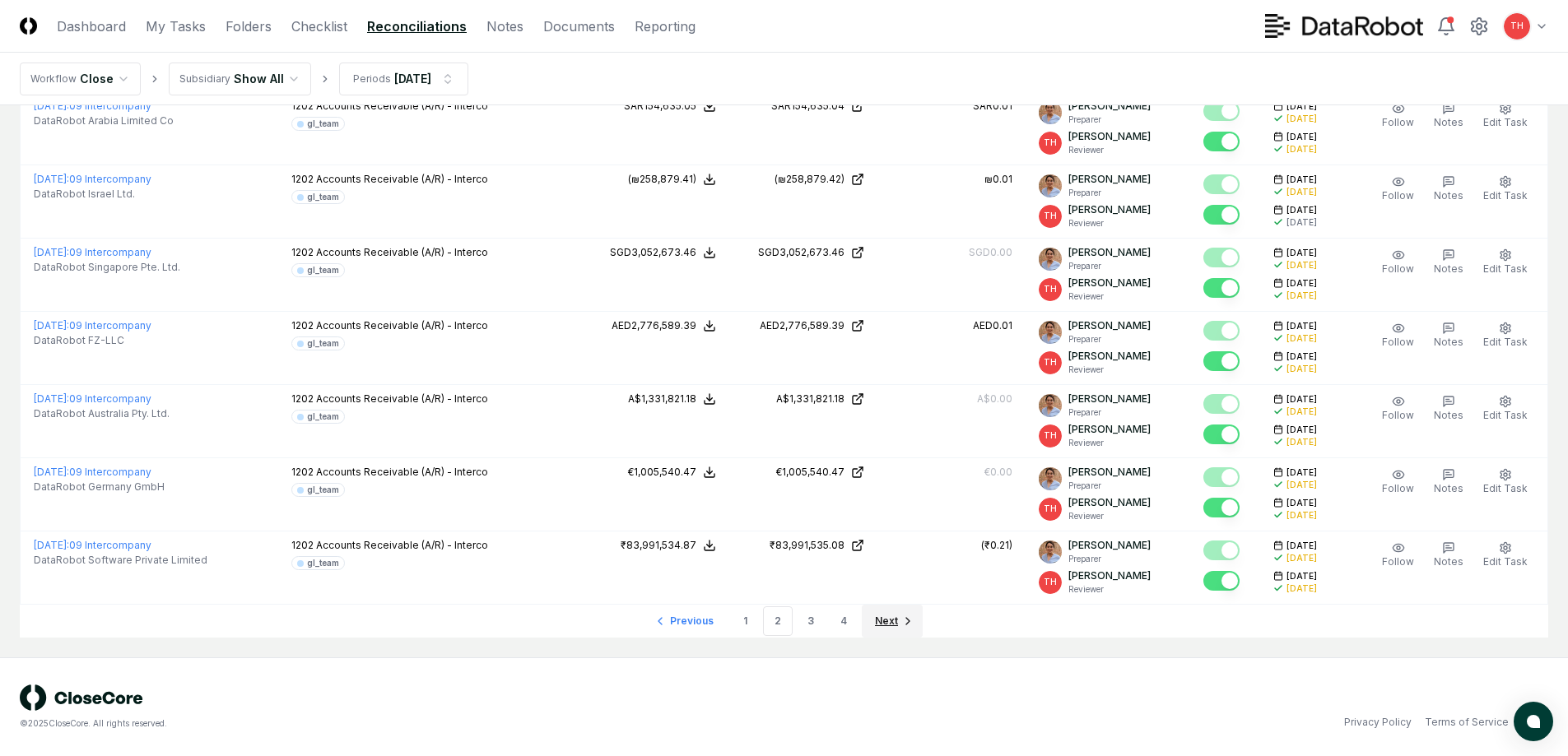
click at [879, 620] on span "Next" at bounding box center [886, 620] width 23 height 14
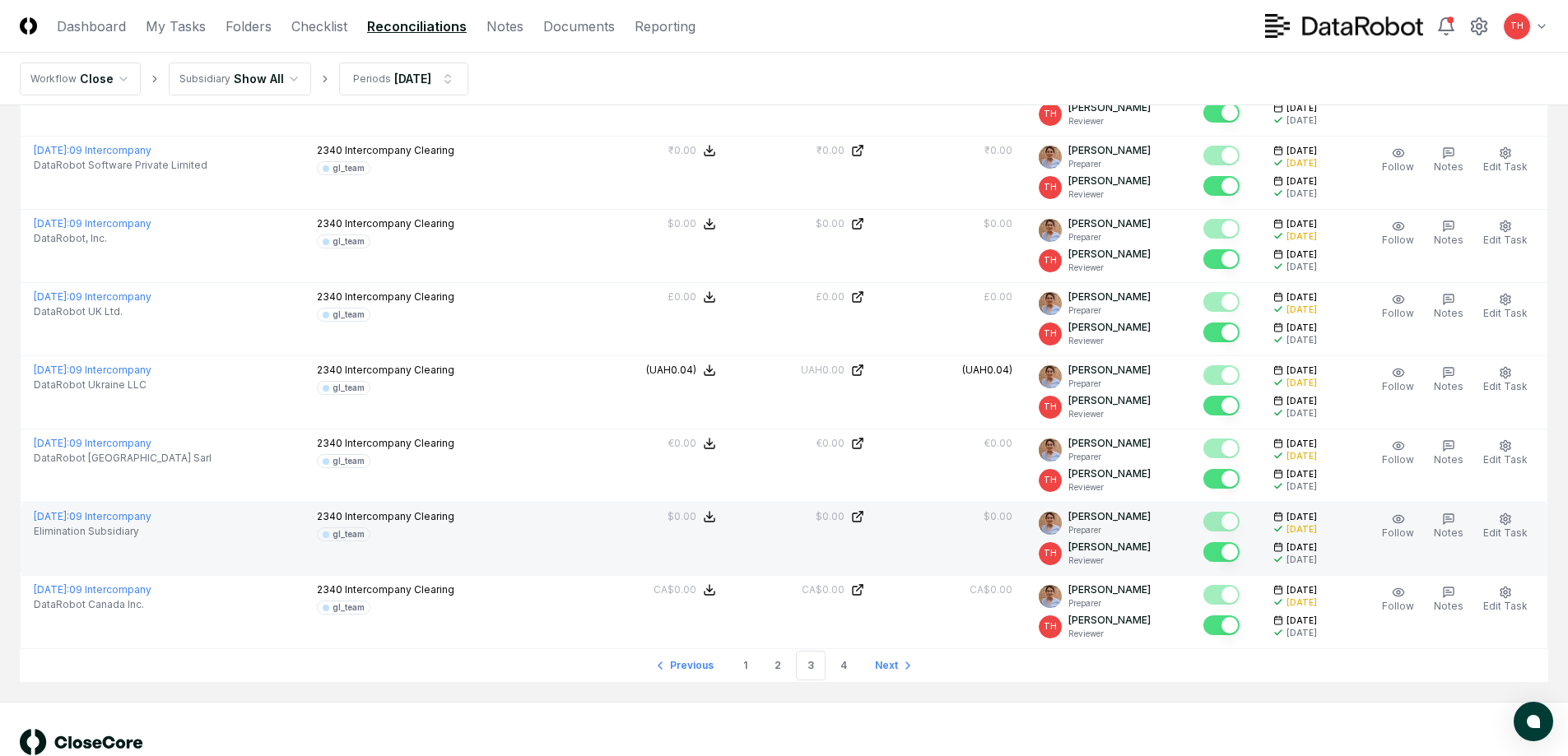
scroll to position [3359, 0]
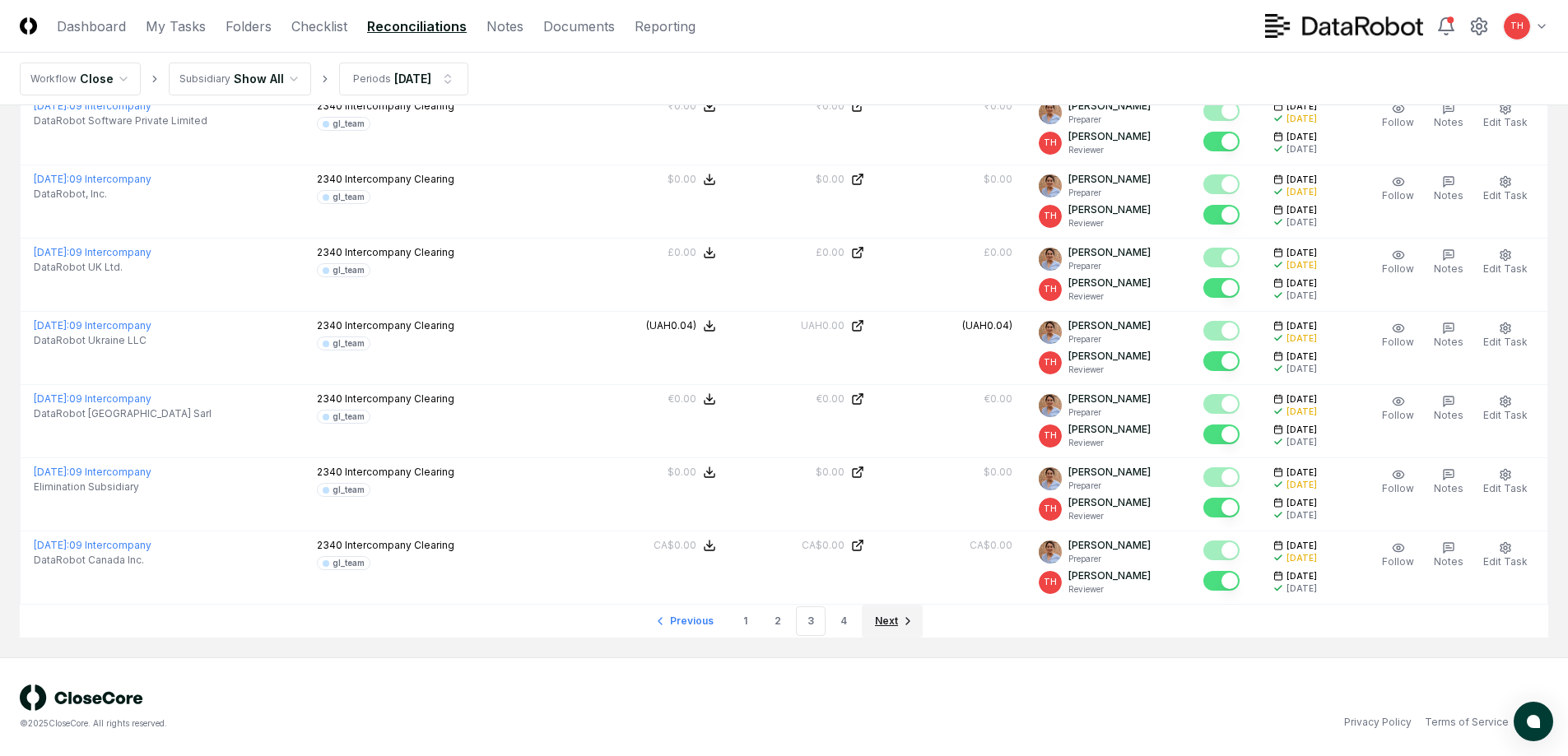
click at [897, 624] on link "Next" at bounding box center [891, 621] width 61 height 33
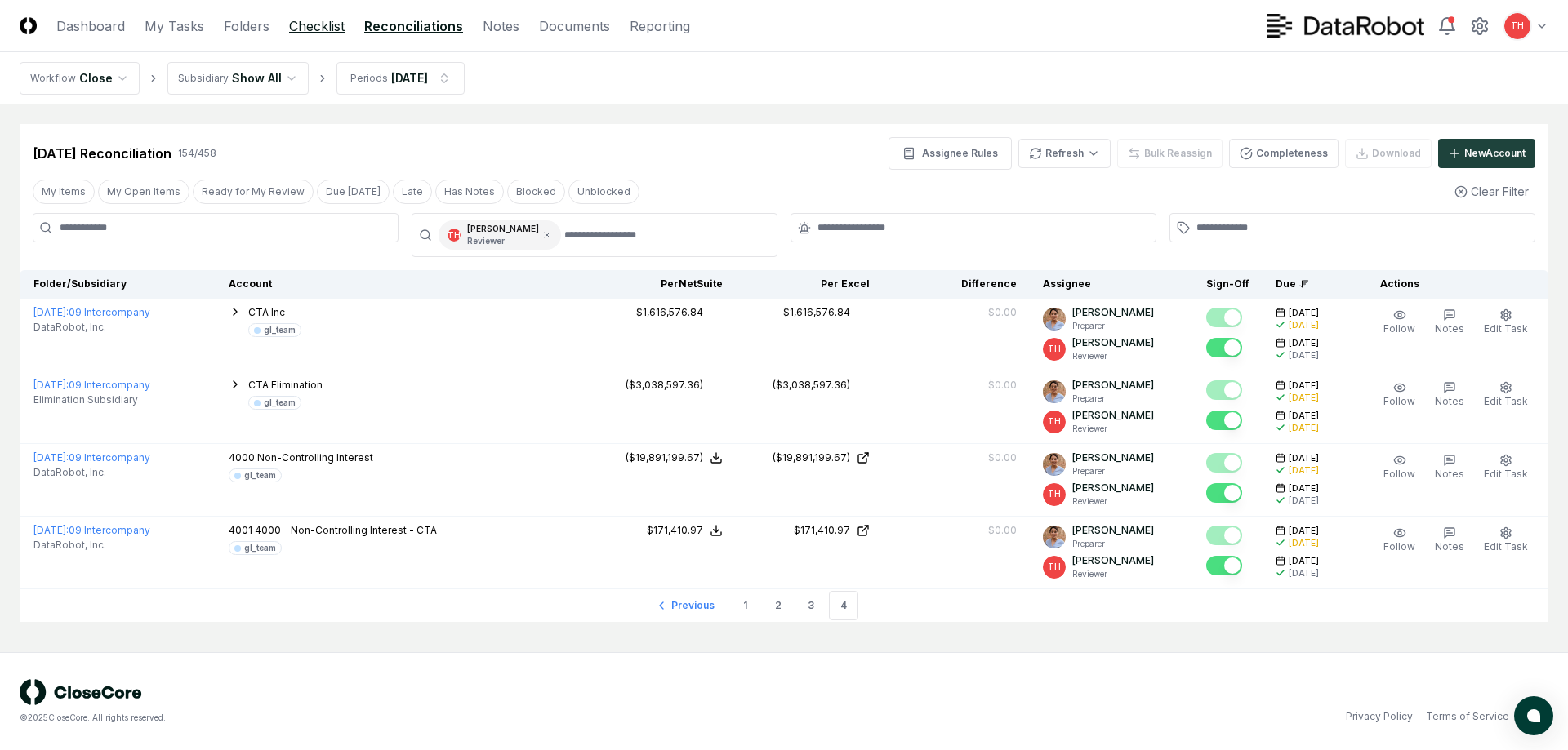
click at [310, 32] on link "Checklist" at bounding box center [317, 25] width 56 height 19
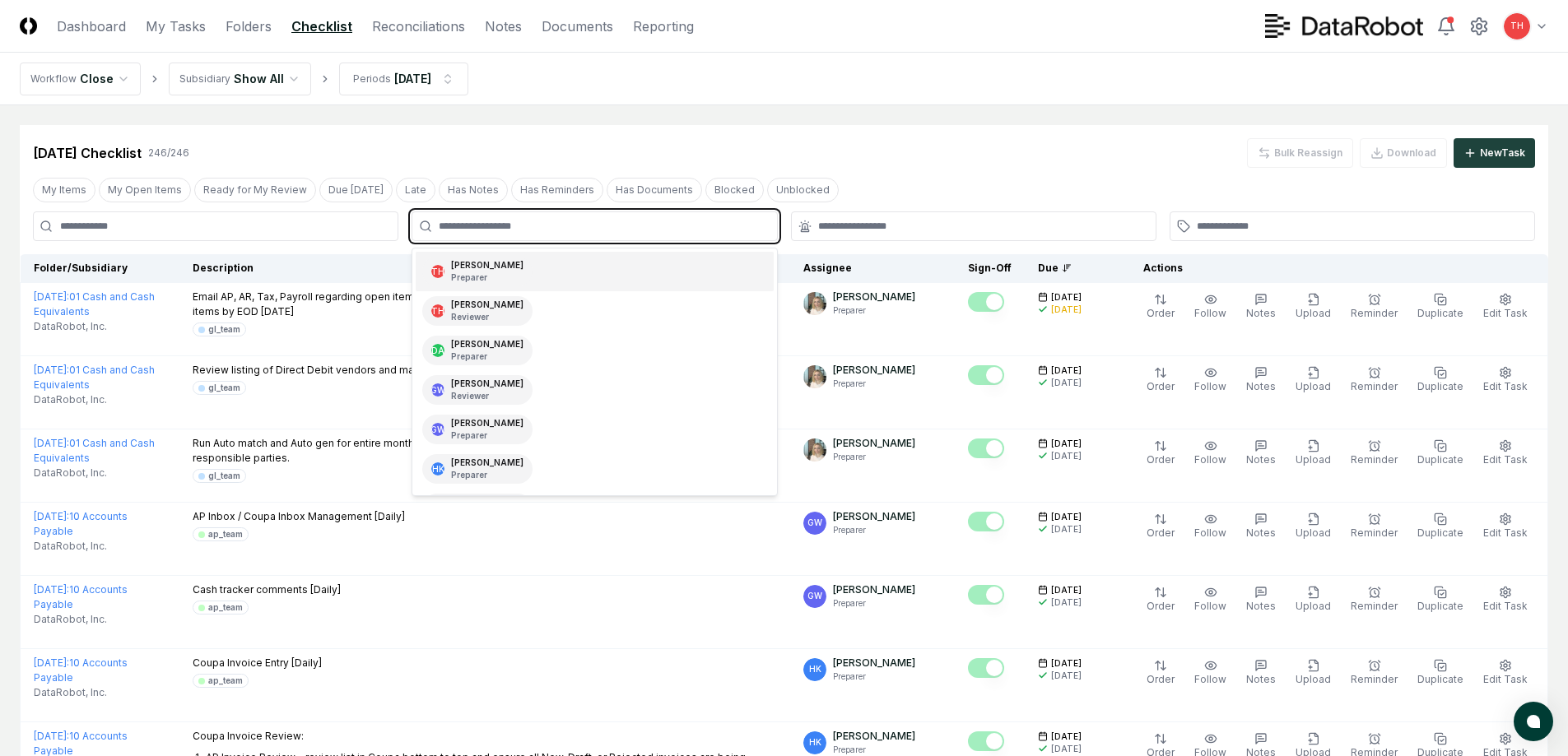
click at [545, 228] on input "text" at bounding box center [602, 226] width 327 height 14
click at [467, 276] on p "Preparer" at bounding box center [487, 278] width 72 height 12
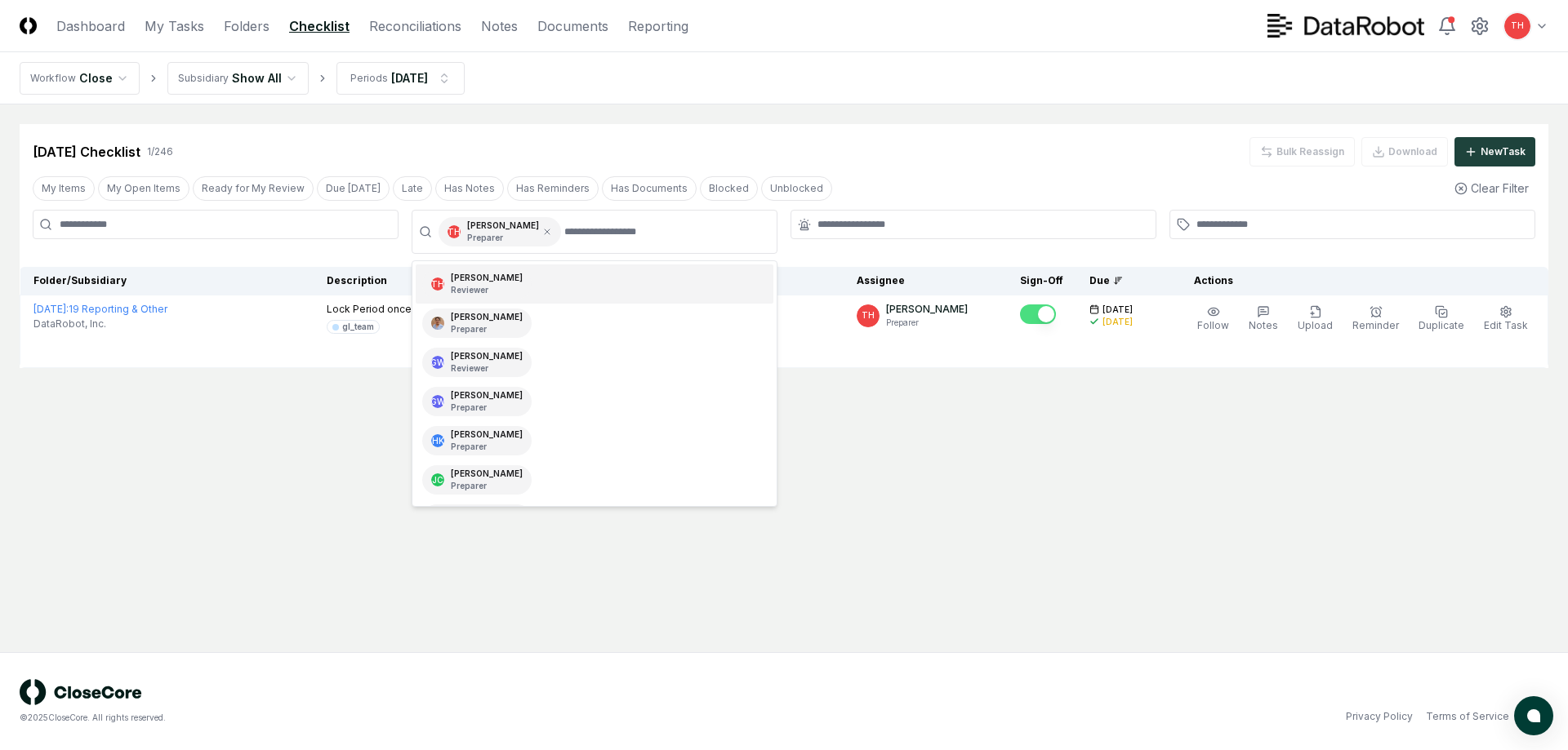
click at [1037, 160] on div "[DATE] Checklist 1 / 246 Bulk Reassign Download New Task" at bounding box center [784, 151] width 1503 height 30
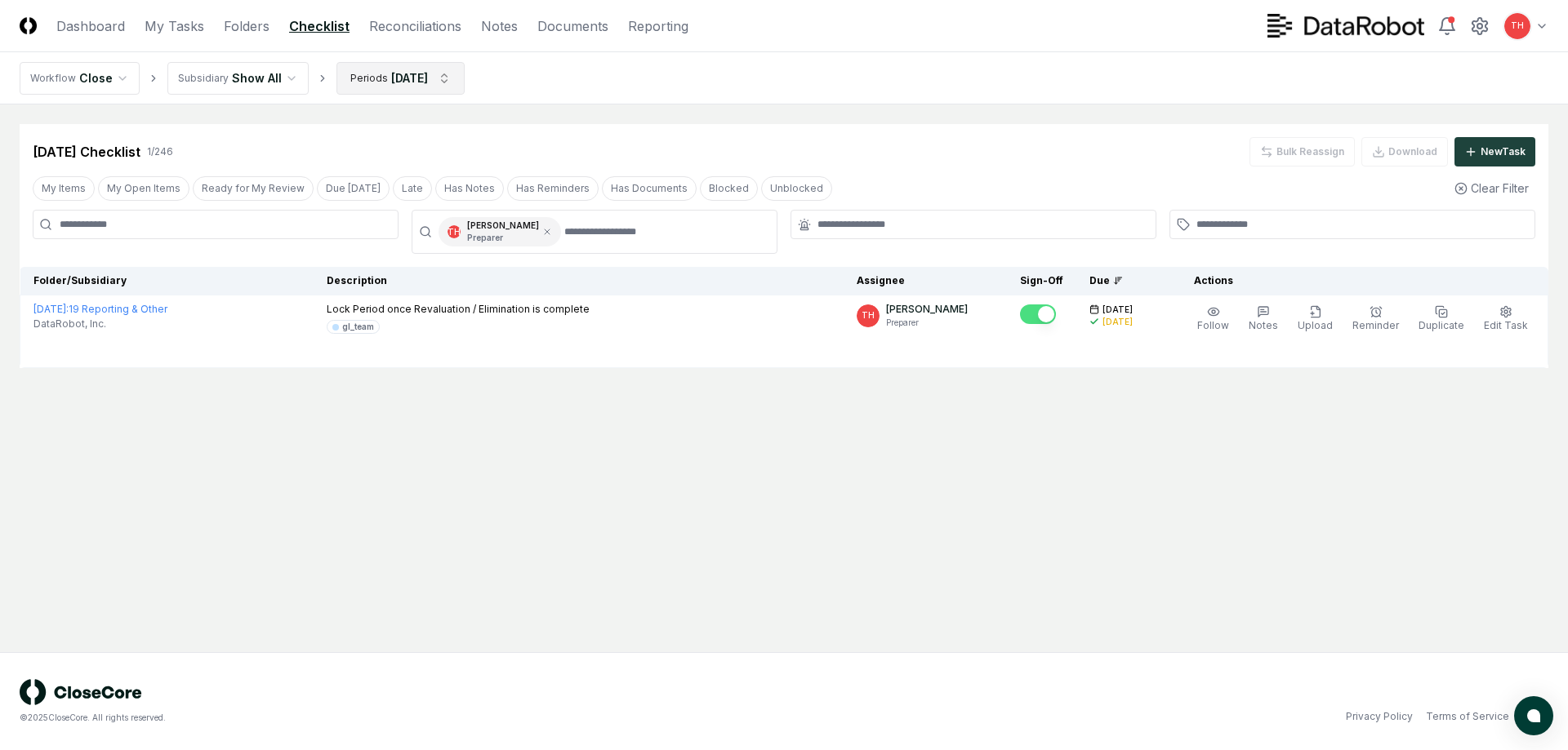
click at [369, 76] on html "CloseCore Dashboard My Tasks Folders Checklist Reconciliations Notes Documents …" at bounding box center [784, 375] width 1568 height 750
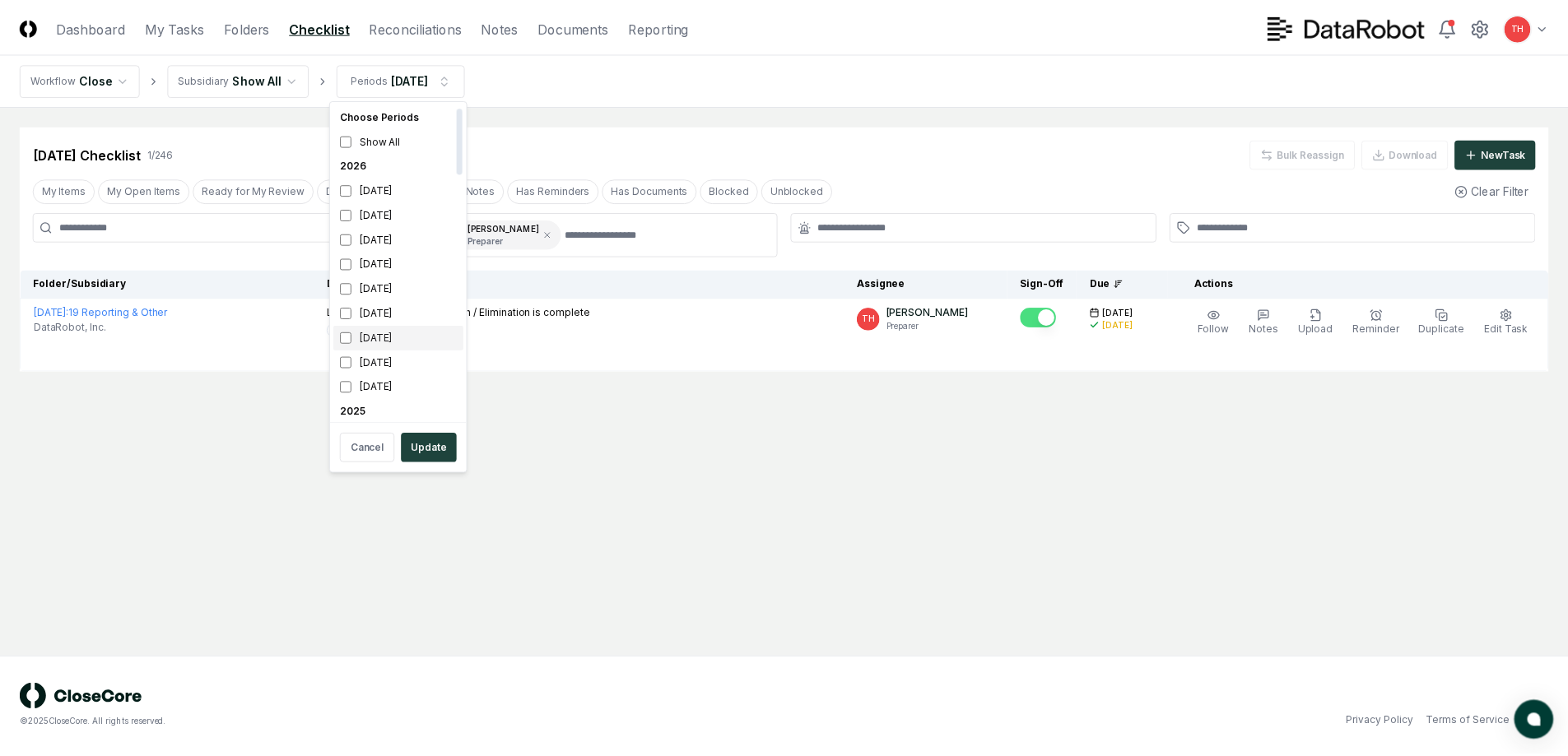
scroll to position [329, 0]
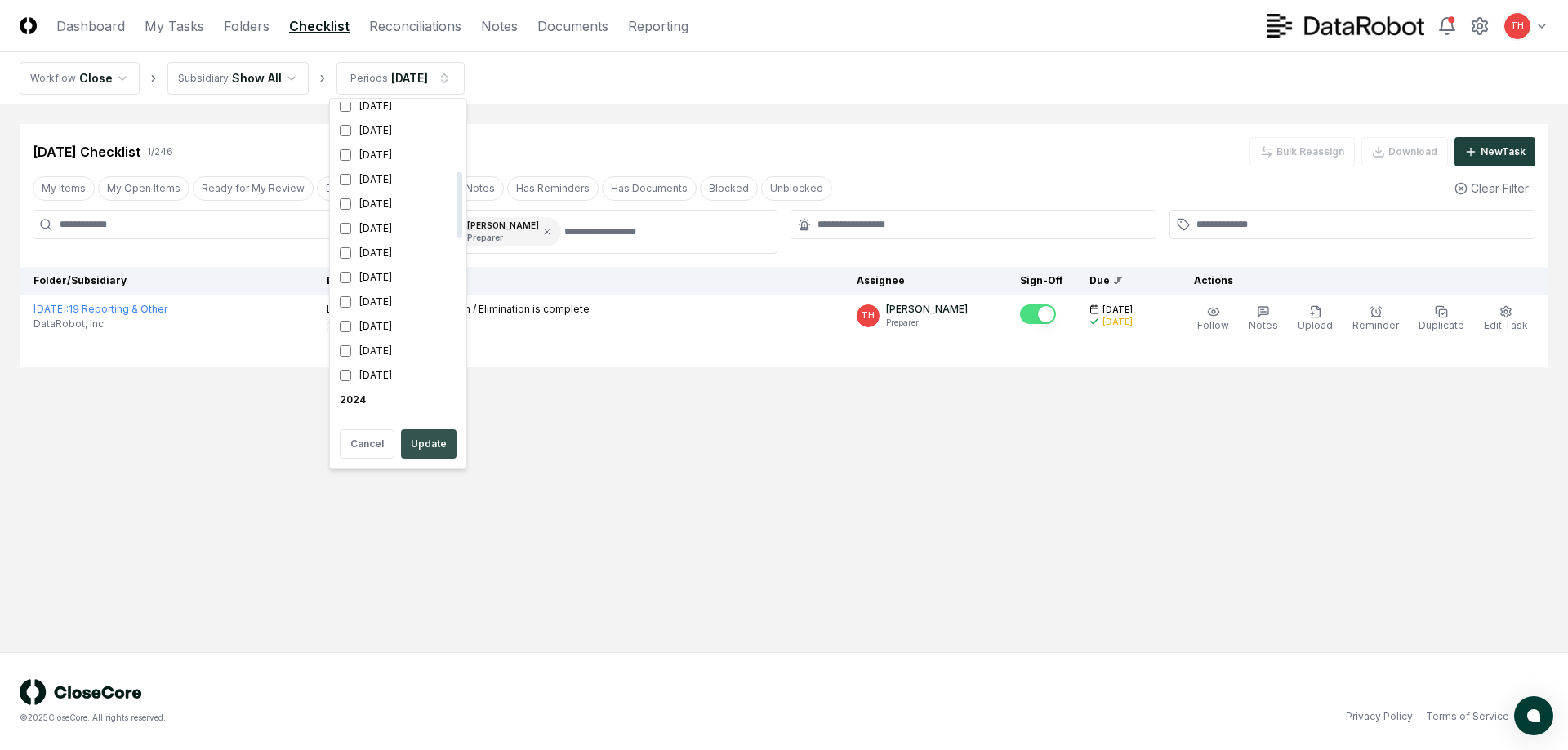
click at [434, 436] on button "Update" at bounding box center [429, 444] width 56 height 30
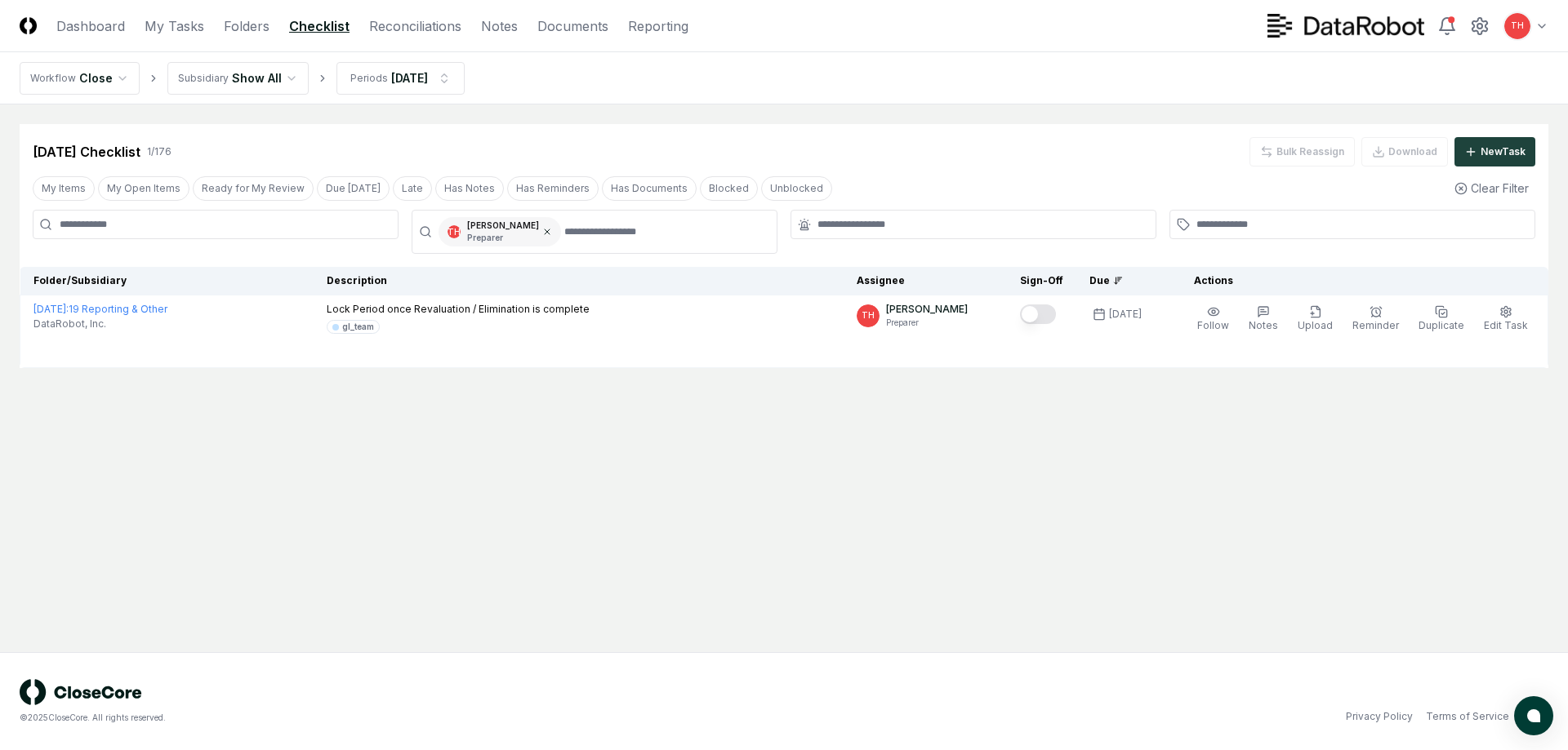
click at [542, 228] on icon at bounding box center [547, 232] width 10 height 10
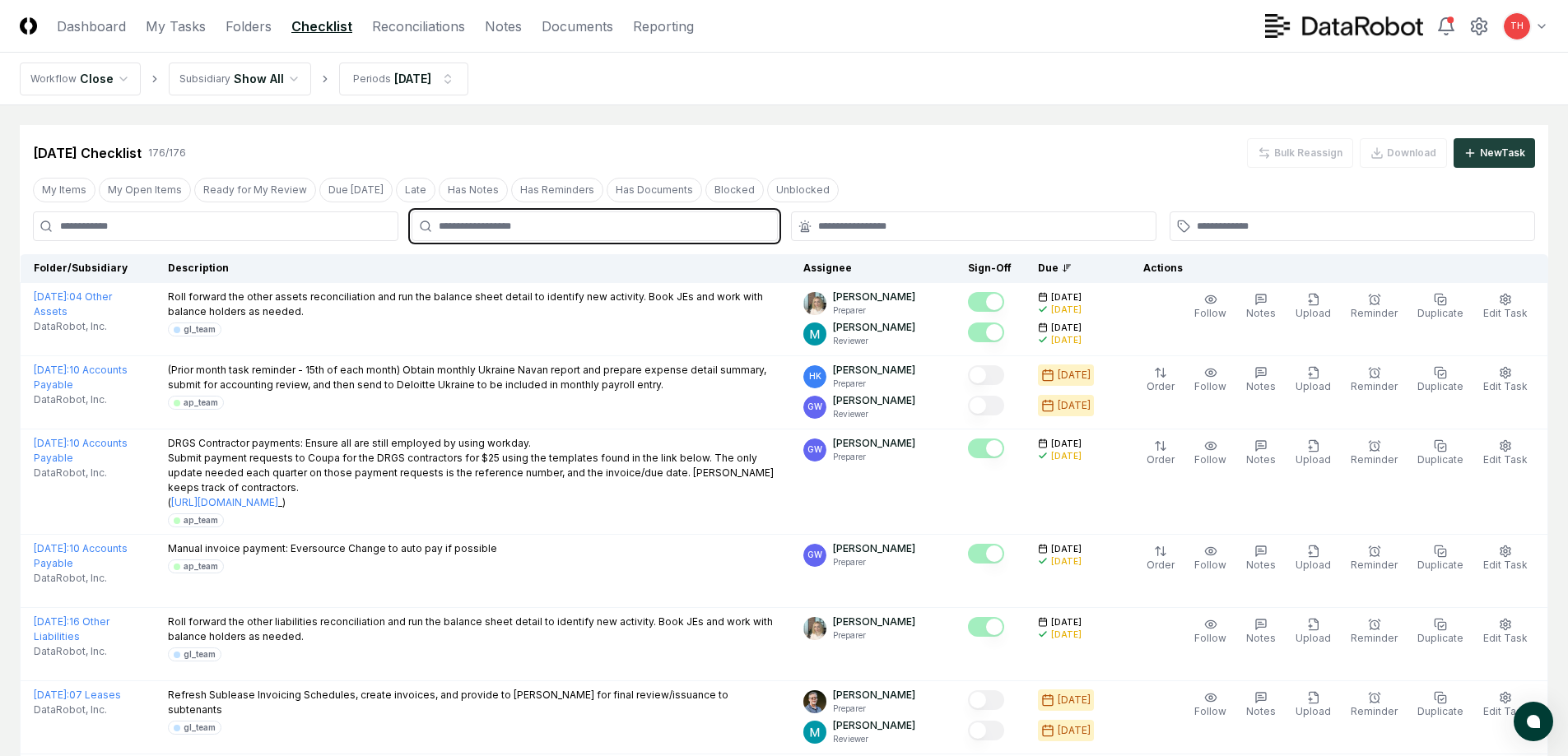
click at [498, 225] on input "text" at bounding box center [602, 226] width 327 height 14
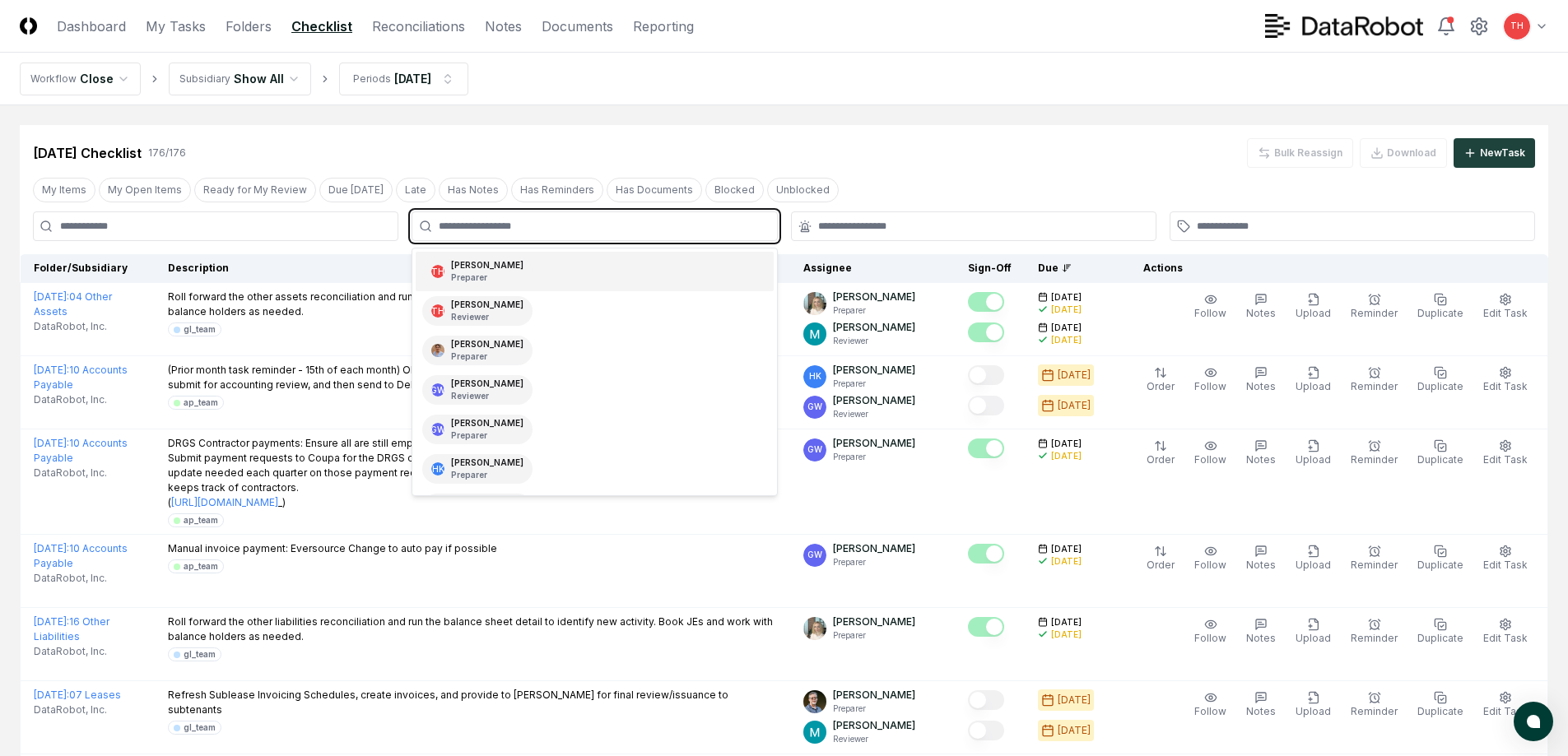
click at [481, 267] on div "[PERSON_NAME] Preparer" at bounding box center [487, 271] width 72 height 25
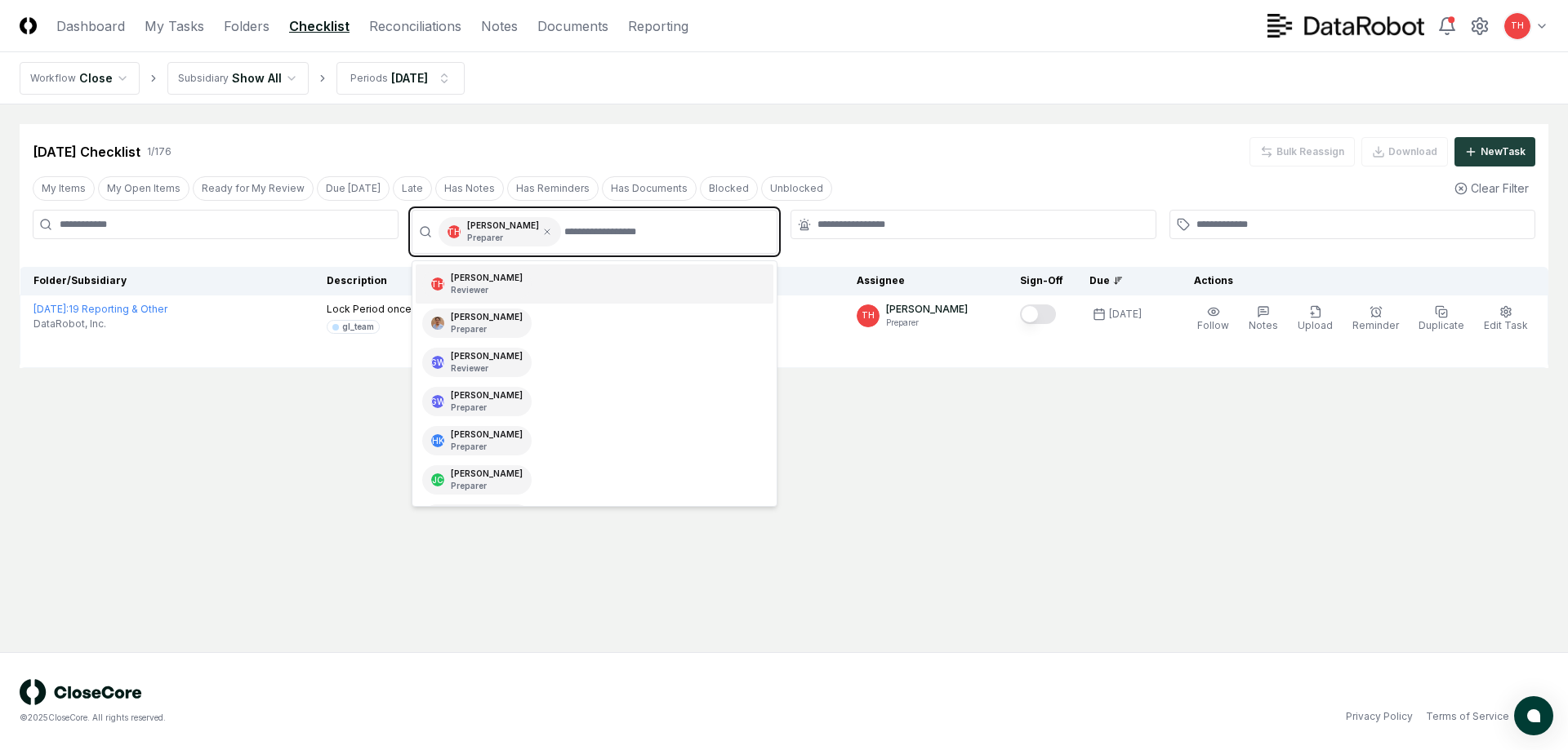
click at [471, 302] on div "TH [PERSON_NAME] Reviewer" at bounding box center [595, 284] width 358 height 39
